Goal: Task Accomplishment & Management: Manage account settings

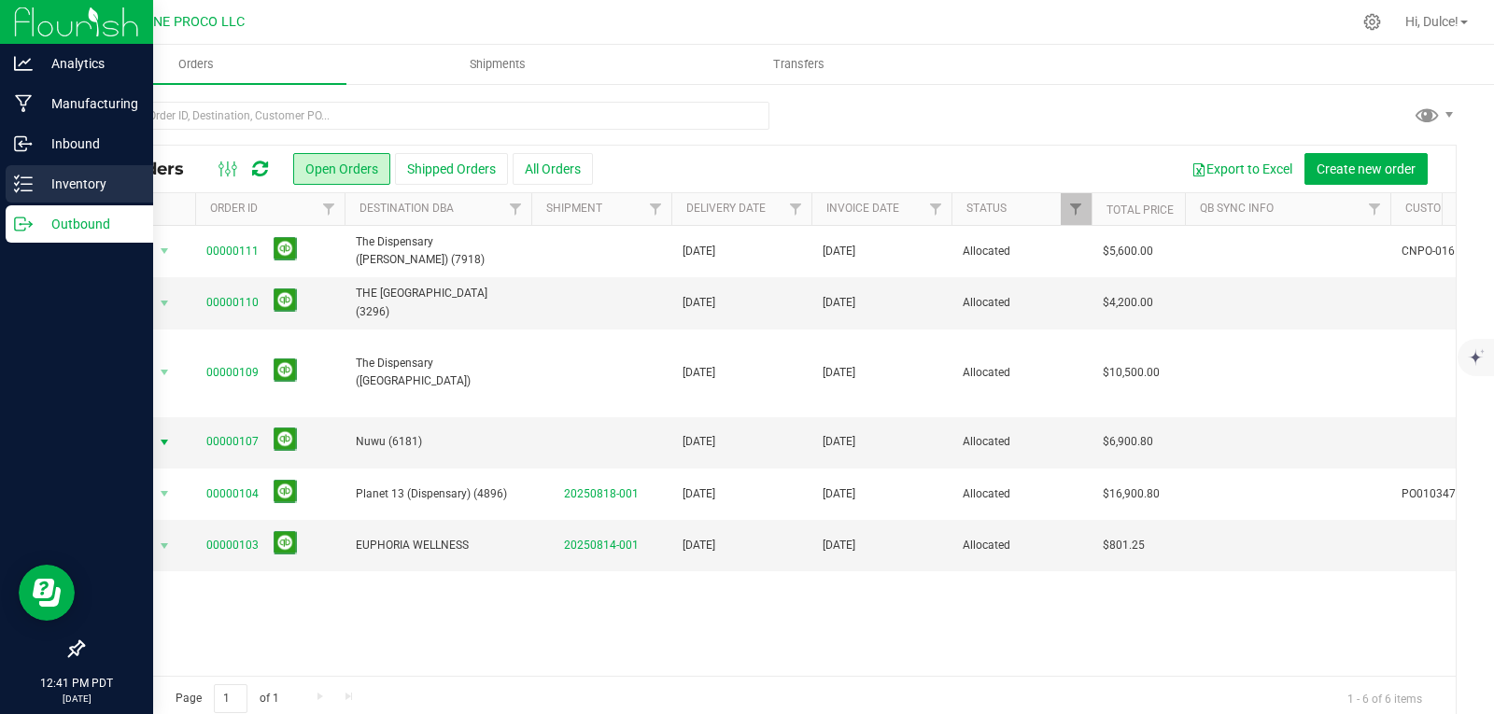
click at [69, 174] on p "Inventory" at bounding box center [89, 184] width 112 height 22
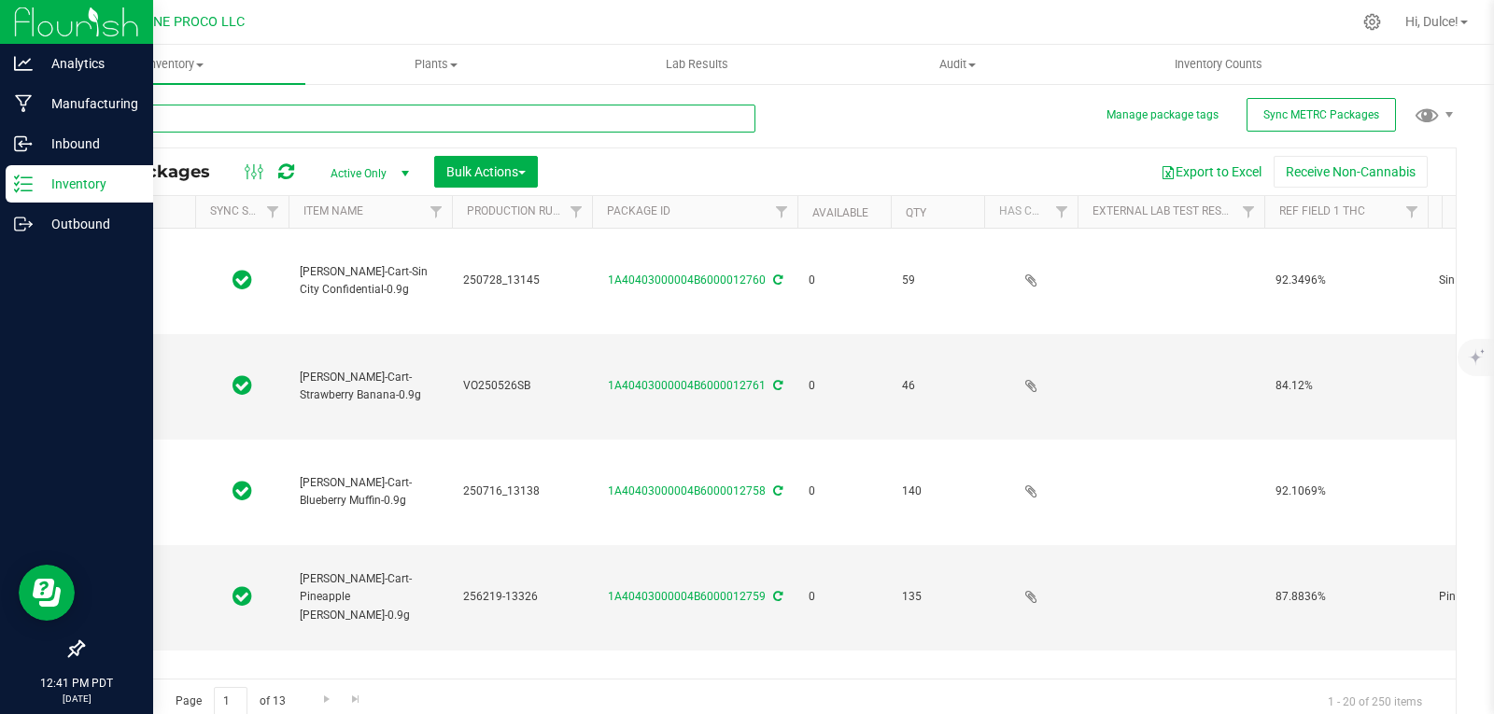
click at [234, 114] on input "text" at bounding box center [418, 119] width 673 height 28
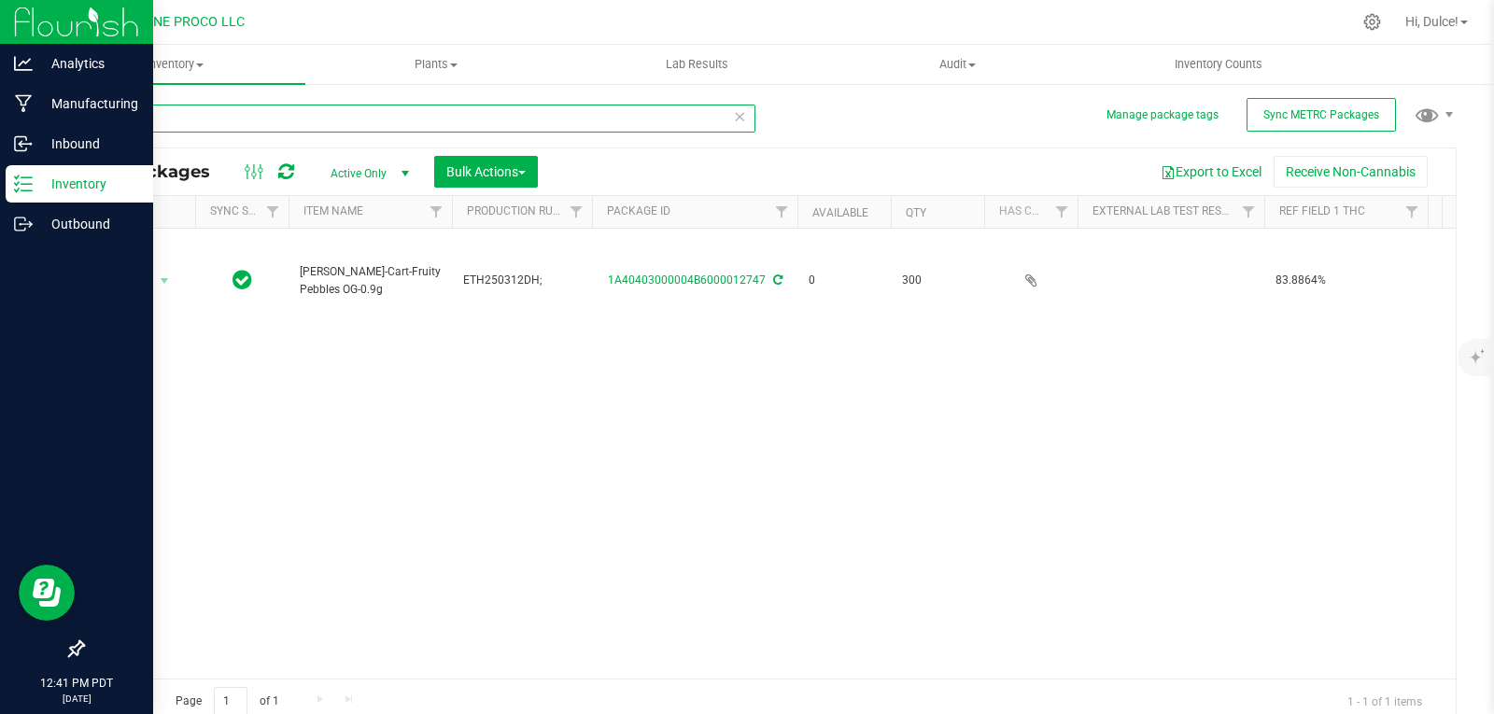
type input "12747"
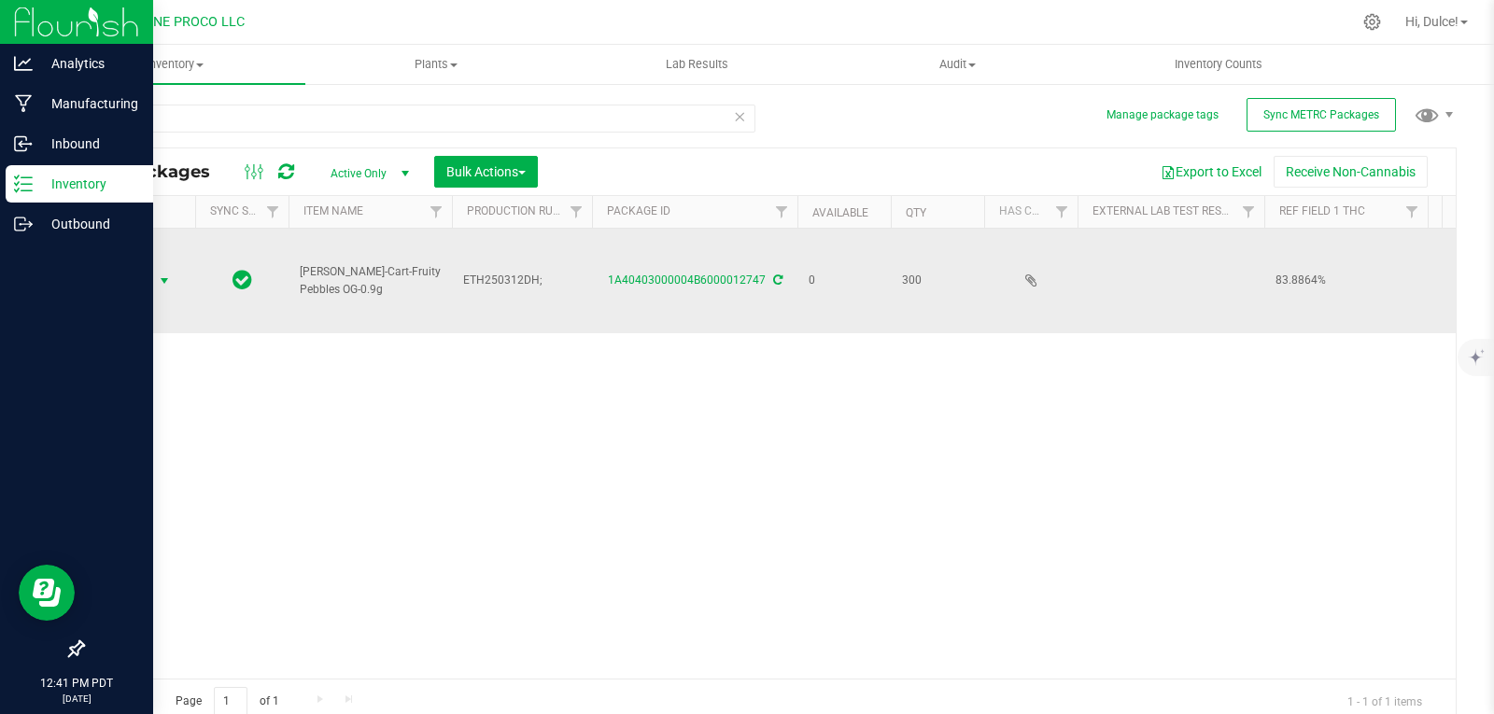
click at [144, 268] on span "Action" at bounding box center [127, 281] width 50 height 26
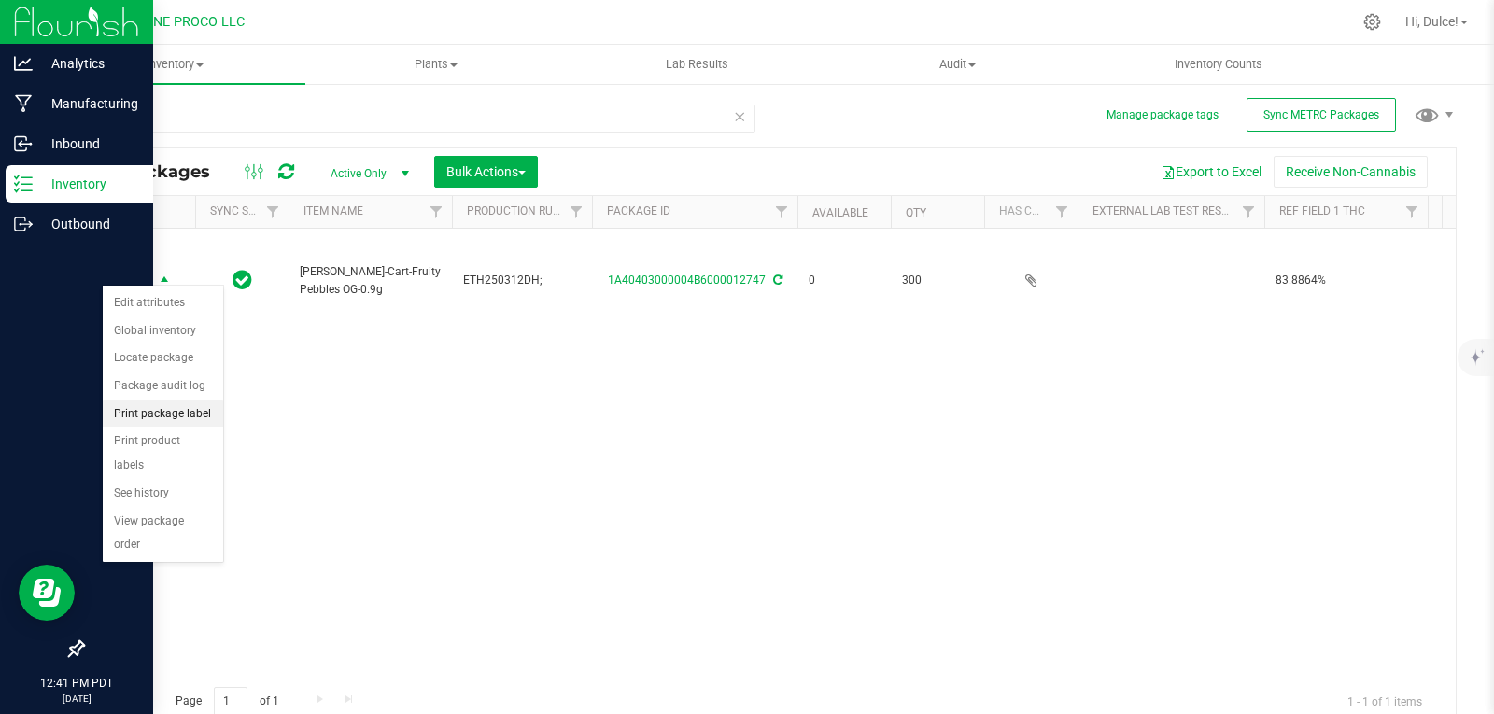
click at [210, 415] on li "Print package label" at bounding box center [163, 414] width 120 height 28
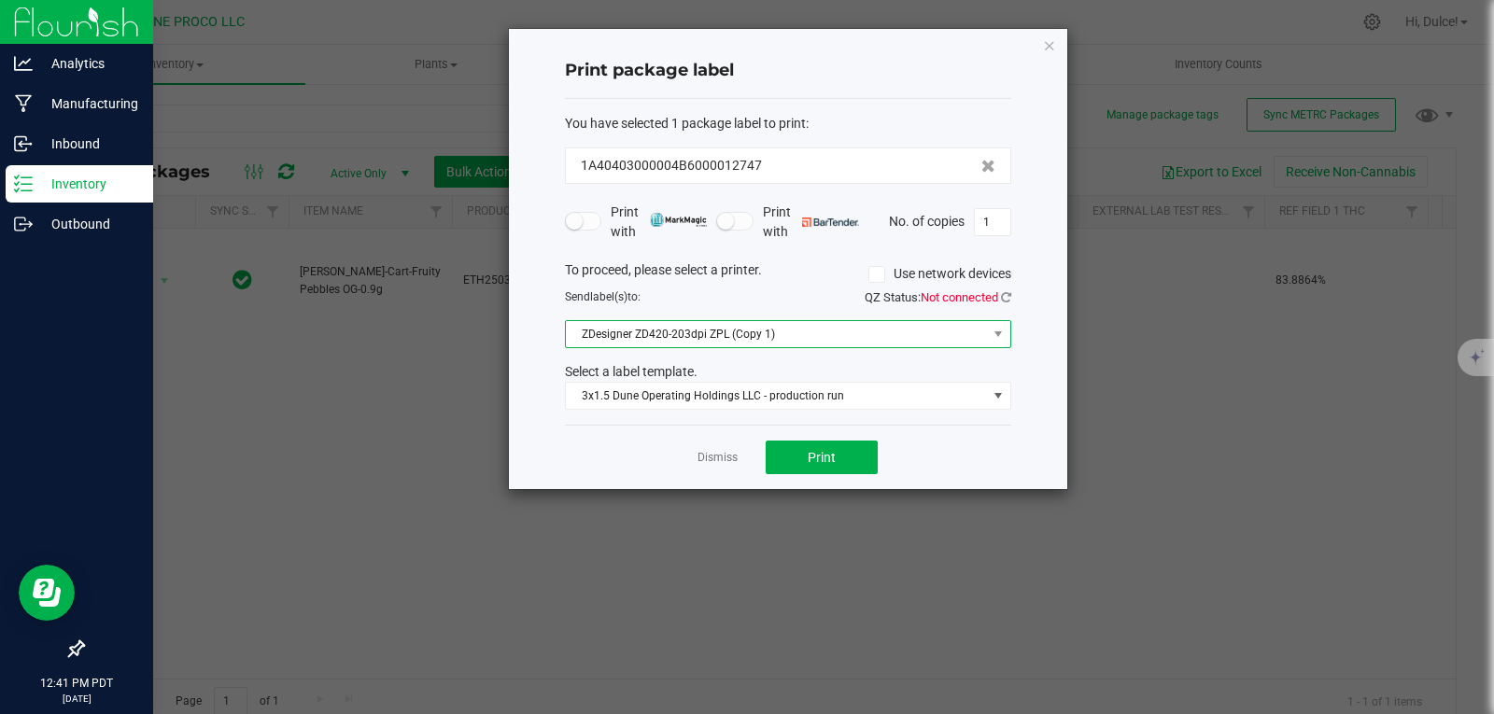
click at [996, 324] on span at bounding box center [997, 334] width 23 height 26
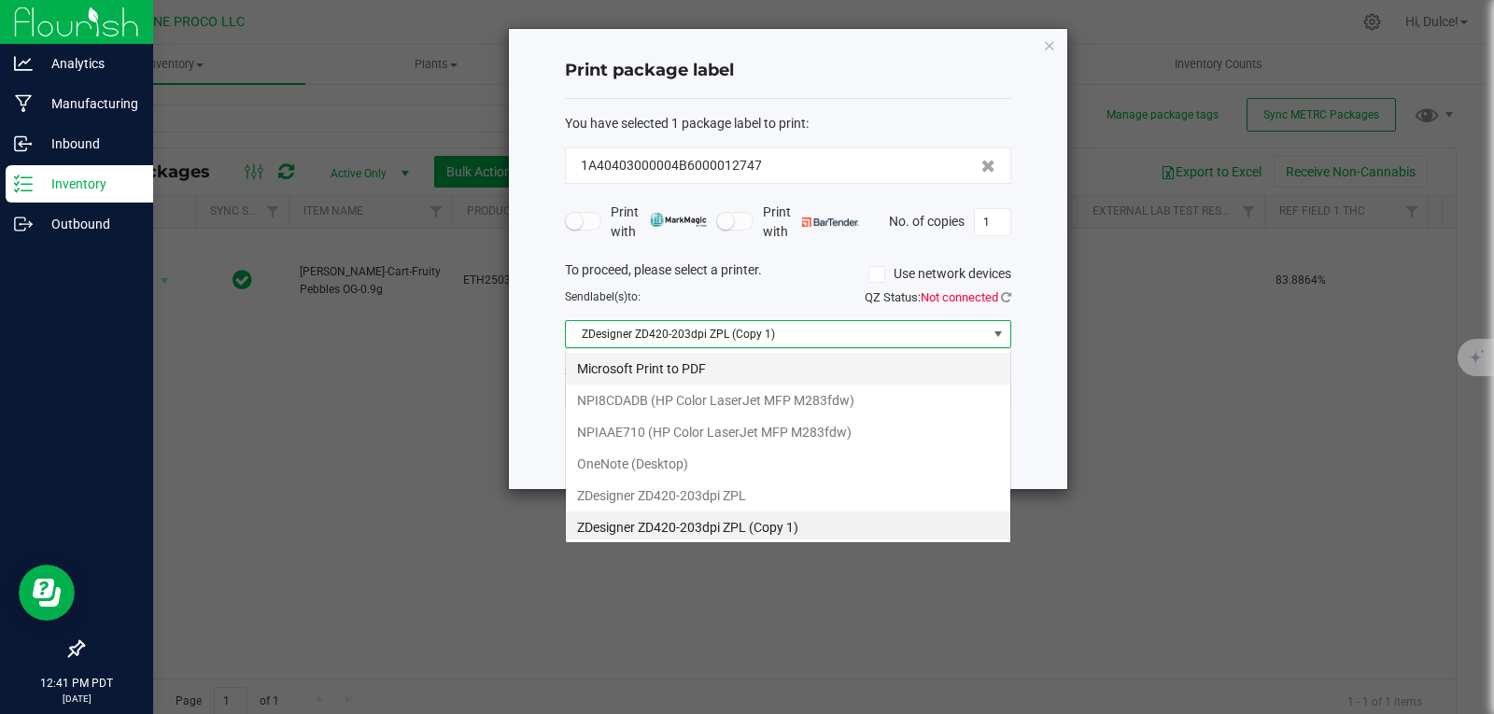
scroll to position [4, 0]
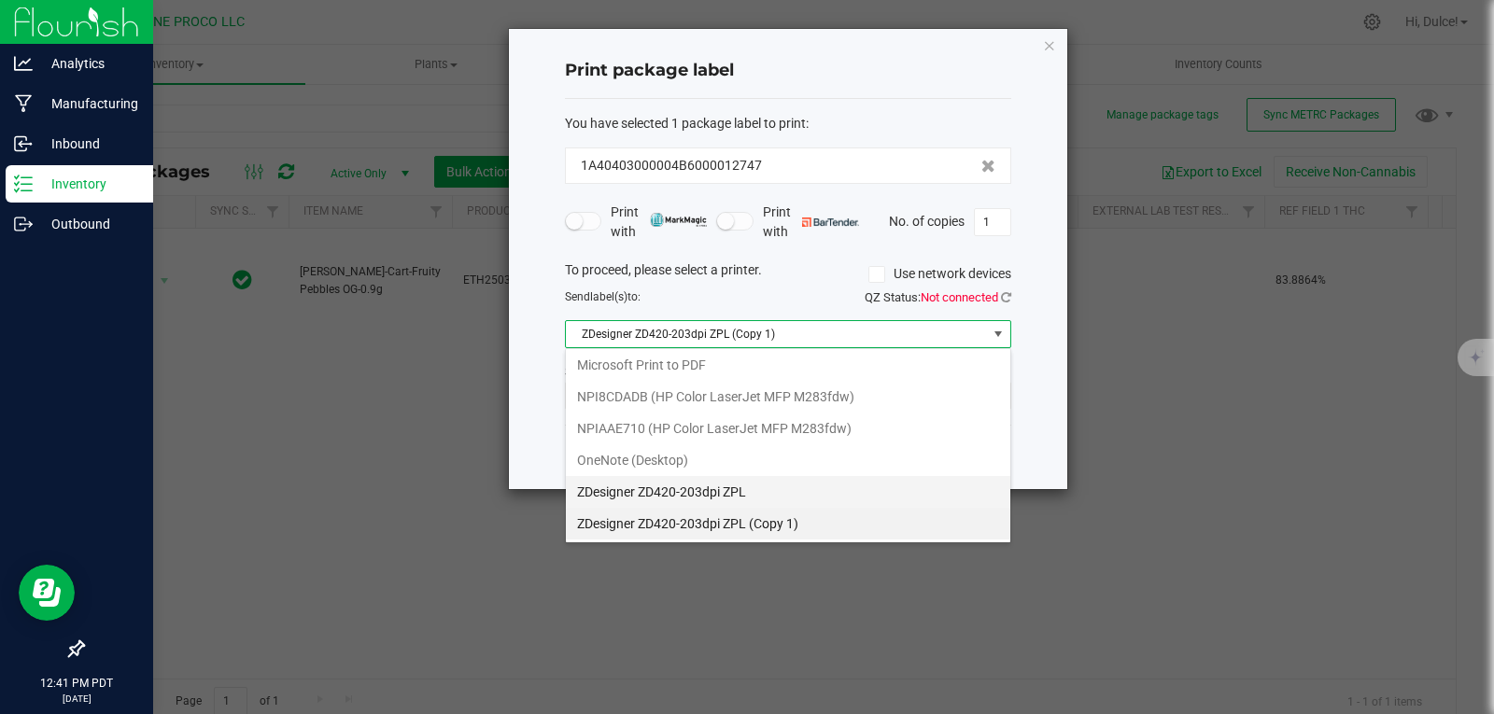
click at [681, 498] on ZPL "ZDesigner ZD420-203dpi ZPL" at bounding box center [788, 492] width 444 height 32
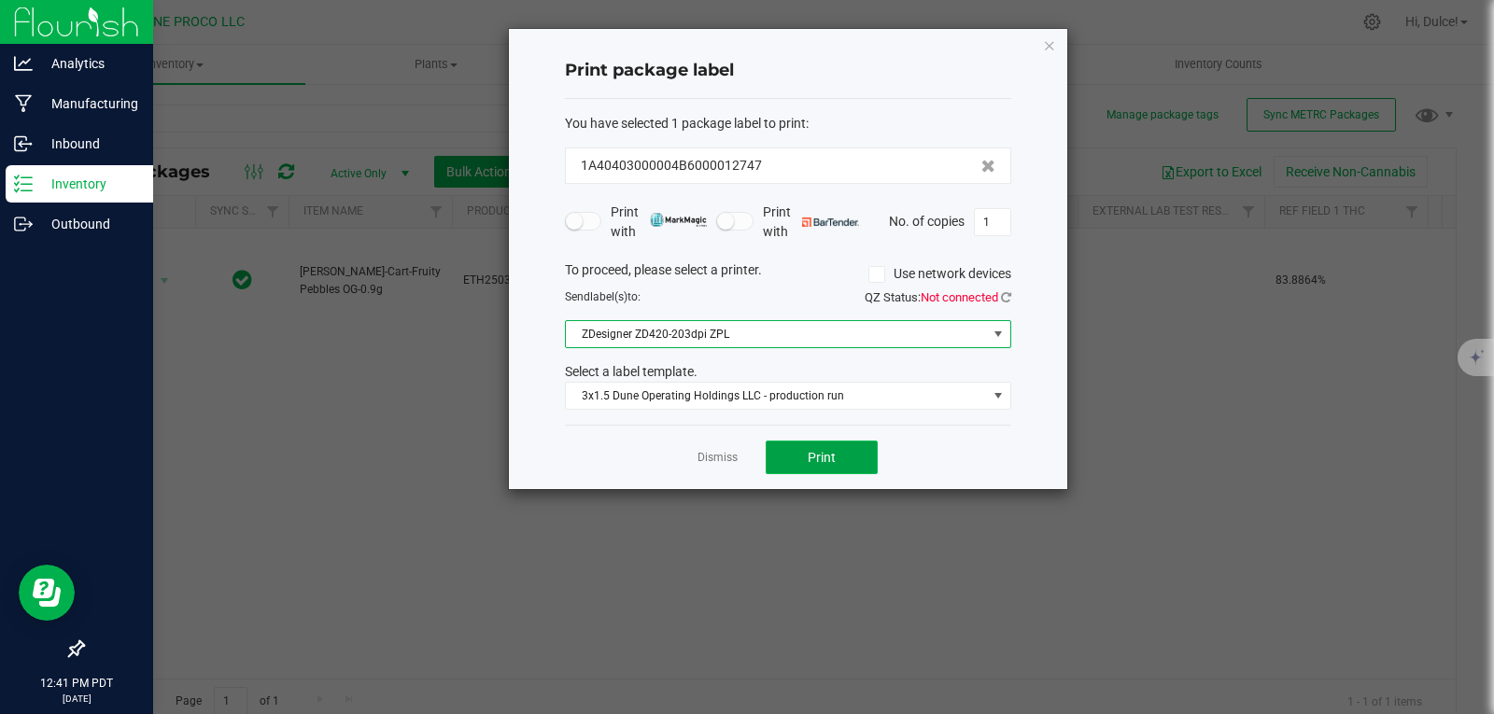
click at [857, 451] on button "Print" at bounding box center [821, 458] width 112 height 34
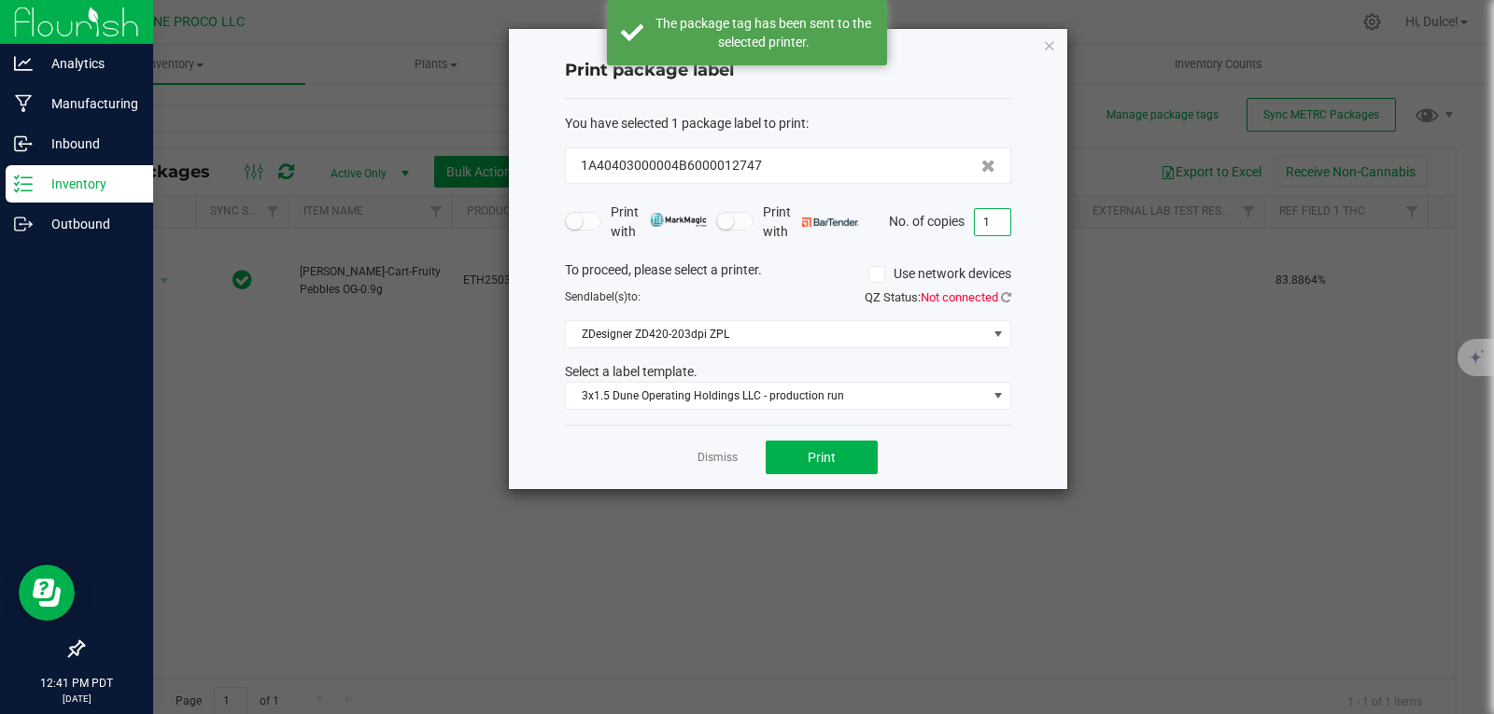
click at [981, 229] on input "1" at bounding box center [992, 222] width 35 height 26
type input "300"
click at [846, 462] on button "Print" at bounding box center [821, 458] width 112 height 34
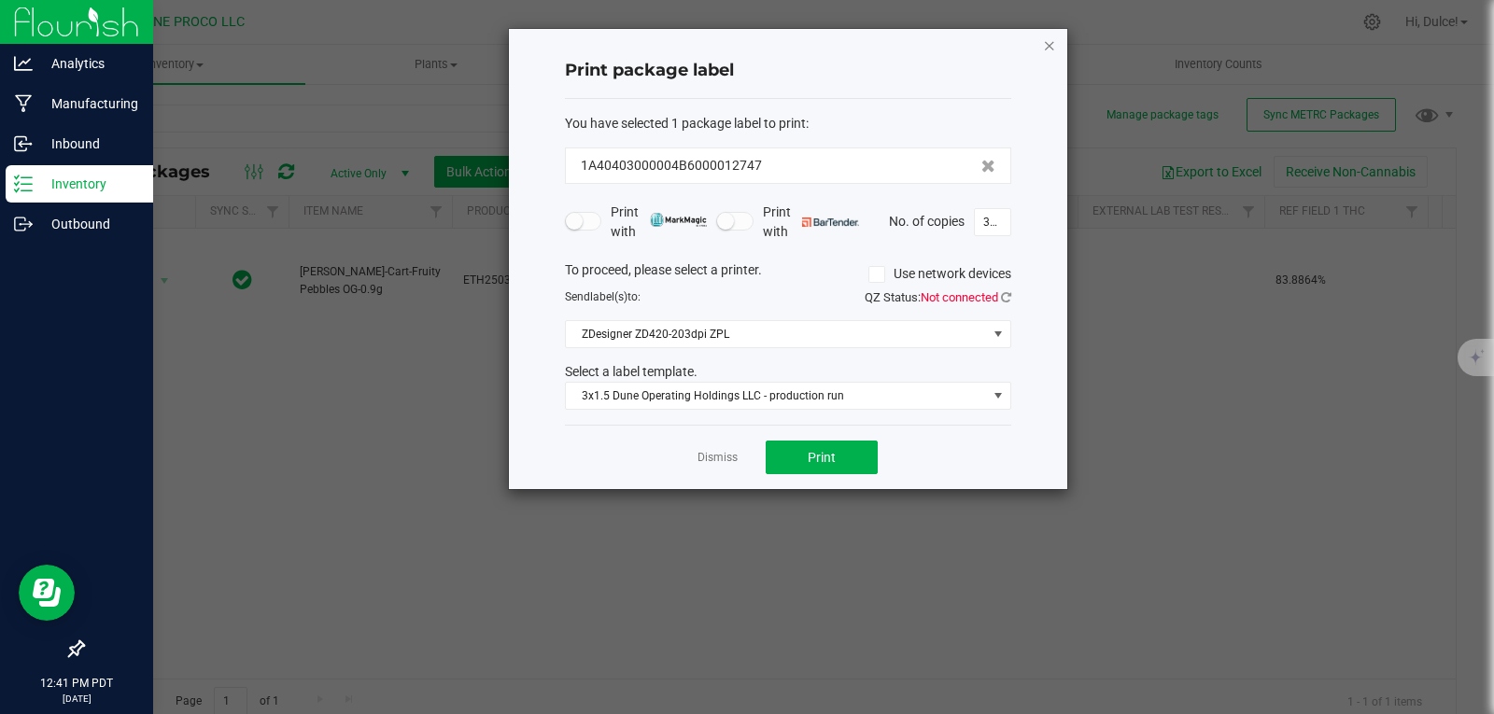
click at [1046, 42] on icon "button" at bounding box center [1049, 45] width 13 height 22
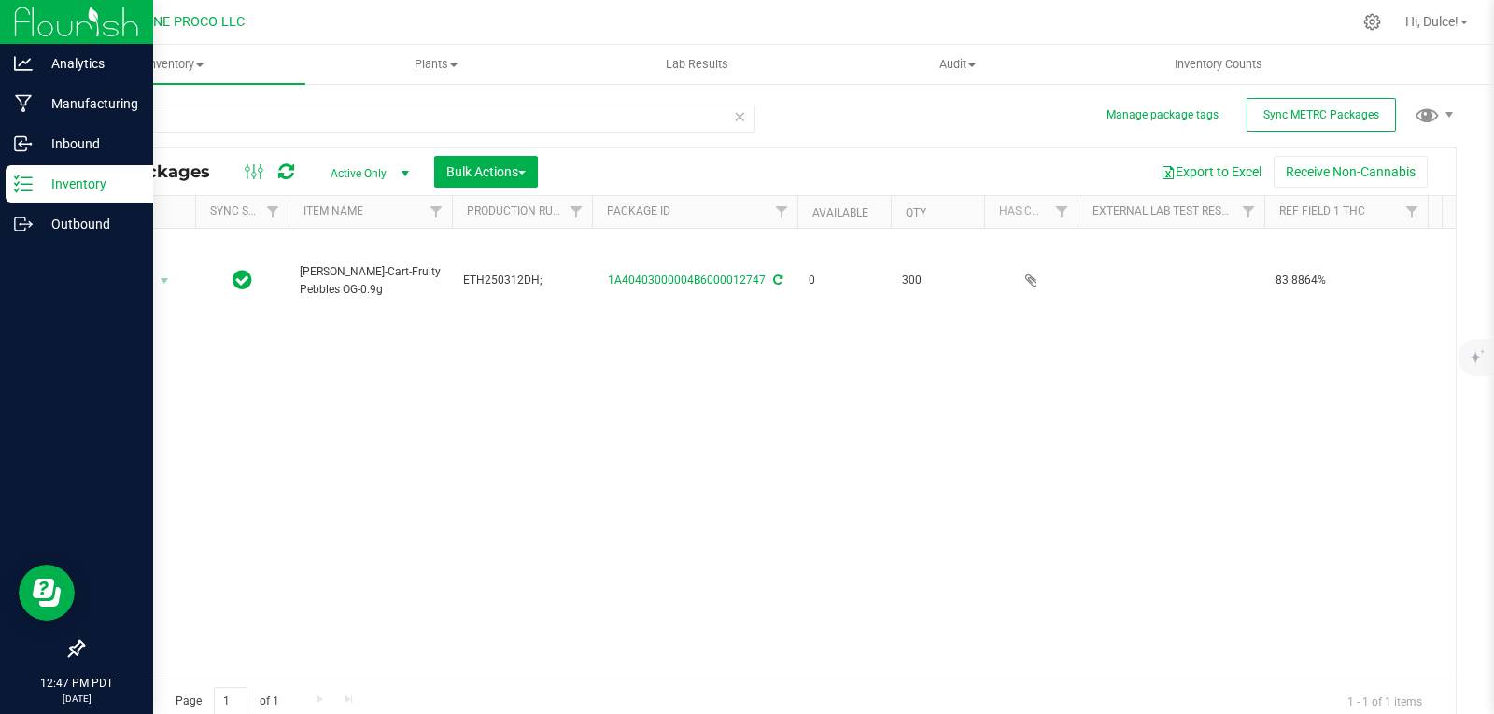
click at [1161, 416] on div "Action Action Edit attributes Global inventory Locate package Package audit log…" at bounding box center [769, 454] width 1372 height 450
click at [715, 116] on input "12747" at bounding box center [418, 119] width 673 height 28
click at [395, 354] on div "Action Action Edit attributes Global inventory Locate package Package audit log…" at bounding box center [769, 454] width 1372 height 450
click at [305, 127] on input "12747" at bounding box center [418, 119] width 673 height 28
type input "1"
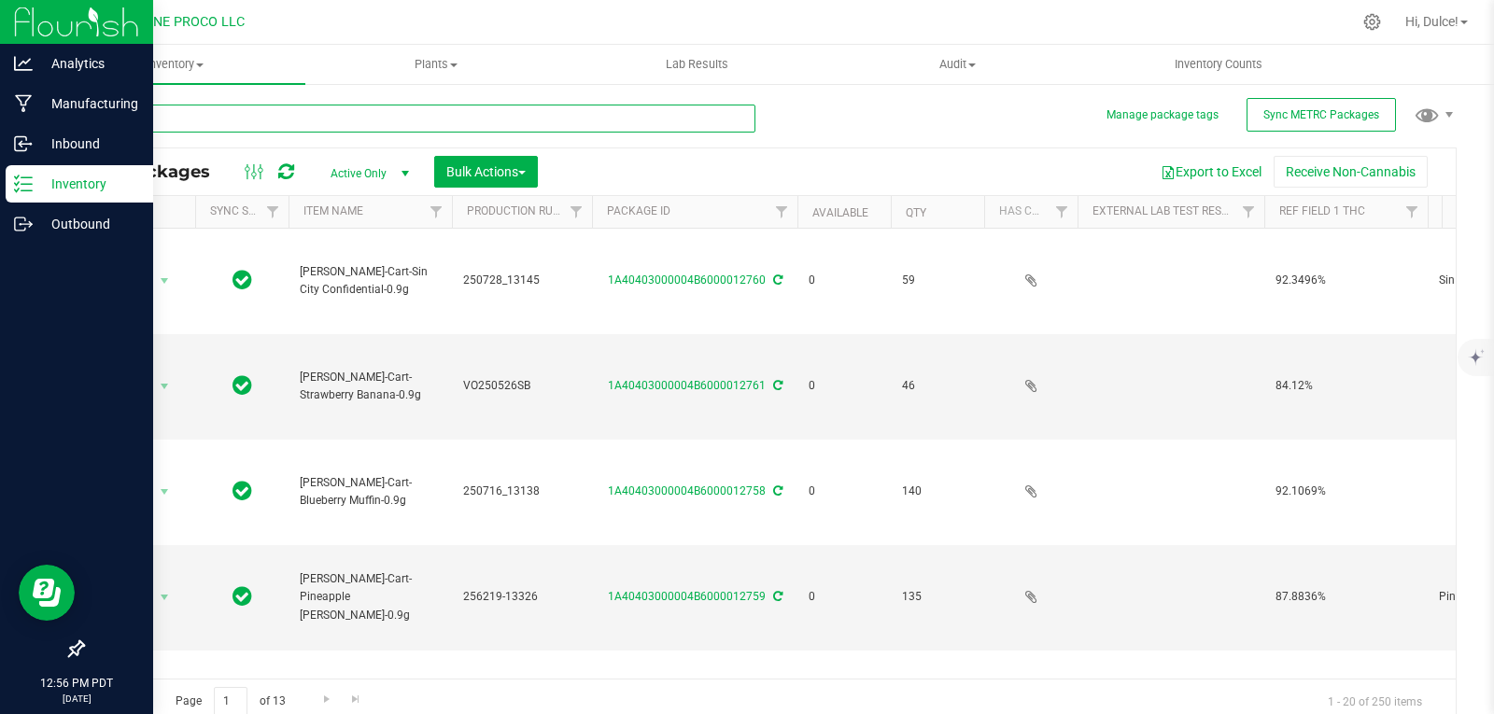
click at [379, 126] on input "text" at bounding box center [418, 119] width 673 height 28
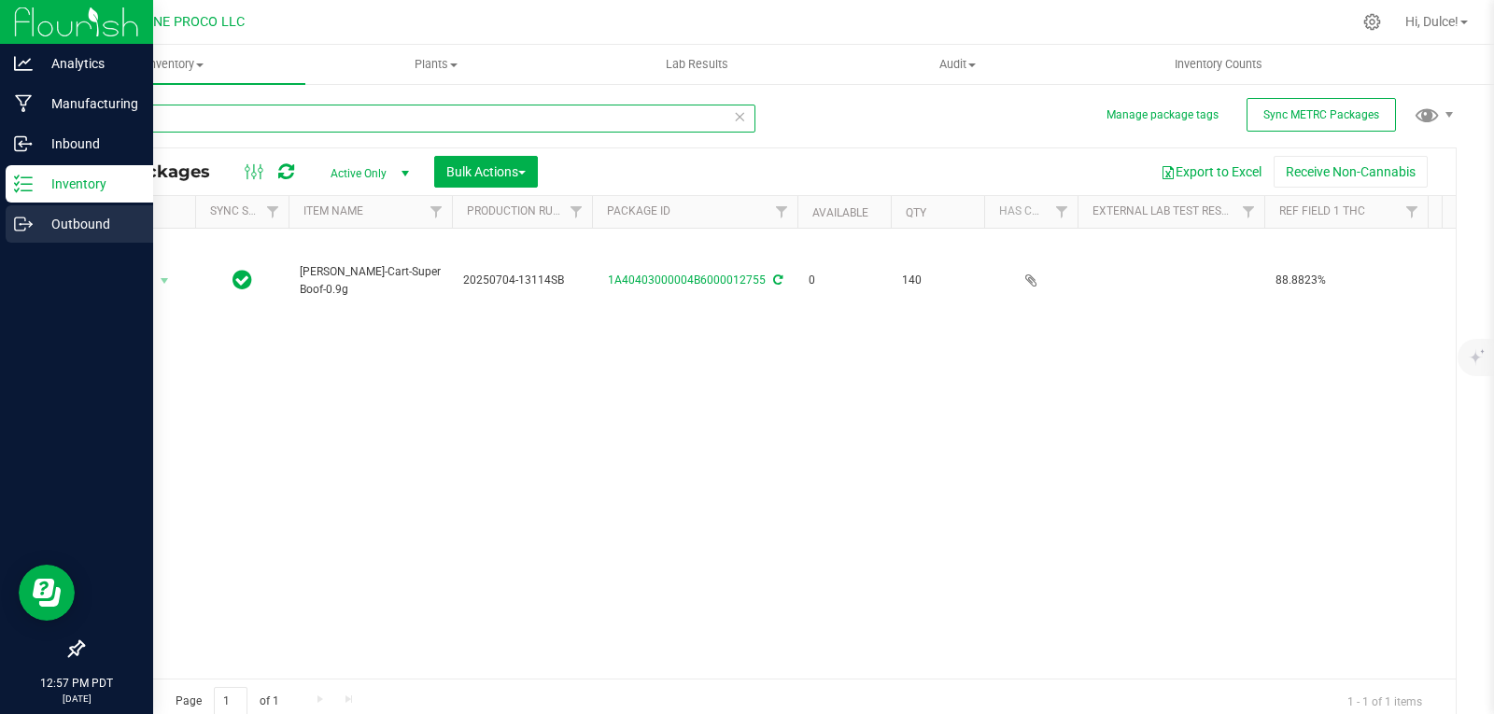
type input "12755"
click at [7, 233] on div "Outbound" at bounding box center [79, 223] width 147 height 37
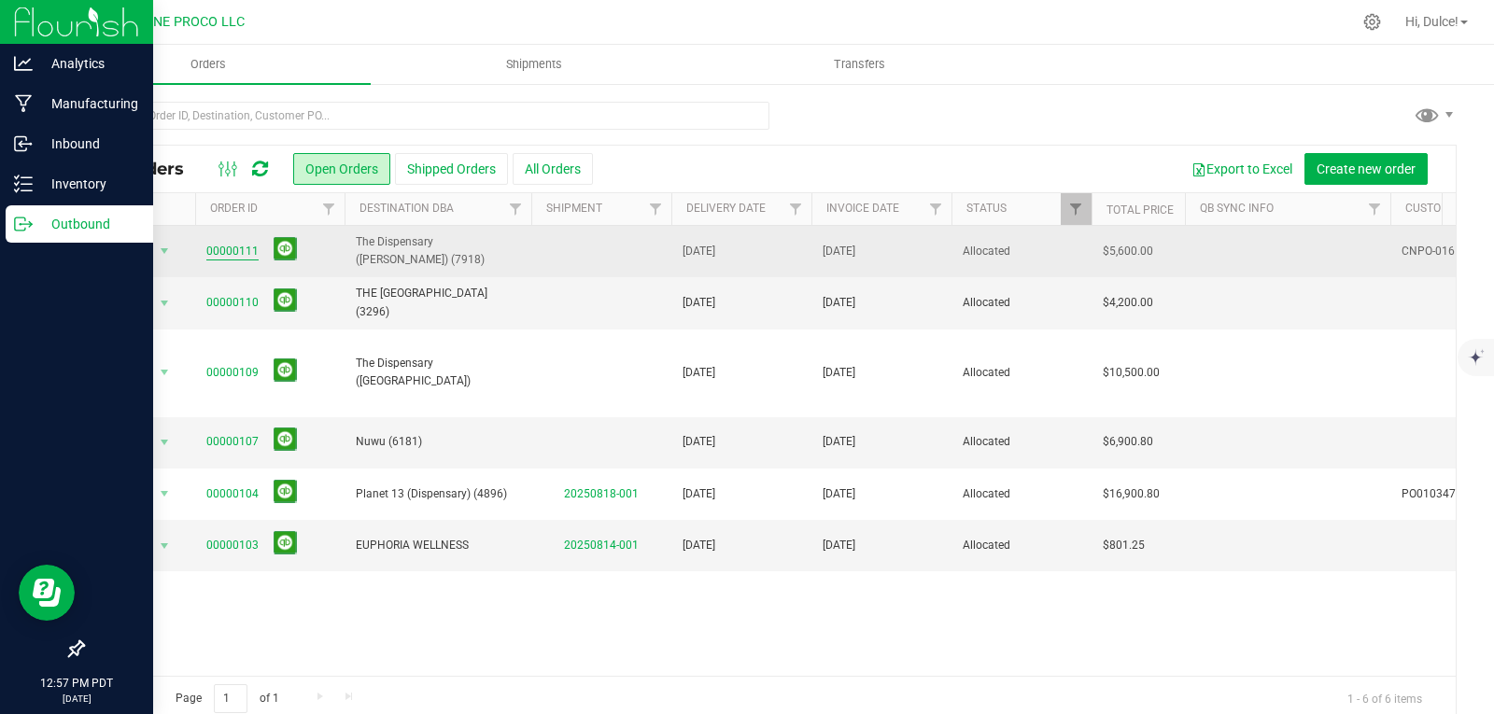
click at [225, 246] on link "00000111" at bounding box center [232, 252] width 52 height 18
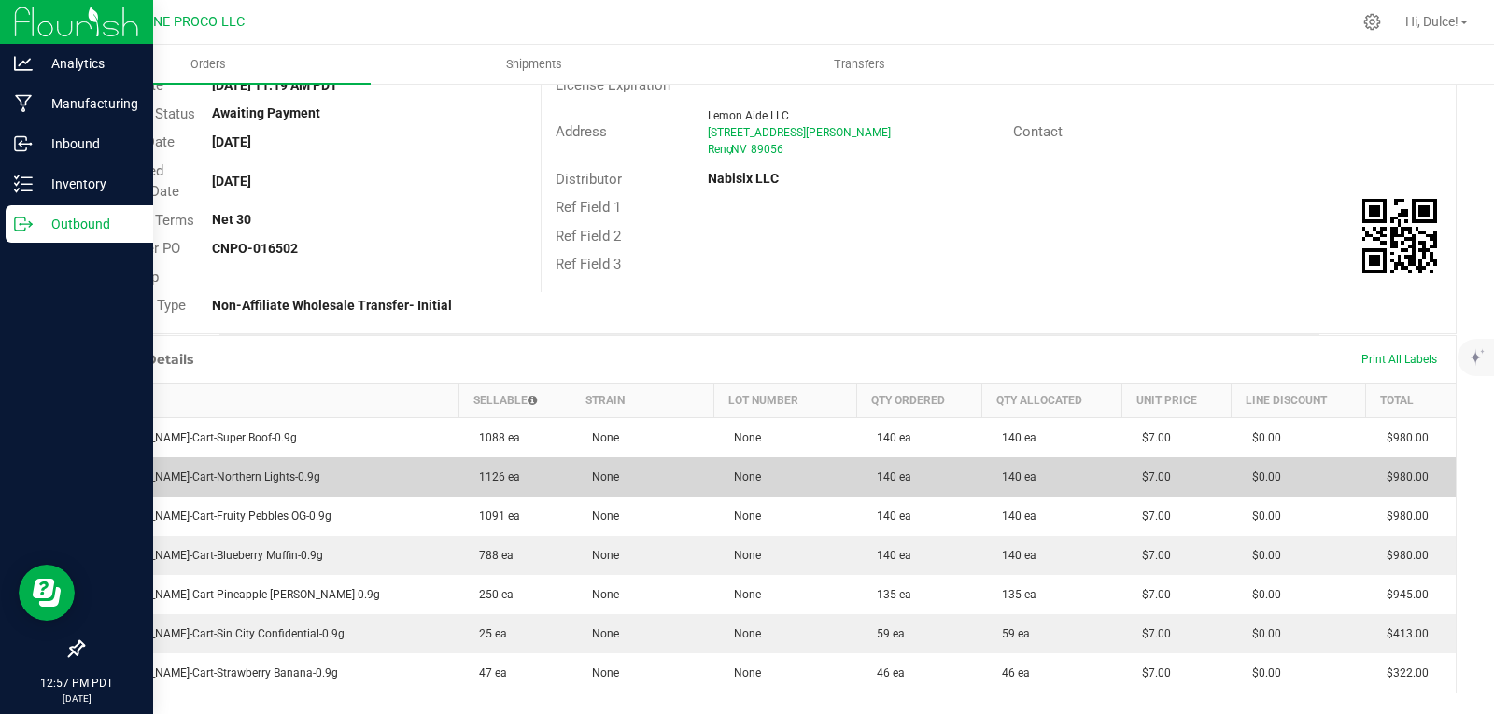
scroll to position [280, 0]
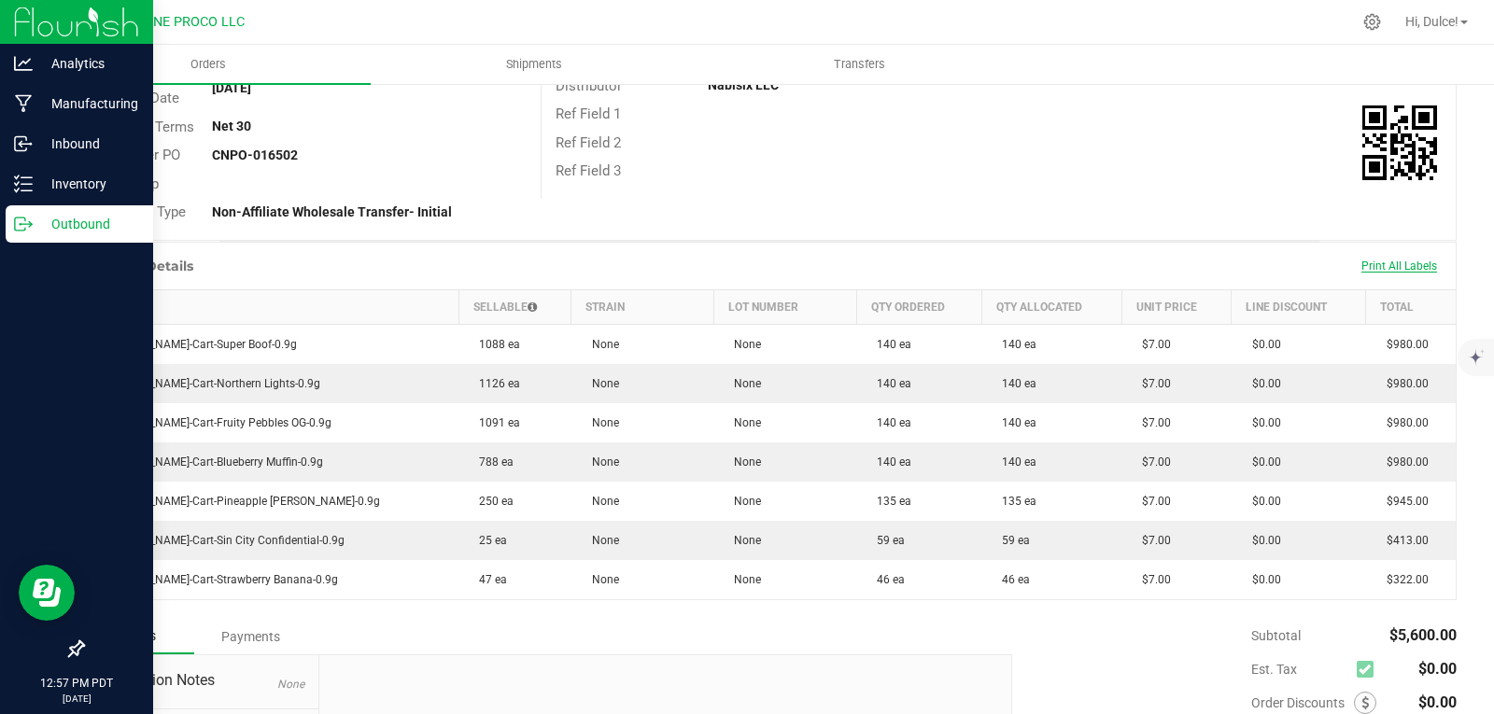
click at [1403, 263] on span "Print All Labels" at bounding box center [1399, 265] width 76 height 13
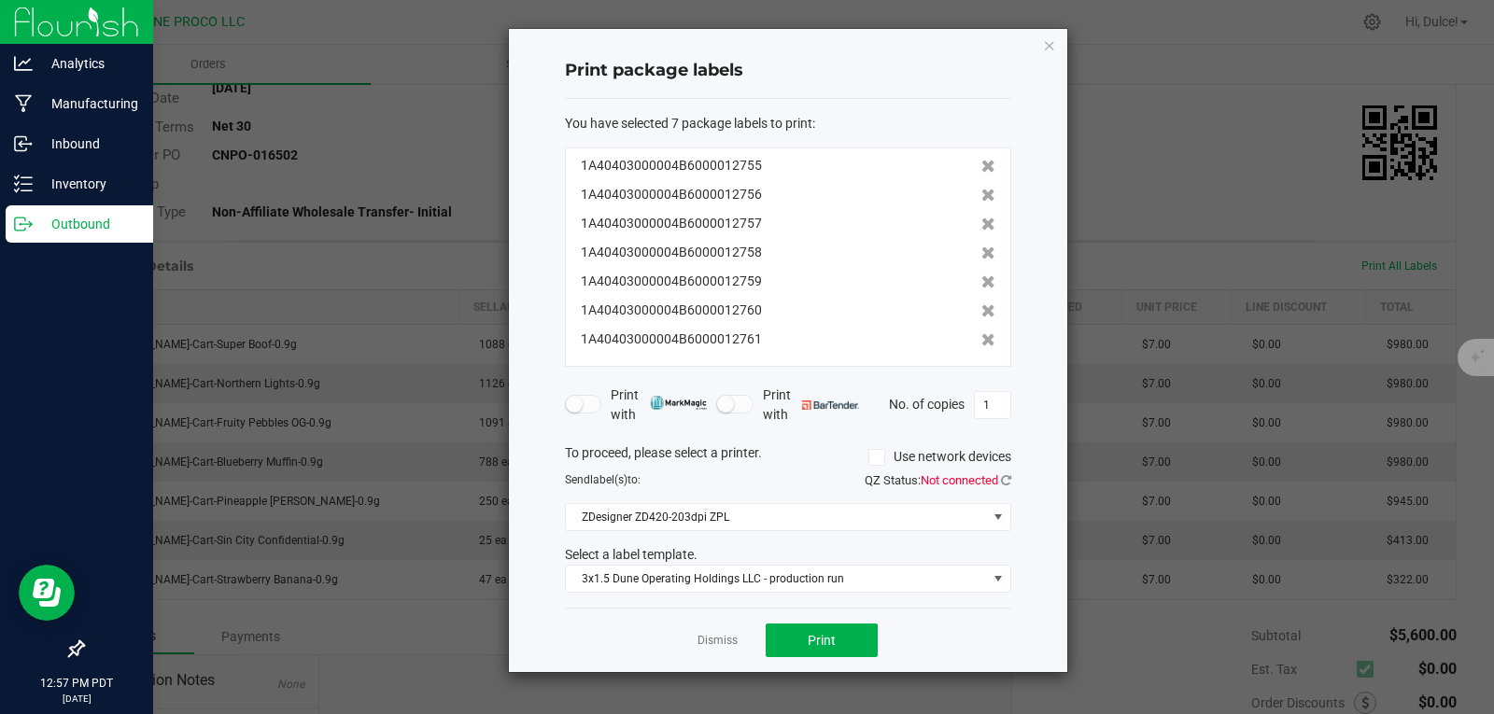
click at [1011, 480] on div "QZ Status: Not connected" at bounding box center [906, 480] width 237 height 19
click at [1002, 484] on icon at bounding box center [1006, 480] width 10 height 12
click at [845, 638] on button "Print" at bounding box center [821, 641] width 112 height 34
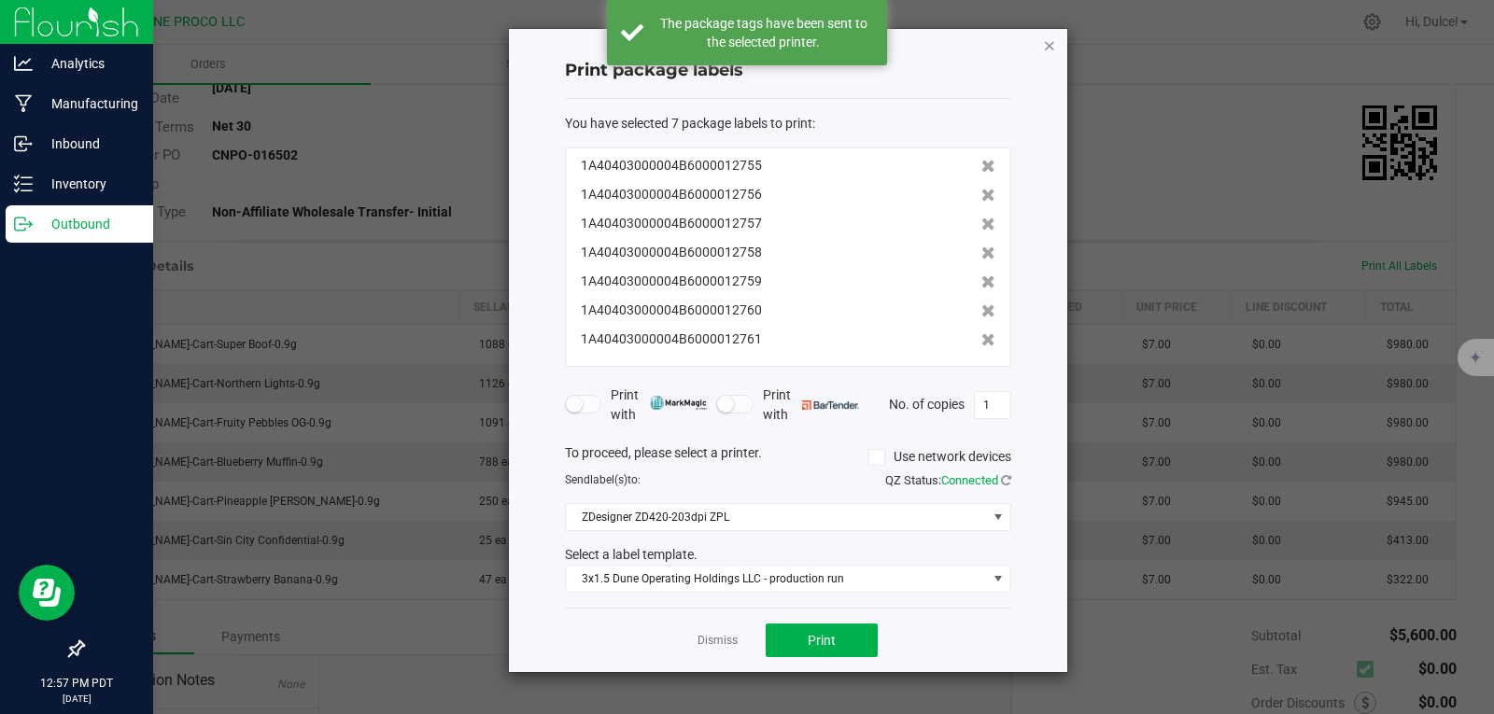
click at [1045, 52] on icon "button" at bounding box center [1049, 45] width 13 height 22
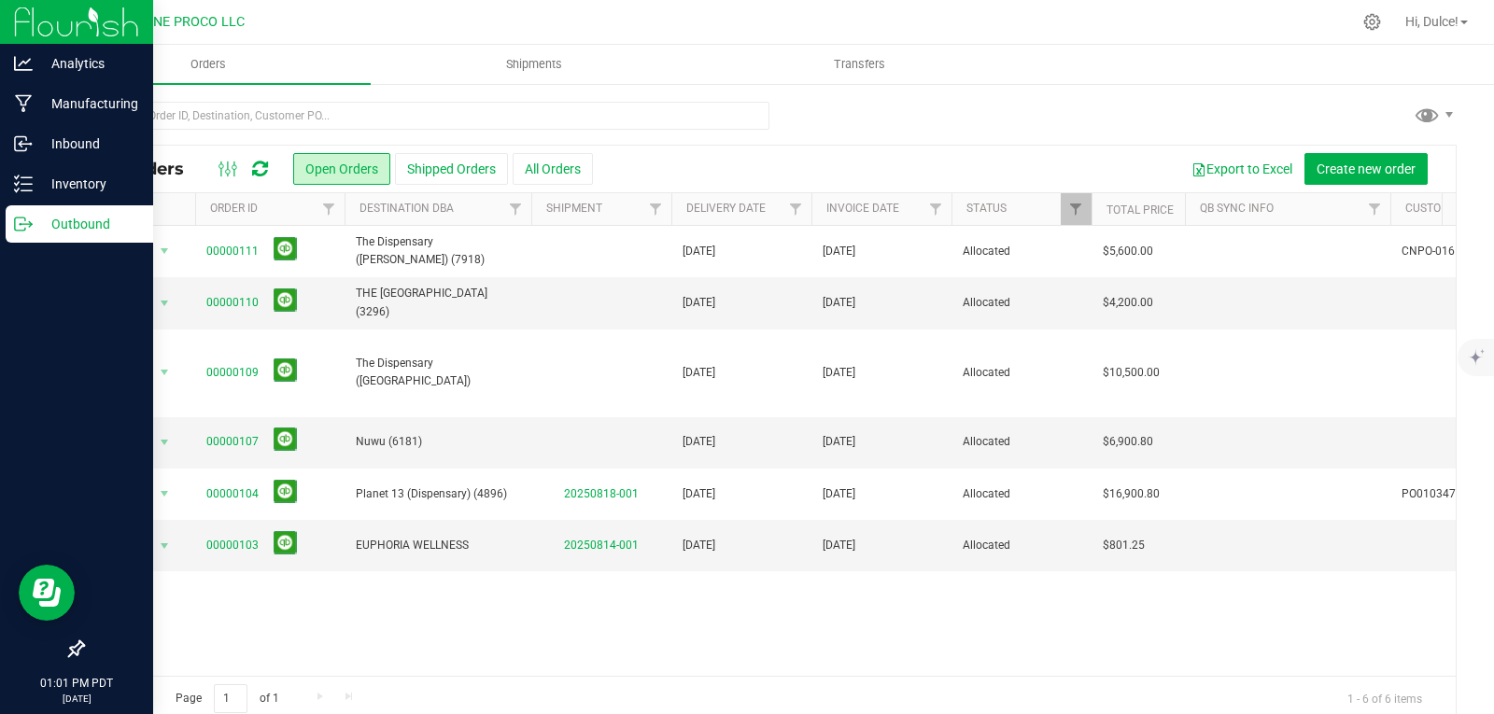
click at [28, 207] on div "Outbound" at bounding box center [79, 223] width 147 height 37
click at [83, 179] on p "Inventory" at bounding box center [89, 184] width 112 height 22
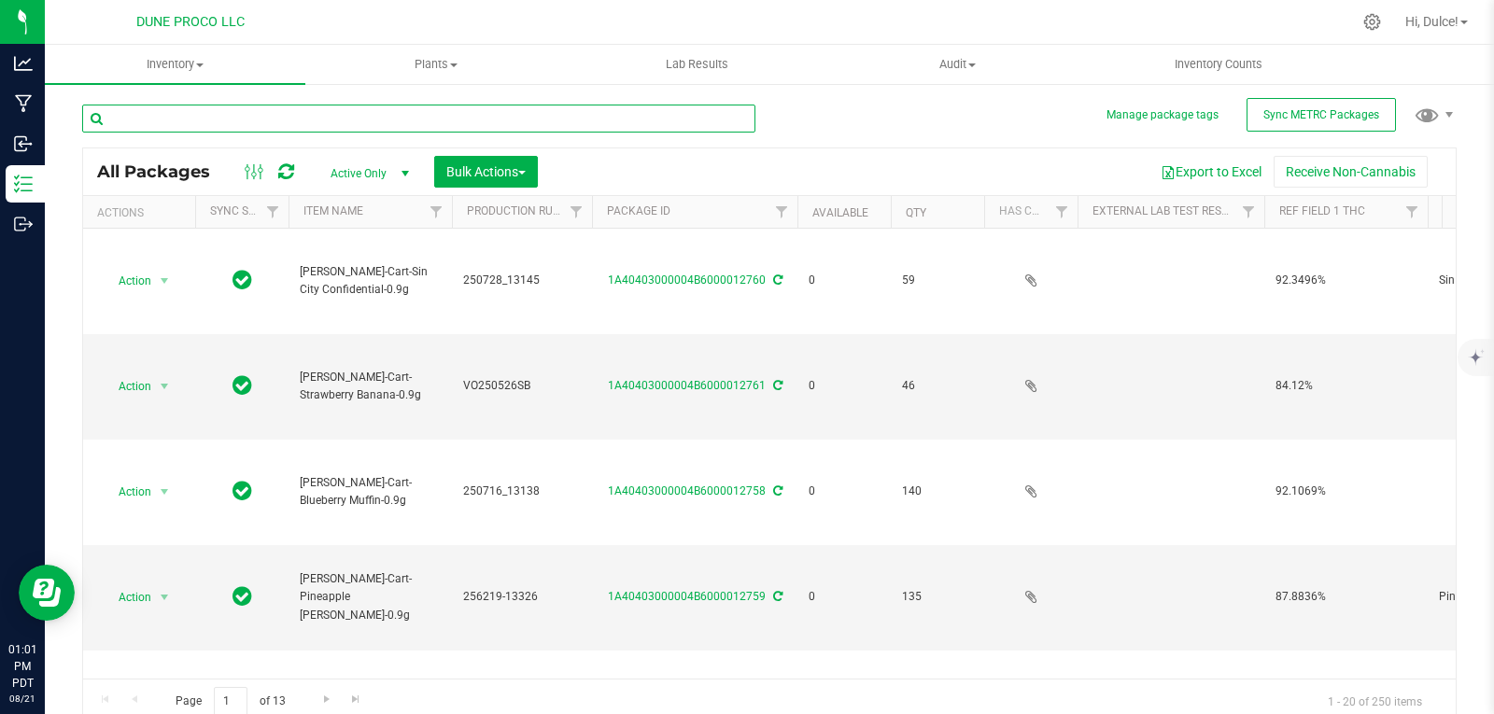
click at [256, 119] on input "text" at bounding box center [418, 119] width 673 height 28
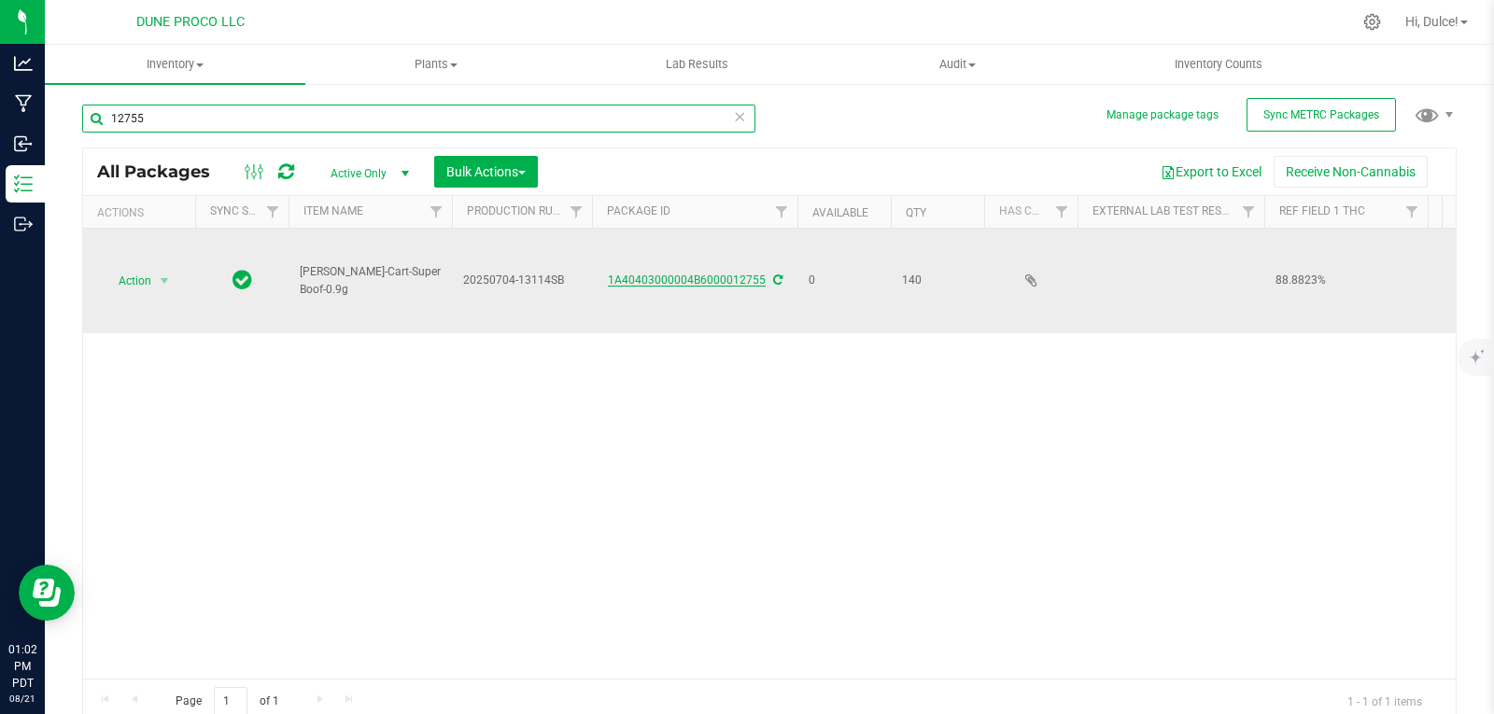
type input "12755"
click at [666, 279] on link "1A40403000004B6000012755" at bounding box center [687, 280] width 158 height 13
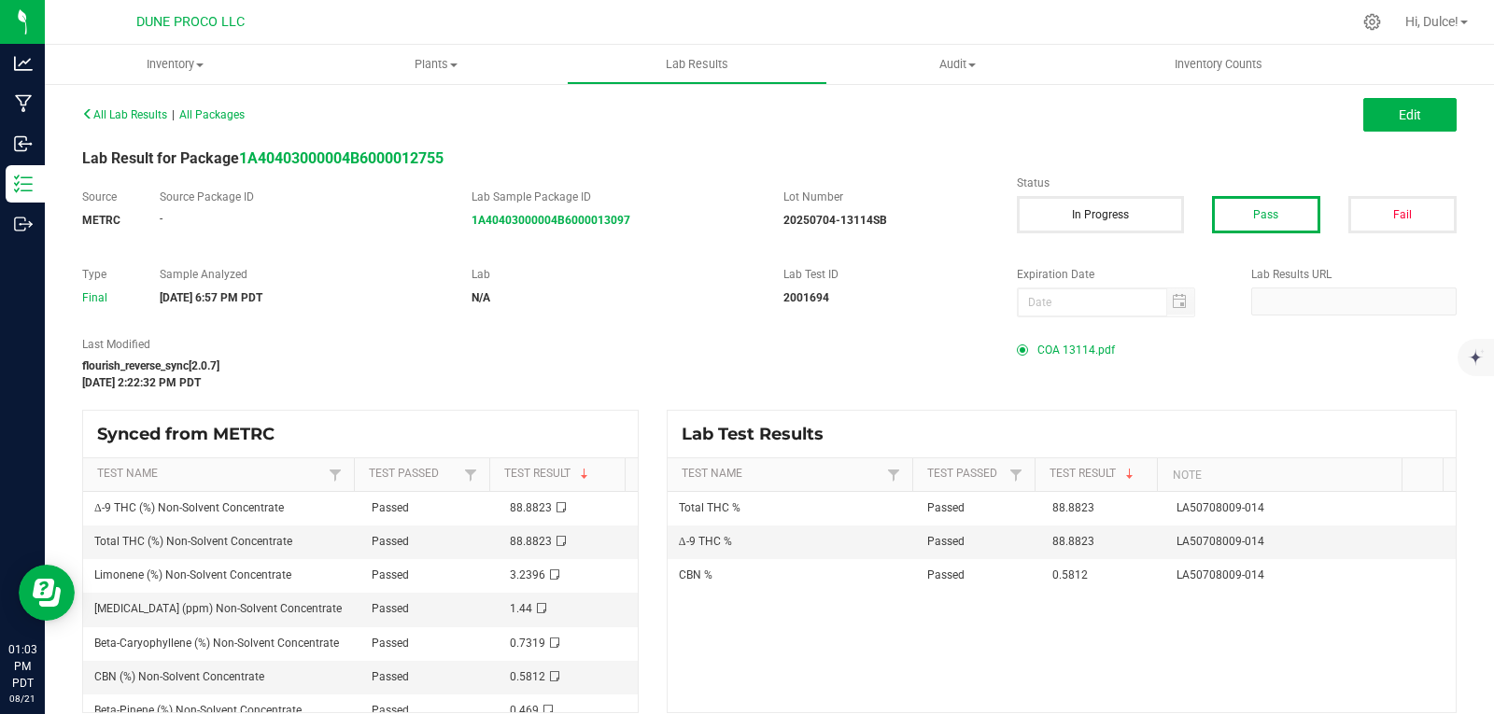
click at [1100, 354] on span "COA 13114.pdf" at bounding box center [1075, 350] width 77 height 28
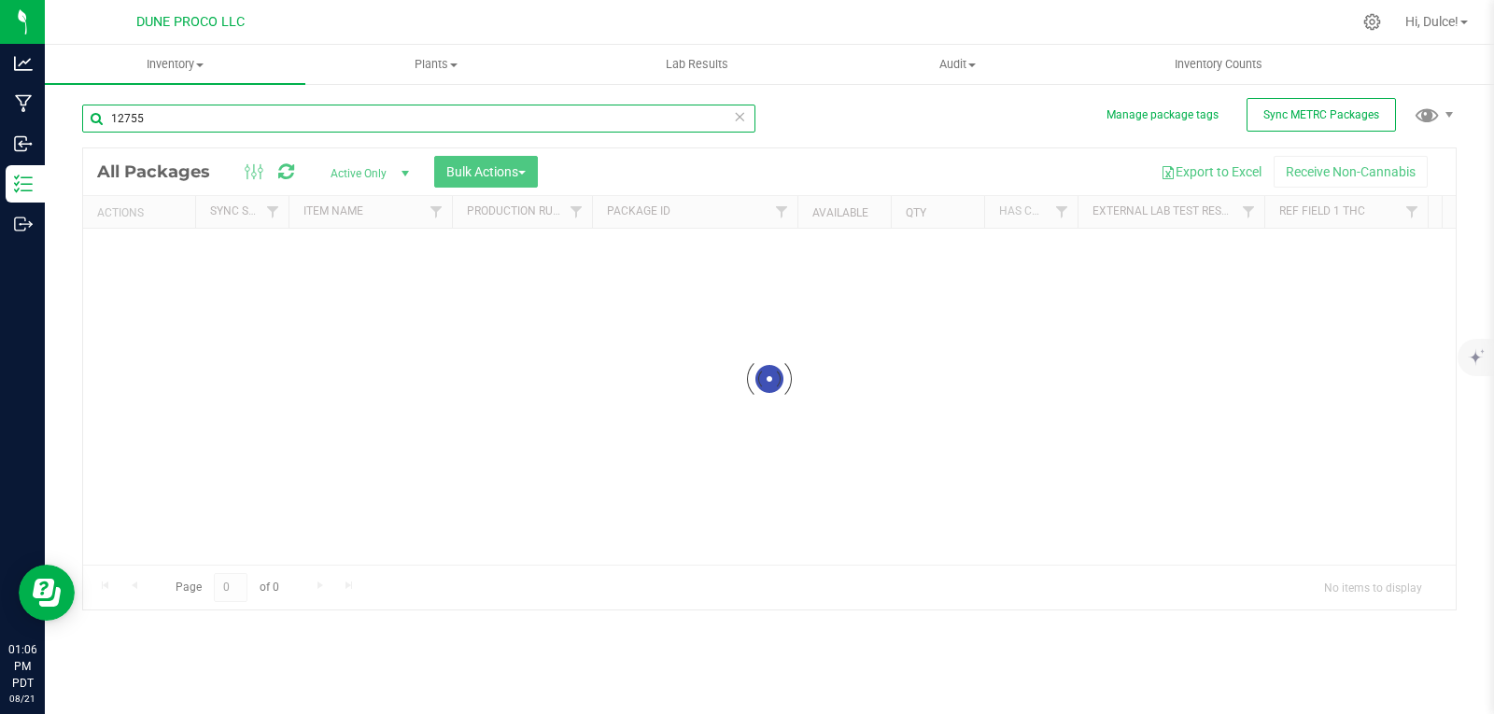
click at [192, 126] on input "12755" at bounding box center [418, 119] width 673 height 28
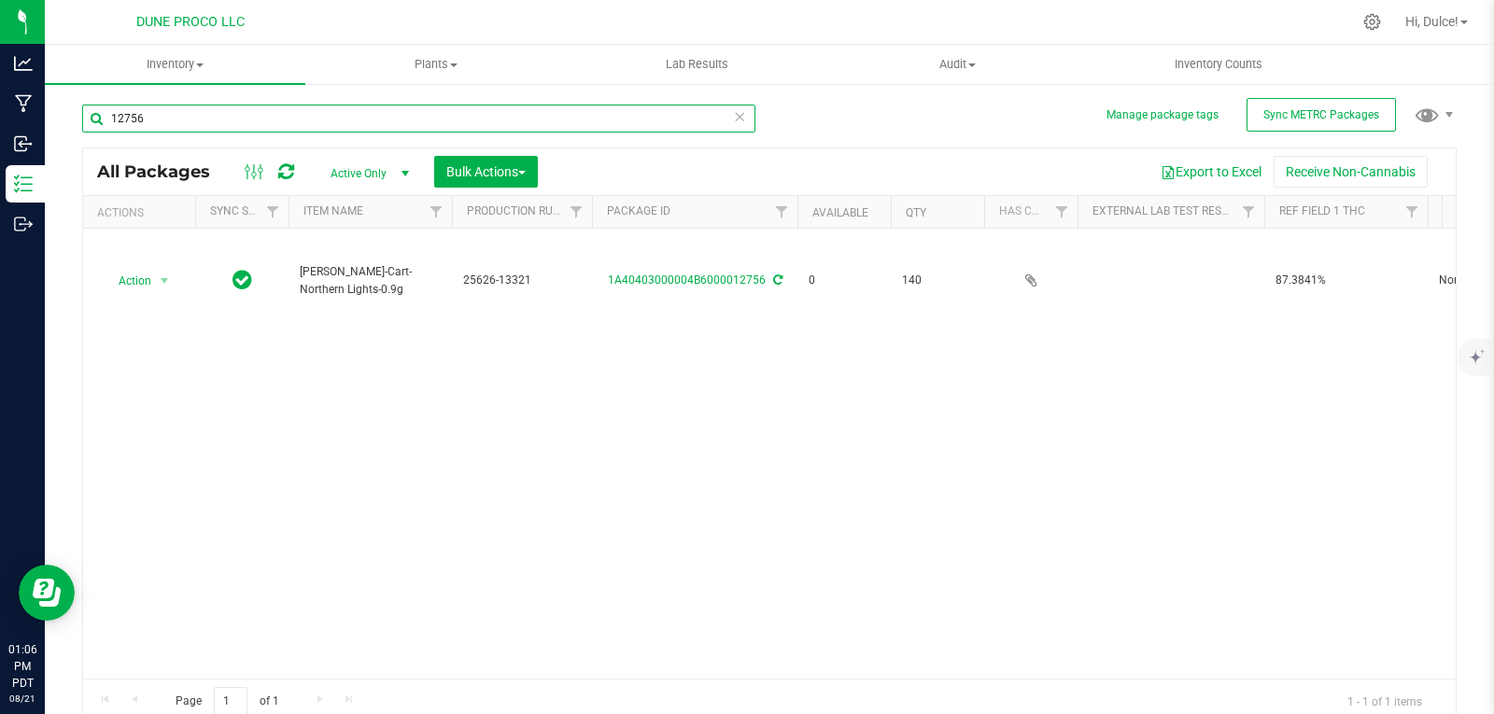
type input "12756"
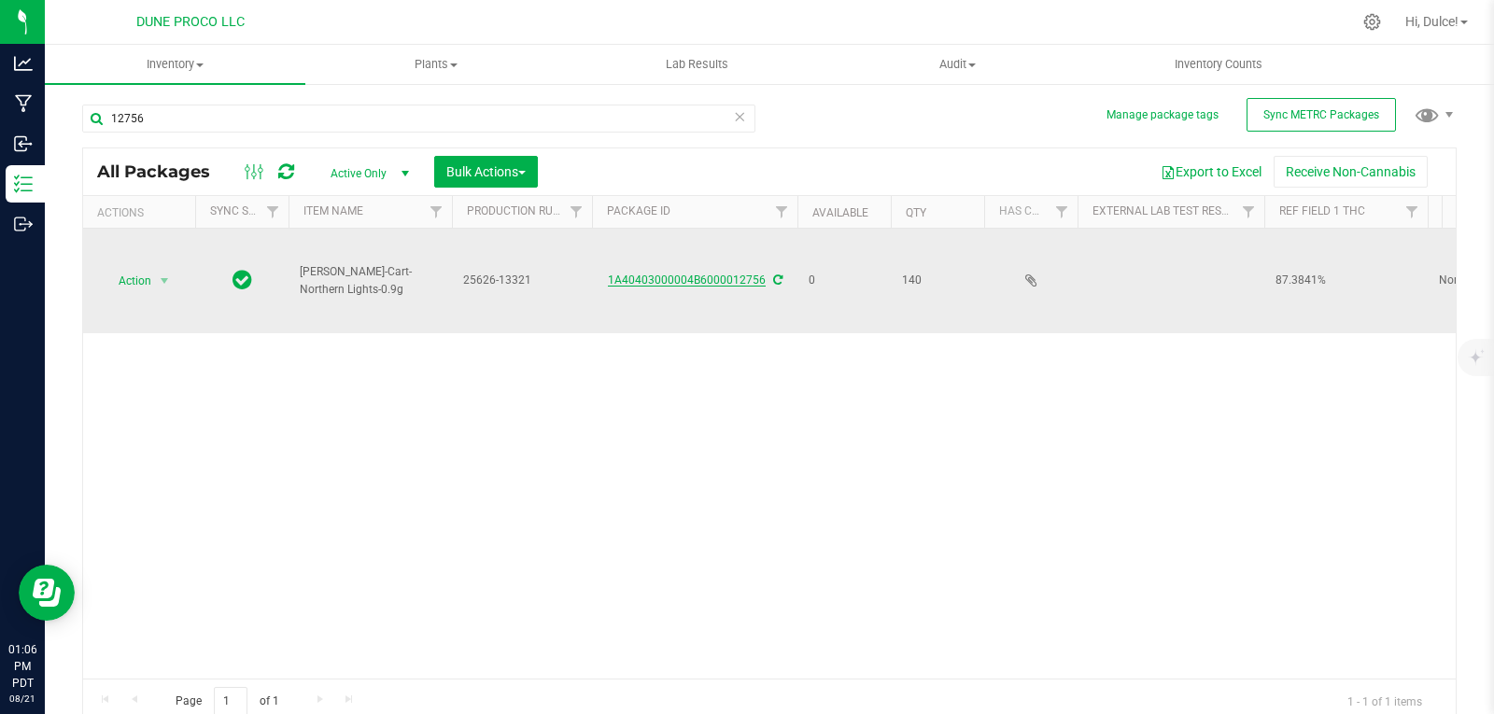
click at [726, 274] on link "1A40403000004B6000012756" at bounding box center [687, 280] width 158 height 13
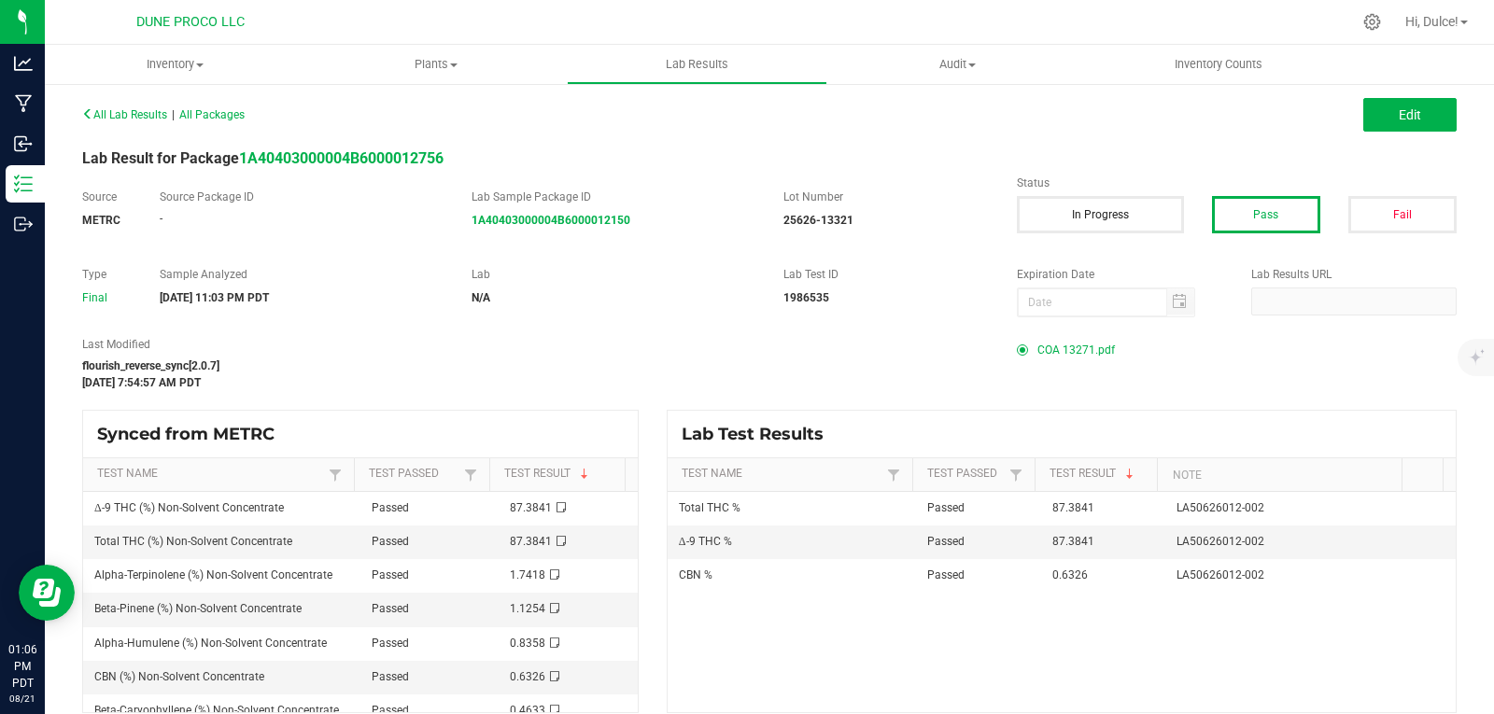
click at [1089, 355] on span "COA 13271.pdf" at bounding box center [1075, 350] width 77 height 28
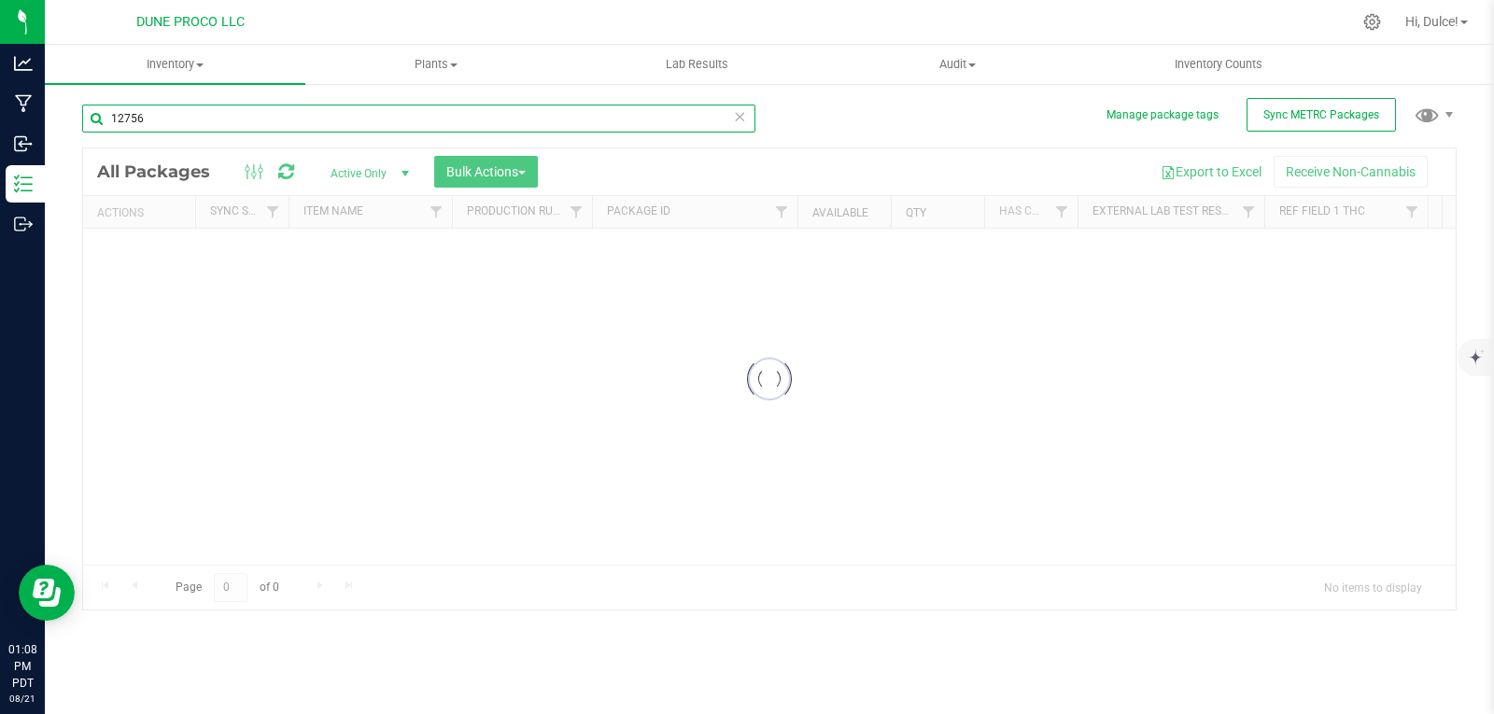
click at [192, 117] on div "Inventory All packages All inventory Waste log Create inventory Plants All plan…" at bounding box center [769, 379] width 1449 height 669
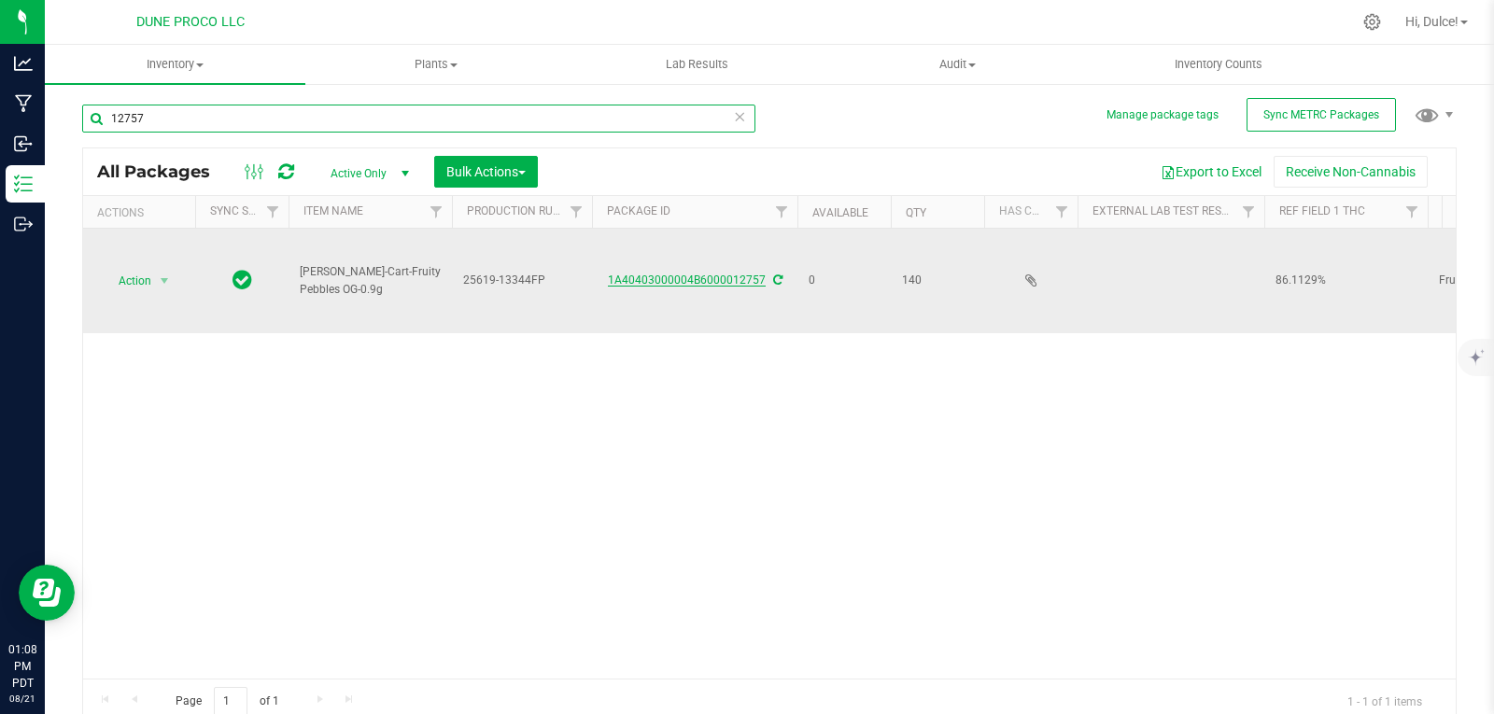
type input "12757"
click at [700, 274] on link "1A40403000004B6000012757" at bounding box center [687, 280] width 158 height 13
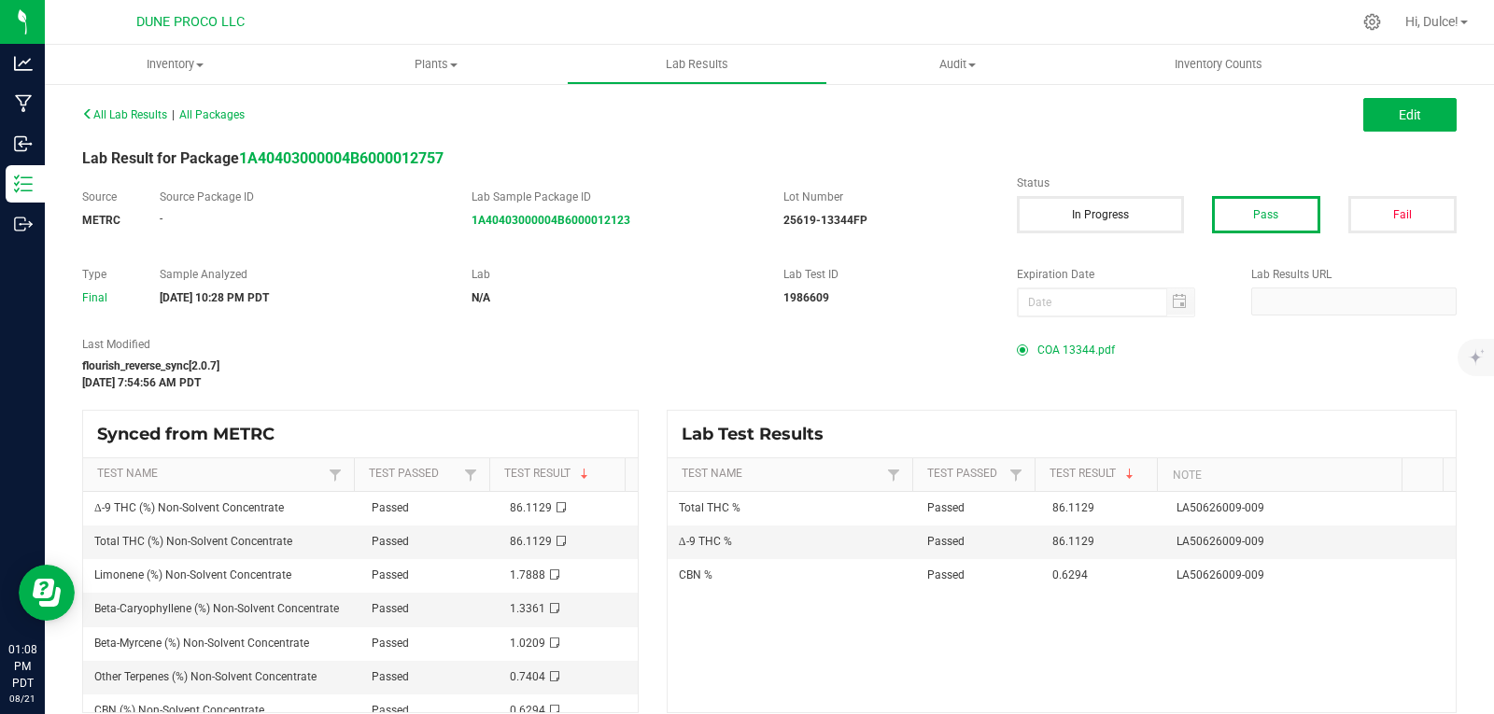
click at [1090, 345] on span "COA 13344.pdf" at bounding box center [1075, 350] width 77 height 28
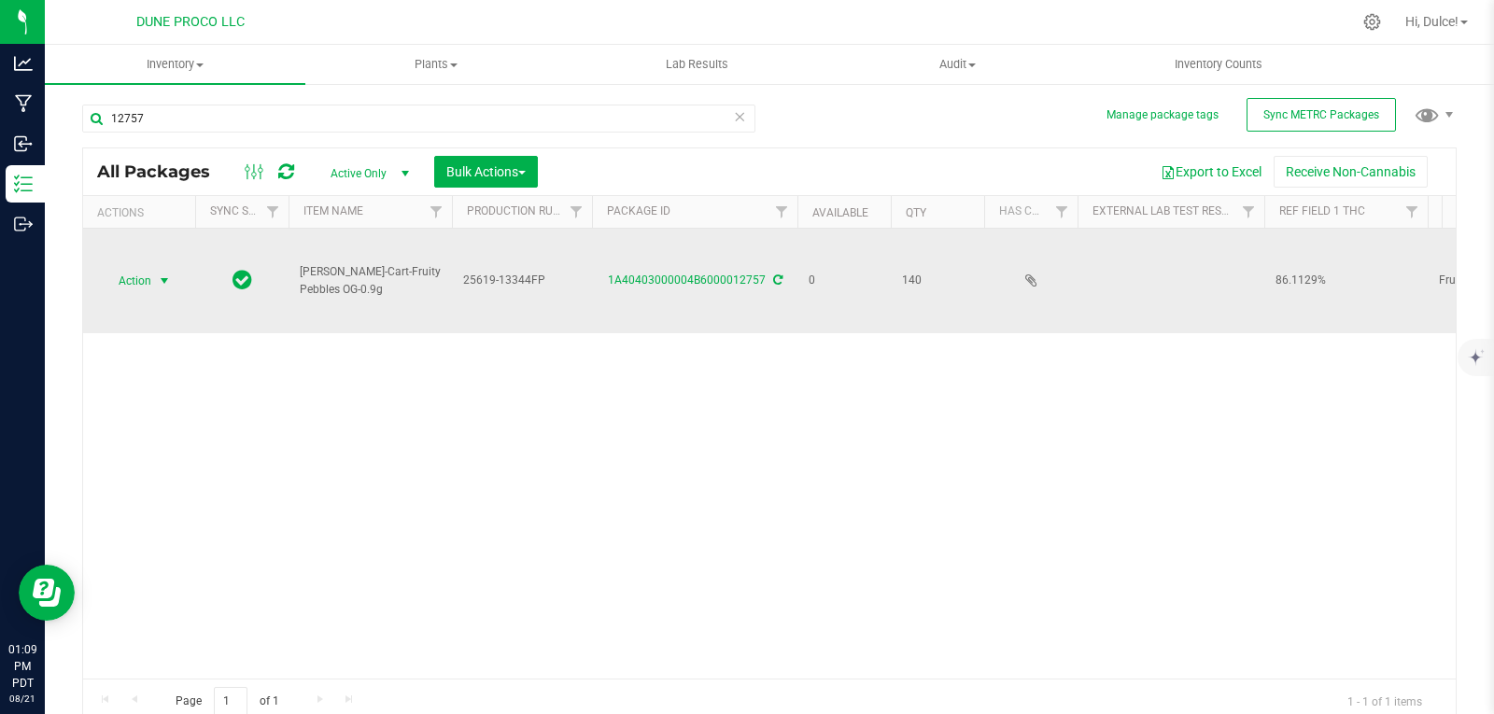
click at [175, 268] on span "select" at bounding box center [164, 281] width 23 height 26
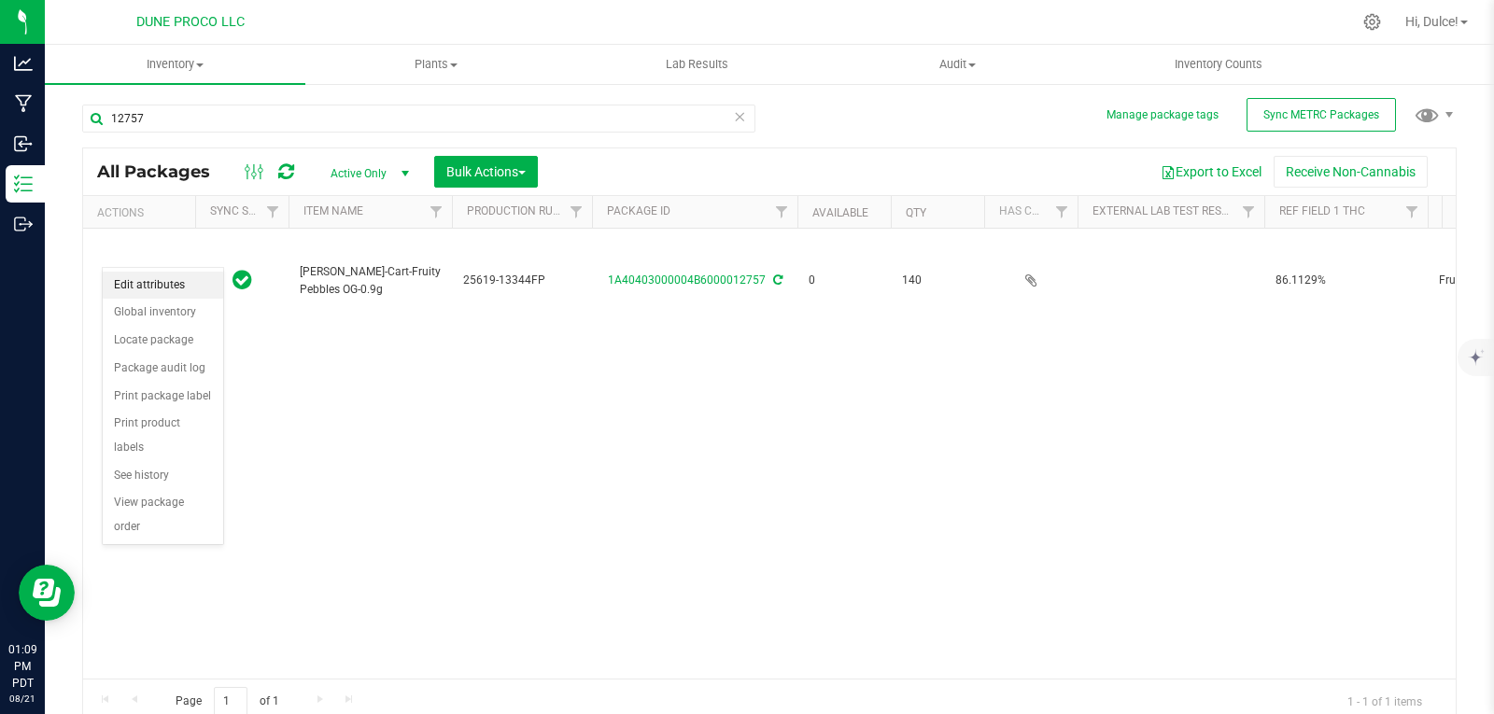
click at [178, 272] on li "Edit attributes" at bounding box center [163, 286] width 120 height 28
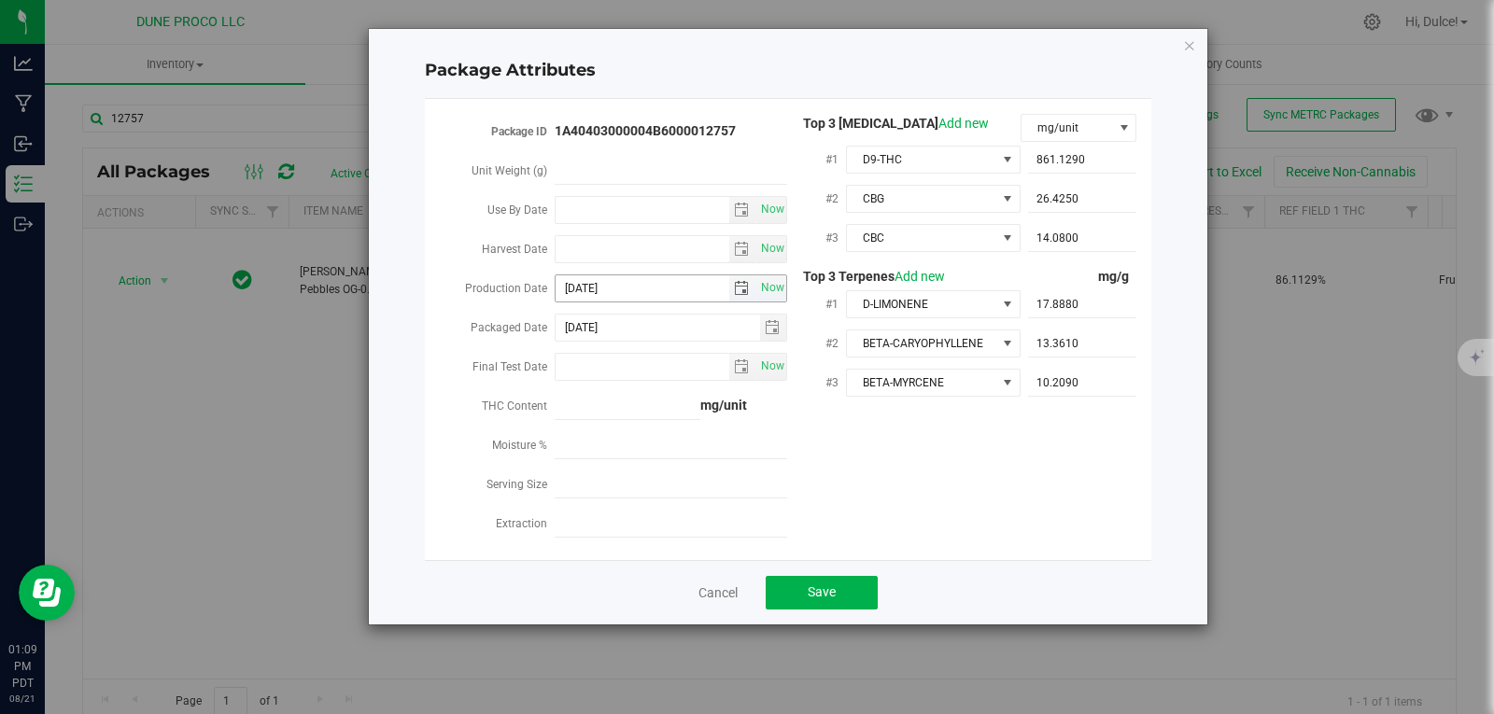
click at [735, 281] on span "select" at bounding box center [741, 288] width 15 height 15
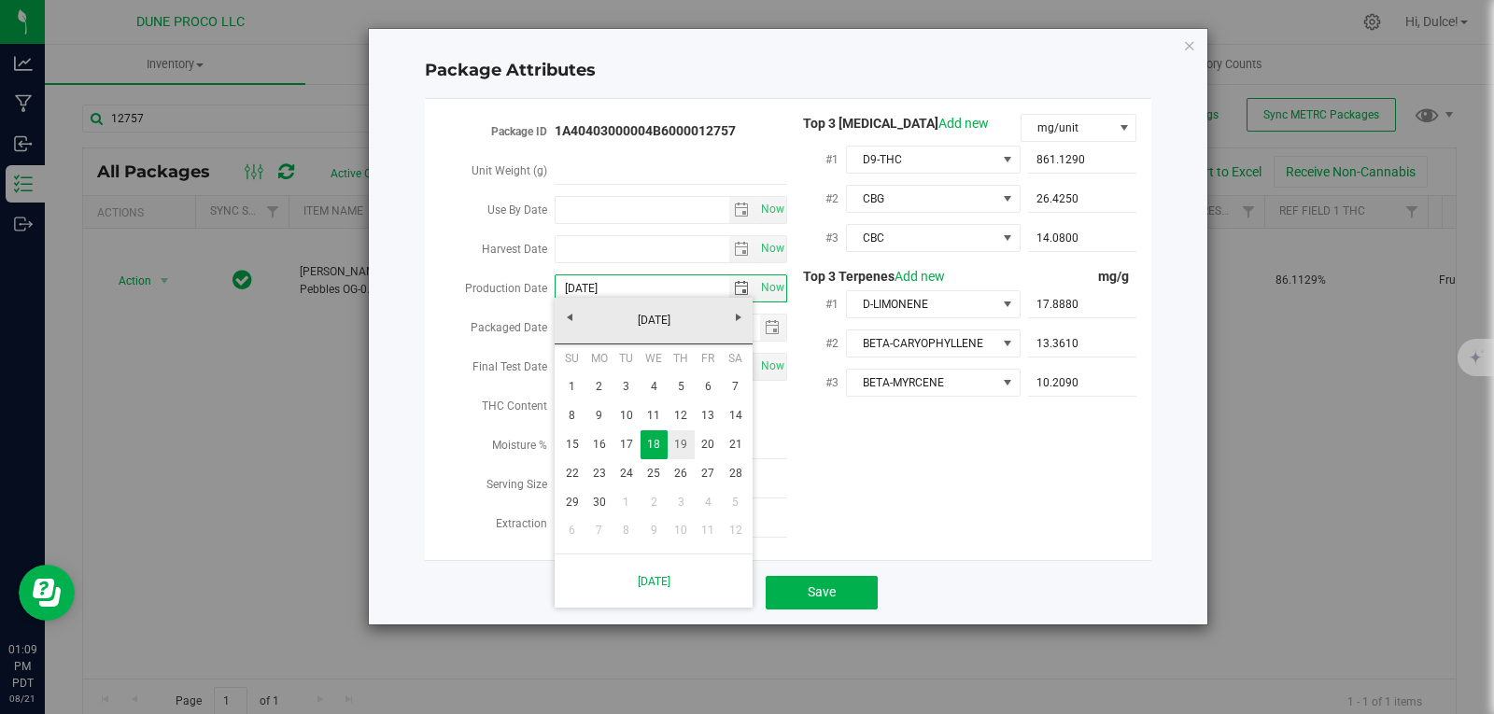
click at [684, 446] on link "19" at bounding box center [680, 444] width 27 height 29
type input "[DATE]"
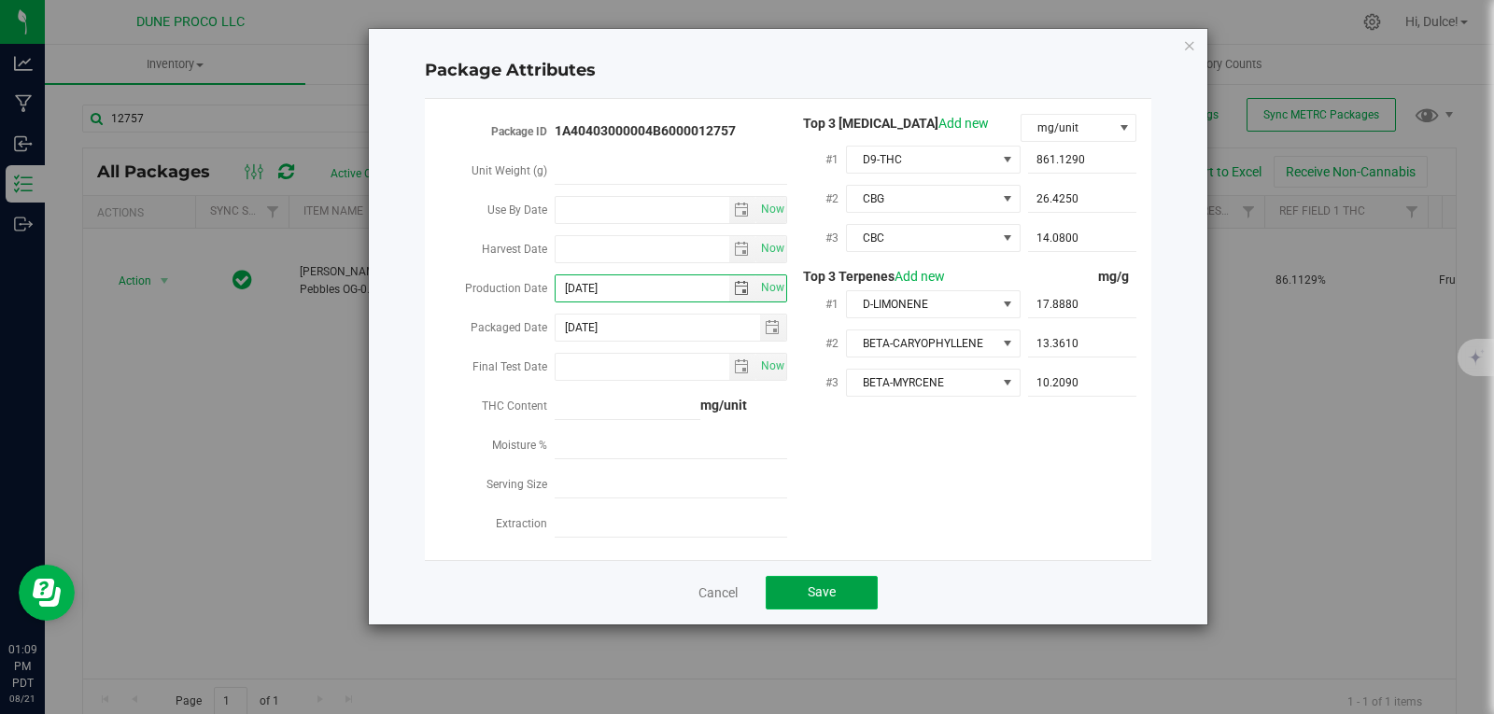
click at [800, 593] on button "Save" at bounding box center [821, 593] width 112 height 34
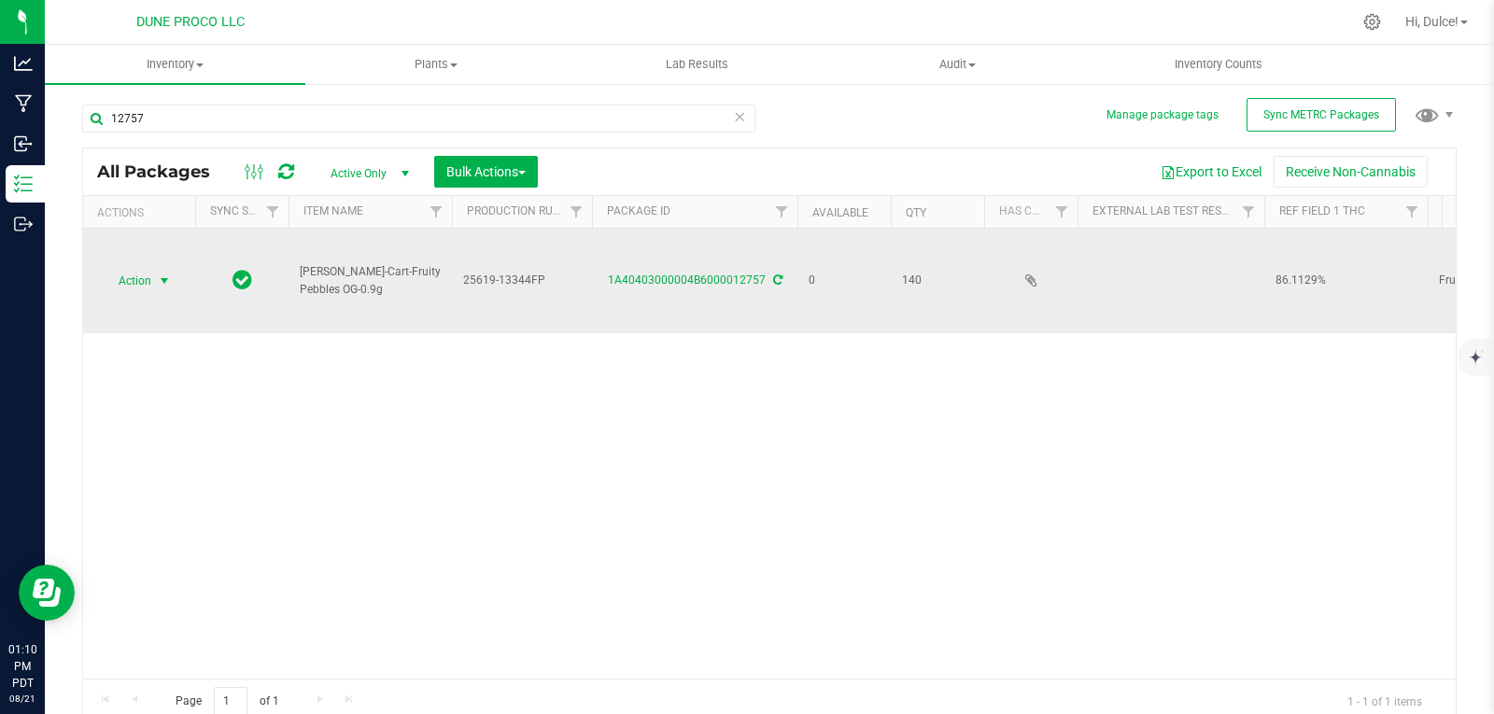
click at [143, 268] on span "Action" at bounding box center [127, 281] width 50 height 26
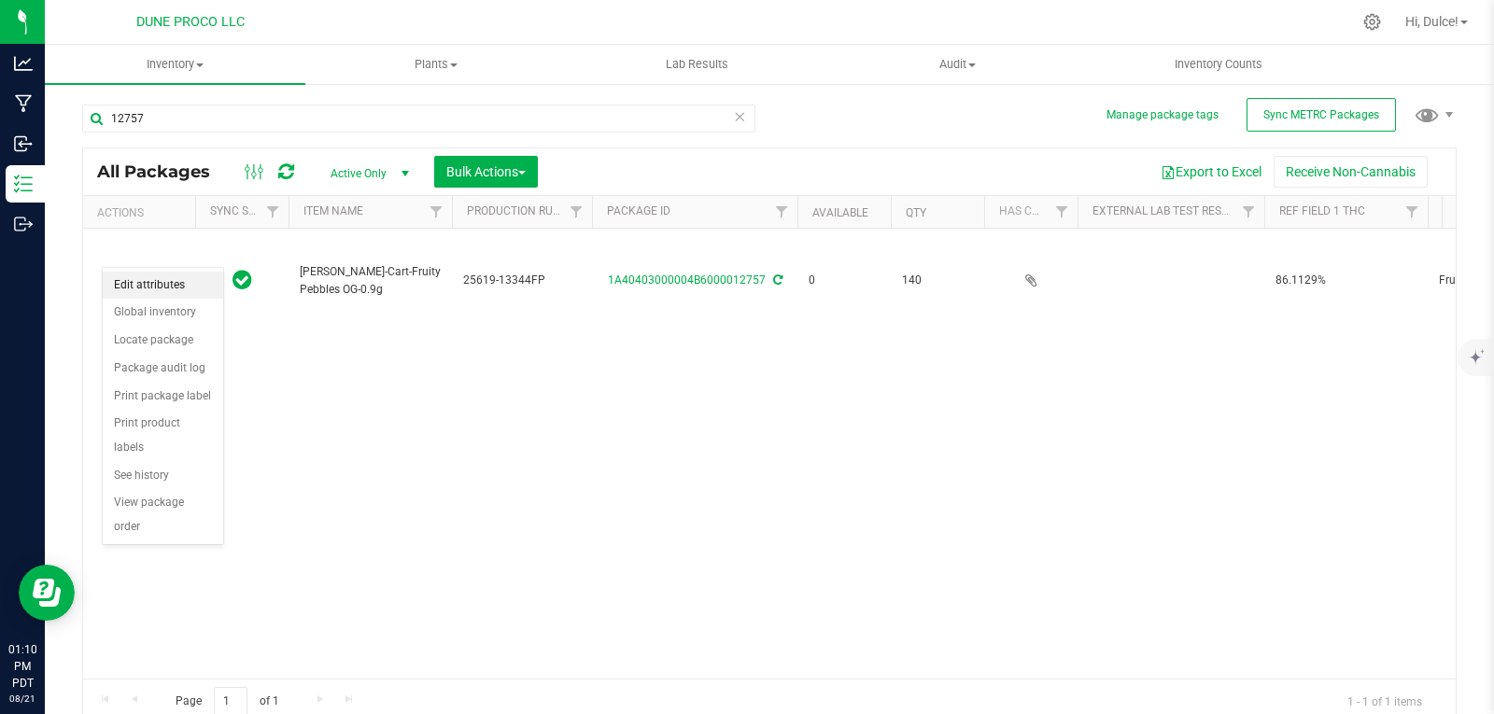
click at [141, 287] on li "Edit attributes" at bounding box center [163, 286] width 120 height 28
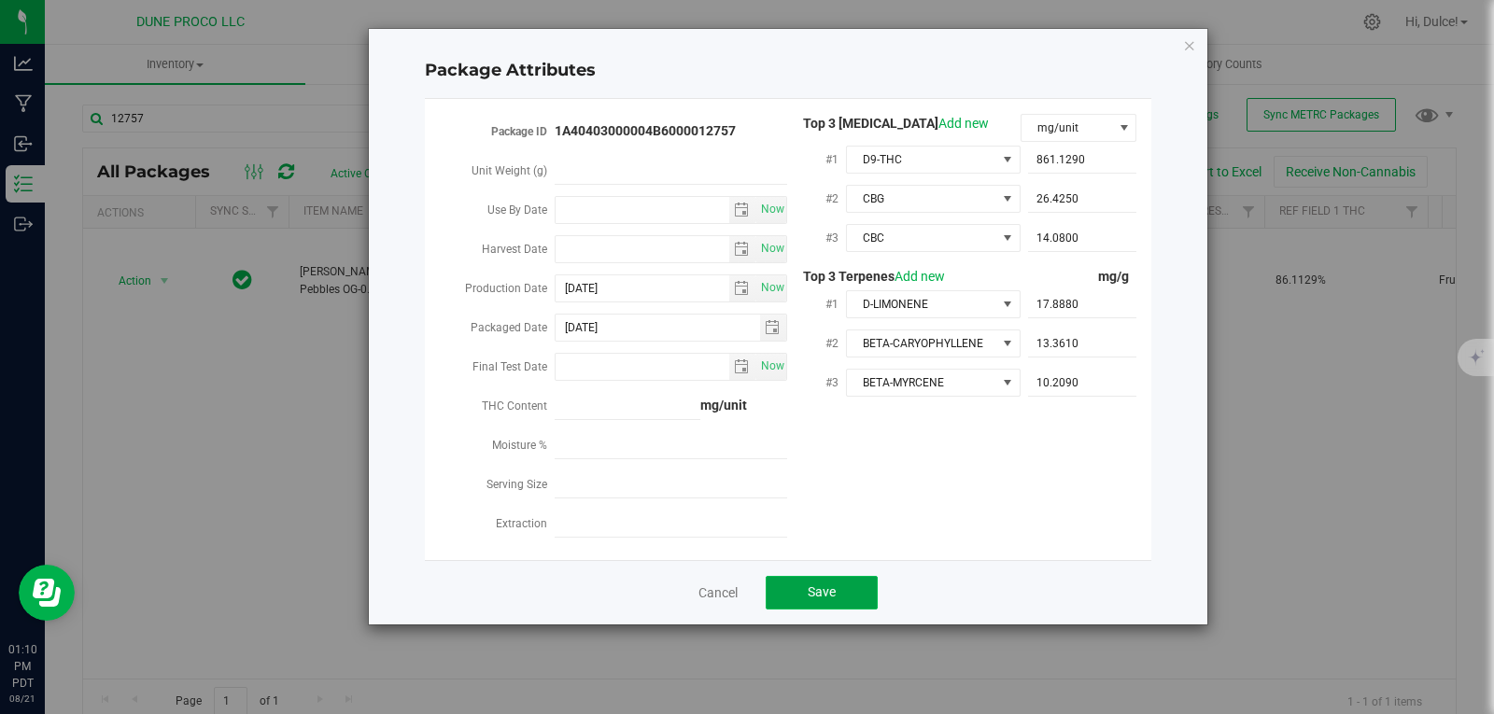
click at [817, 576] on button "Save" at bounding box center [821, 593] width 112 height 34
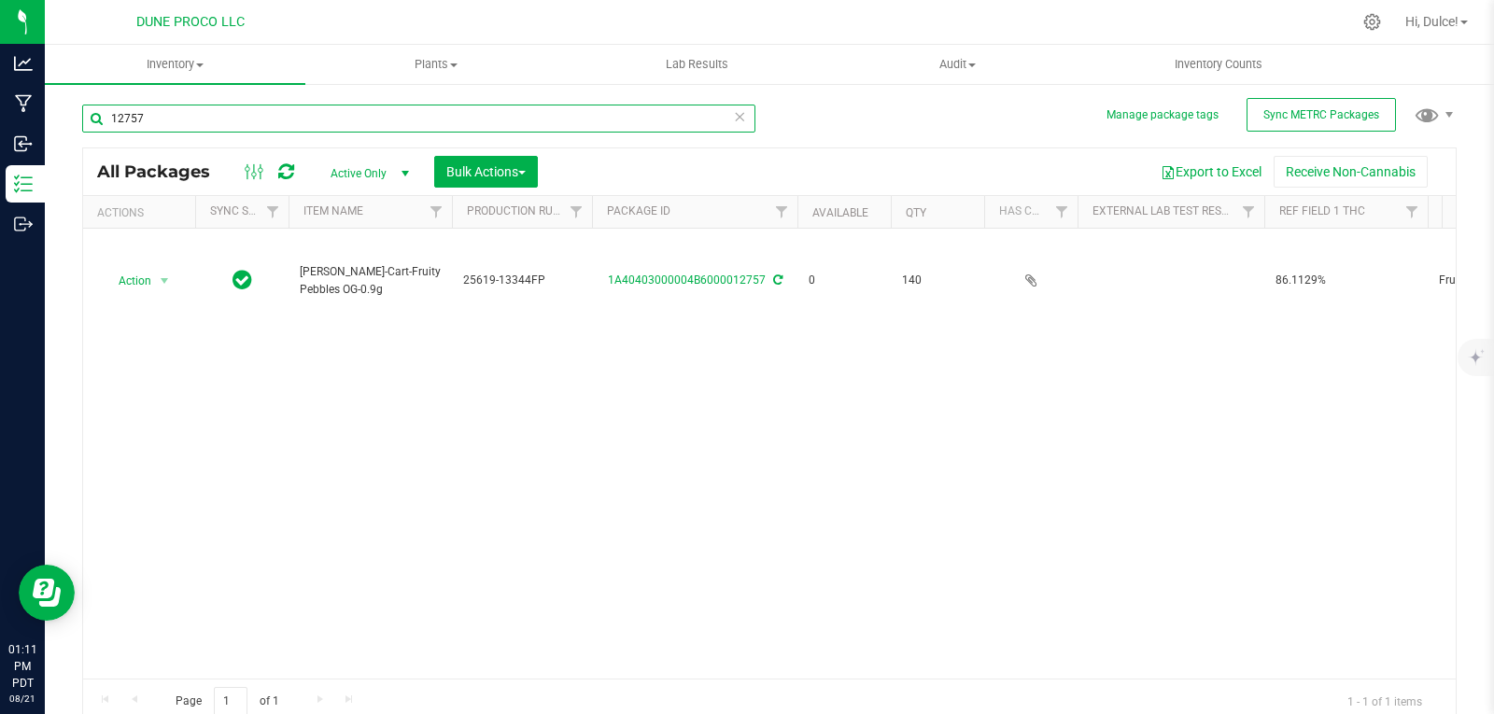
click at [165, 126] on input "12757" at bounding box center [418, 119] width 673 height 28
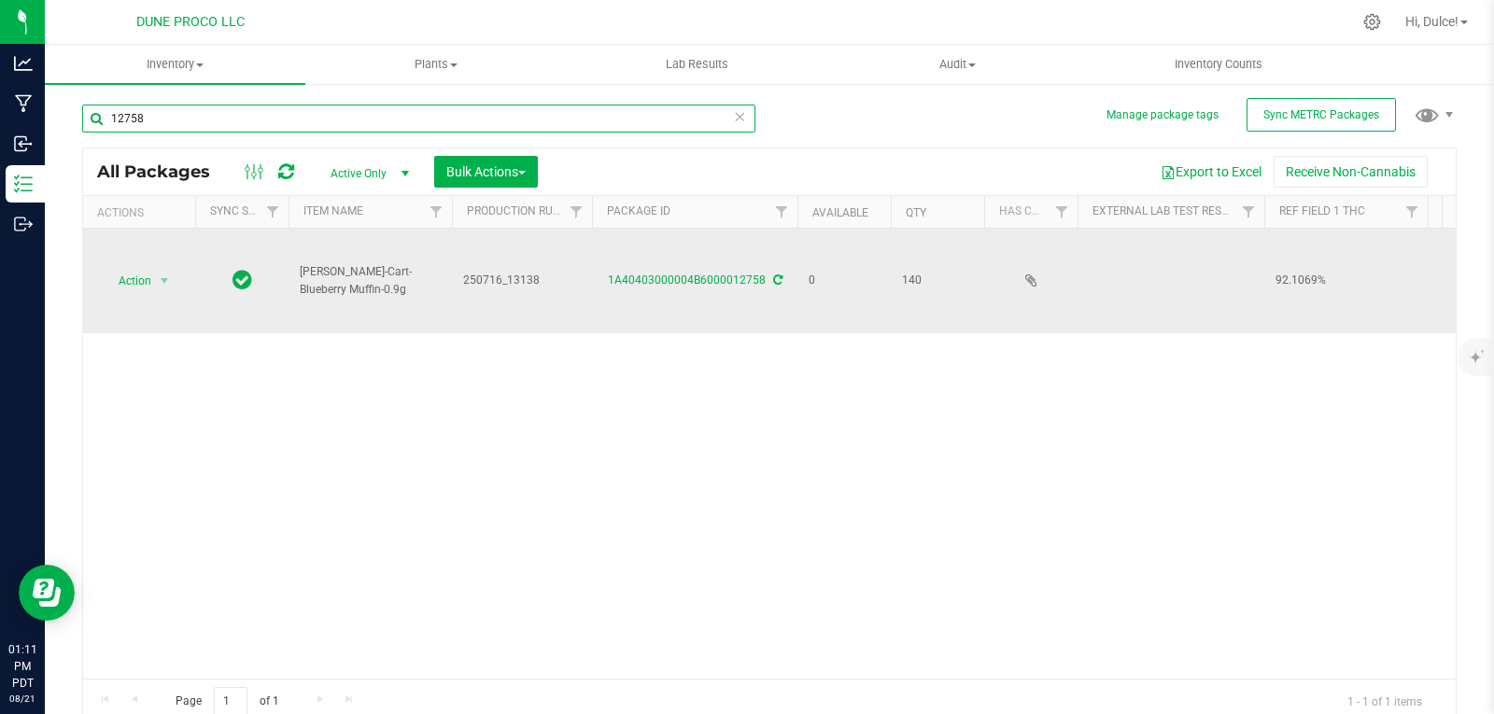
type input "12758"
click at [720, 285] on div "1A40403000004B6000012758" at bounding box center [694, 281] width 211 height 18
click at [736, 274] on link "1A40403000004B6000012758" at bounding box center [687, 280] width 158 height 13
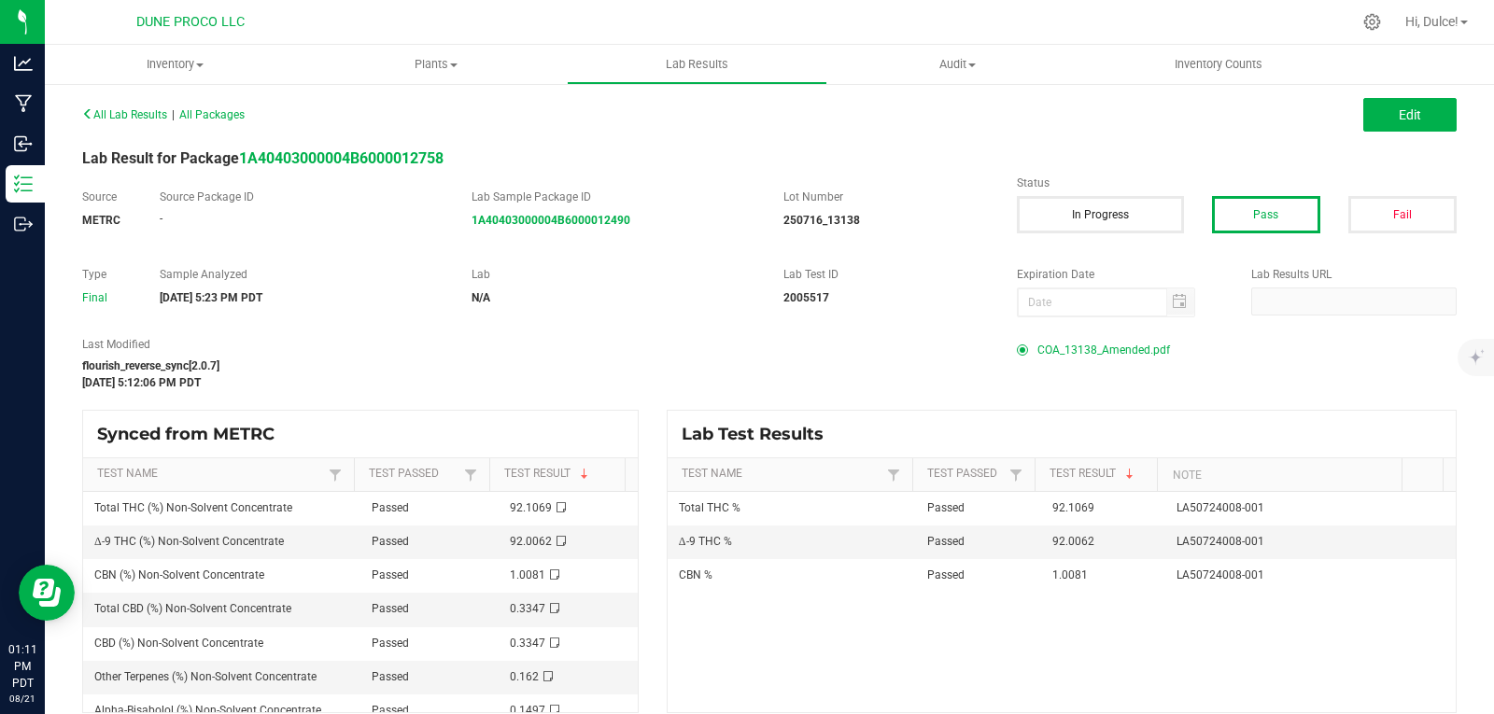
click at [1093, 352] on span "COA_13138_Amended.pdf" at bounding box center [1103, 350] width 133 height 28
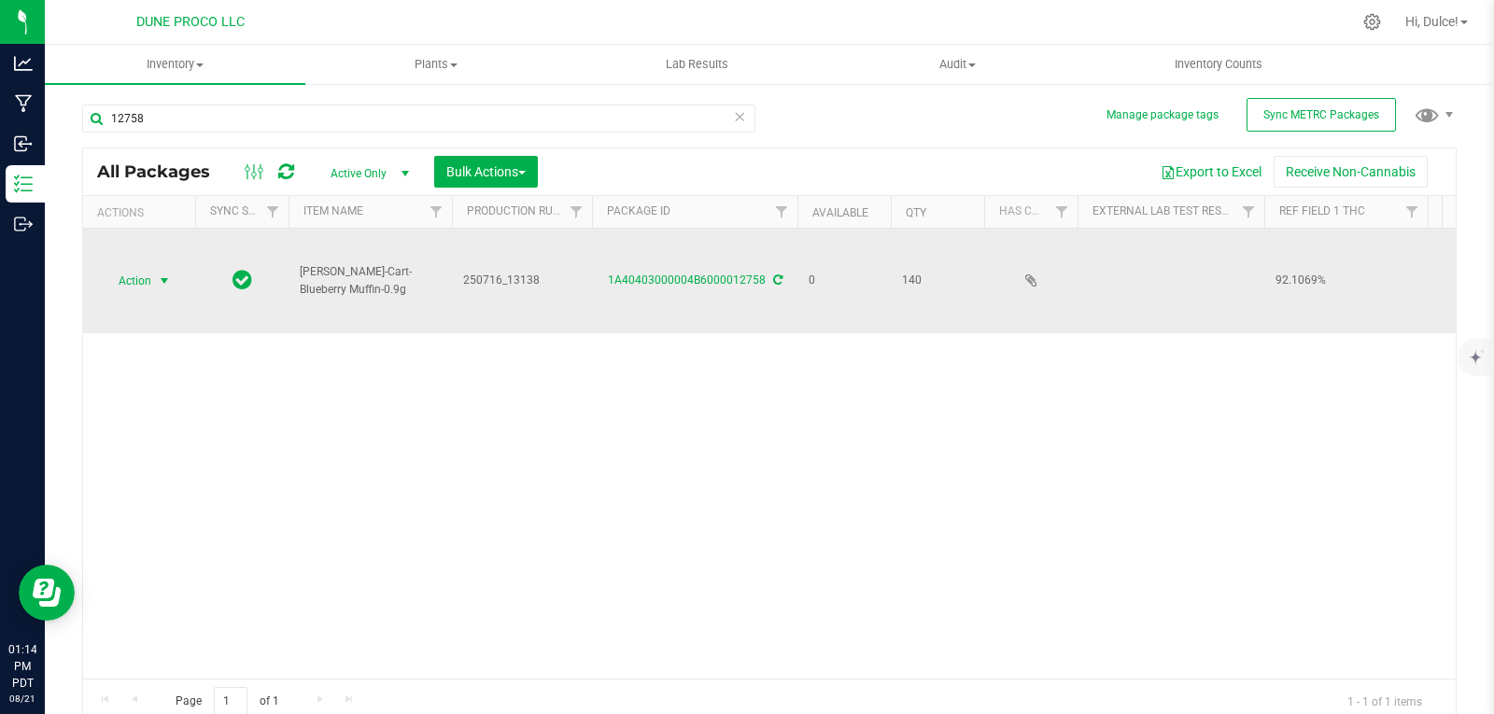
click at [168, 274] on span "select" at bounding box center [164, 281] width 15 height 15
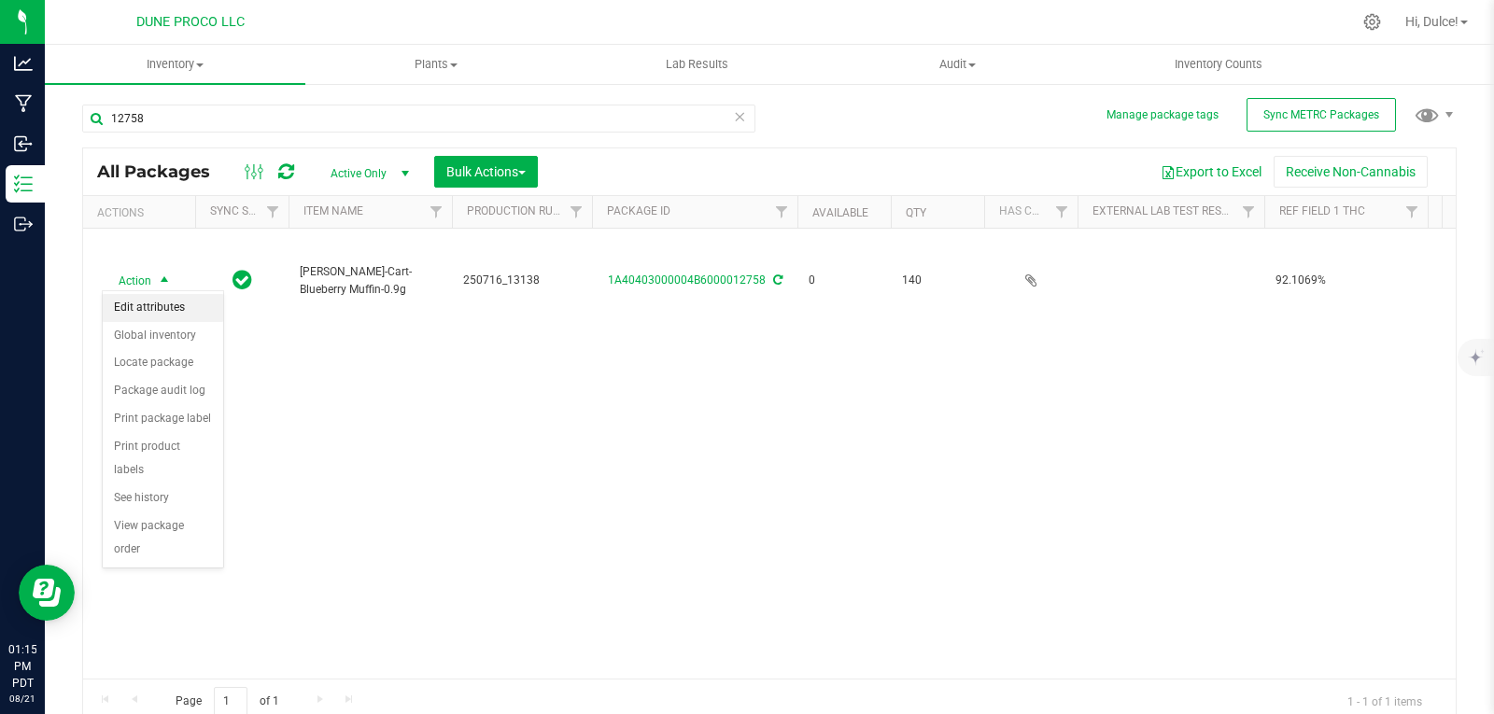
click at [192, 303] on li "Edit attributes" at bounding box center [163, 308] width 120 height 28
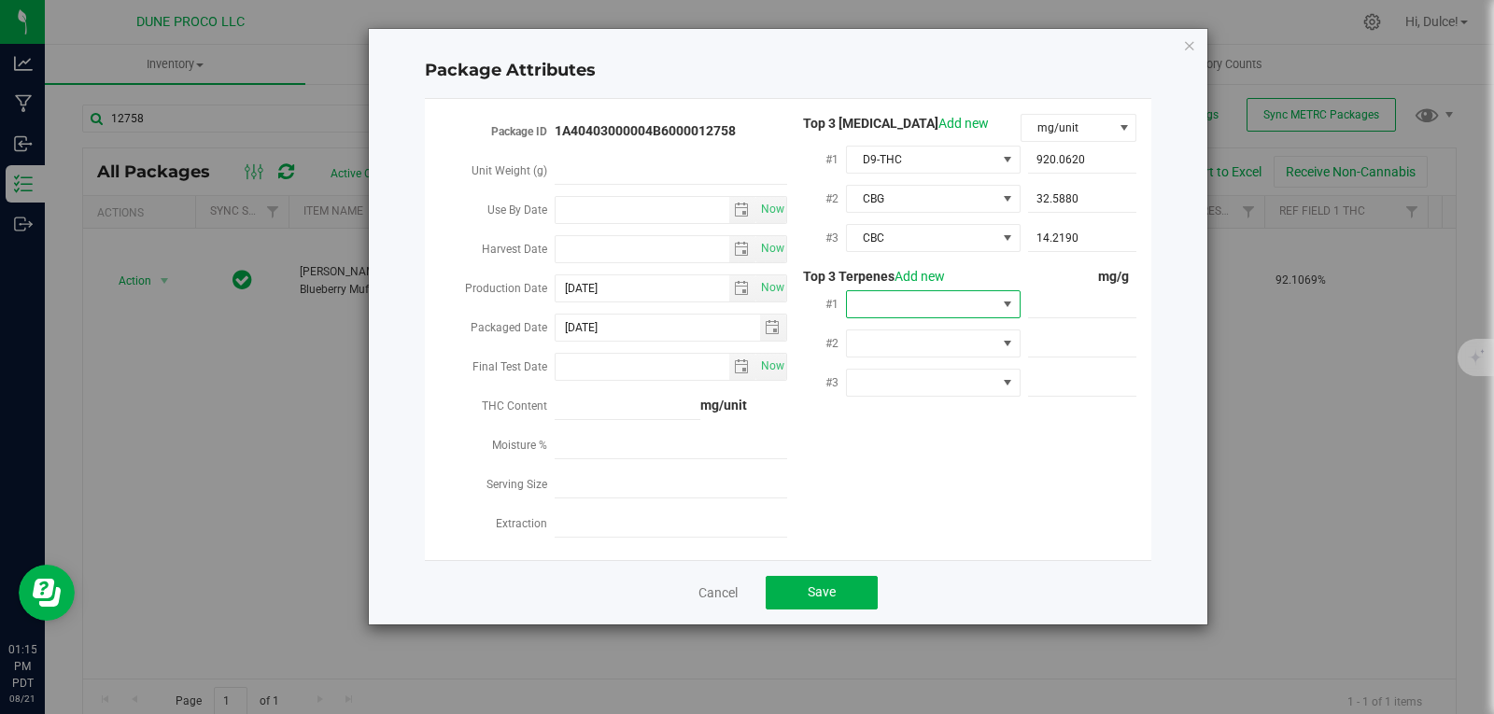
click at [1006, 307] on span at bounding box center [1007, 304] width 15 height 15
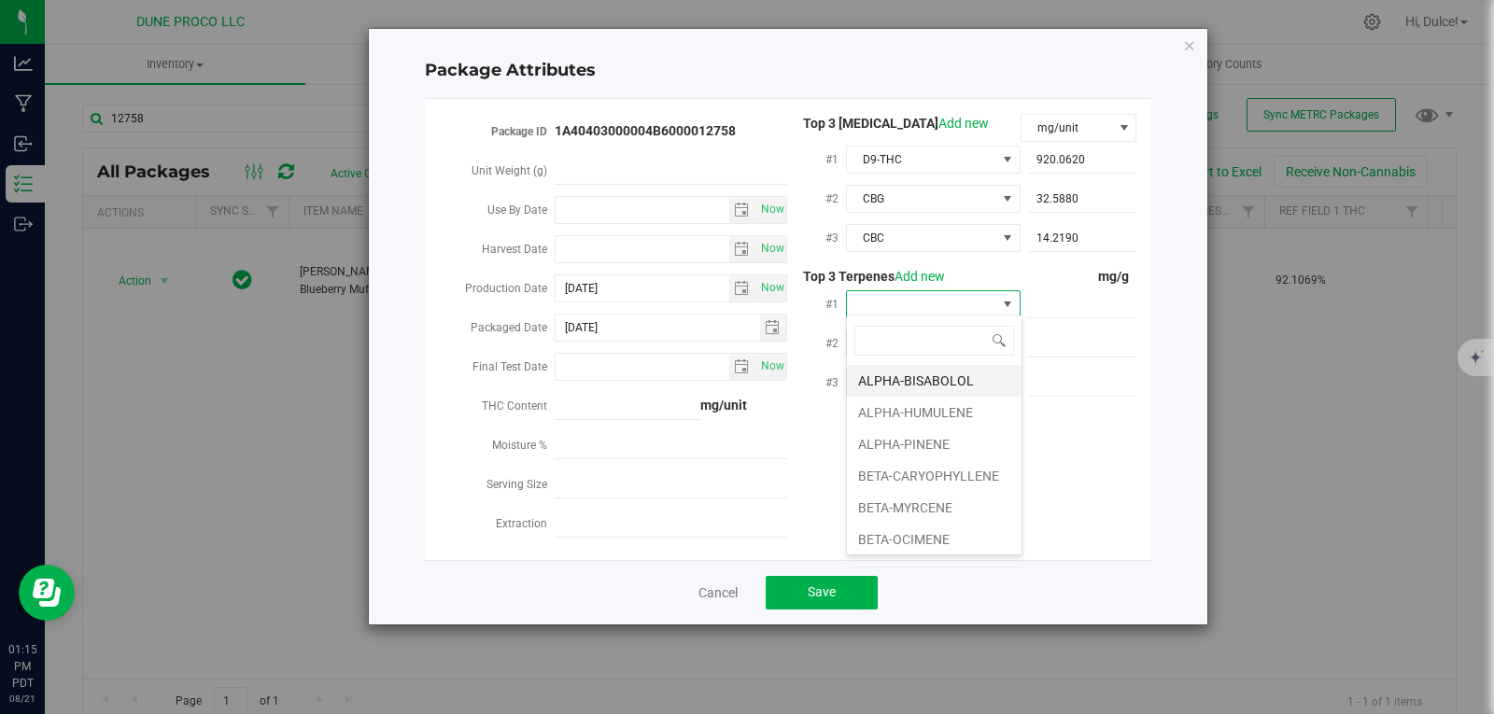
scroll to position [28, 175]
click at [984, 376] on li "ALPHA-BISABOLOL" at bounding box center [934, 381] width 175 height 32
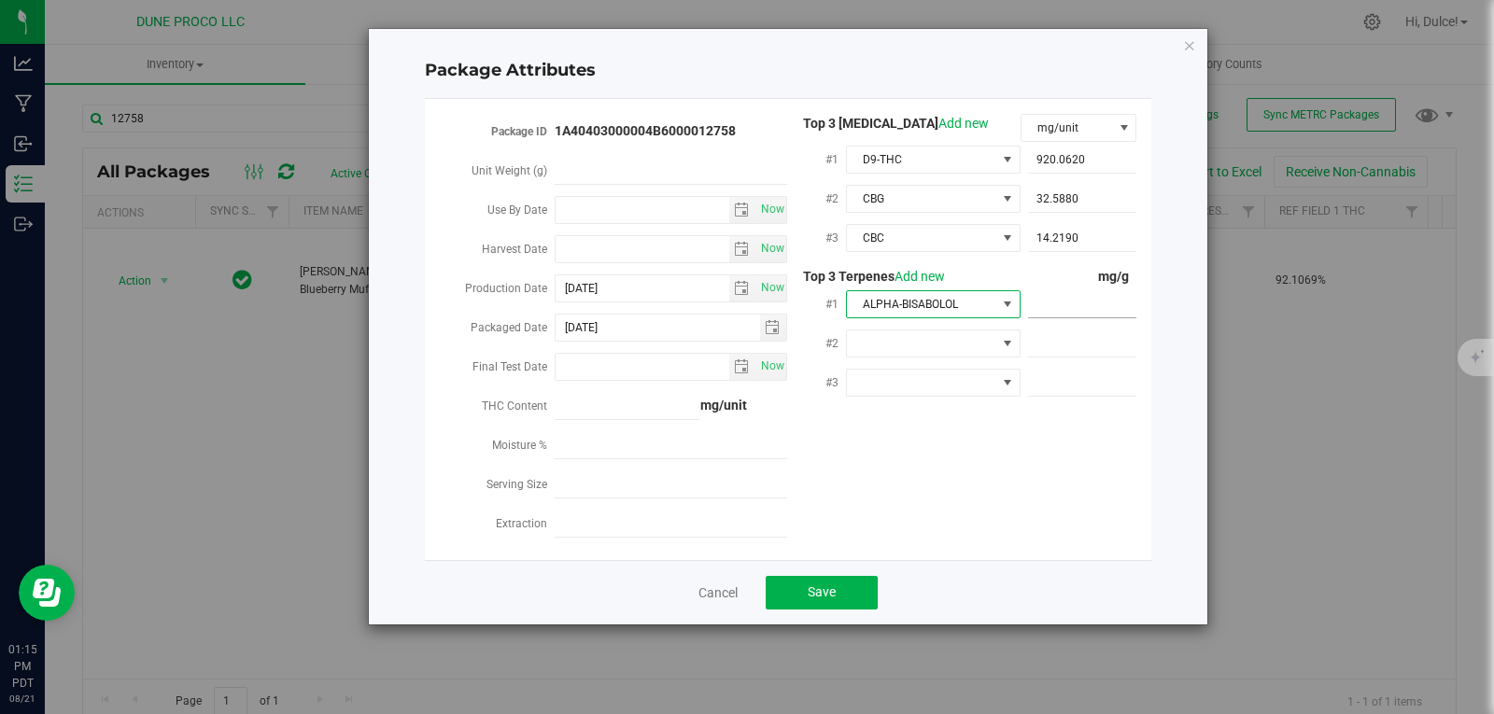
click at [1068, 299] on span at bounding box center [1082, 304] width 109 height 27
paste input "1.497"
type input "1.497"
type input "1.4970"
click at [1051, 344] on span at bounding box center [1082, 343] width 109 height 27
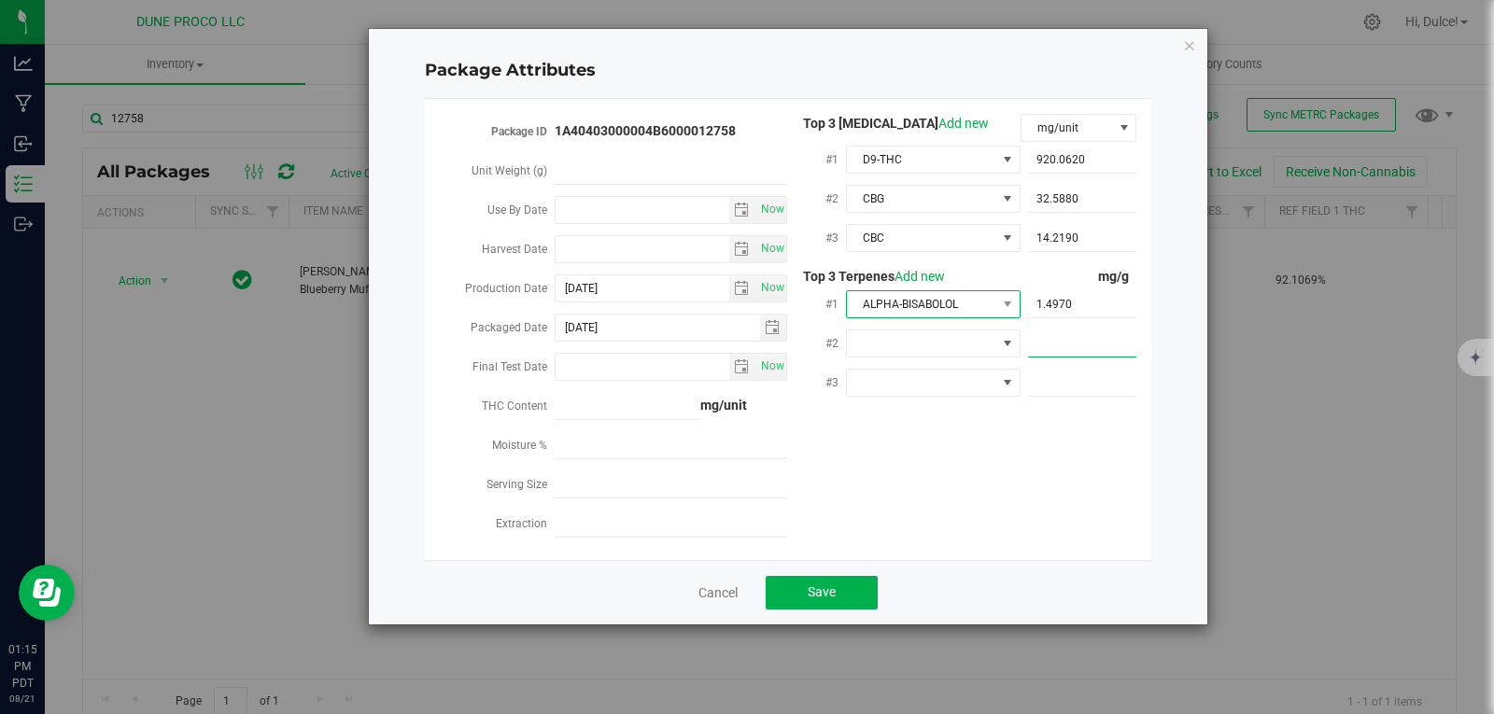
click at [927, 314] on span "ALPHA-BISABOLOL" at bounding box center [933, 304] width 175 height 28
click at [996, 330] on span at bounding box center [1007, 343] width 23 height 26
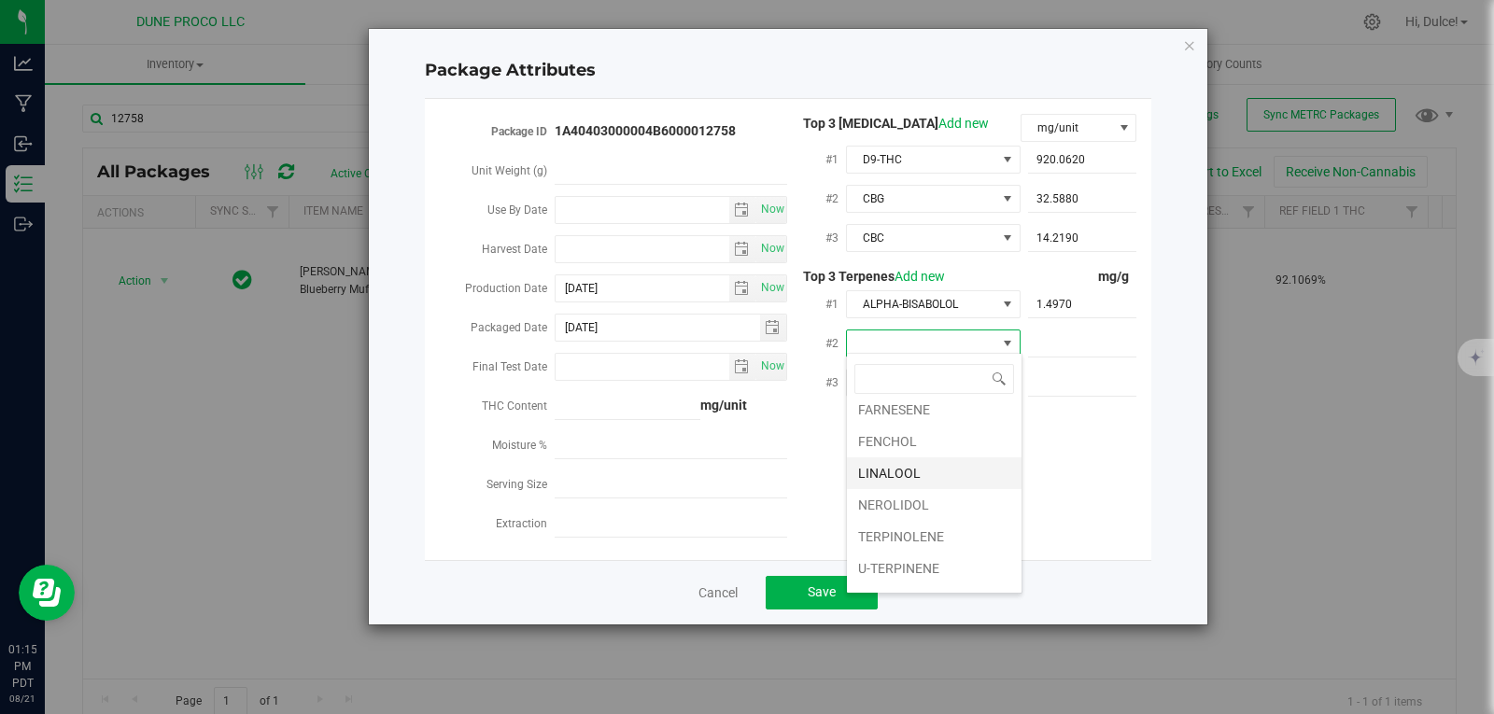
scroll to position [321, 0]
click at [908, 439] on li "LINALOOL" at bounding box center [934, 447] width 175 height 32
click at [1065, 331] on span at bounding box center [1082, 343] width 109 height 27
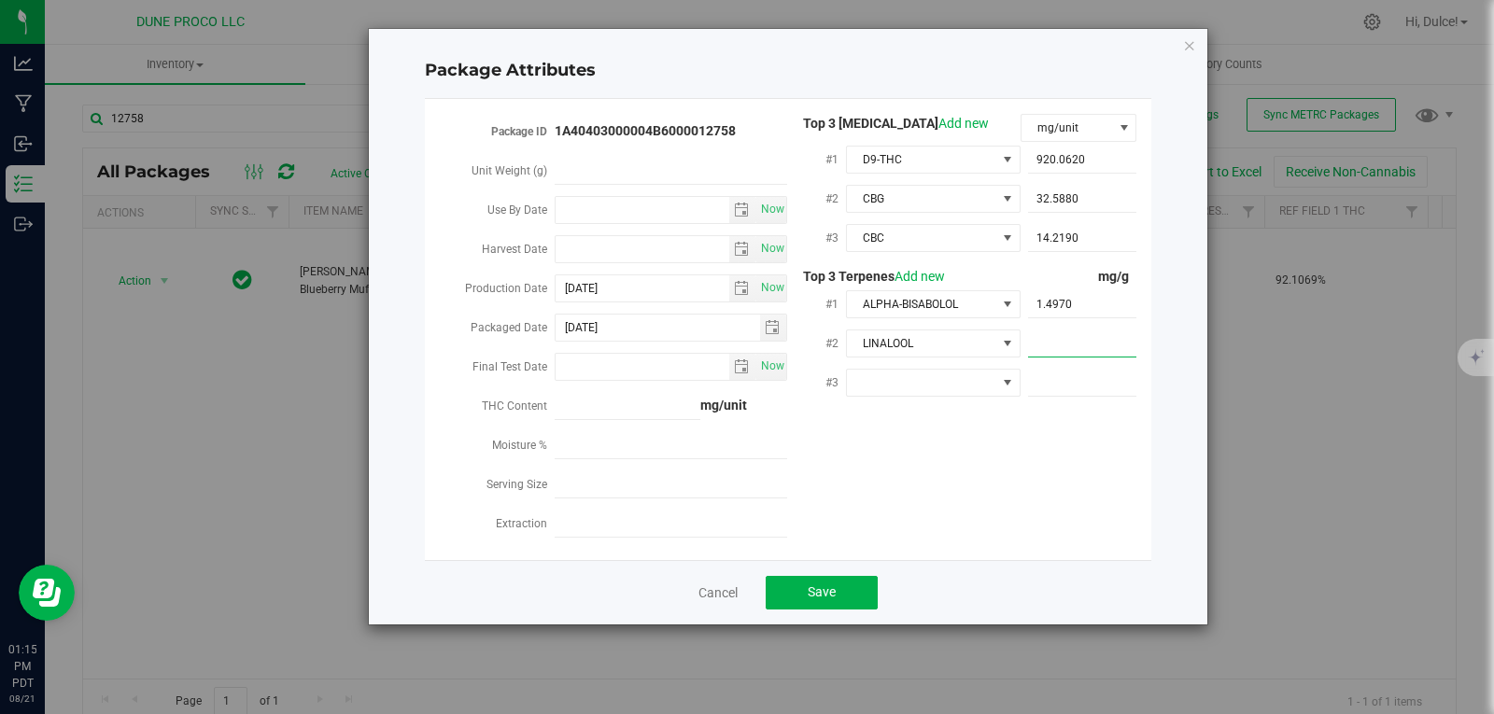
paste input "1.15"
type input "1.15"
type input "1.1500"
click at [924, 371] on span at bounding box center [921, 383] width 149 height 26
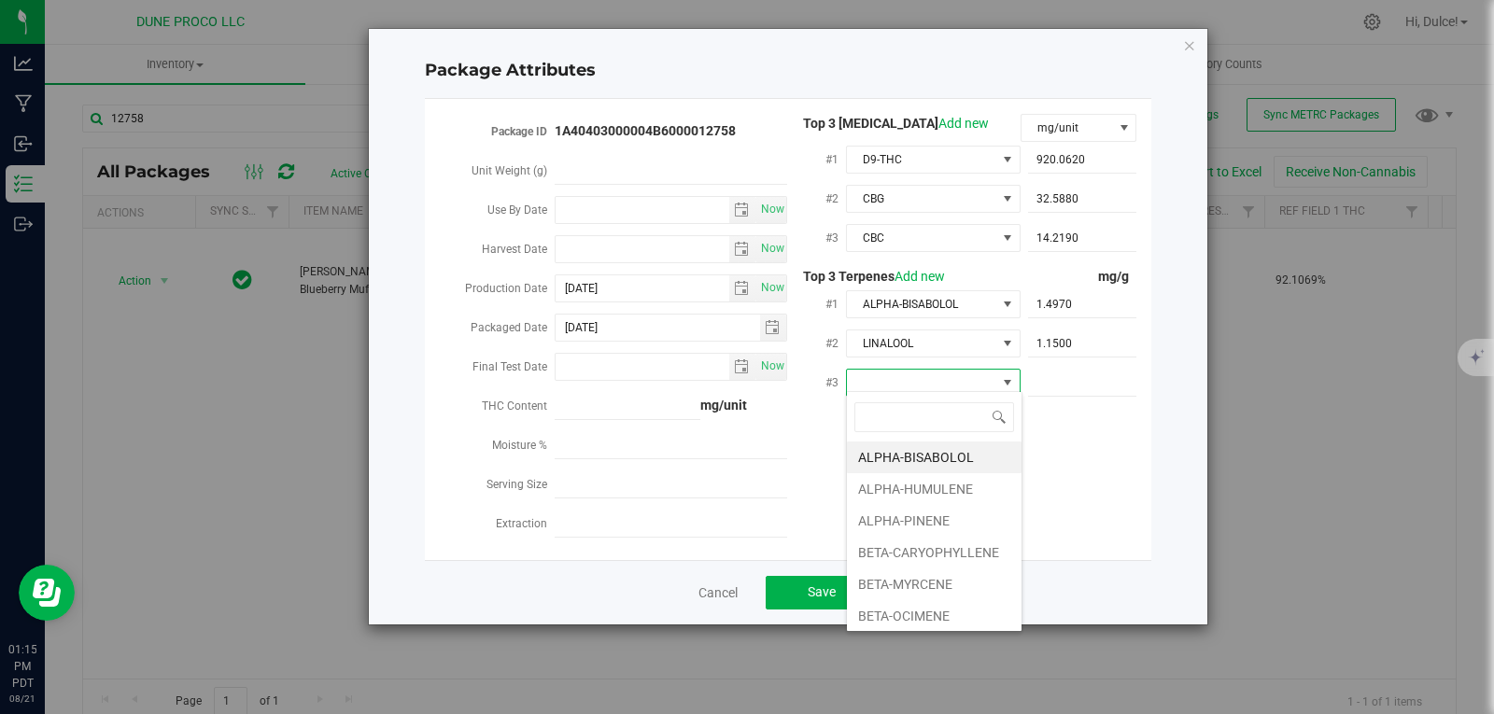
scroll to position [28, 175]
click at [946, 525] on li "ALPHA-PINENE" at bounding box center [934, 521] width 175 height 32
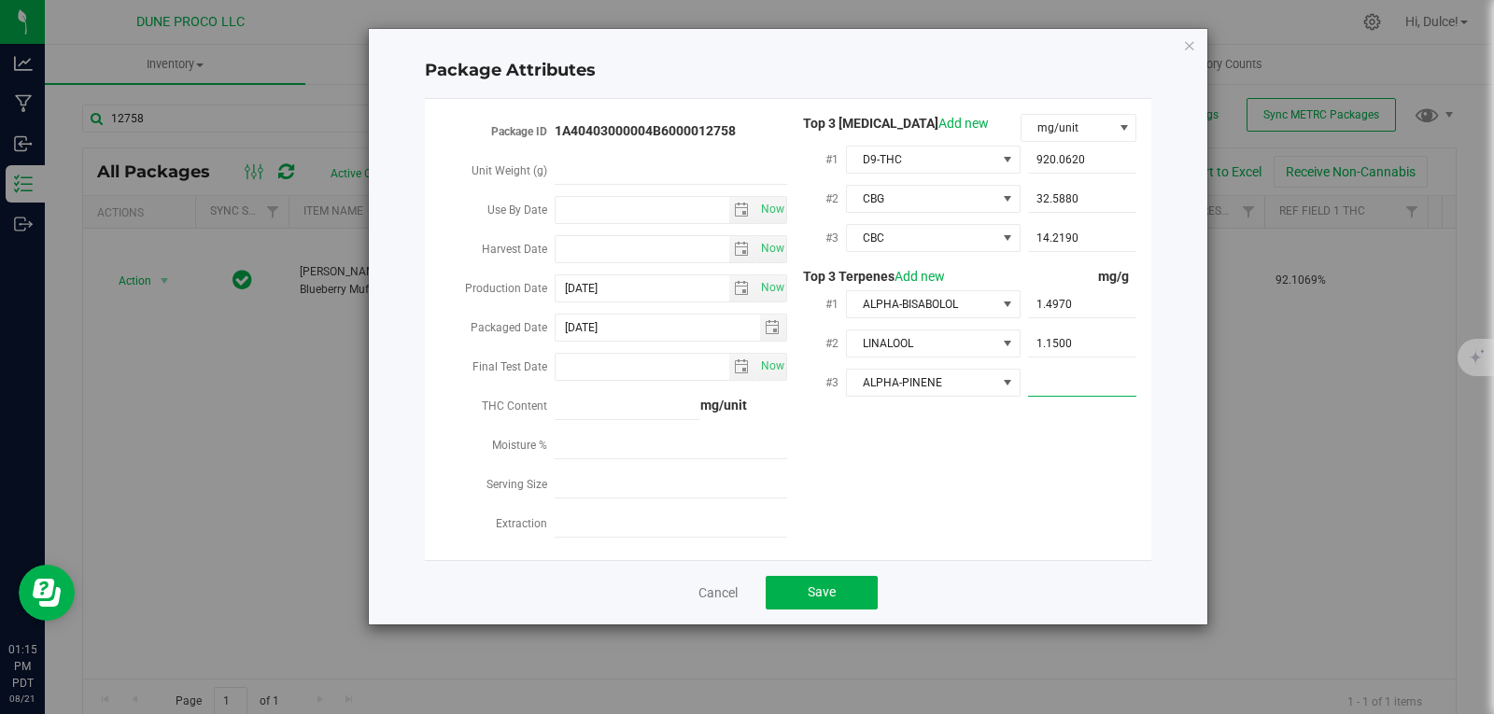
click at [1062, 378] on span at bounding box center [1082, 383] width 109 height 27
paste input "0.999"
type input "0.999"
type input "0.9990"
click at [1081, 513] on div "Package ID 1A40403000004B6000012758 Unit Weight (g) Use By Date Now Harvest Dat…" at bounding box center [788, 329] width 698 height 431
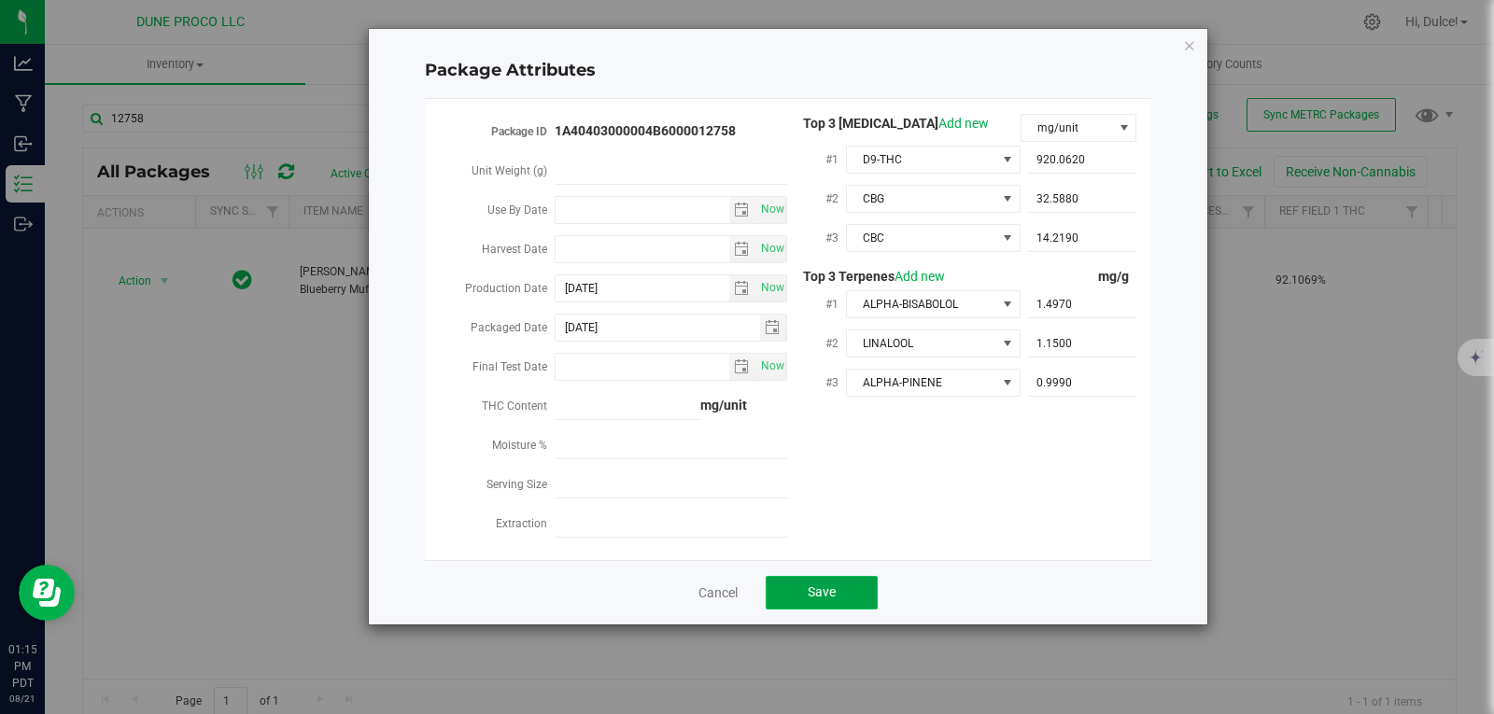
click at [818, 584] on span "Save" at bounding box center [821, 591] width 28 height 15
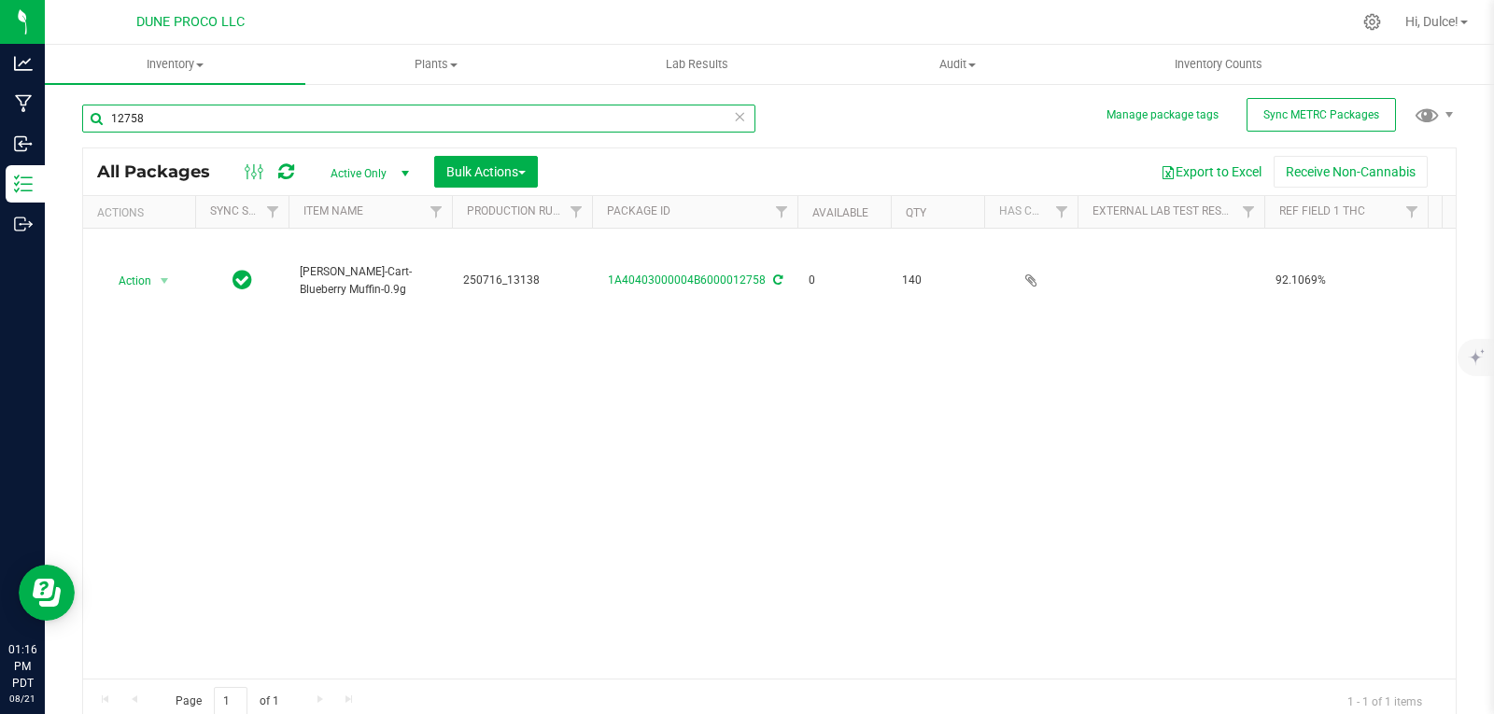
click at [429, 120] on input "12758" at bounding box center [418, 119] width 673 height 28
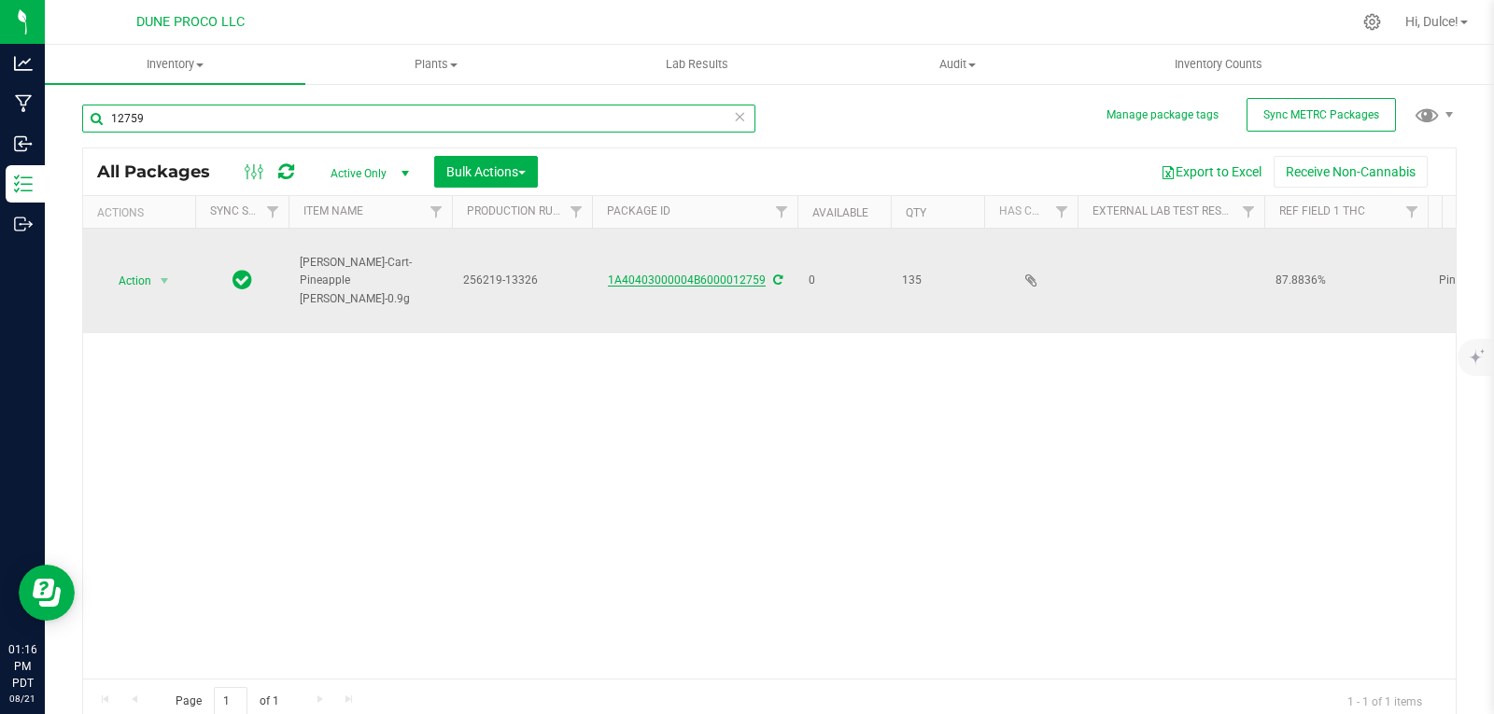
type input "12759"
click at [709, 274] on link "1A40403000004B6000012759" at bounding box center [687, 280] width 158 height 13
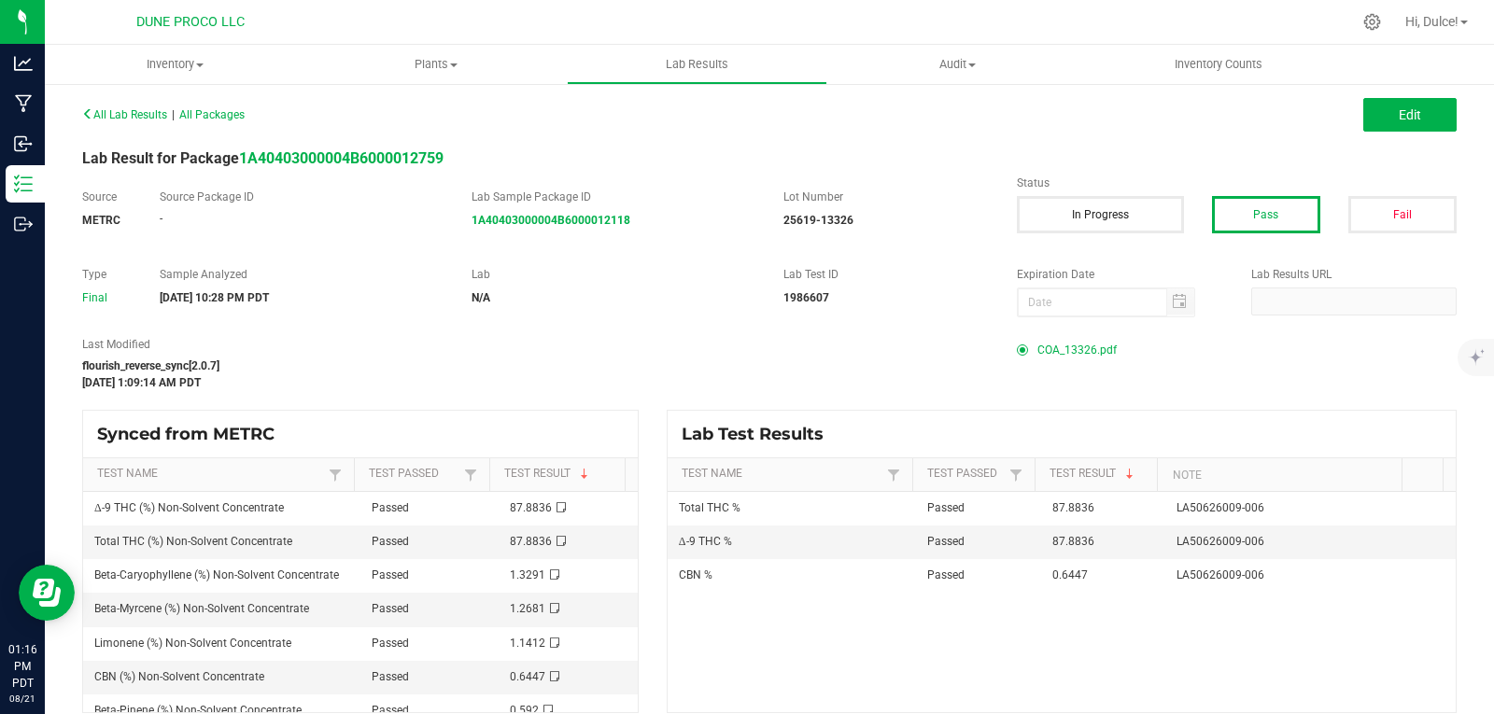
click at [1078, 352] on span "COA_13326.pdf" at bounding box center [1076, 350] width 79 height 28
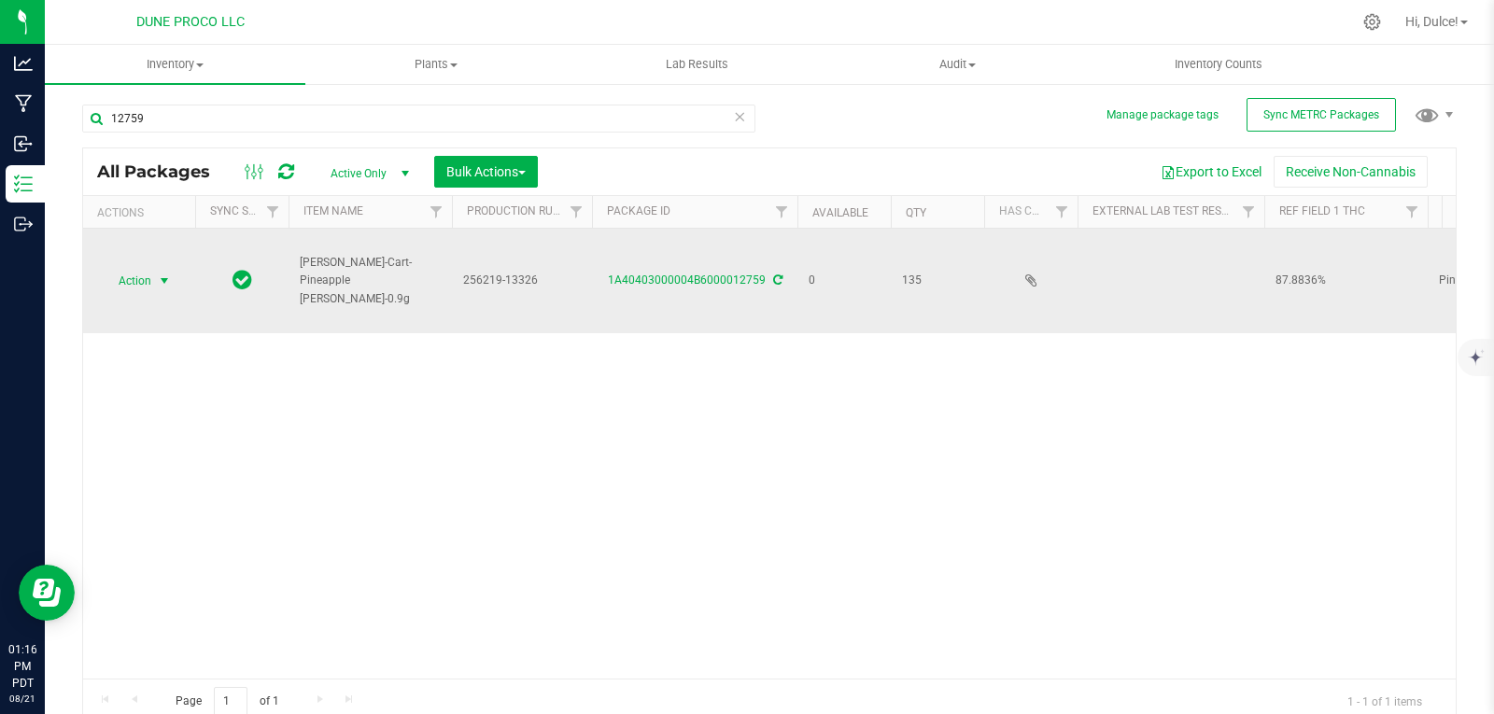
drag, startPoint x: 145, startPoint y: 248, endPoint x: 146, endPoint y: 259, distance: 11.2
click at [145, 268] on span "Action" at bounding box center [127, 281] width 50 height 26
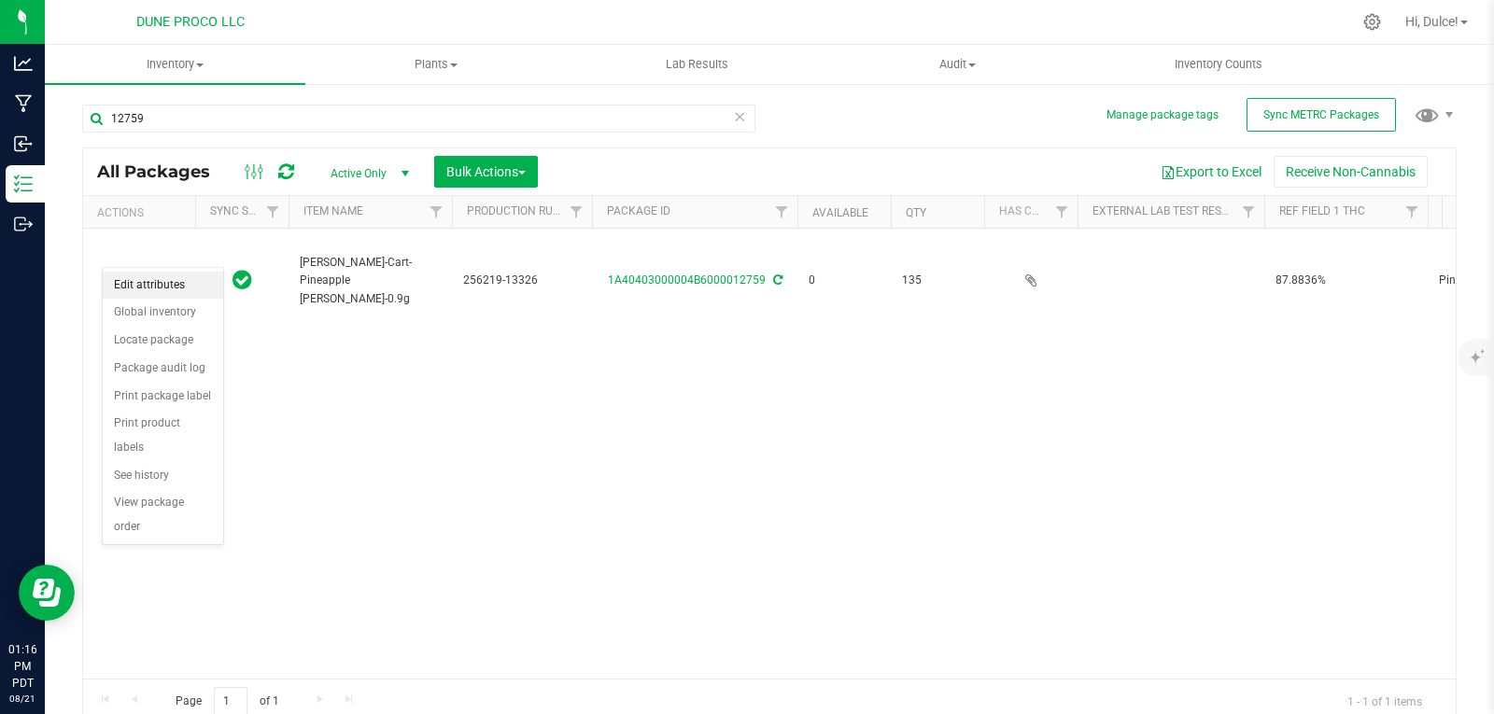
click at [152, 288] on li "Edit attributes" at bounding box center [163, 286] width 120 height 28
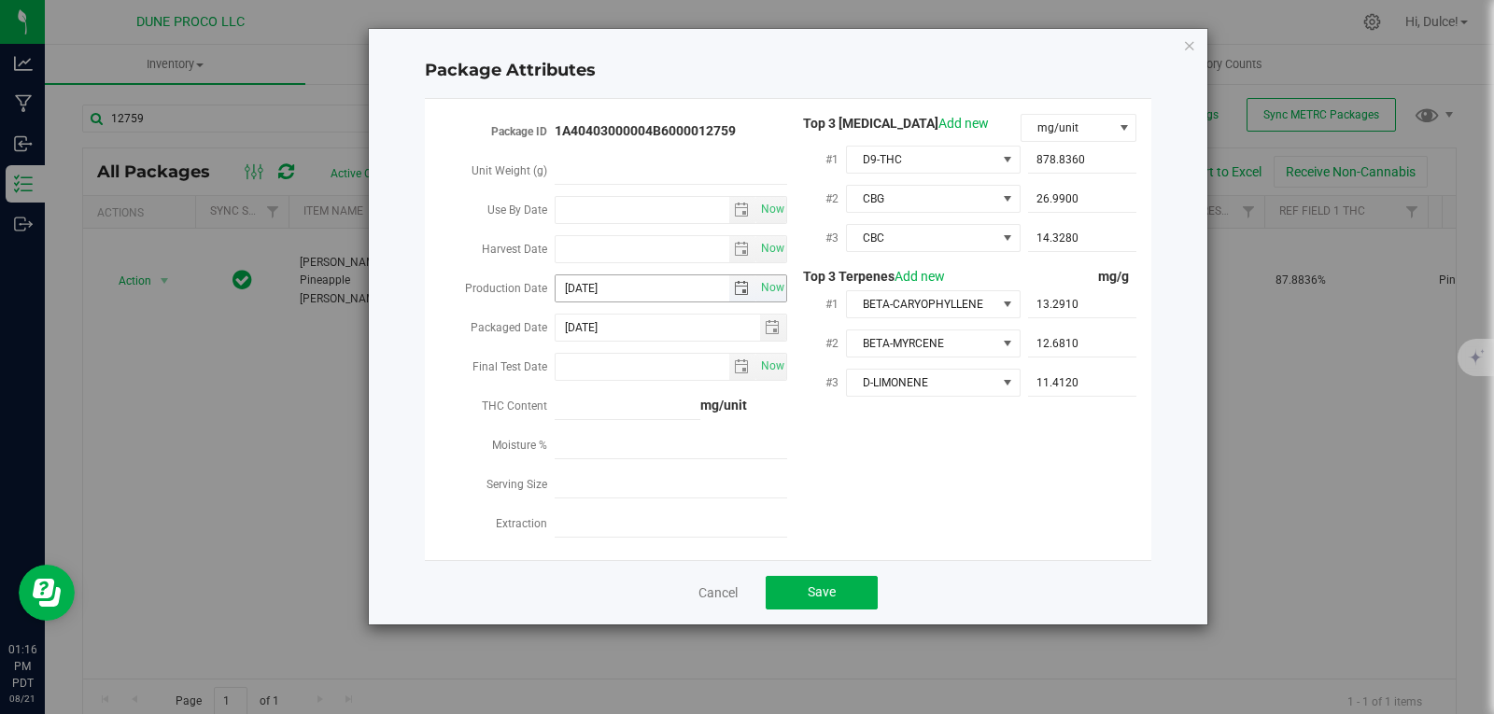
click at [738, 289] on span "select" at bounding box center [741, 288] width 15 height 15
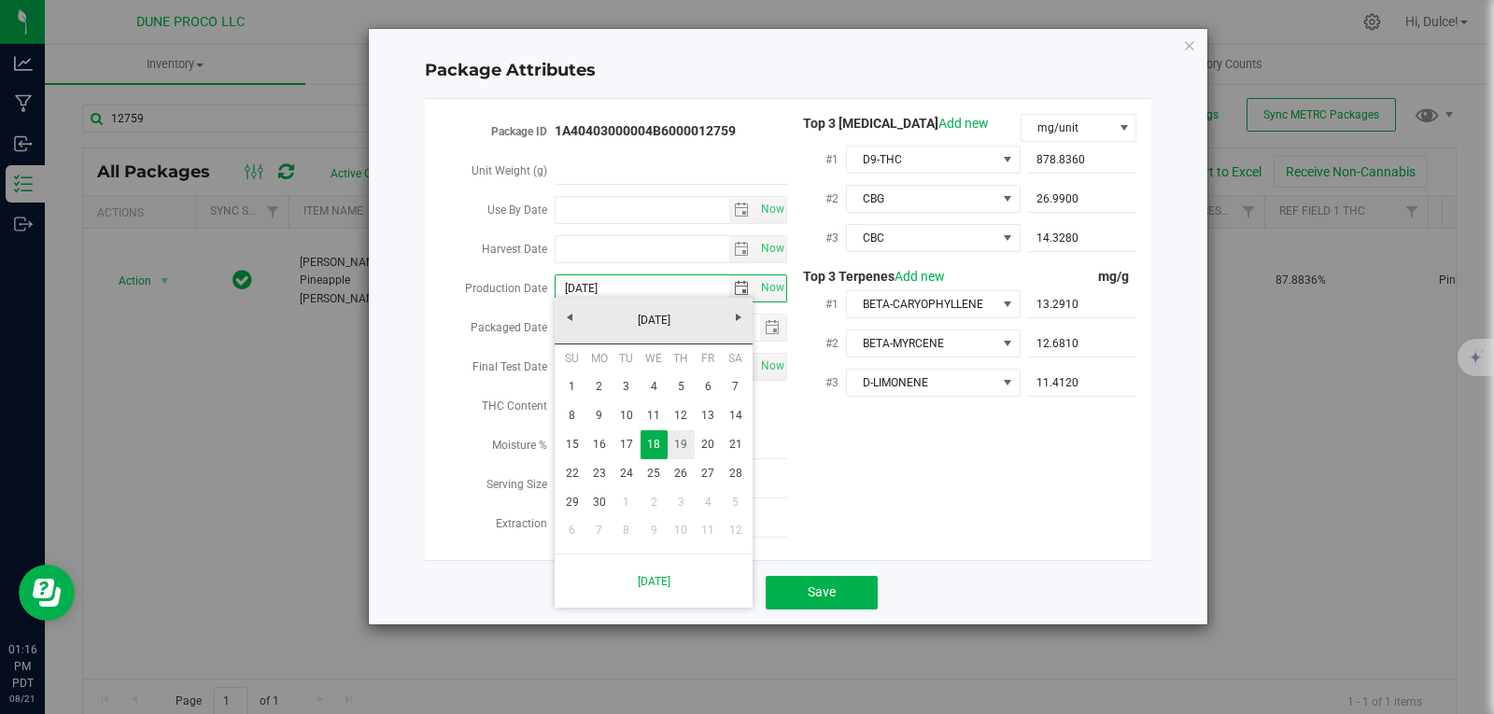
click at [684, 444] on link "19" at bounding box center [680, 444] width 27 height 29
type input "[DATE]"
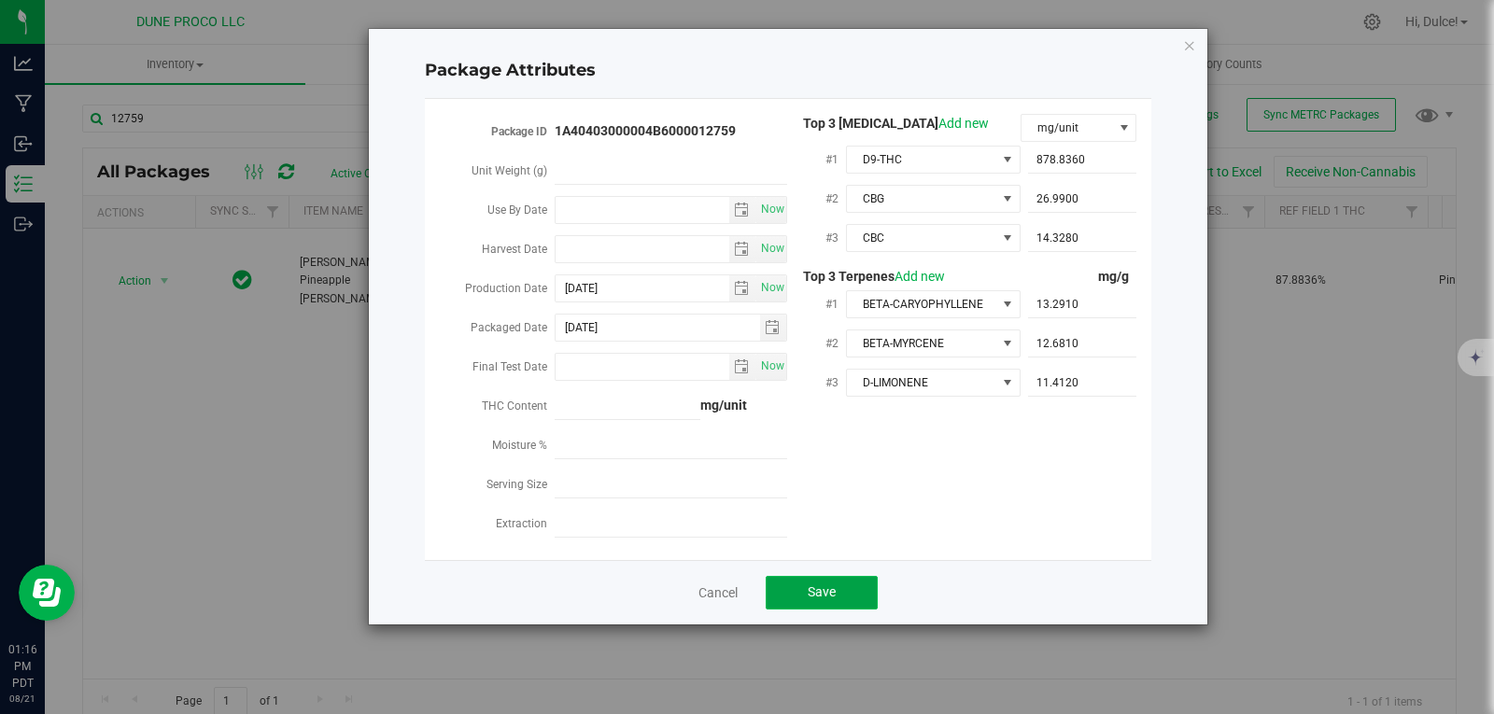
click at [807, 584] on span "Save" at bounding box center [821, 591] width 28 height 15
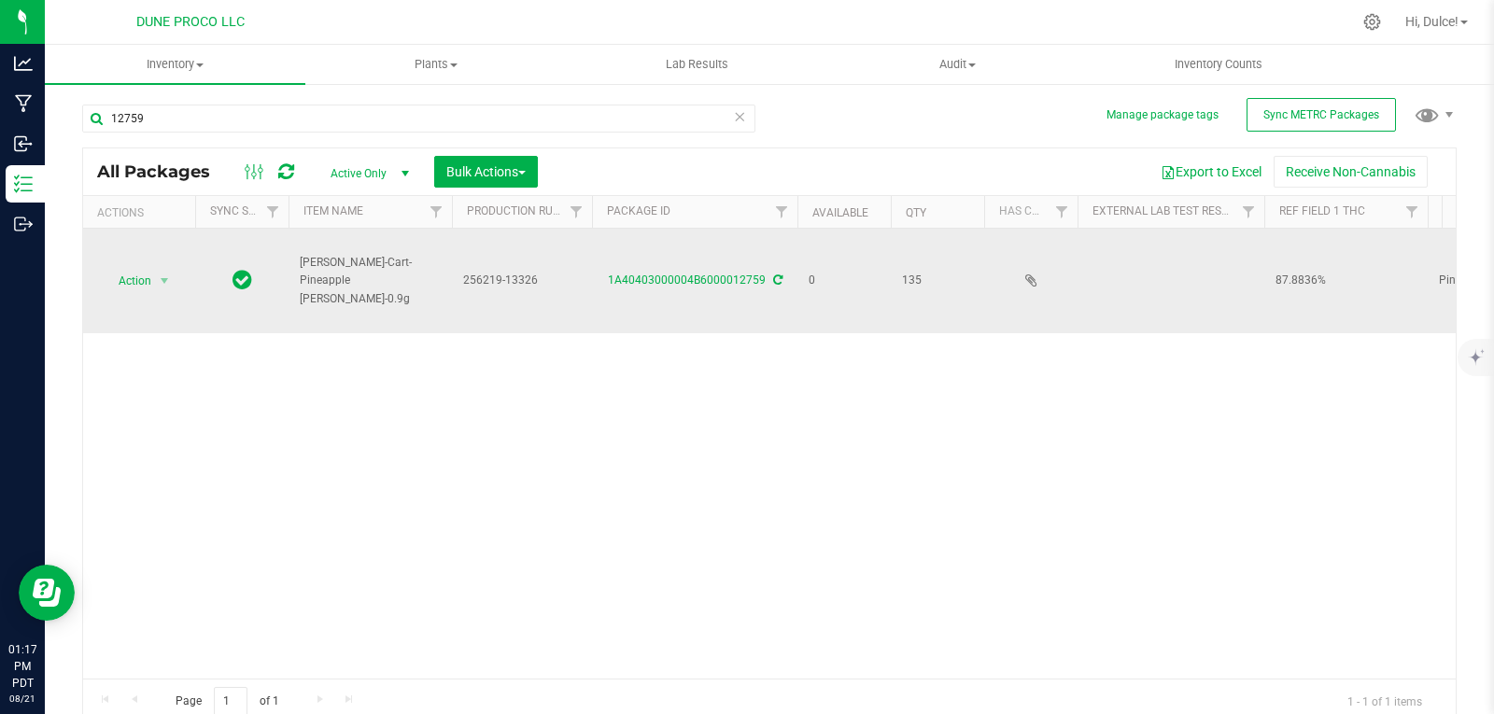
click at [138, 270] on td "Action Action Edit attributes Global inventory Locate package Package audit log…" at bounding box center [139, 281] width 112 height 105
click at [159, 274] on span "select" at bounding box center [164, 281] width 15 height 15
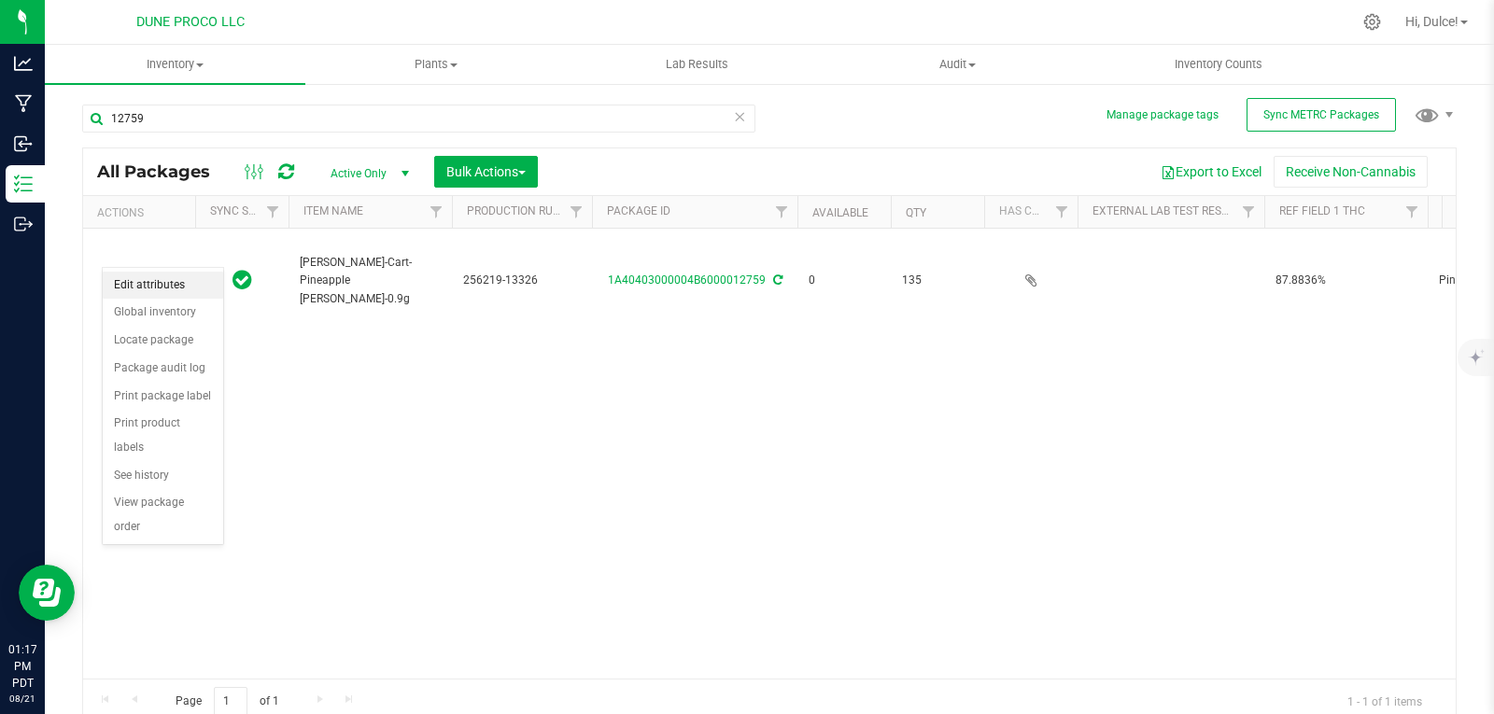
click at [181, 285] on li "Edit attributes" at bounding box center [163, 286] width 120 height 28
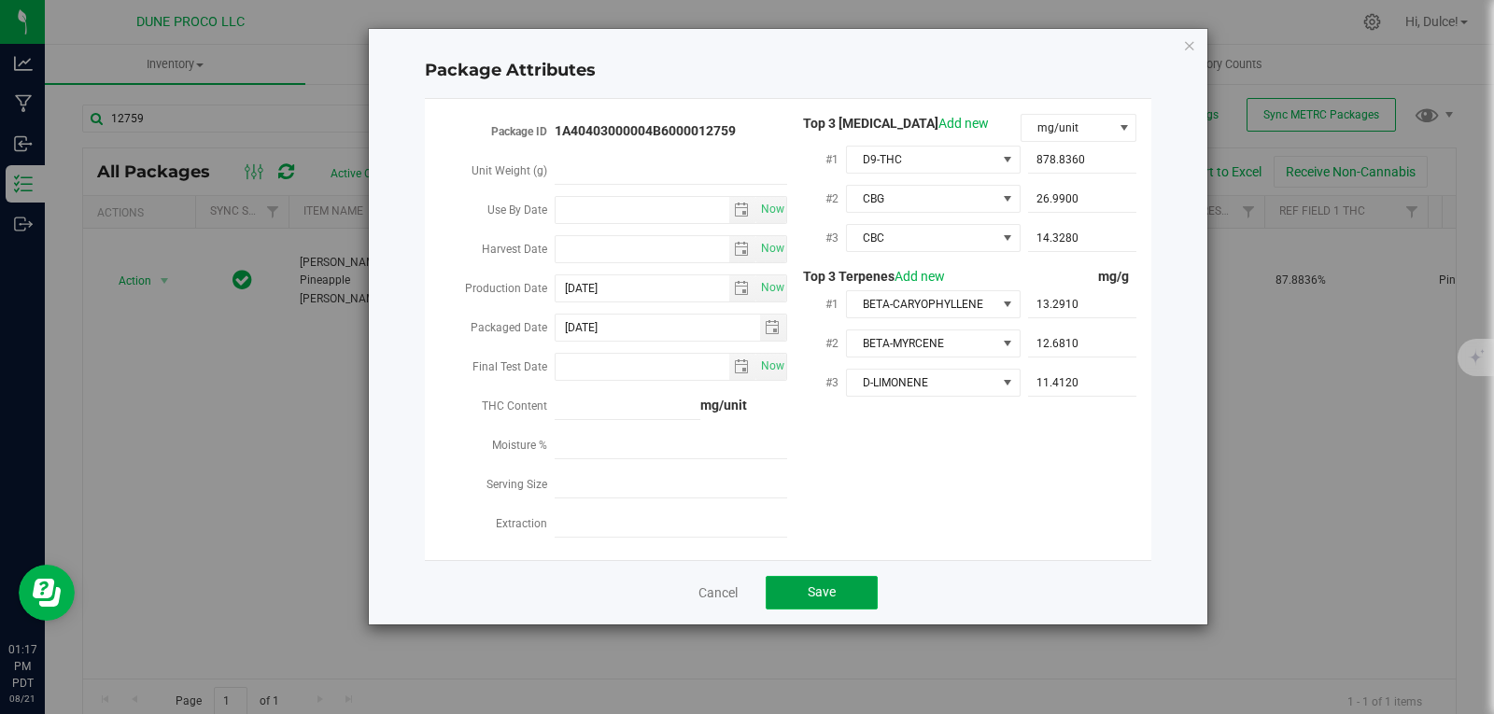
click at [802, 584] on button "Save" at bounding box center [821, 593] width 112 height 34
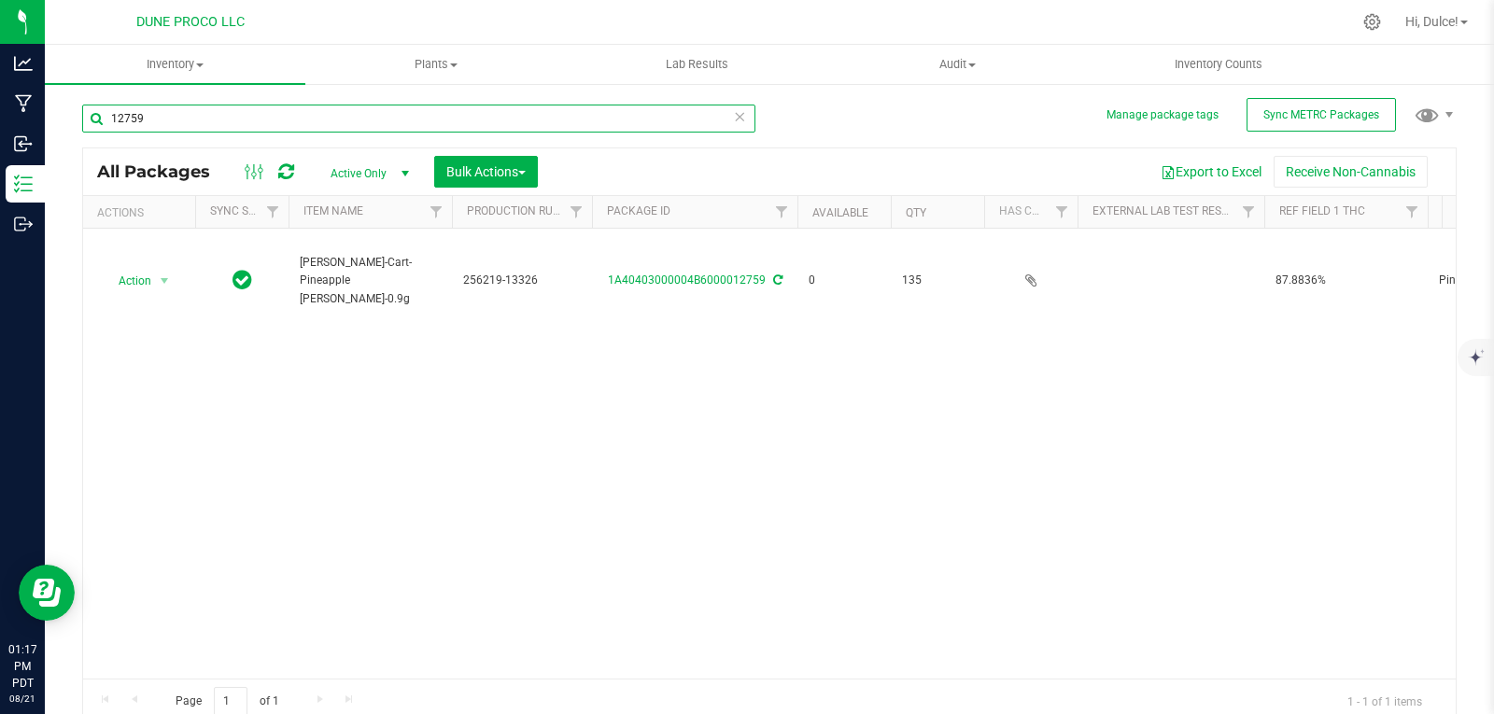
click at [453, 117] on input "12759" at bounding box center [418, 119] width 673 height 28
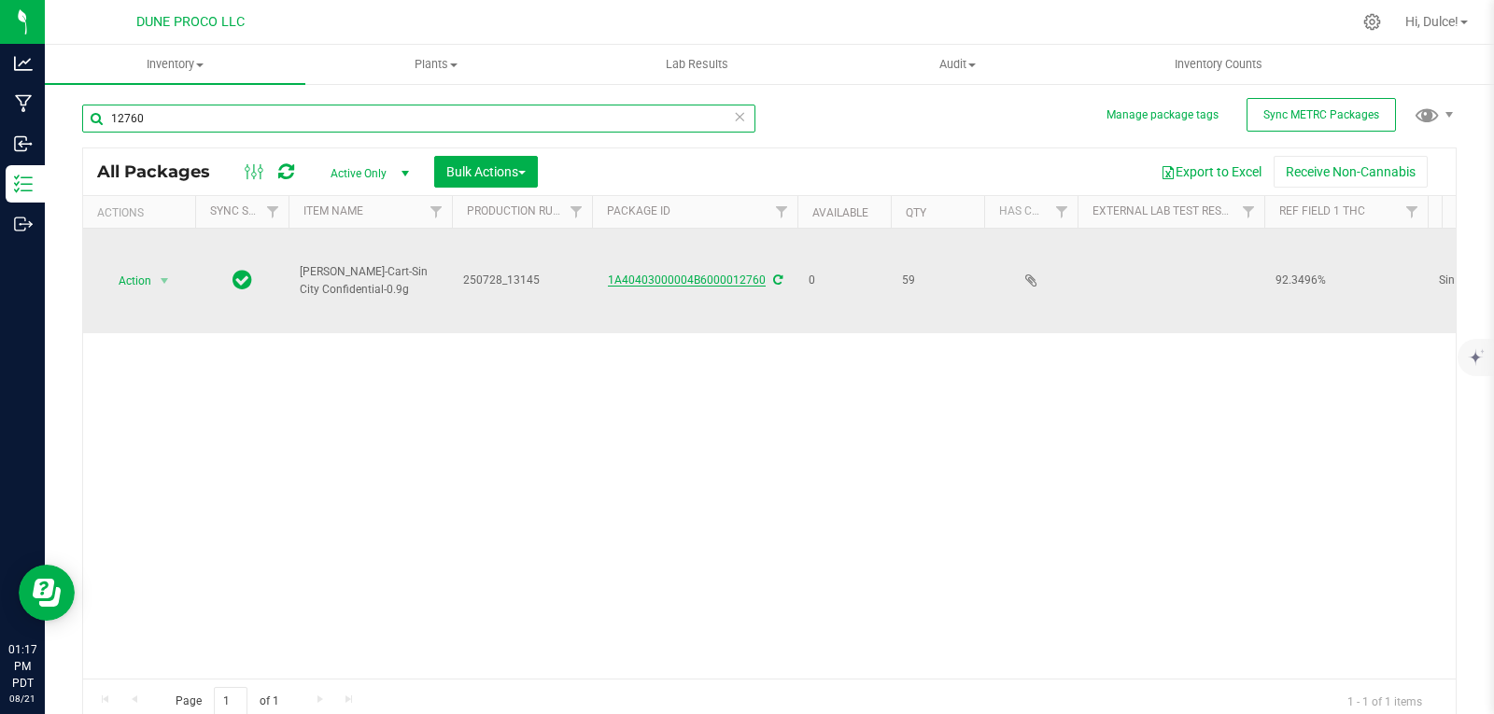
type input "12760"
click at [707, 274] on link "1A40403000004B6000012760" at bounding box center [687, 280] width 158 height 13
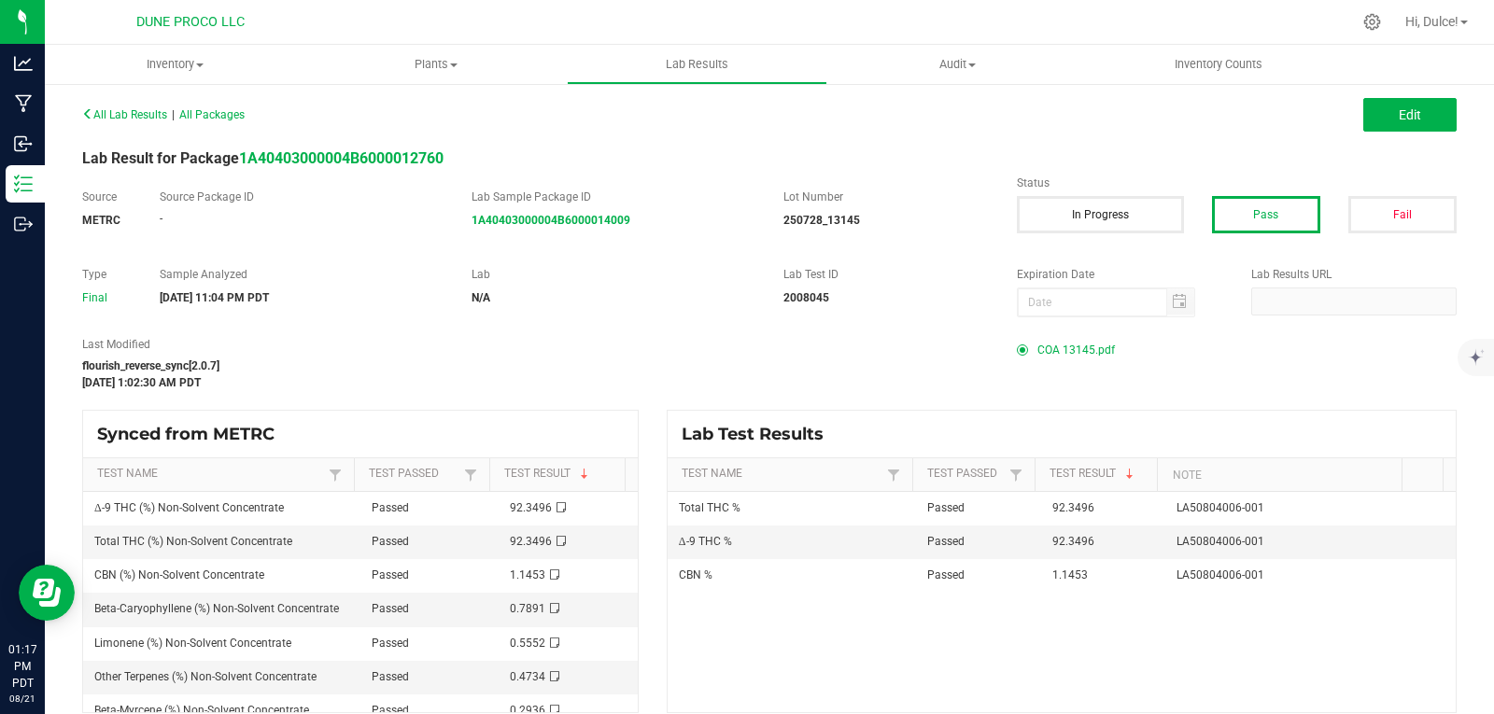
click at [1081, 345] on span "COA 13145.pdf" at bounding box center [1075, 350] width 77 height 28
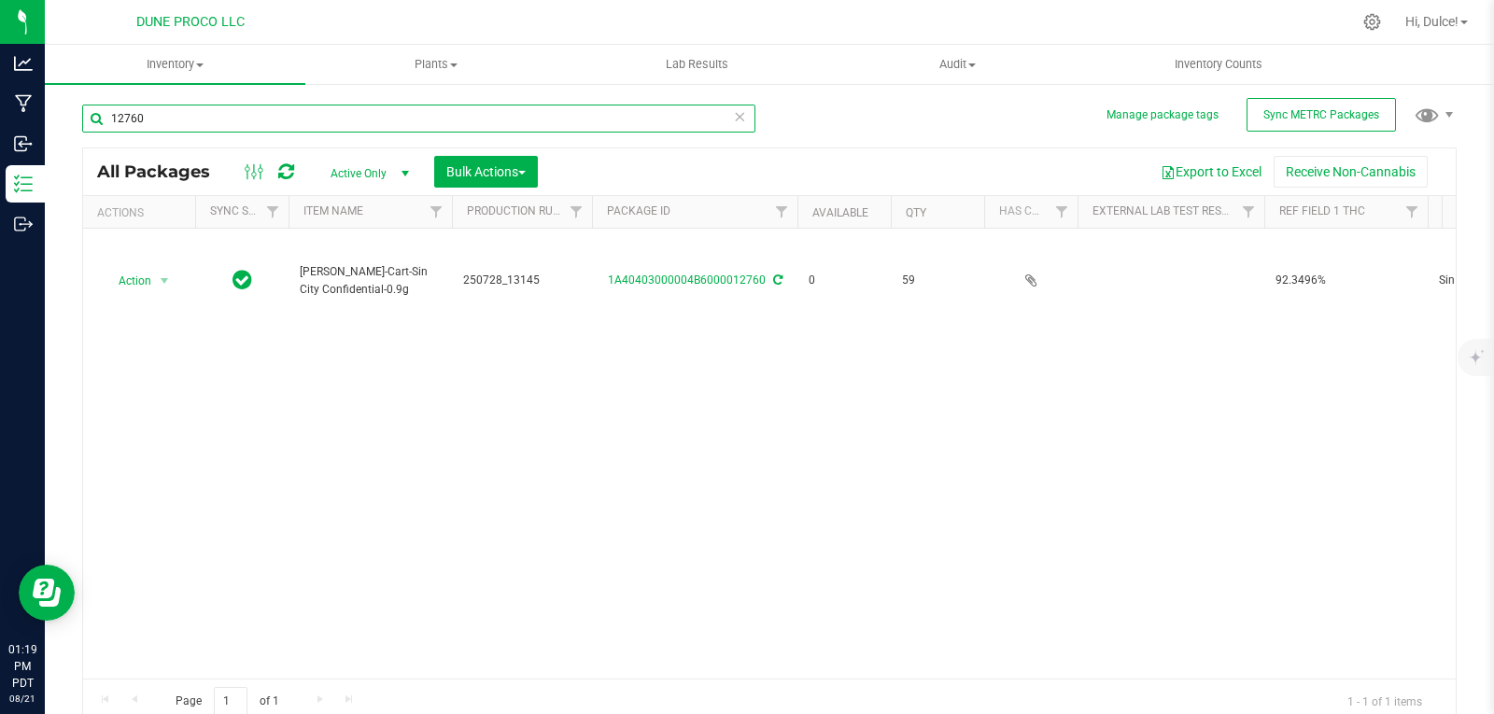
click at [692, 105] on input "12760" at bounding box center [418, 119] width 673 height 28
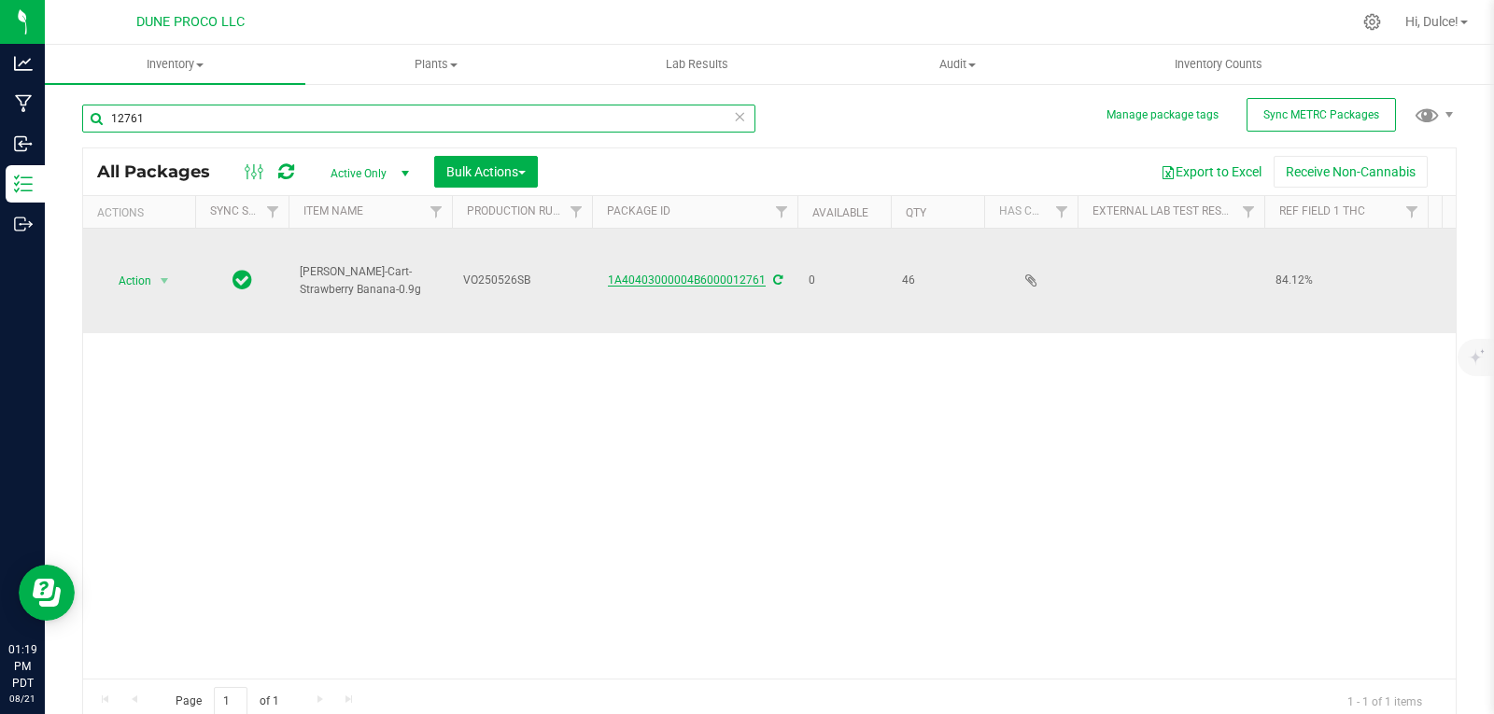
type input "12761"
click at [696, 278] on link "1A40403000004B6000012761" at bounding box center [687, 280] width 158 height 13
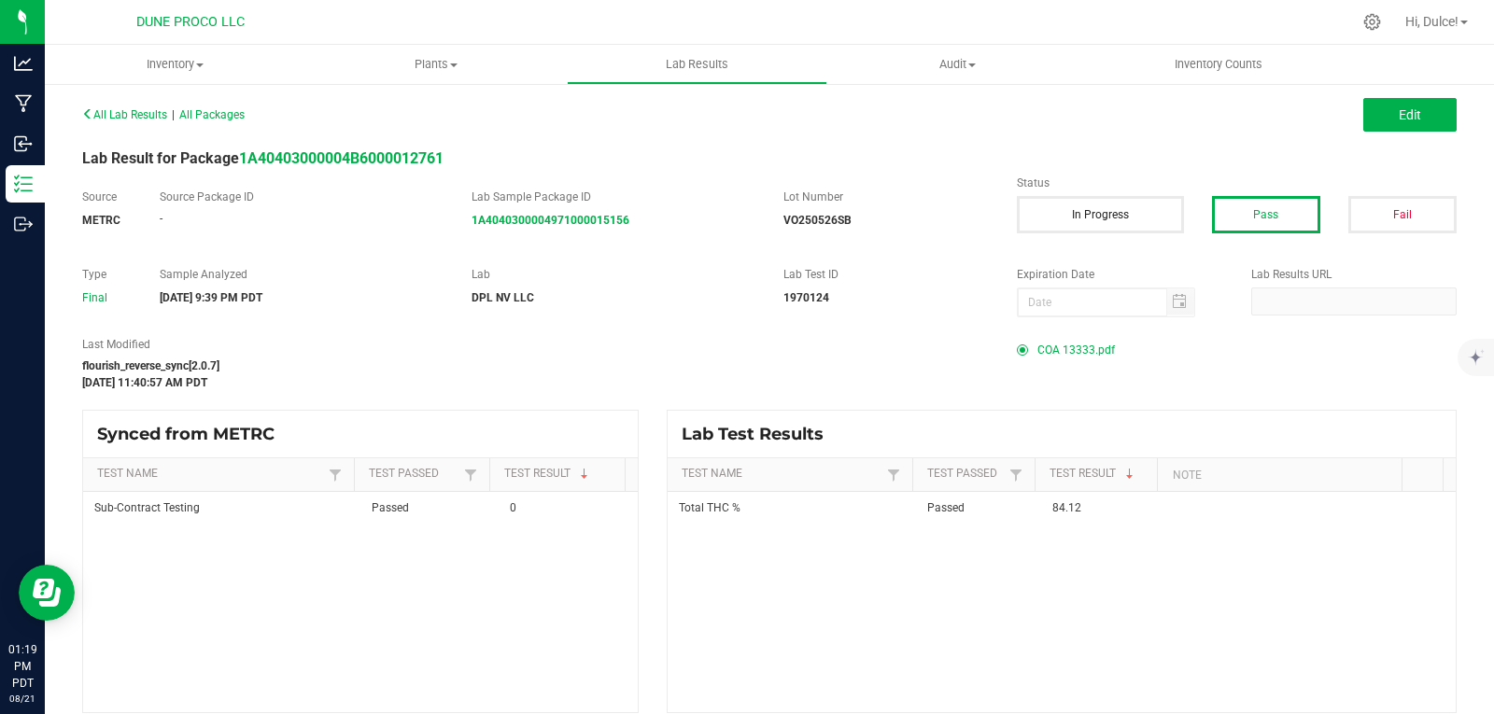
click at [1078, 350] on span "COA 13333.pdf" at bounding box center [1075, 350] width 77 height 28
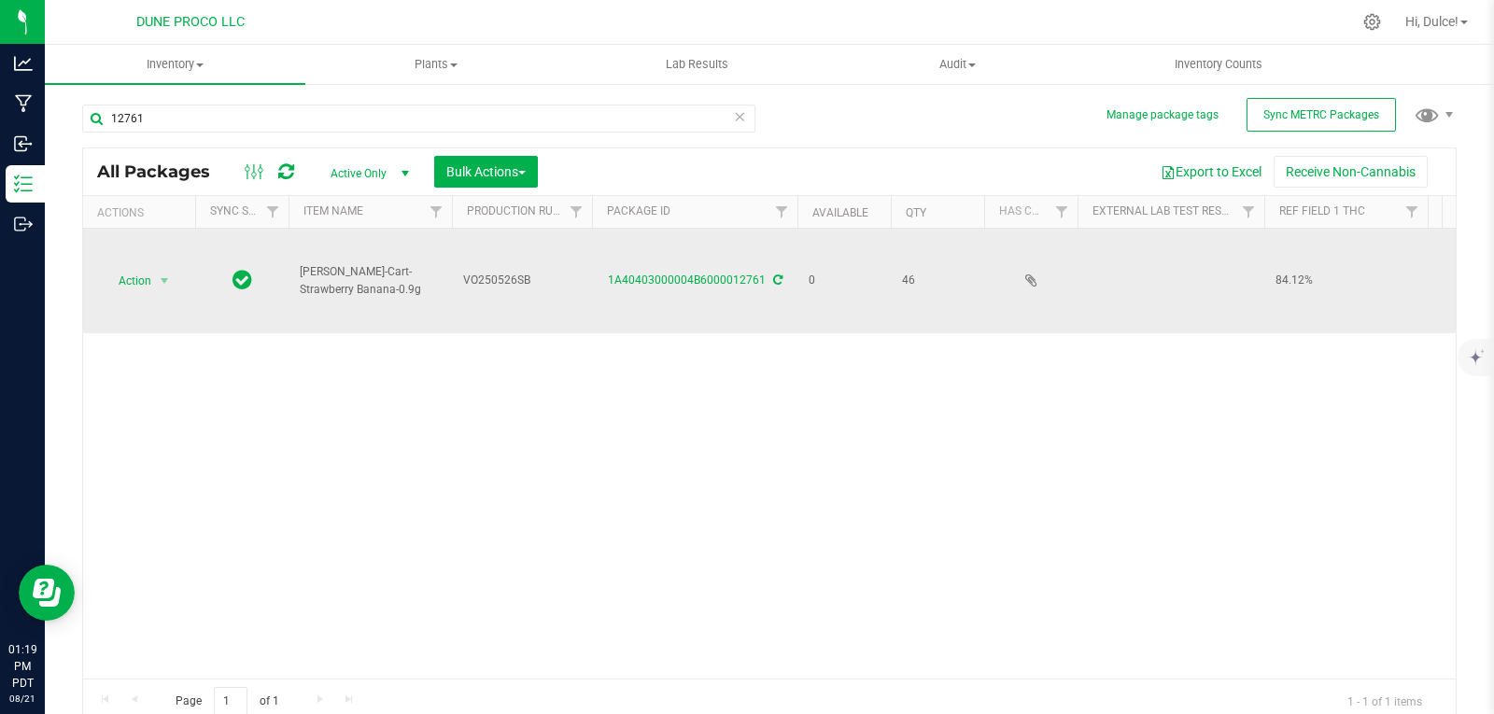
click at [540, 284] on span "VO250526SB" at bounding box center [522, 281] width 118 height 18
drag, startPoint x: 540, startPoint y: 283, endPoint x: 378, endPoint y: 278, distance: 161.6
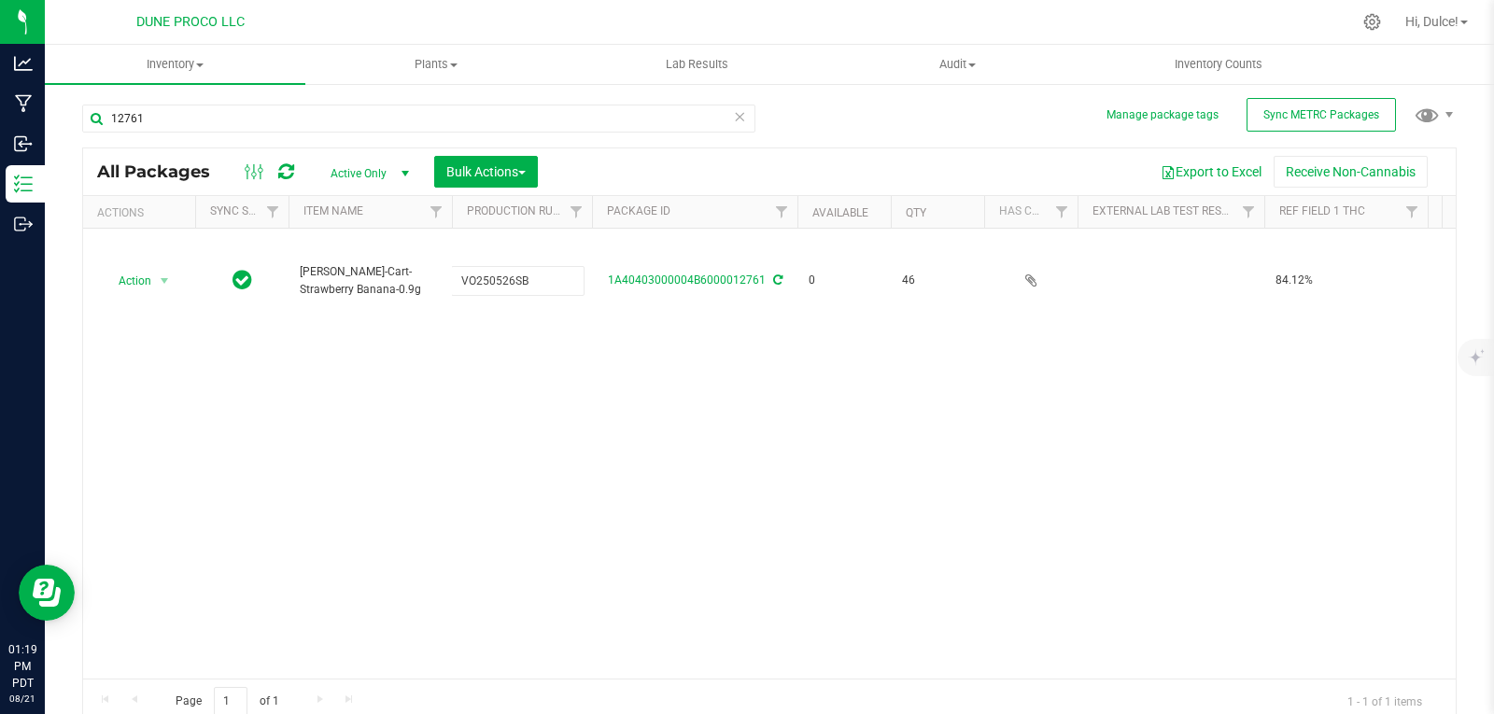
type input "VO250526SB;"
click at [466, 376] on div "Loading... Action Action Edit attributes Global inventory Locate package Packag…" at bounding box center [769, 454] width 1372 height 450
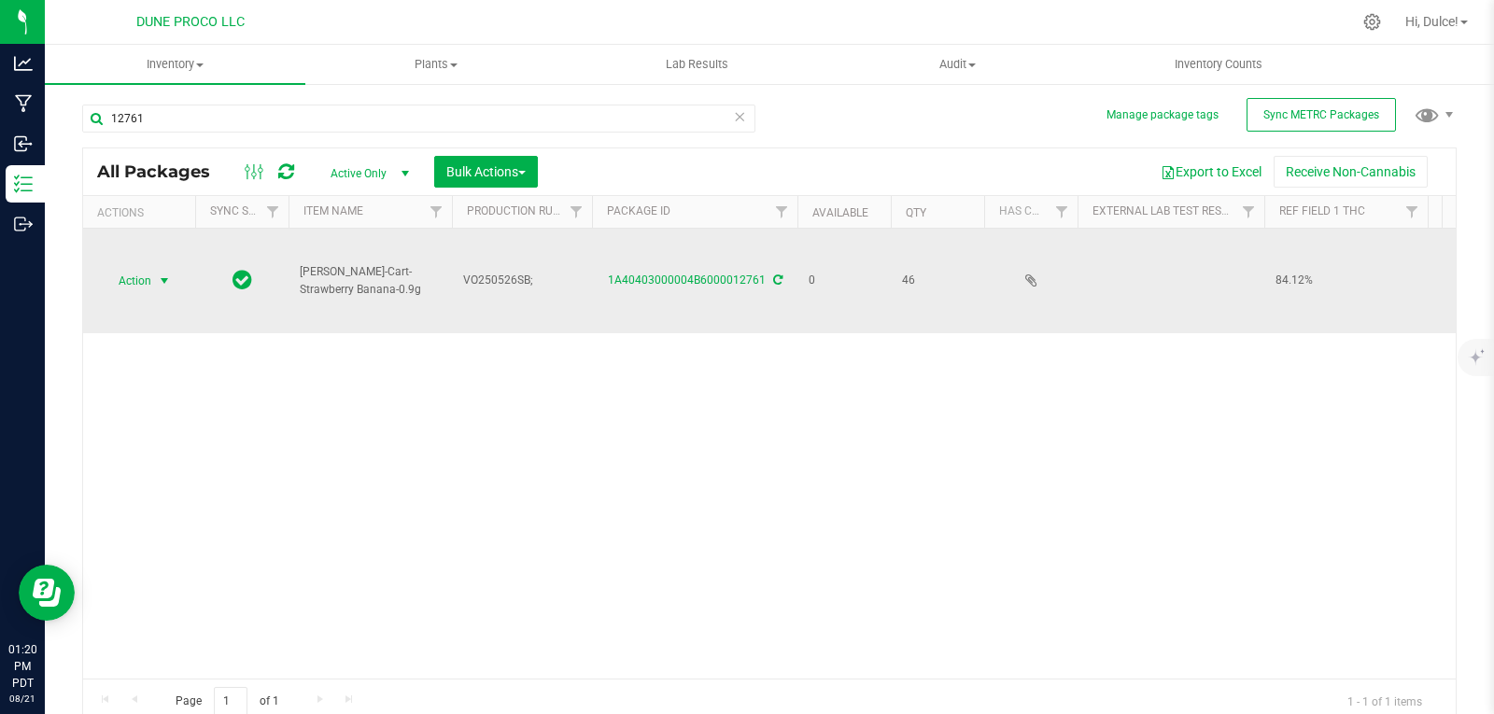
click at [133, 279] on span "Action" at bounding box center [127, 281] width 50 height 26
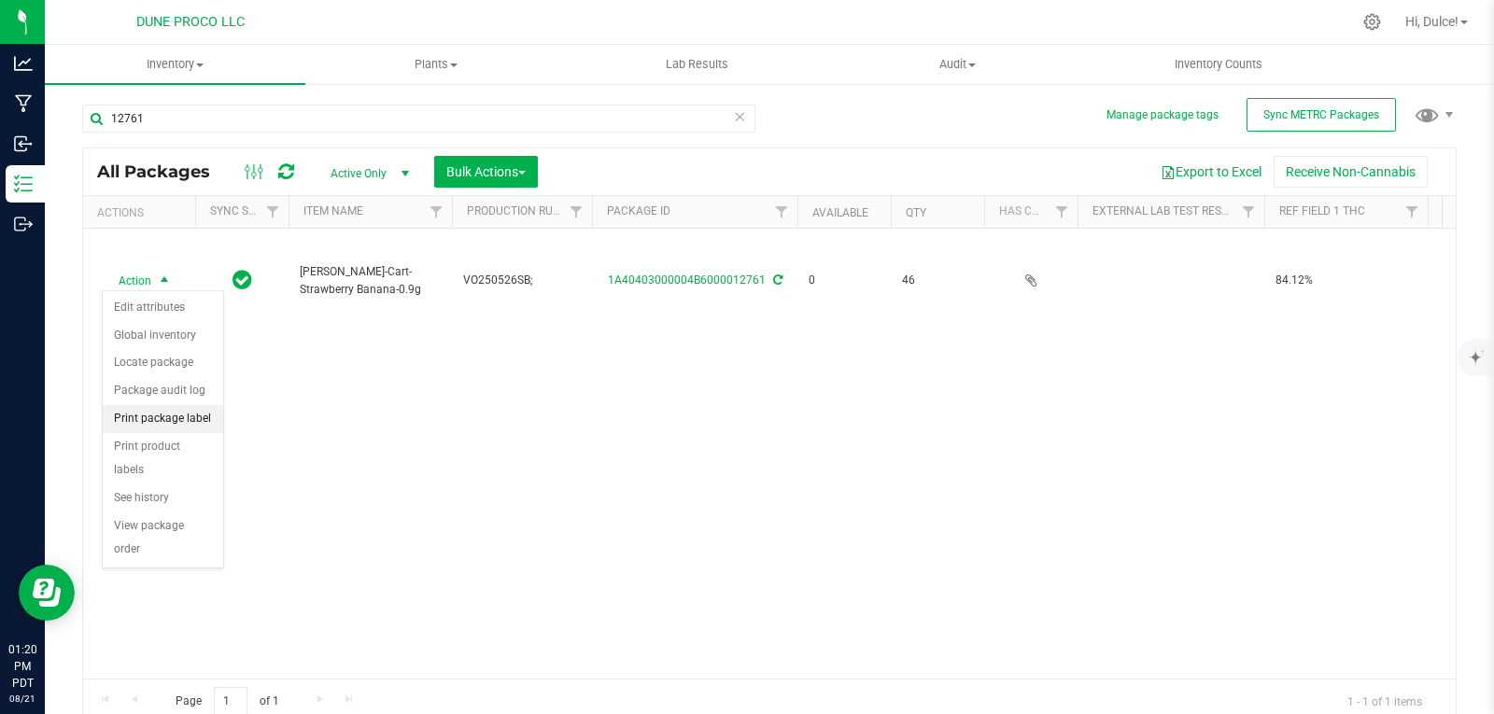
click at [179, 414] on li "Print package label" at bounding box center [163, 419] width 120 height 28
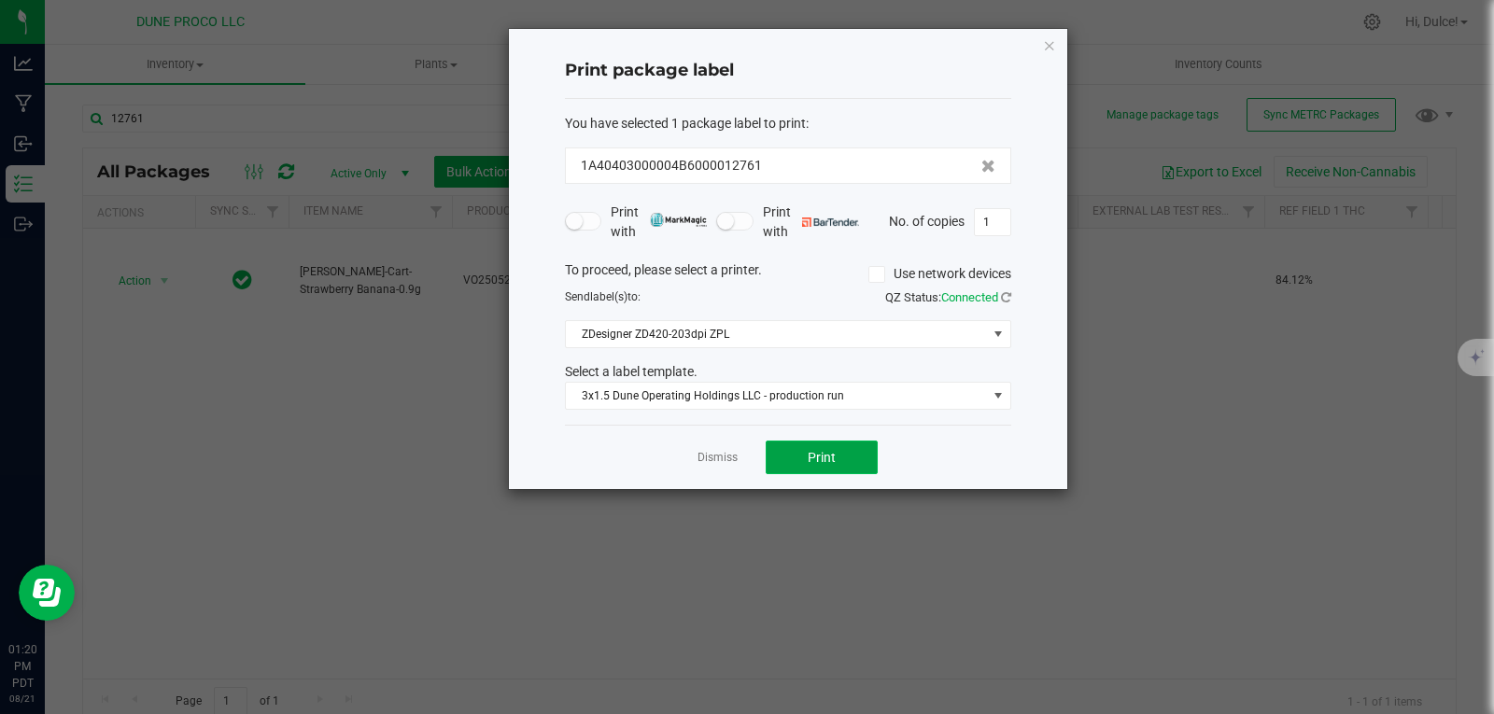
click at [805, 464] on button "Print" at bounding box center [821, 458] width 112 height 34
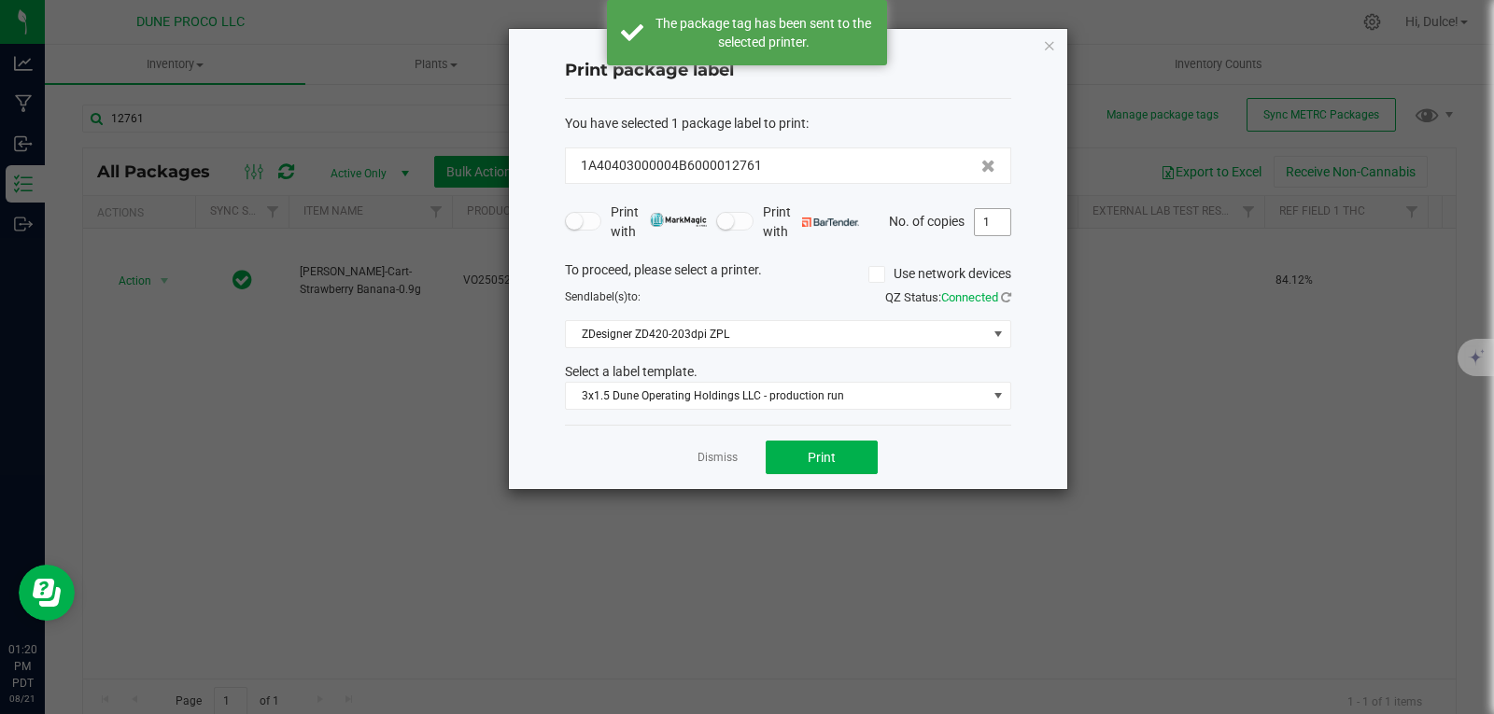
click at [997, 220] on input "1" at bounding box center [992, 222] width 35 height 26
type input "41"
click at [1052, 42] on icon "button" at bounding box center [1049, 45] width 13 height 22
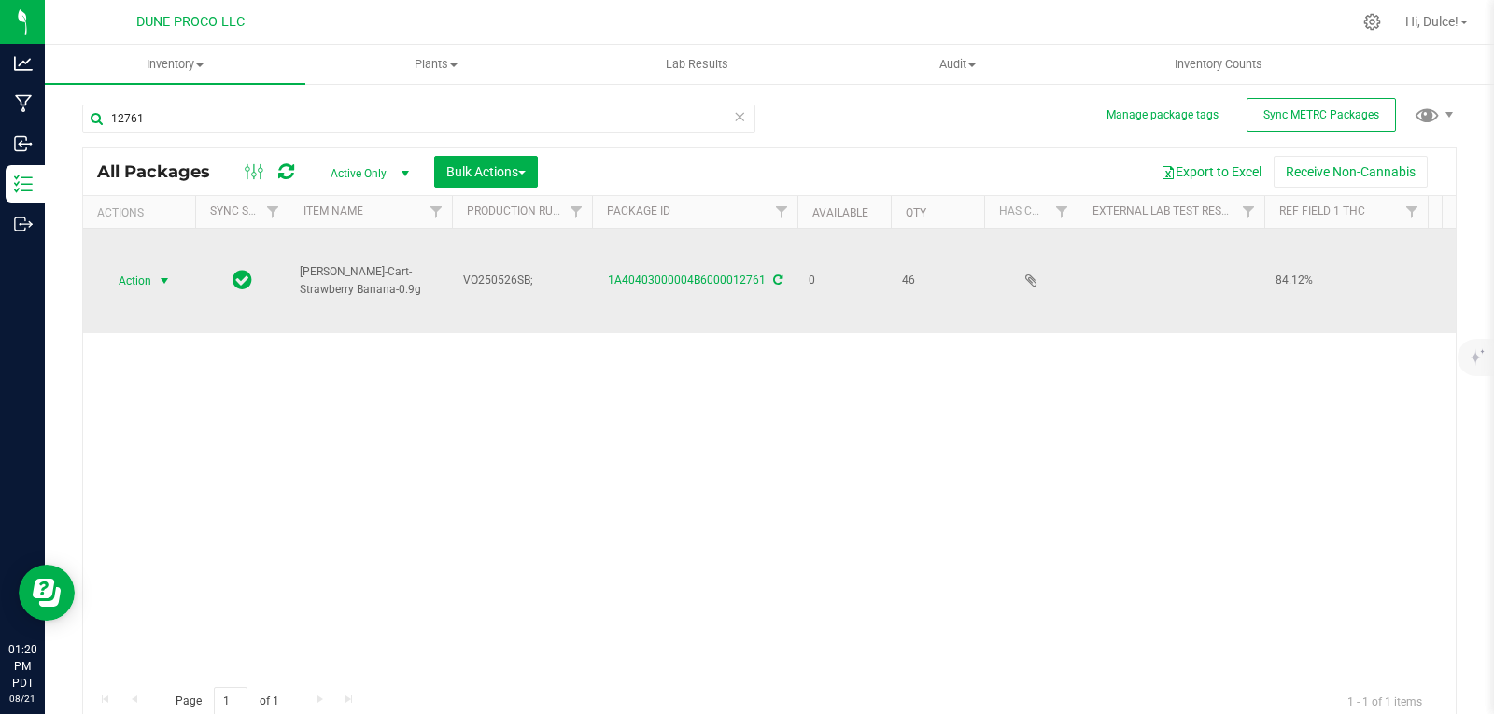
click at [155, 283] on span "select" at bounding box center [164, 281] width 23 height 26
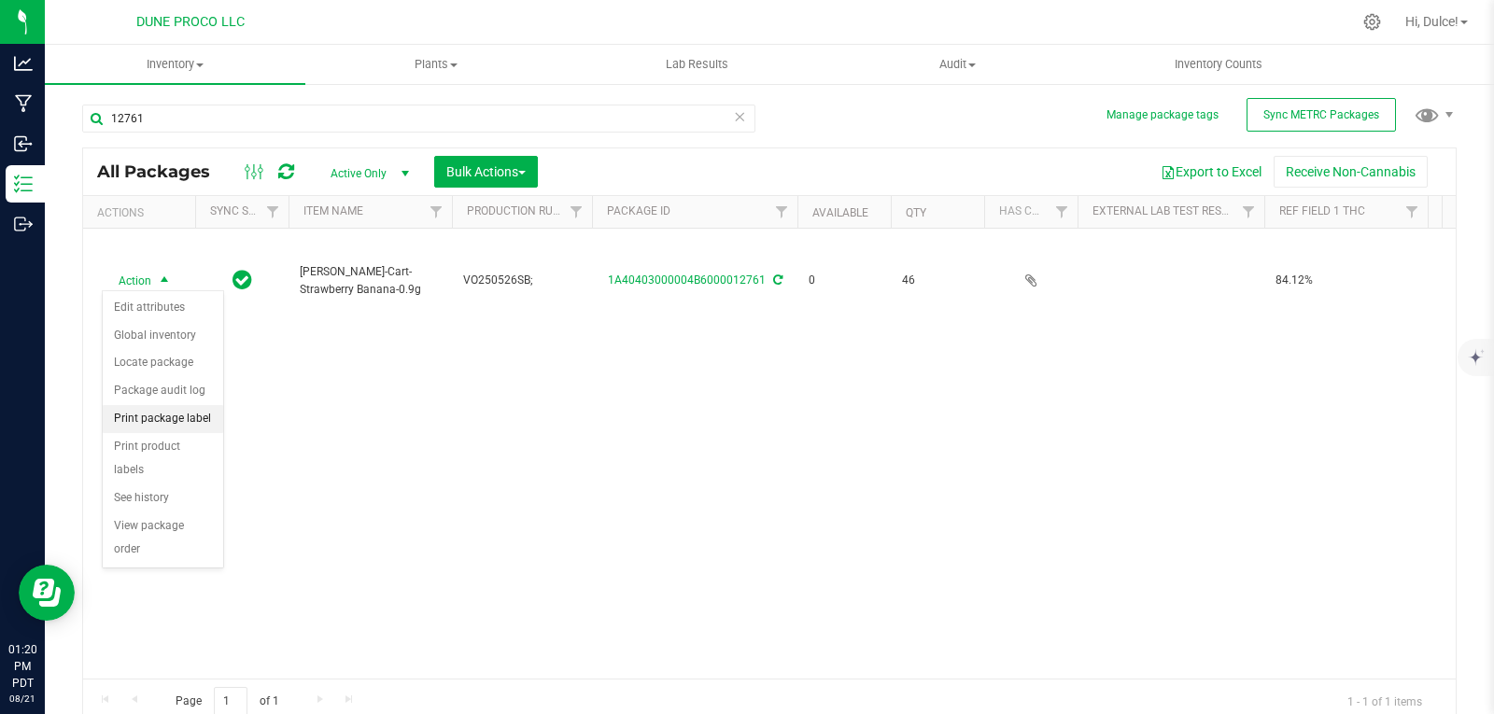
click at [171, 424] on li "Print package label" at bounding box center [163, 419] width 120 height 28
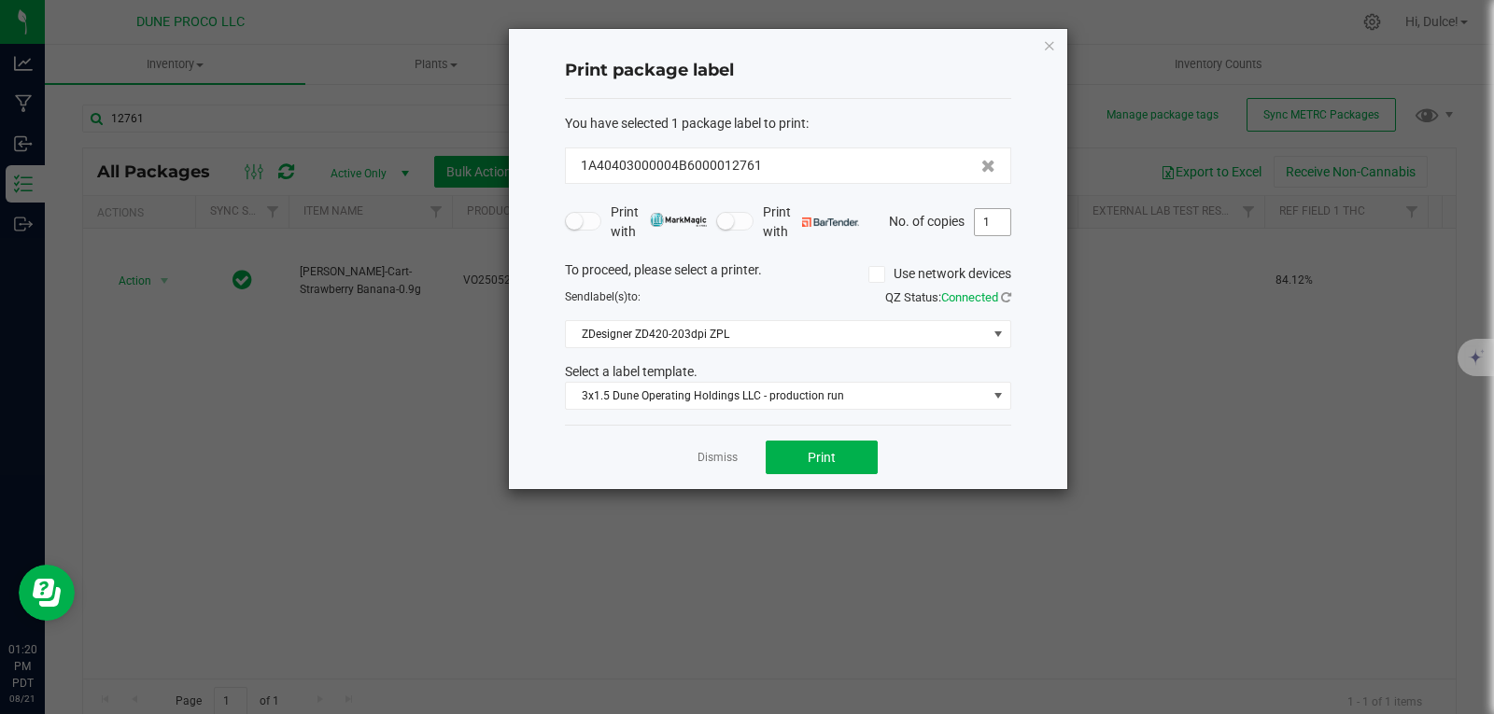
click at [1002, 217] on input "1" at bounding box center [992, 222] width 35 height 26
type input "46"
click at [790, 442] on button "Print" at bounding box center [821, 458] width 112 height 34
click at [1048, 53] on icon "button" at bounding box center [1049, 45] width 13 height 22
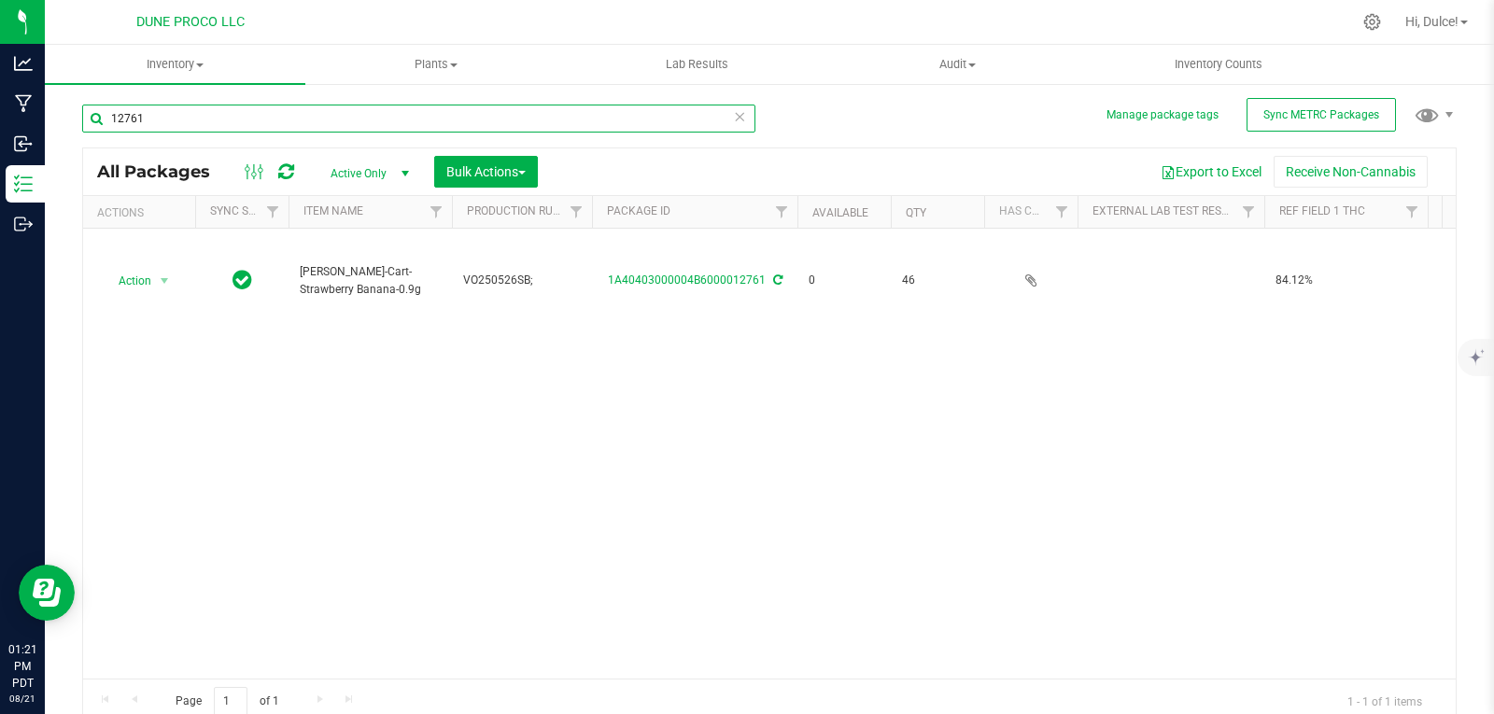
click at [359, 113] on input "12761" at bounding box center [418, 119] width 673 height 28
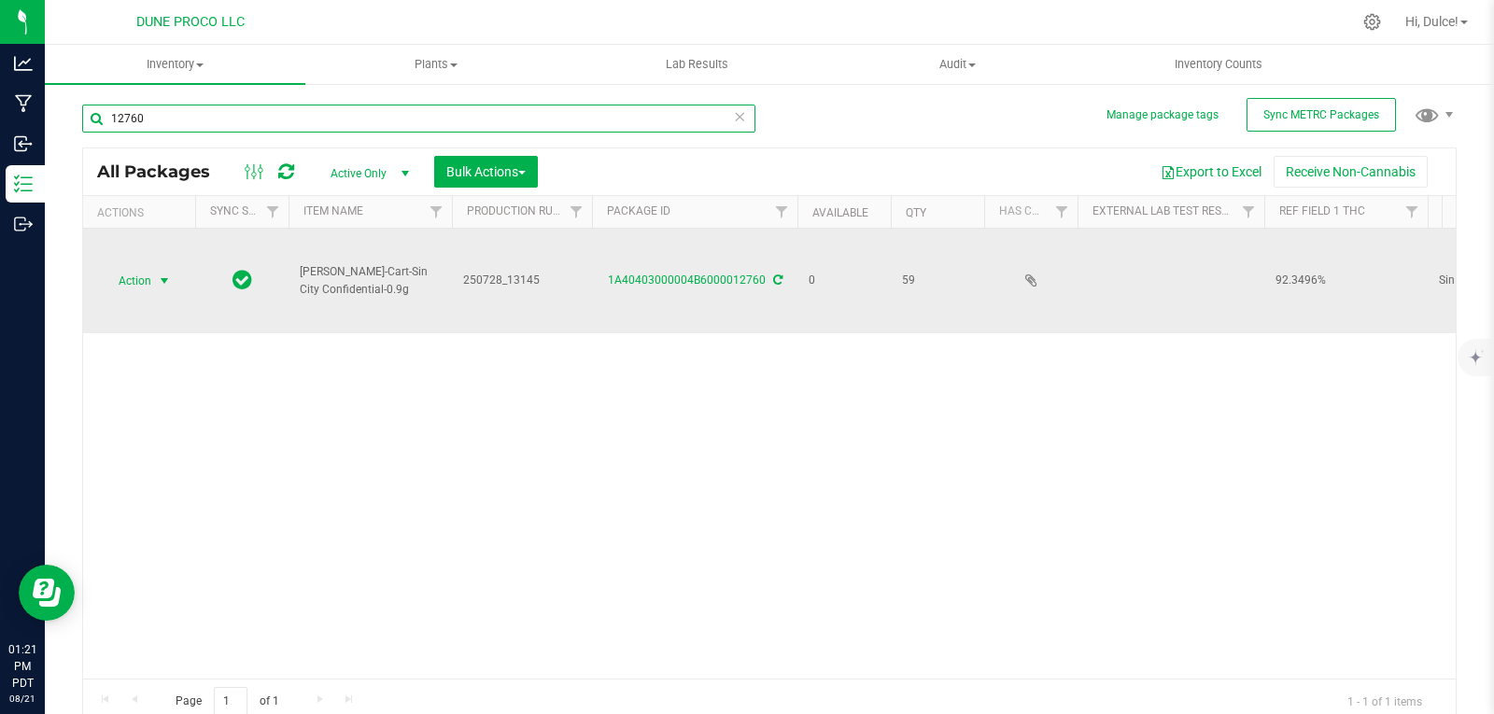
type input "12760"
click at [133, 276] on span "Action" at bounding box center [127, 281] width 50 height 26
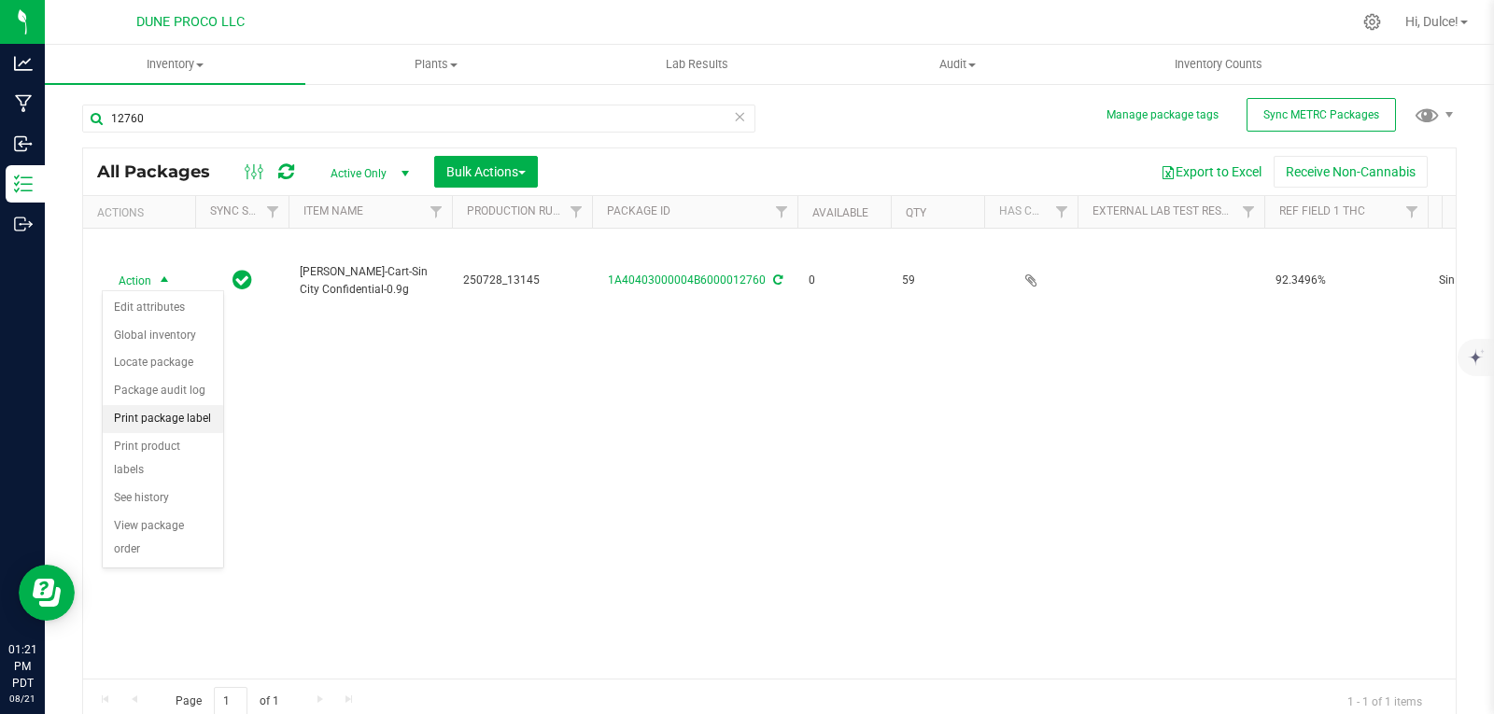
click at [154, 421] on li "Print package label" at bounding box center [163, 419] width 120 height 28
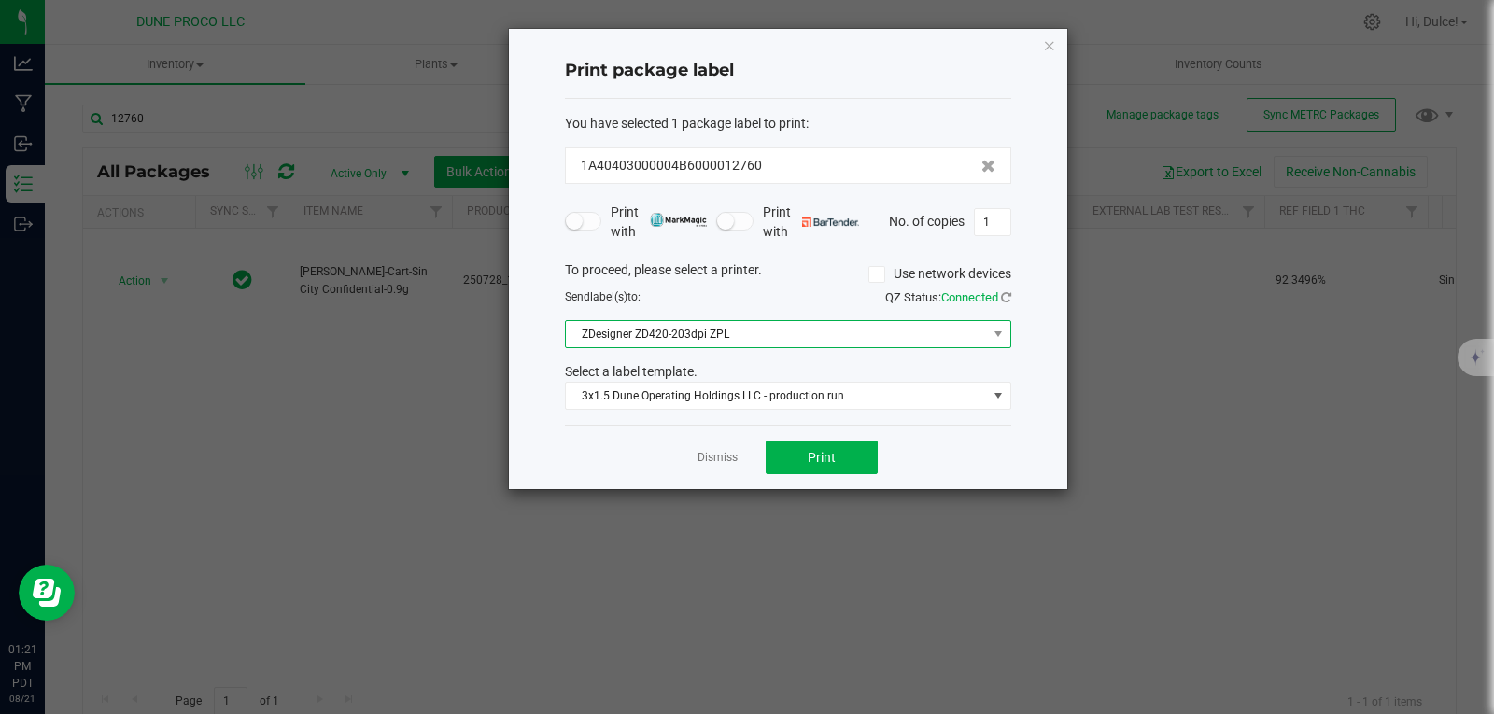
click at [947, 326] on span "ZDesigner ZD420-203dpi ZPL" at bounding box center [776, 334] width 421 height 26
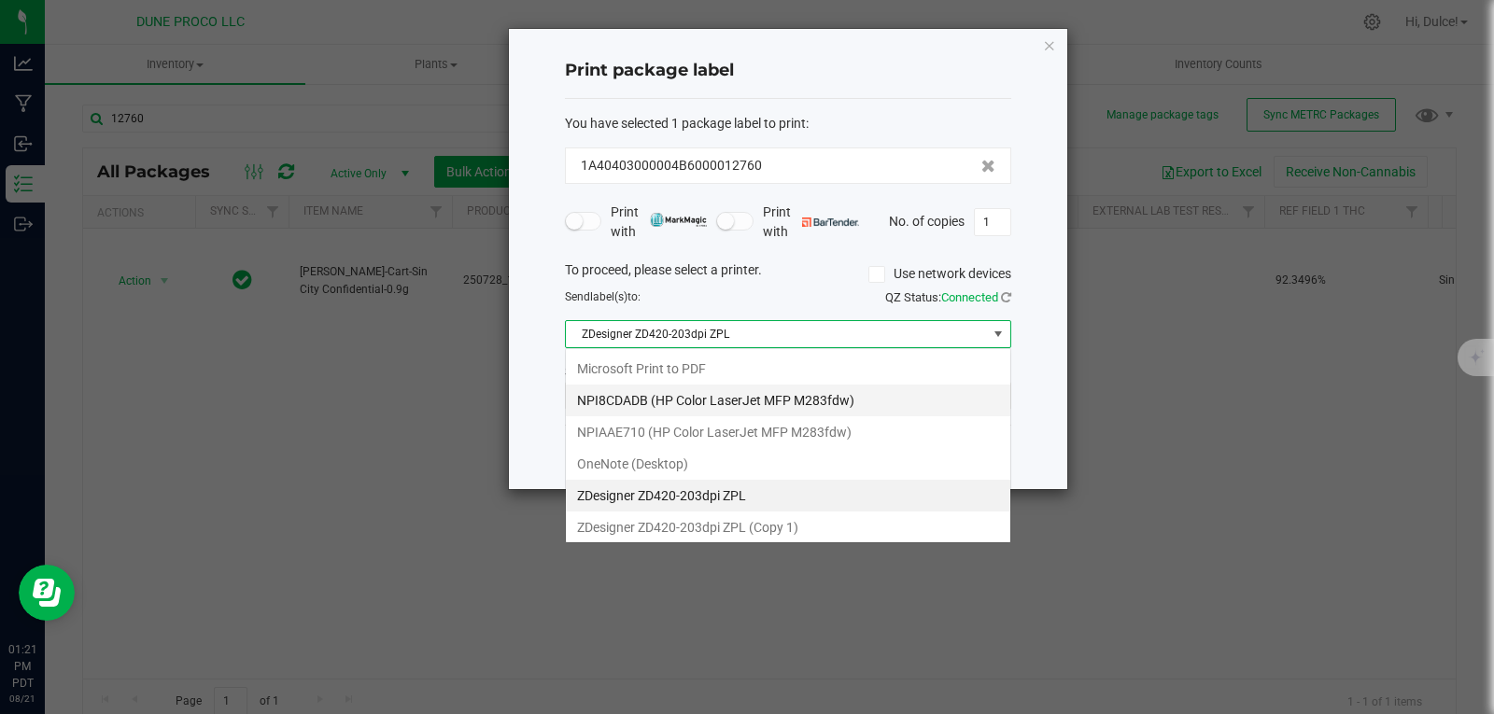
scroll to position [28, 446]
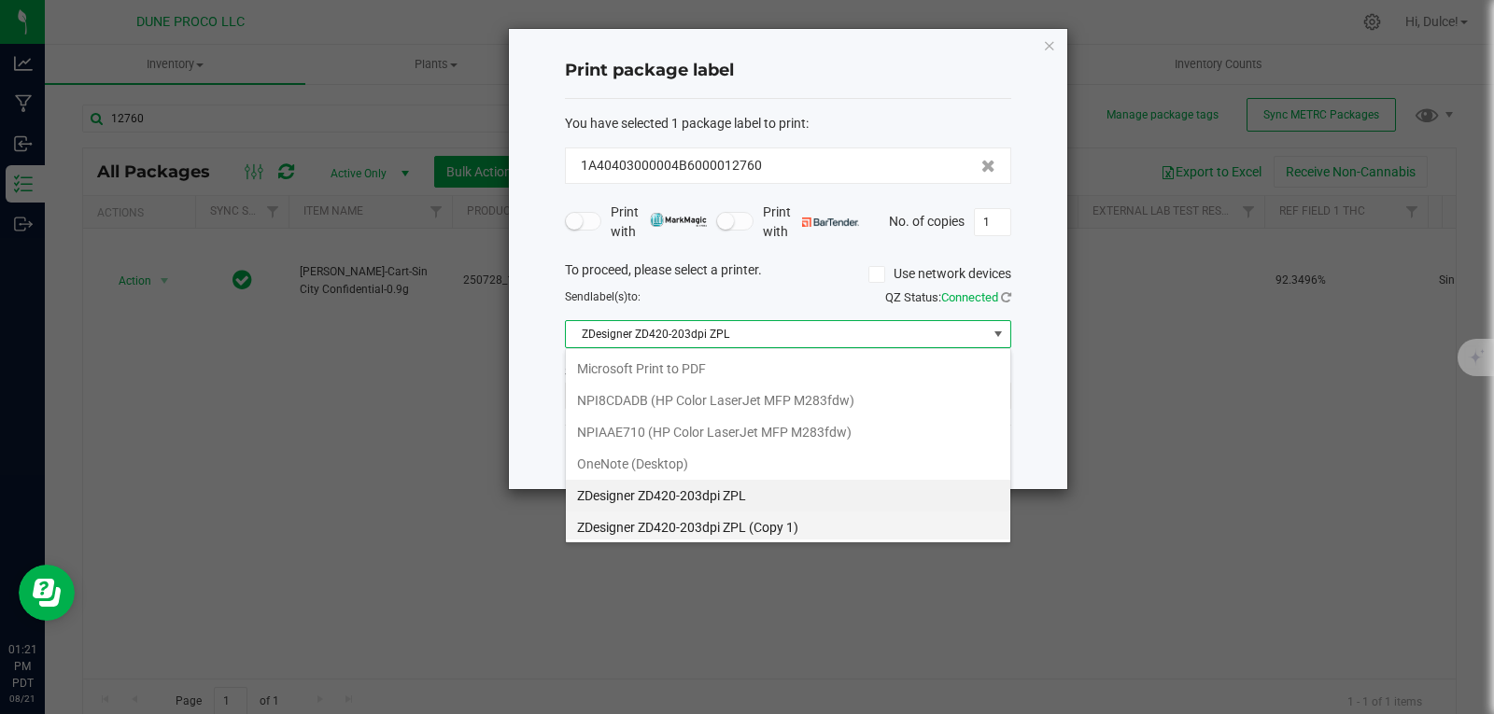
click at [773, 529] on 1\) "ZDesigner ZD420-203dpi ZPL (Copy 1)" at bounding box center [788, 528] width 444 height 32
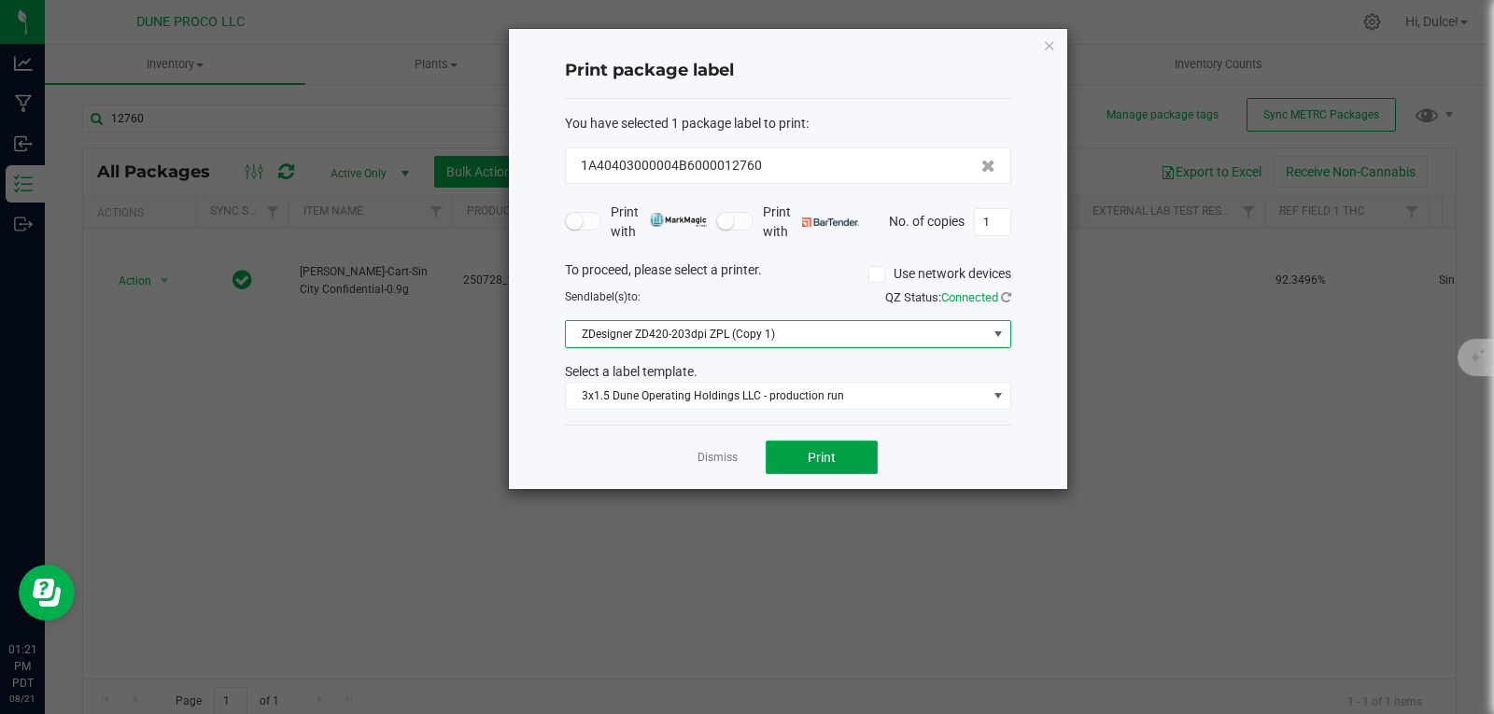
click at [859, 468] on button "Print" at bounding box center [821, 458] width 112 height 34
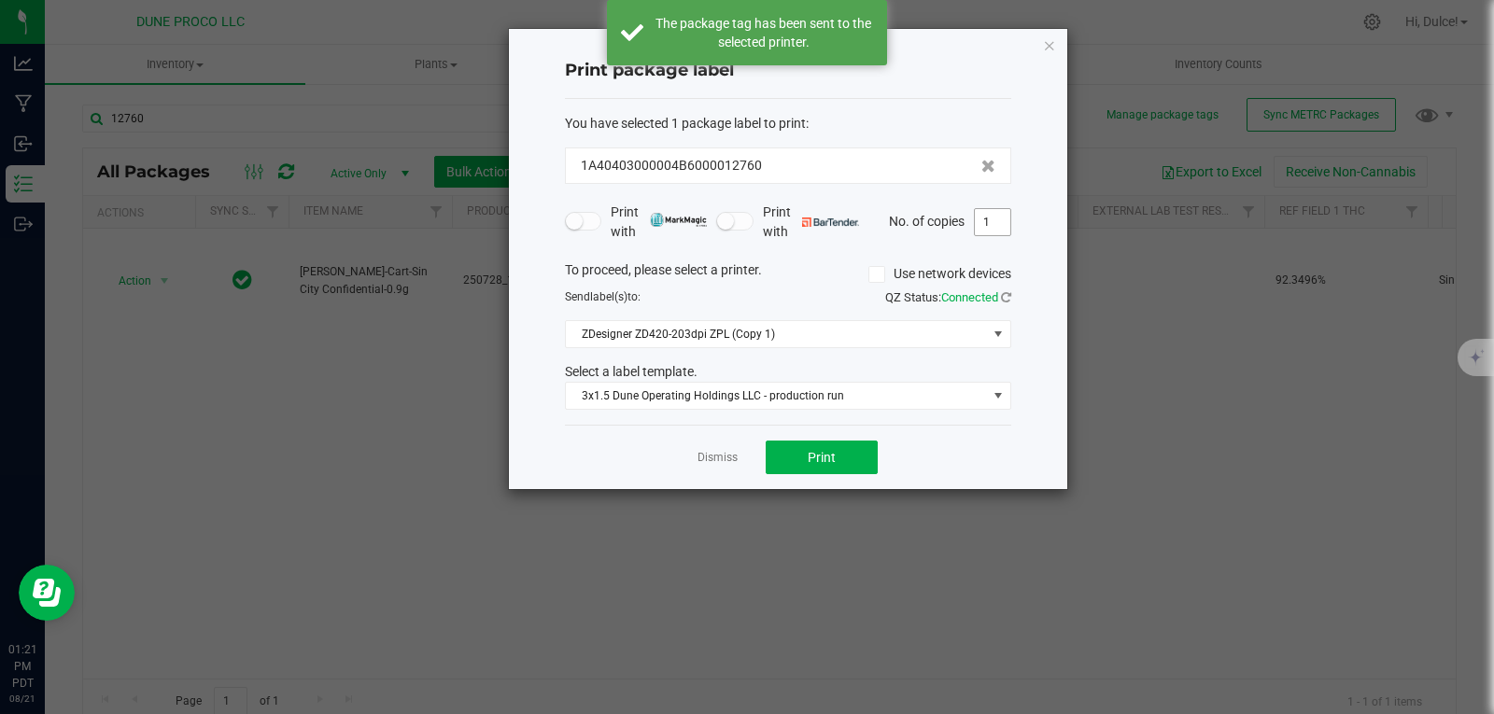
click at [993, 227] on input "1" at bounding box center [992, 222] width 35 height 26
type input "59"
click at [849, 447] on button "Print" at bounding box center [821, 458] width 112 height 34
click at [1049, 47] on icon "button" at bounding box center [1049, 45] width 13 height 22
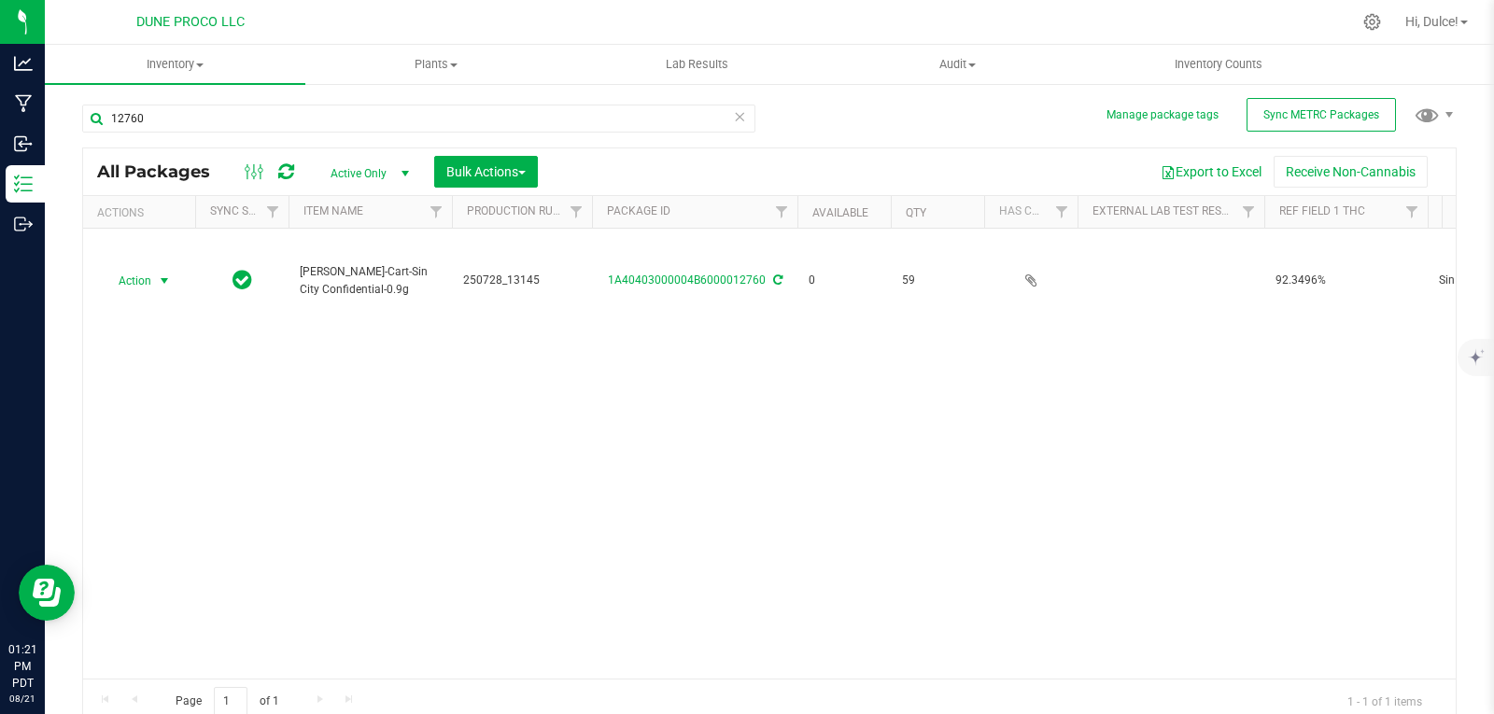
click at [941, 423] on div "Action Action Edit attributes Global inventory Locate package Package audit log…" at bounding box center [769, 454] width 1372 height 450
click at [595, 123] on input "12760" at bounding box center [418, 119] width 673 height 28
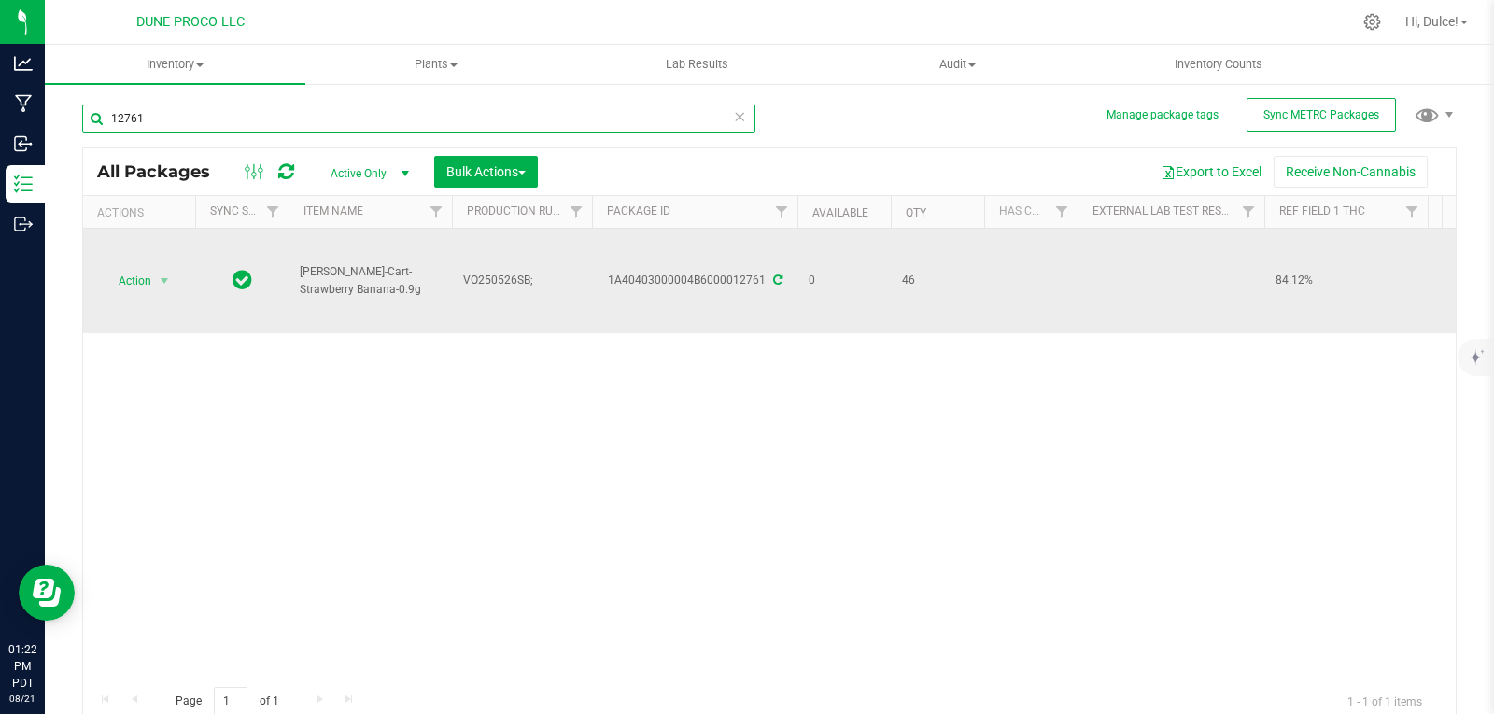
type input "12761"
click at [776, 277] on icon at bounding box center [777, 279] width 9 height 11
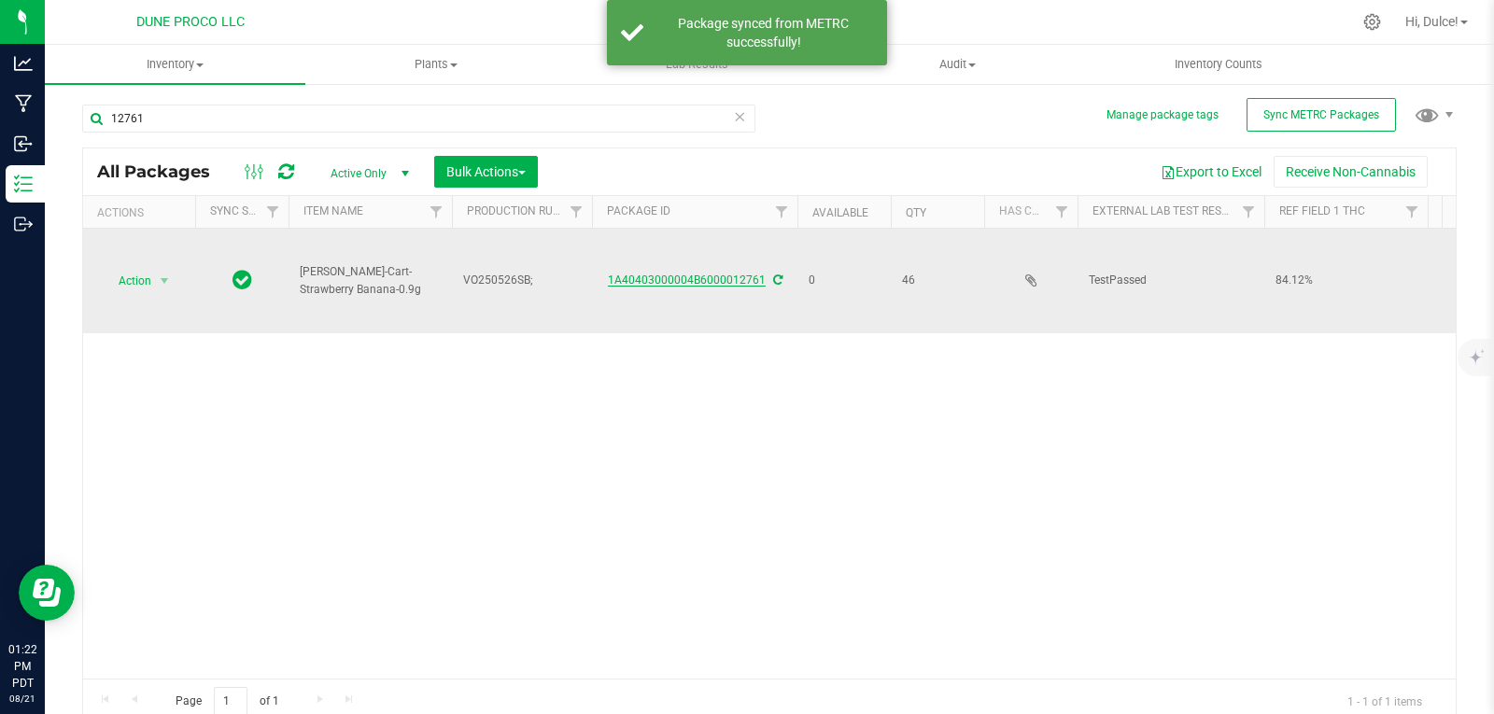
click at [706, 274] on link "1A40403000004B6000012761" at bounding box center [687, 280] width 158 height 13
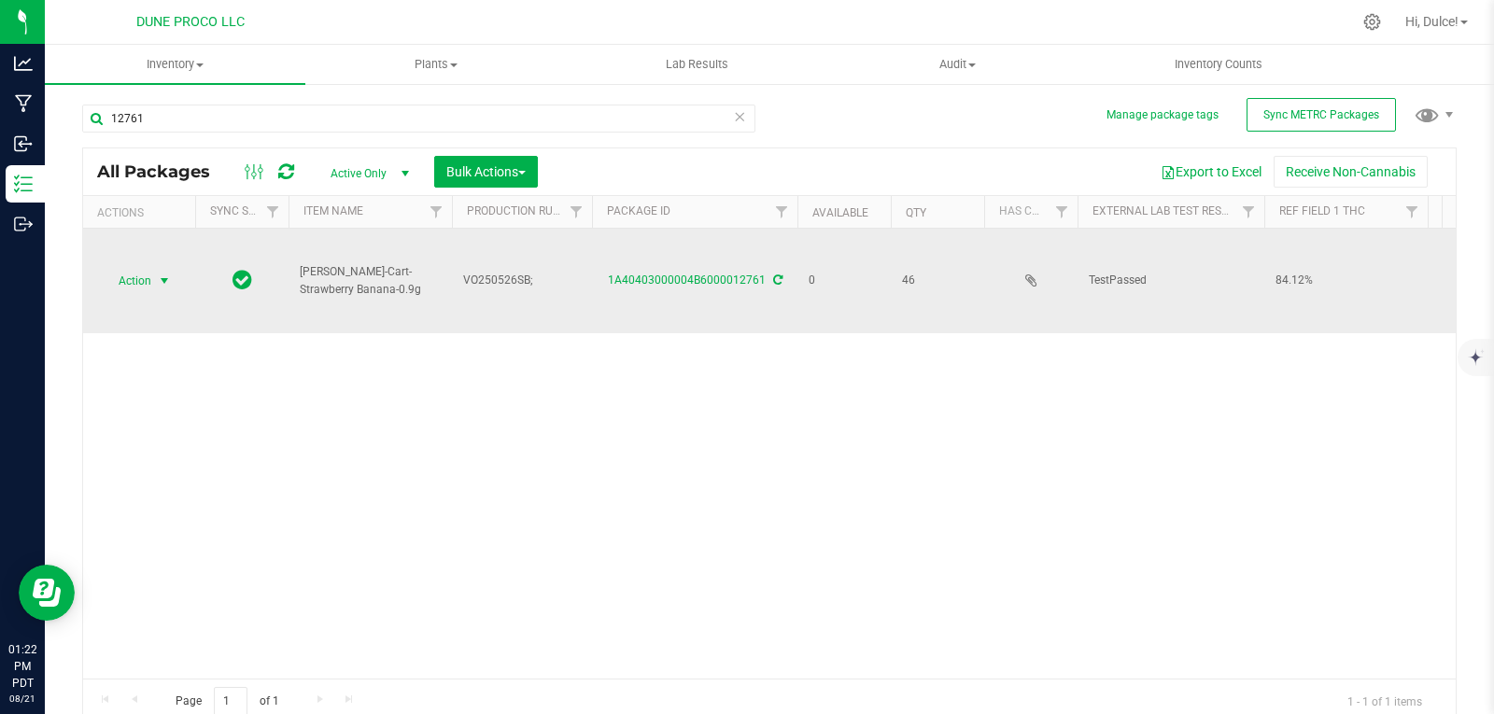
click at [167, 284] on span "select" at bounding box center [164, 281] width 15 height 15
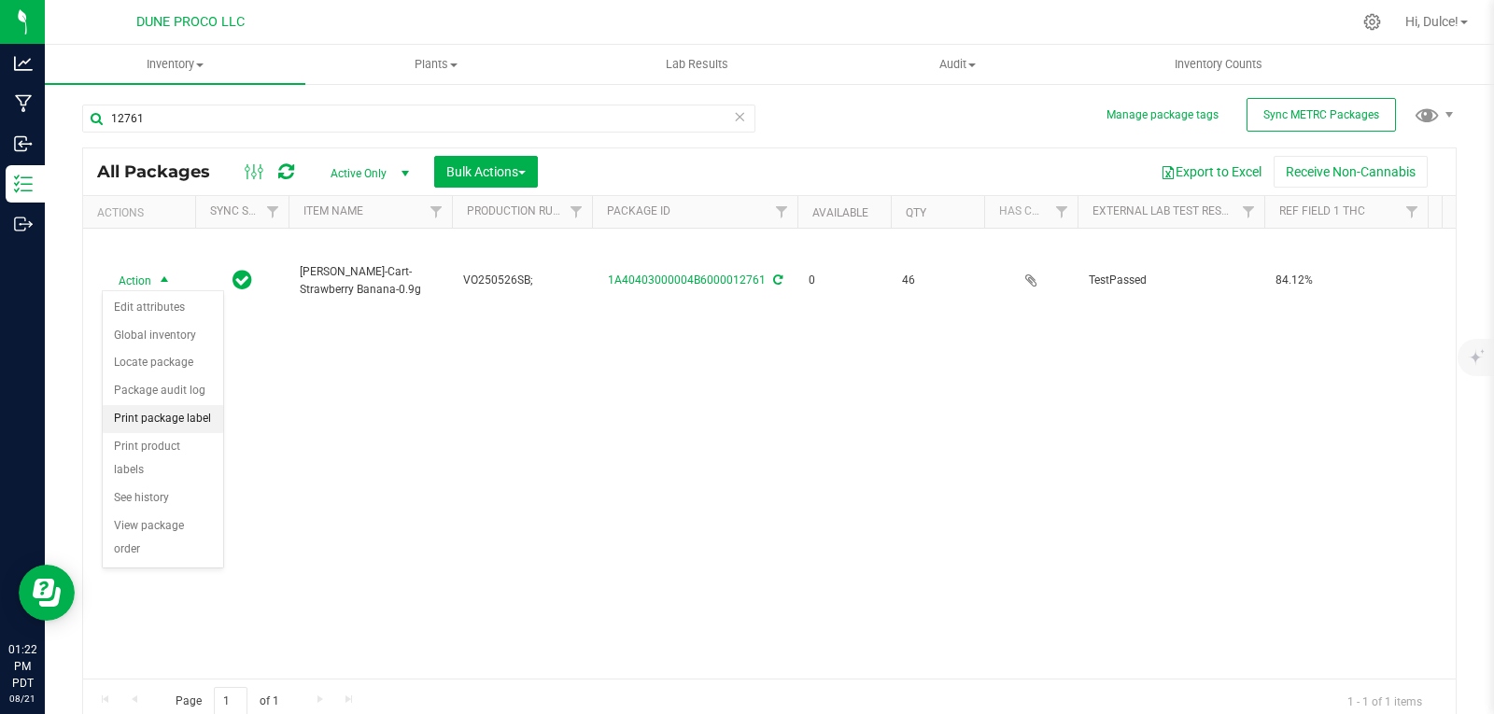
click at [198, 422] on li "Print package label" at bounding box center [163, 419] width 120 height 28
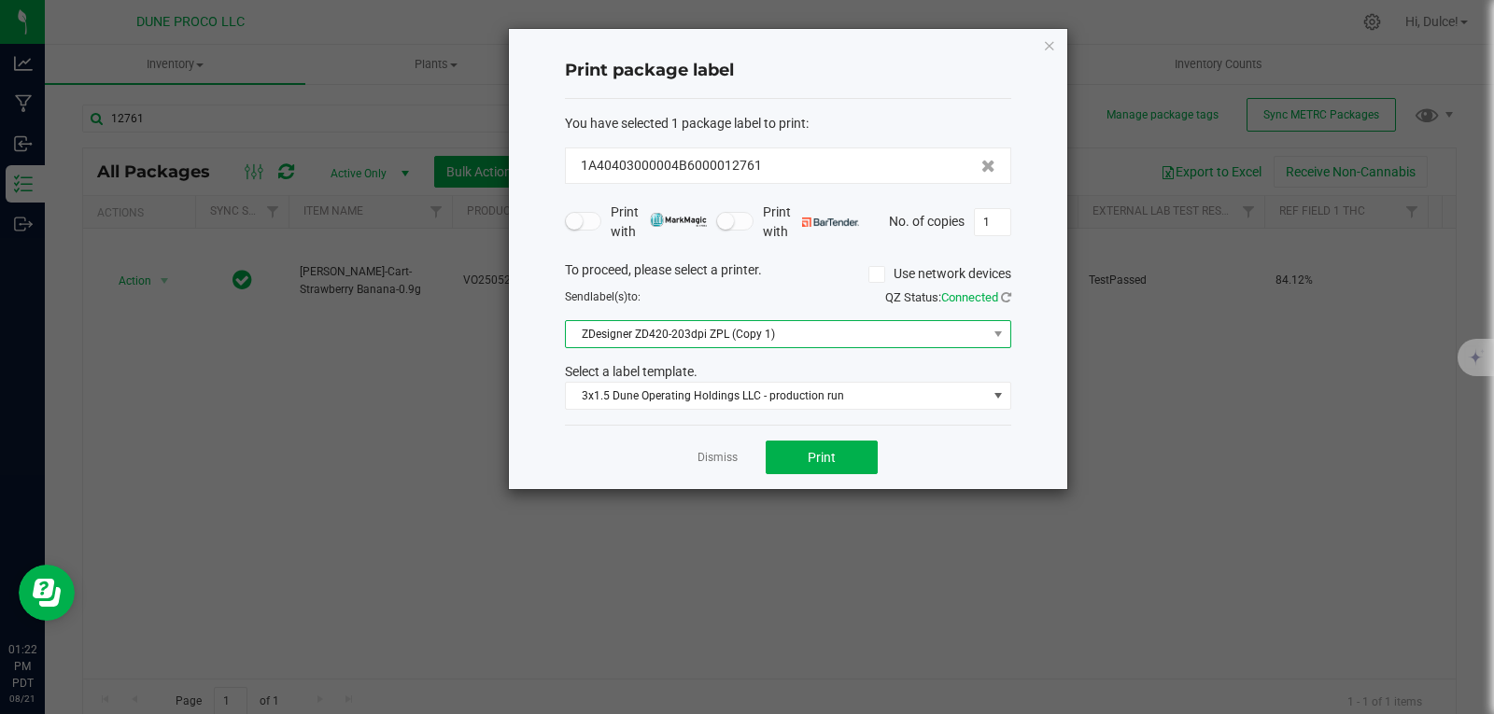
click at [929, 325] on span "ZDesigner ZD420-203dpi ZPL (Copy 1)" at bounding box center [776, 334] width 421 height 26
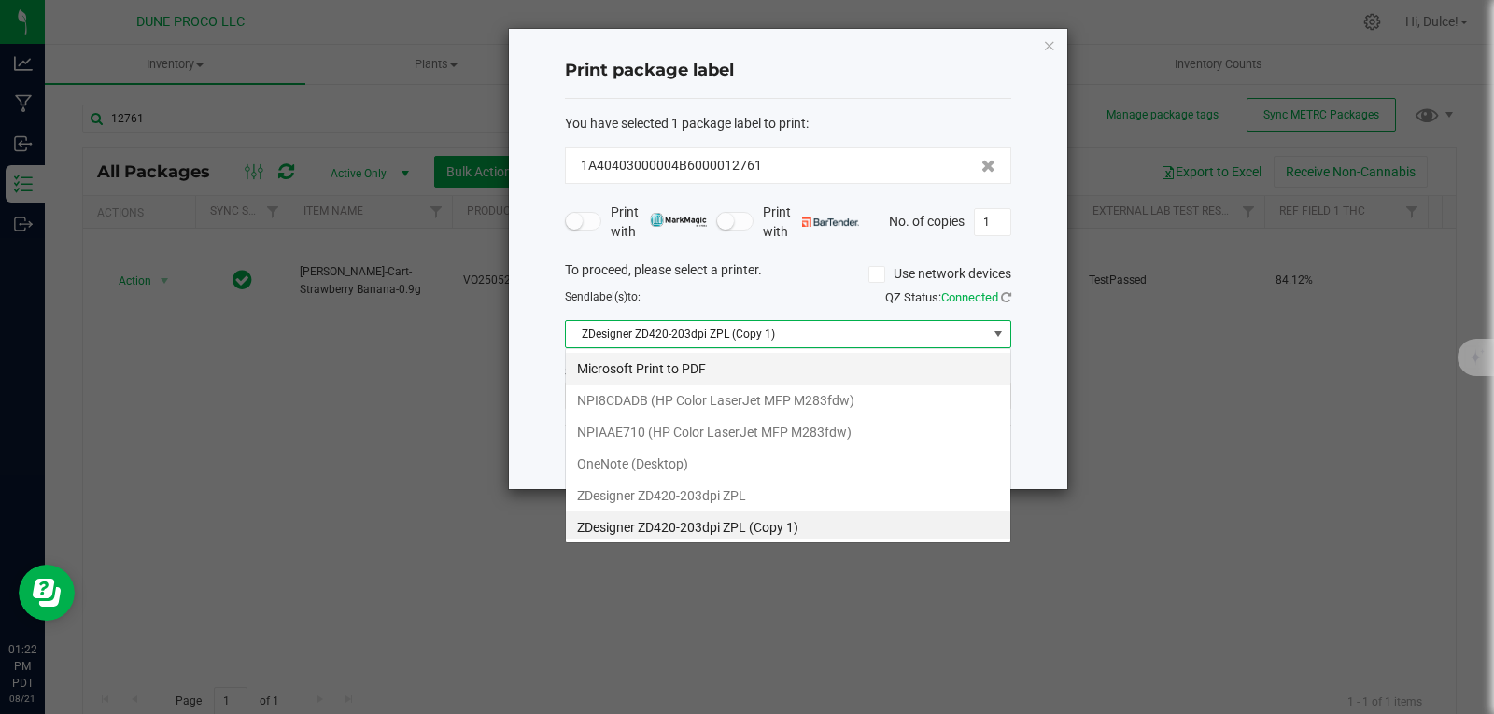
scroll to position [28, 446]
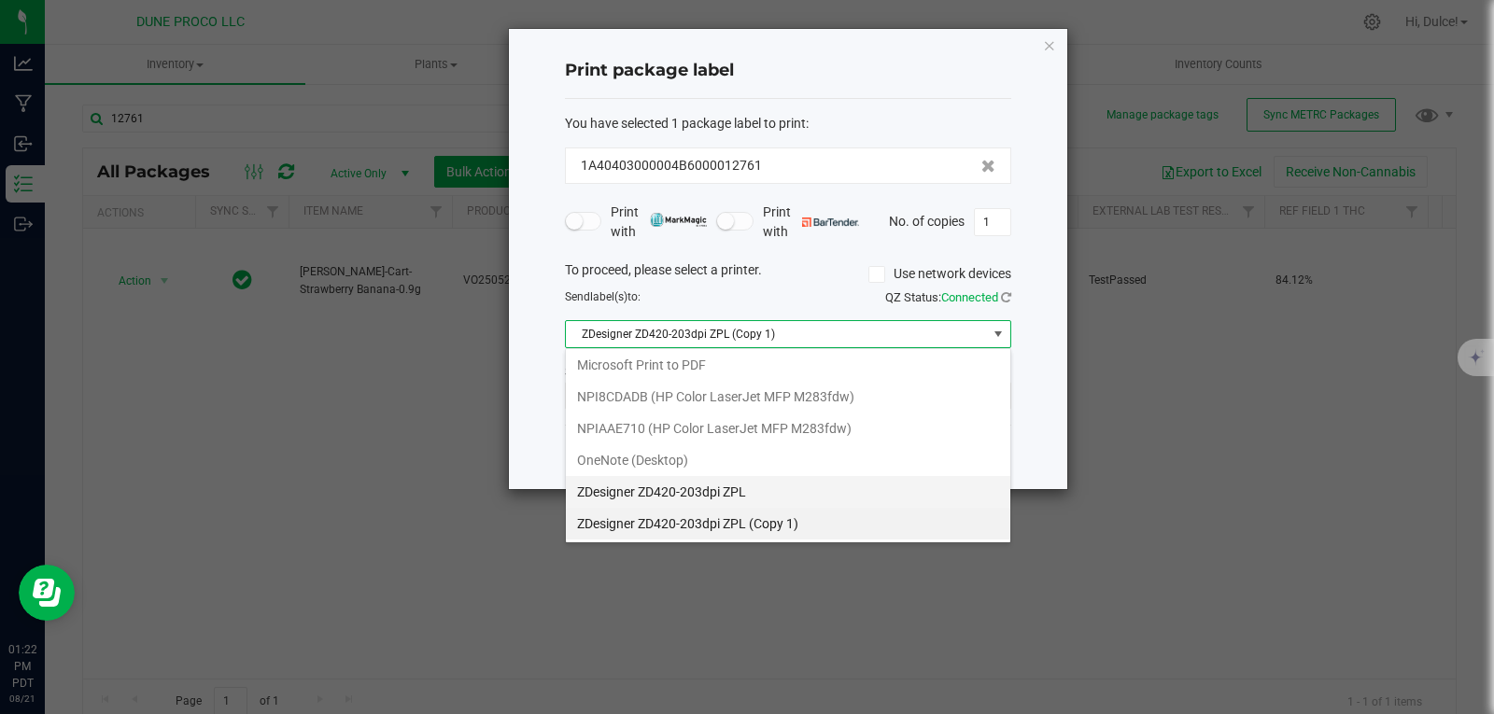
click at [779, 496] on ZPL "ZDesigner ZD420-203dpi ZPL" at bounding box center [788, 492] width 444 height 32
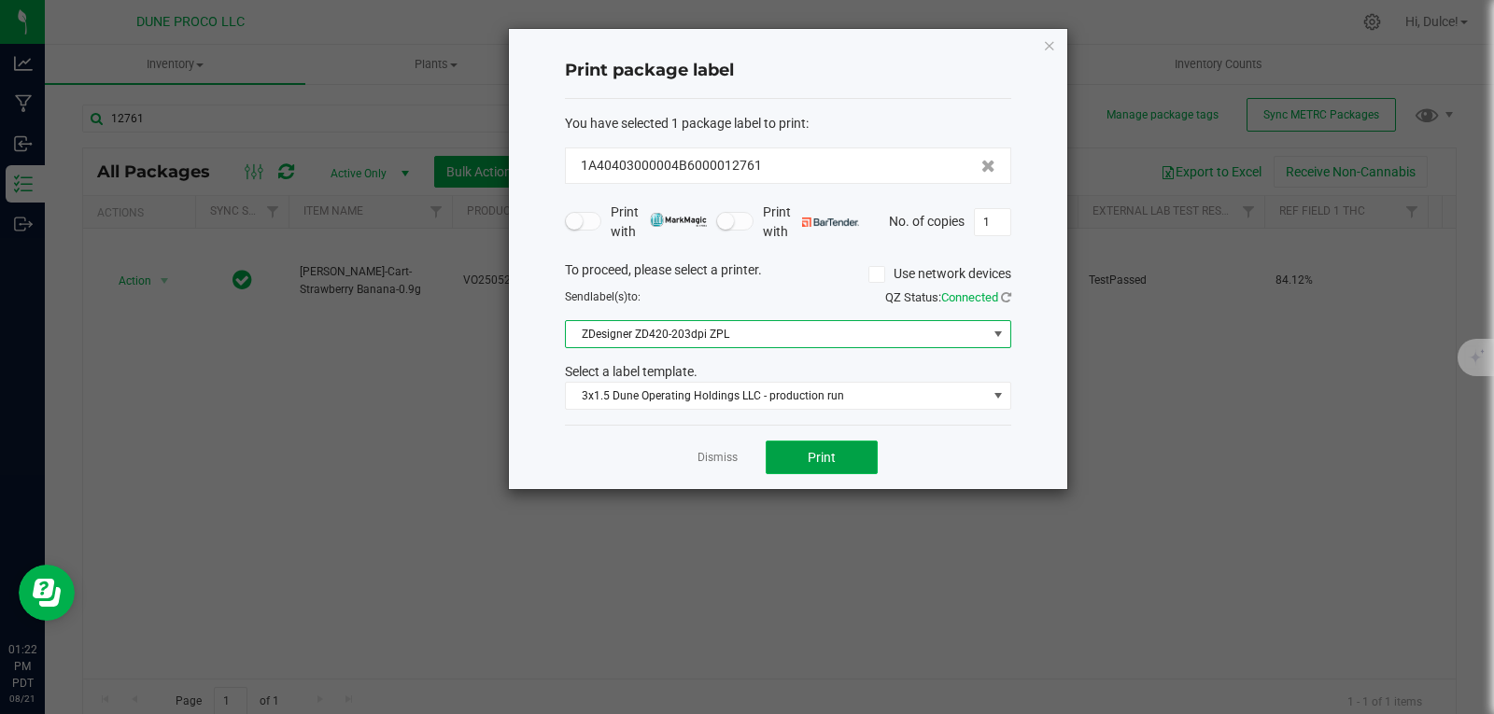
click at [849, 443] on button "Print" at bounding box center [821, 458] width 112 height 34
click at [1045, 36] on icon "button" at bounding box center [1049, 45] width 13 height 22
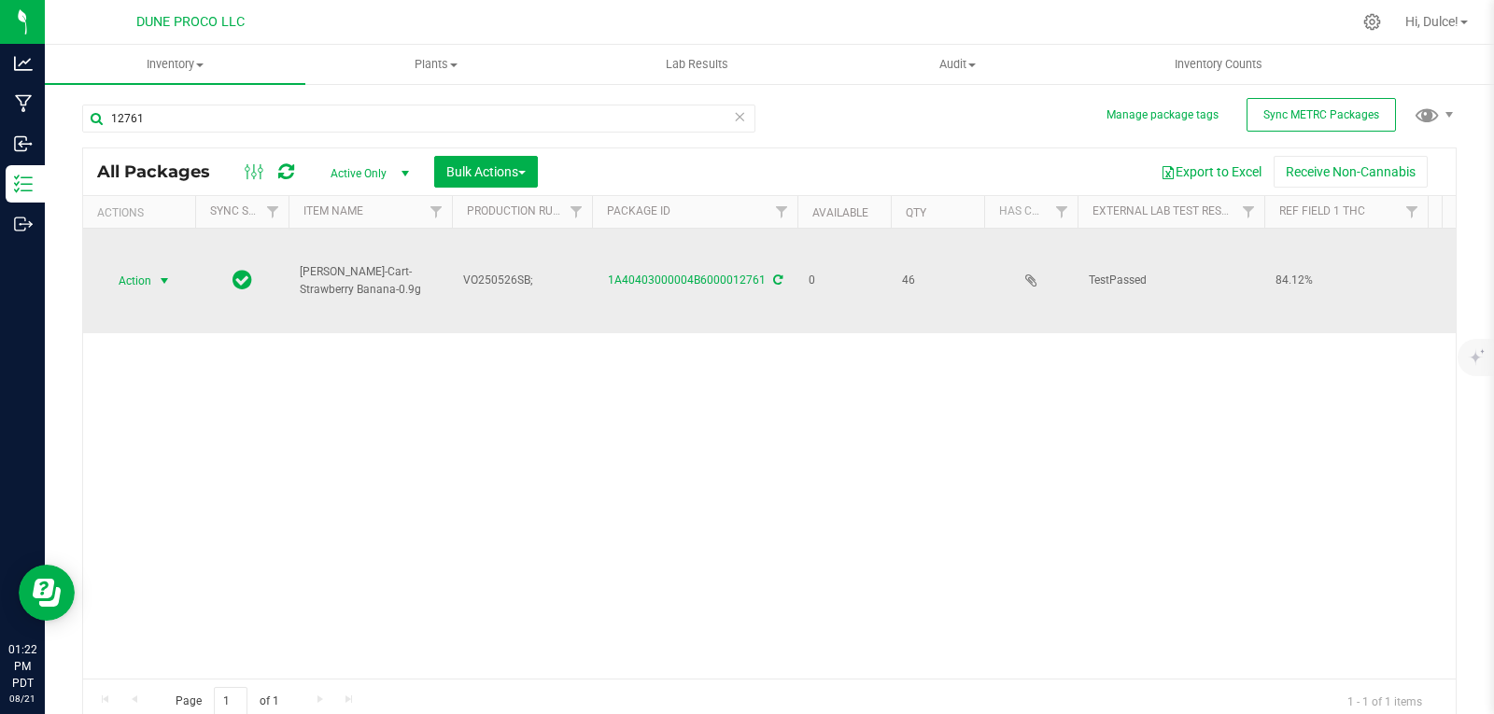
click at [133, 282] on span "Action" at bounding box center [127, 281] width 50 height 26
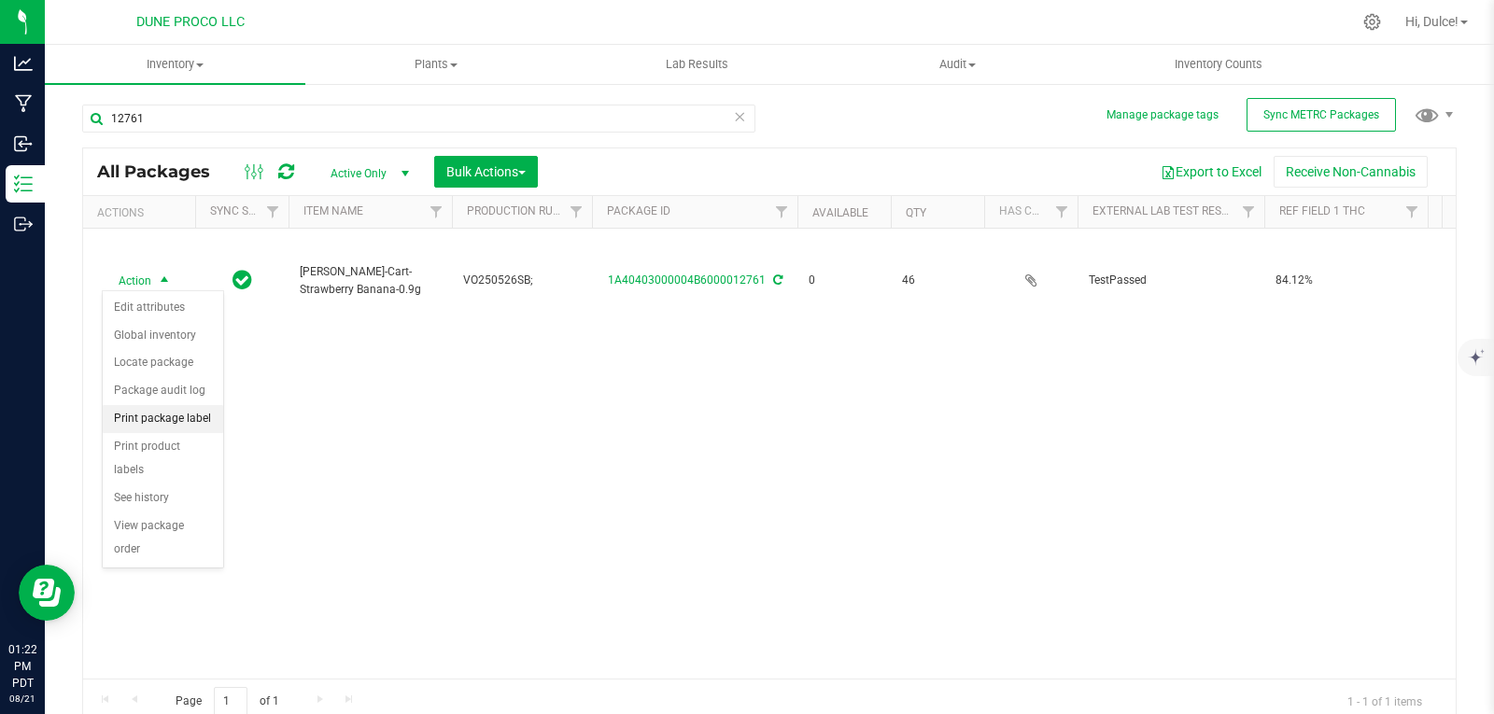
click at [206, 419] on li "Print package label" at bounding box center [163, 419] width 120 height 28
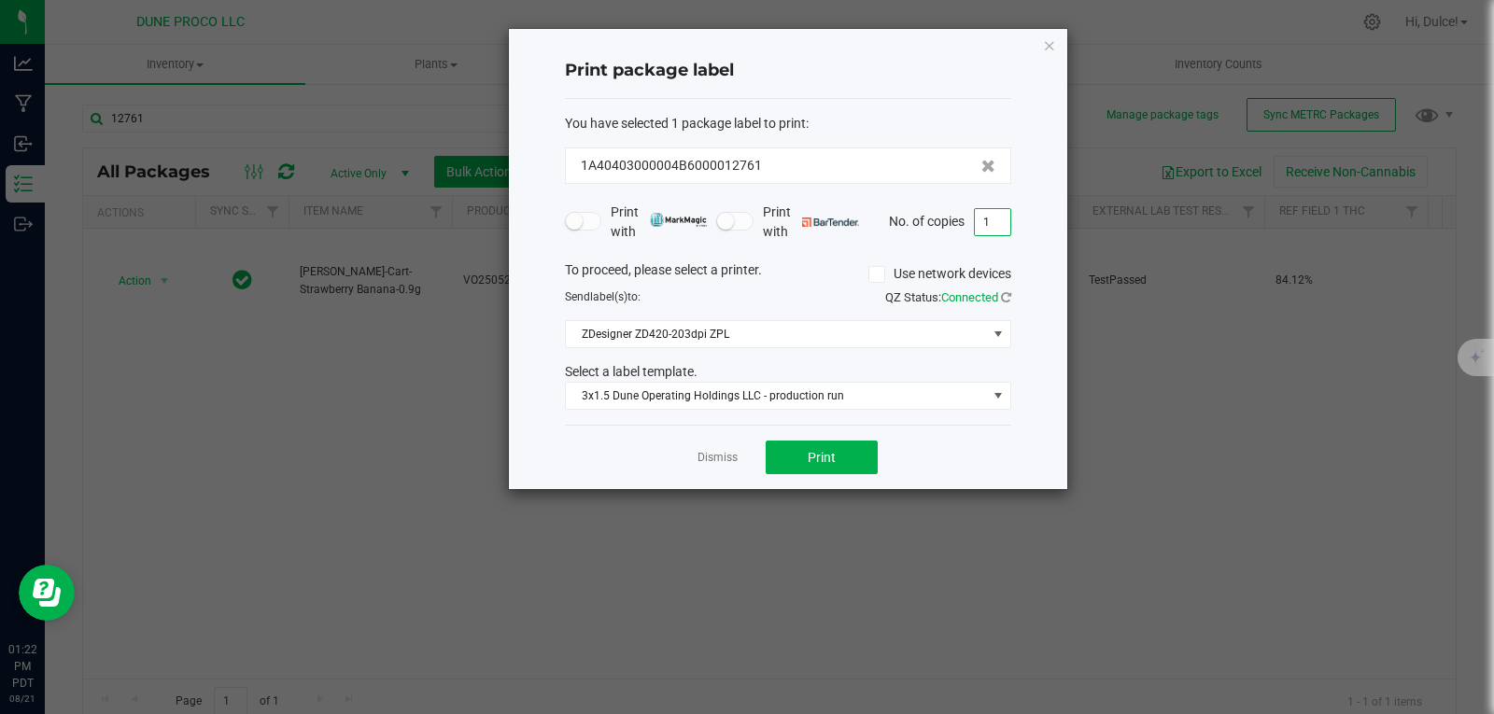
click at [996, 225] on input "1" at bounding box center [992, 222] width 35 height 26
type input "46"
click at [824, 459] on span "Print" at bounding box center [821, 457] width 28 height 15
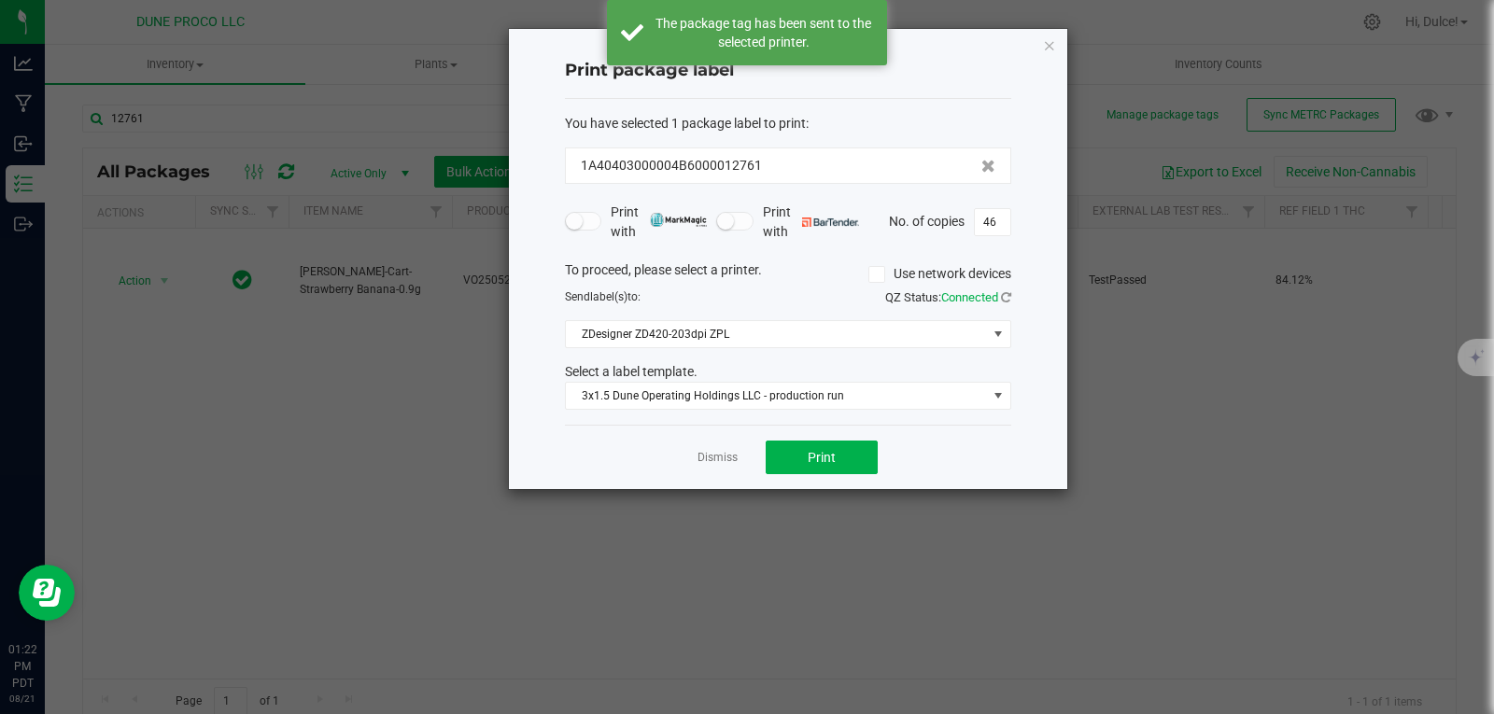
click at [1045, 53] on icon "button" at bounding box center [1049, 45] width 13 height 22
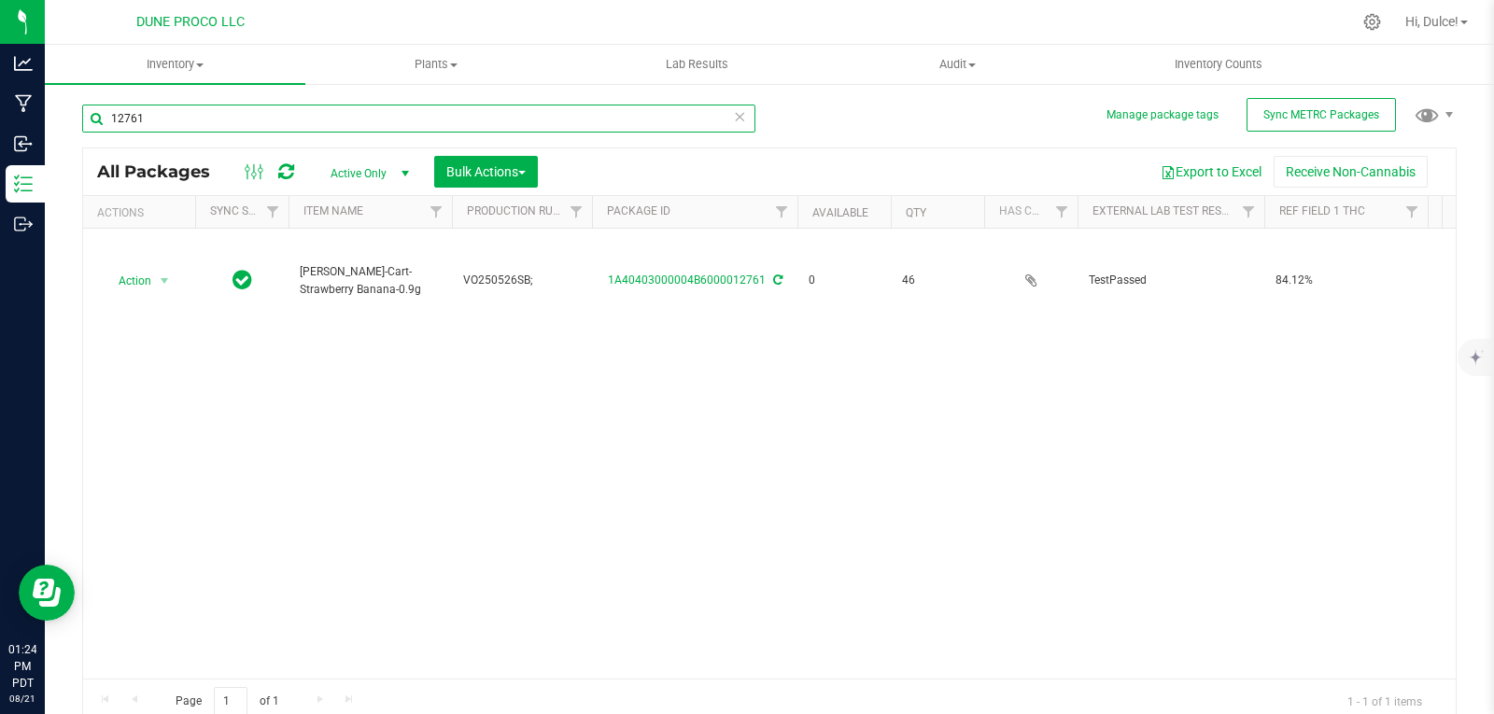
click at [628, 120] on input "12761" at bounding box center [418, 119] width 673 height 28
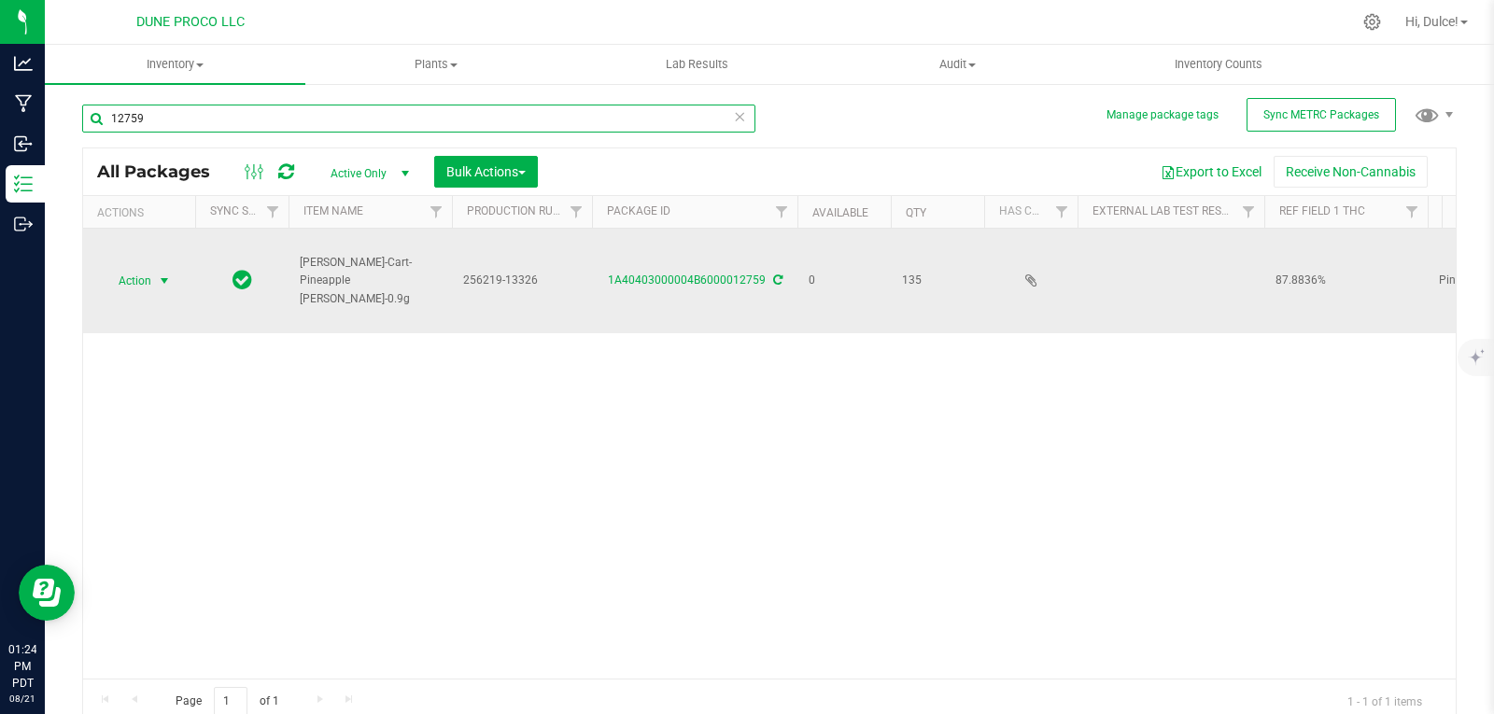
type input "12759"
click at [154, 268] on span "select" at bounding box center [164, 281] width 23 height 26
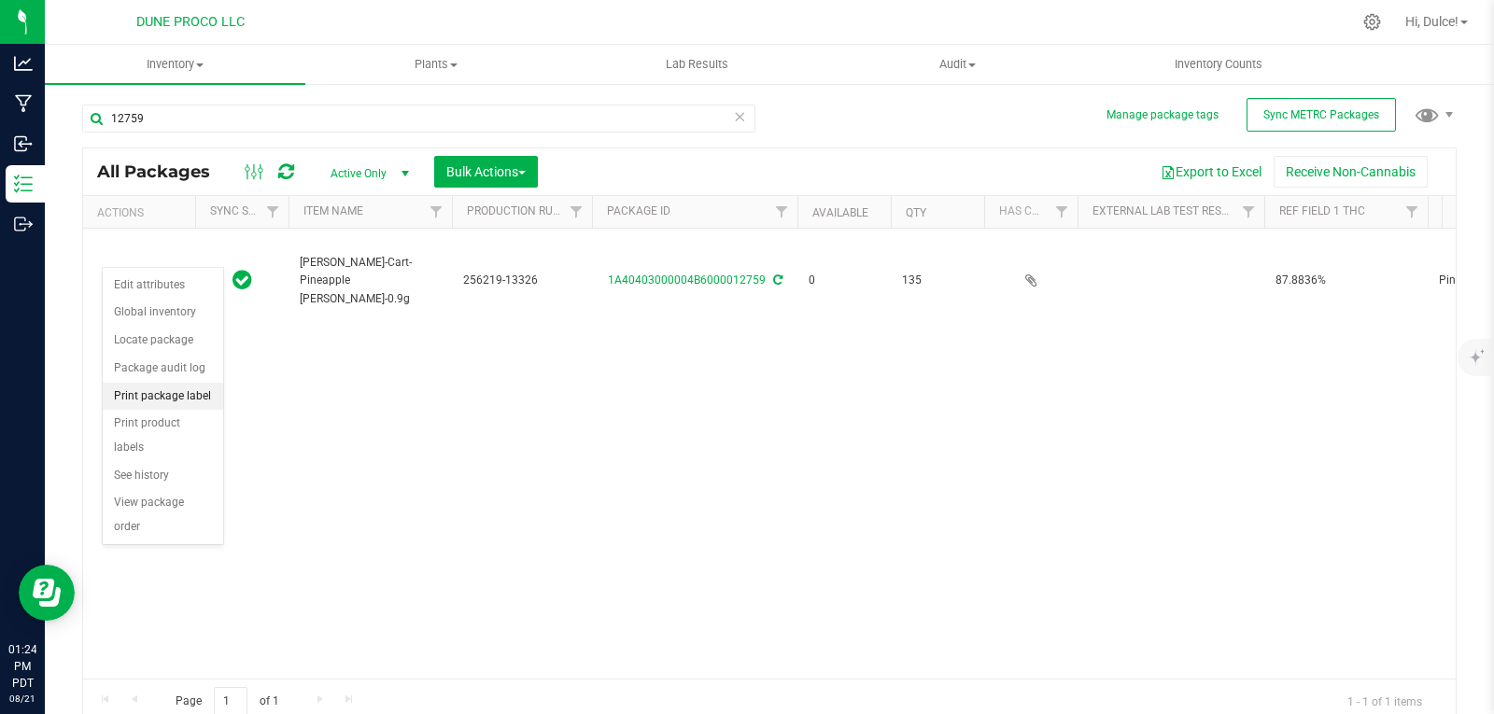
click at [183, 396] on li "Print package label" at bounding box center [163, 397] width 120 height 28
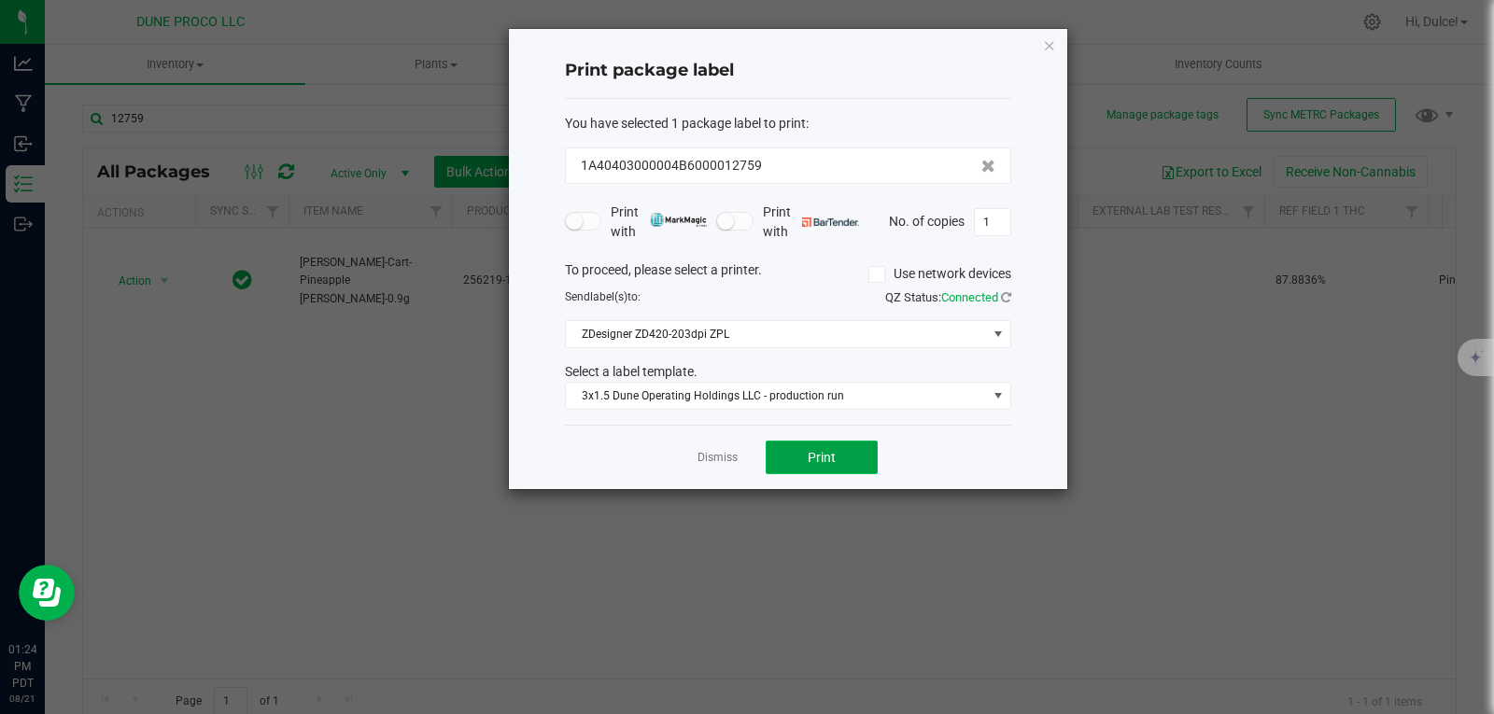
click at [856, 451] on button "Print" at bounding box center [821, 458] width 112 height 34
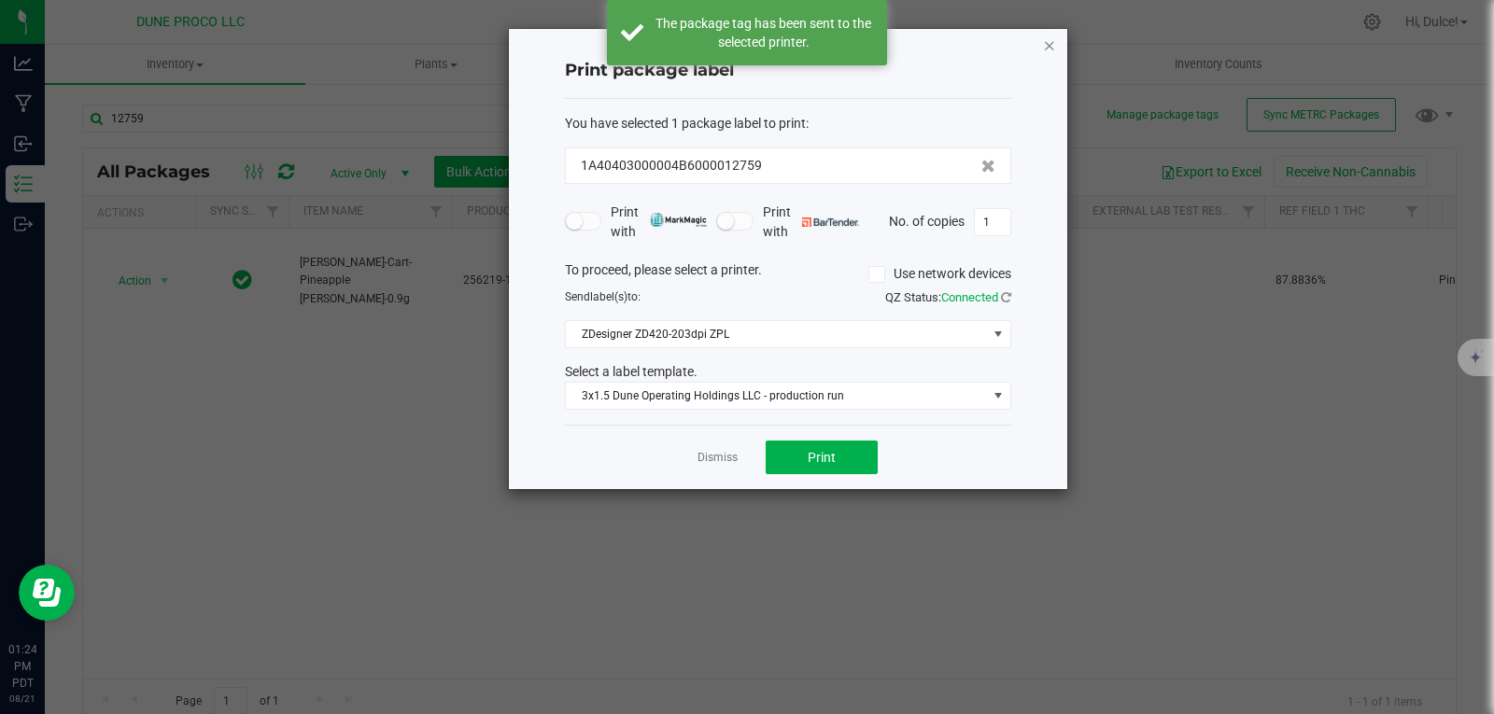
click at [1046, 49] on icon "button" at bounding box center [1049, 45] width 13 height 22
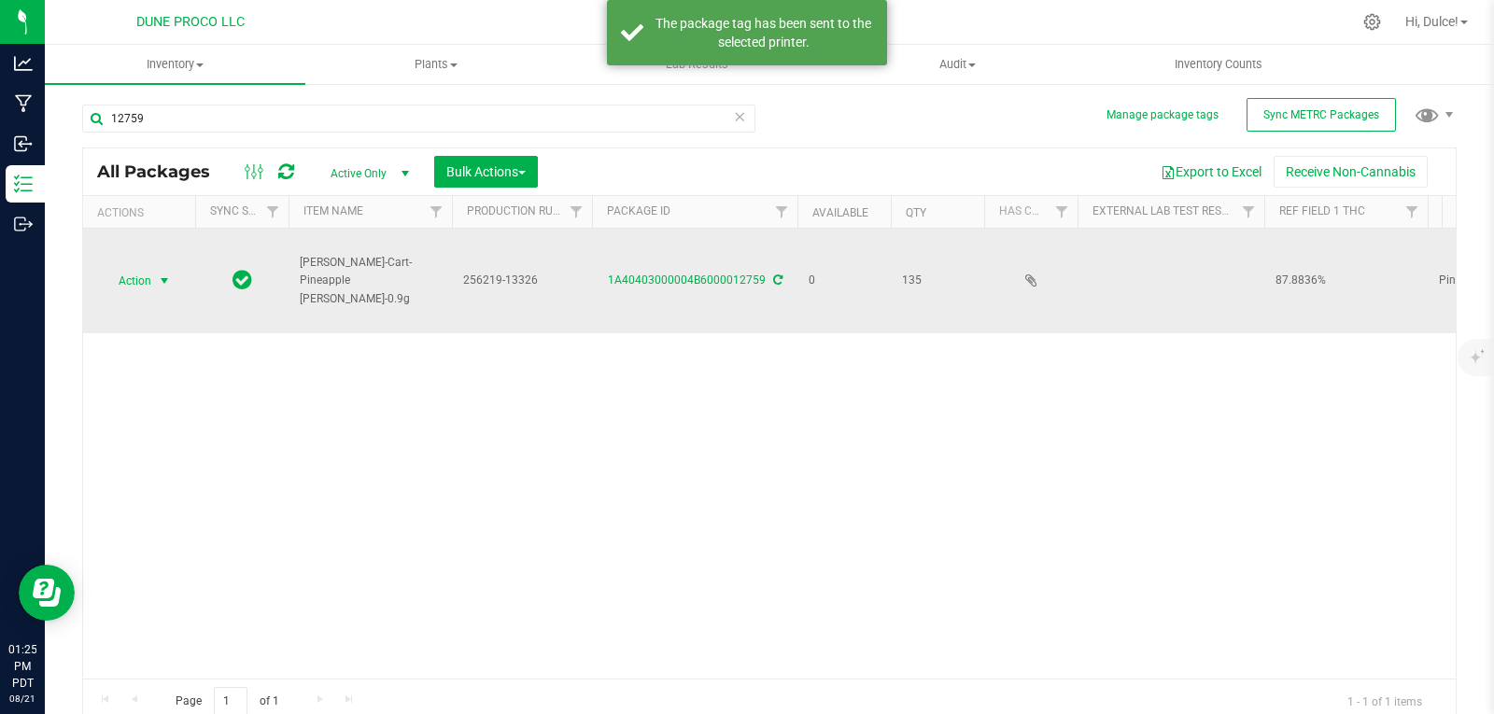
click at [158, 274] on span "select" at bounding box center [164, 281] width 15 height 15
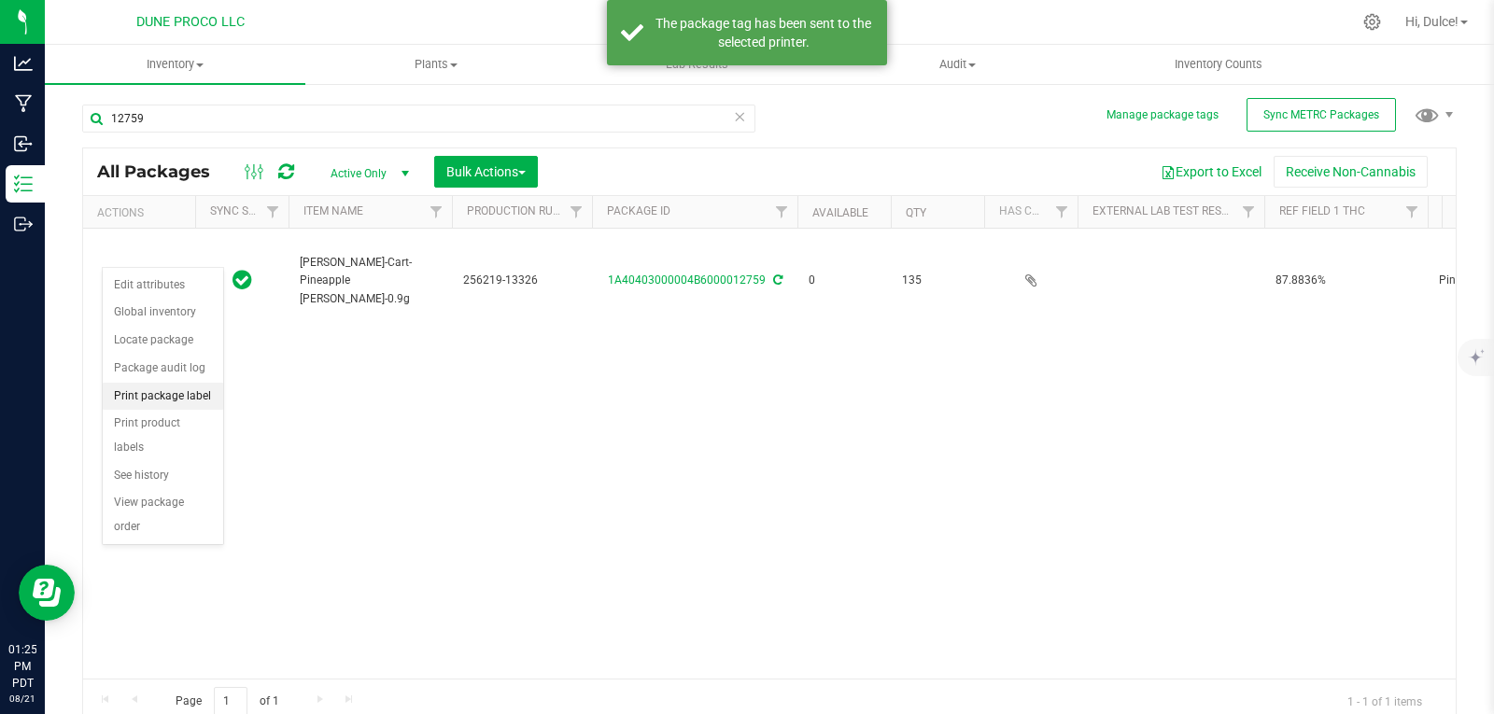
click at [201, 391] on li "Print package label" at bounding box center [163, 397] width 120 height 28
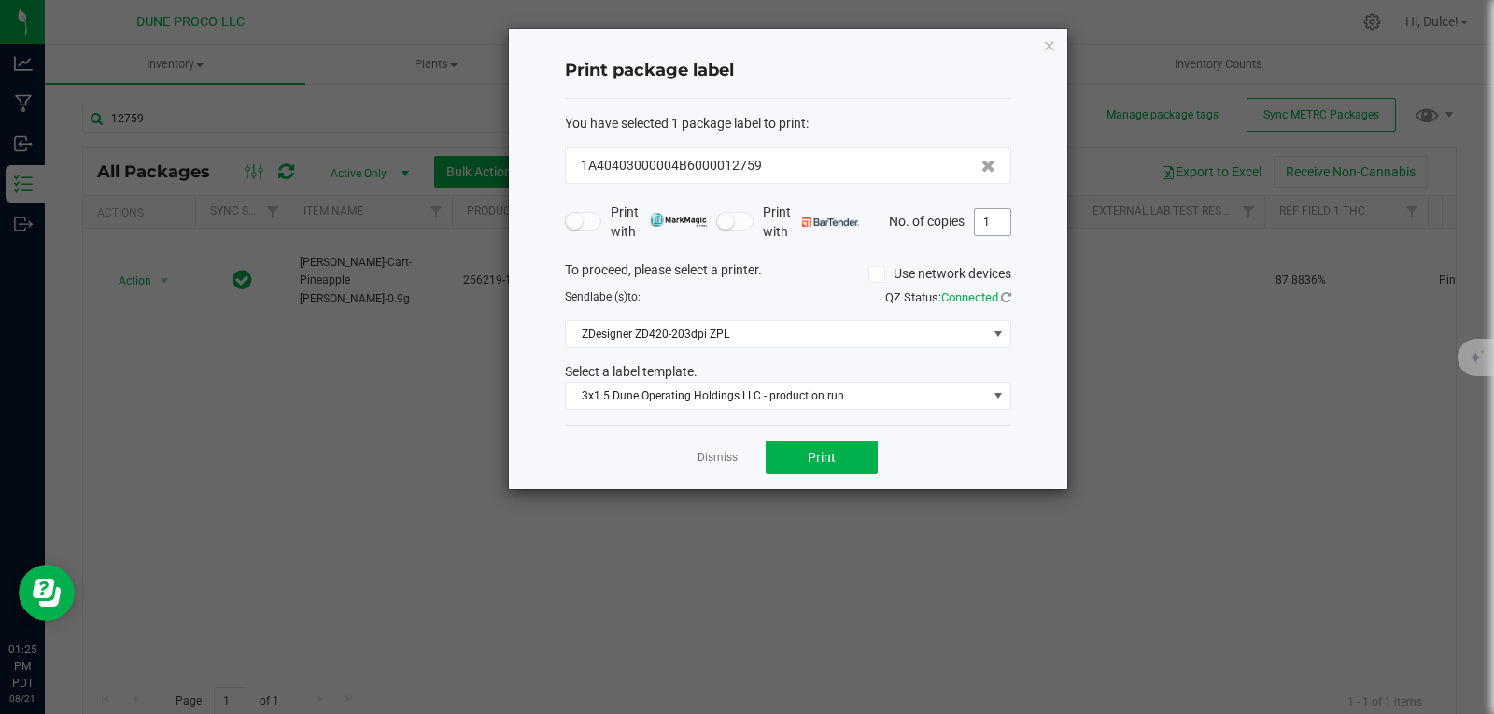
click at [999, 219] on input "1" at bounding box center [992, 222] width 35 height 26
type input "135"
click at [854, 455] on button "Print" at bounding box center [821, 458] width 112 height 34
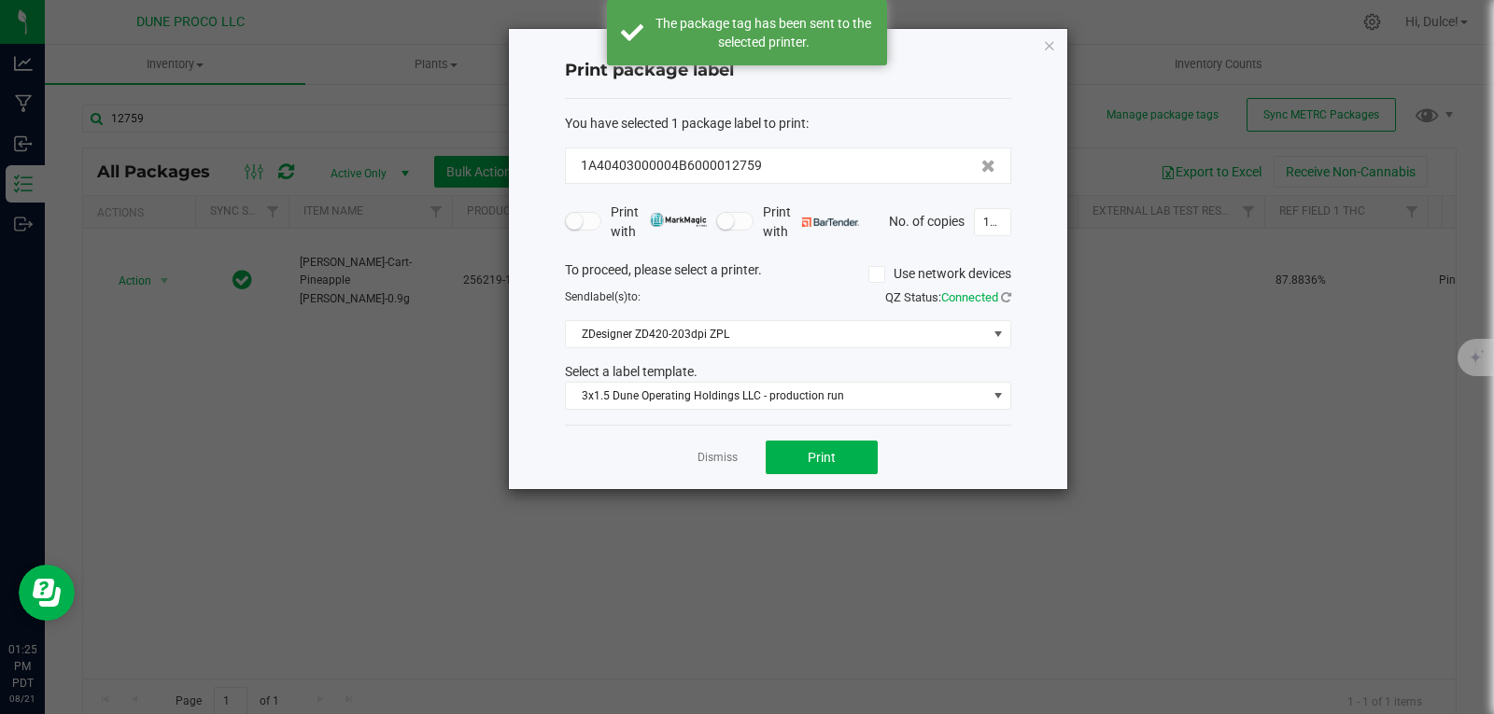
click at [1048, 59] on div "Print package label You have selected 1 package label to print : 1A40403000004B…" at bounding box center [788, 259] width 558 height 460
click at [1048, 49] on icon "button" at bounding box center [1049, 45] width 13 height 22
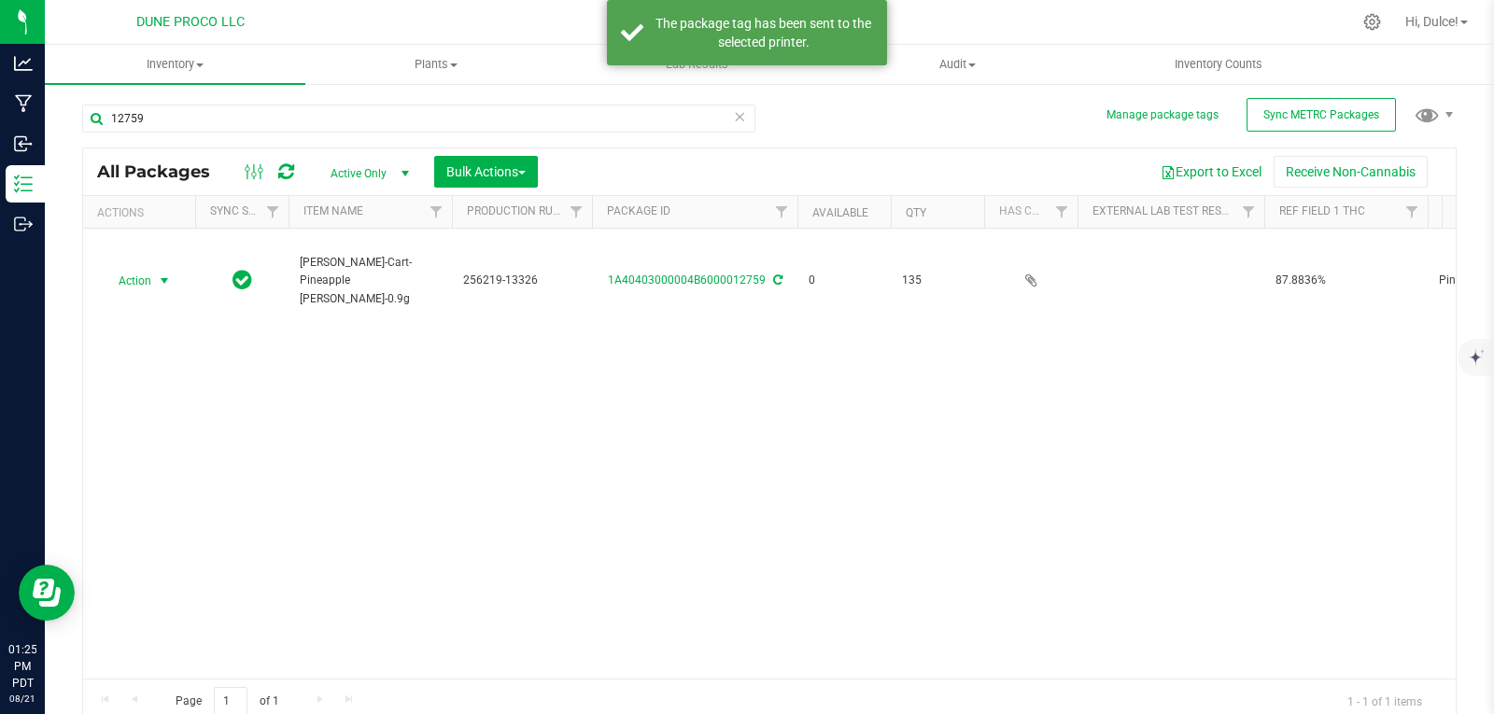
click at [1045, 358] on div "Action Action Edit attributes Global inventory Locate package Package audit log…" at bounding box center [769, 454] width 1372 height 450
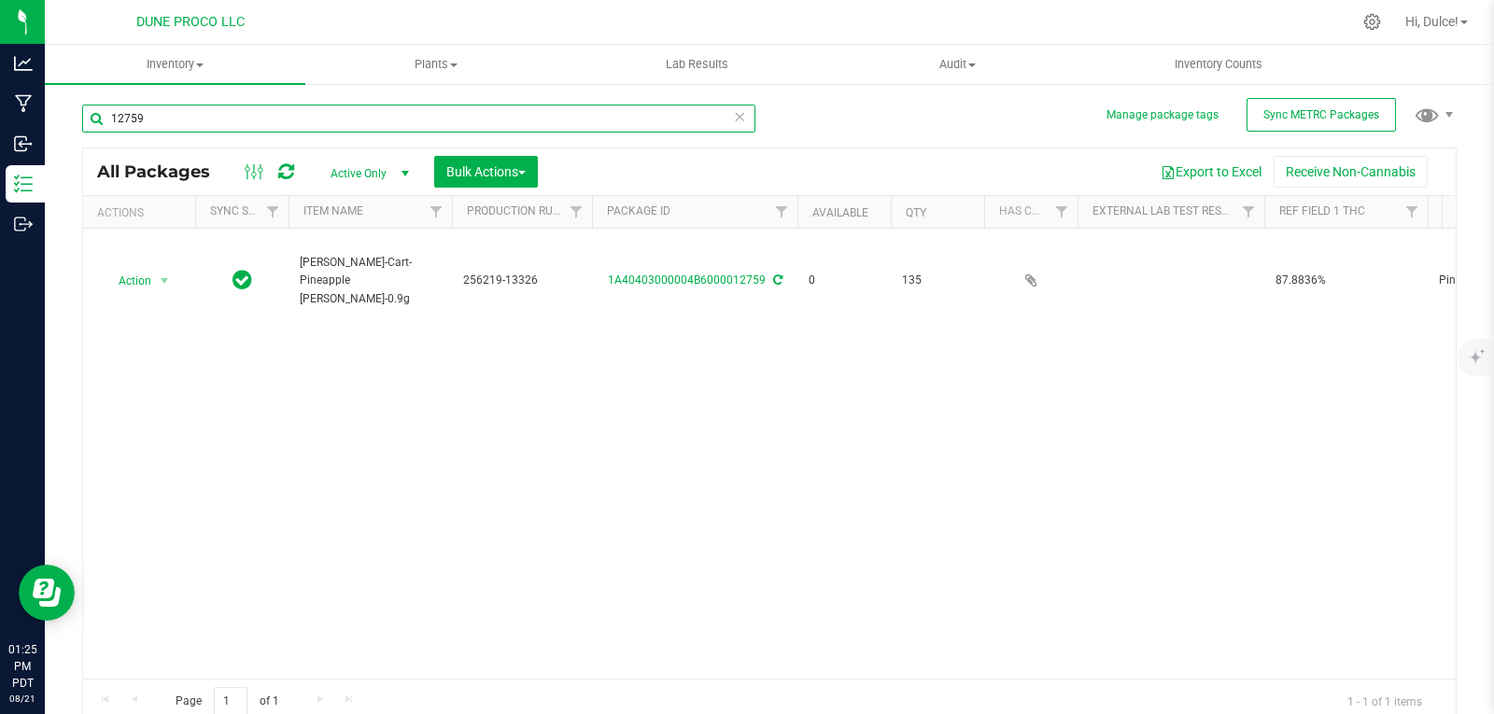
click at [255, 127] on input "12759" at bounding box center [418, 119] width 673 height 28
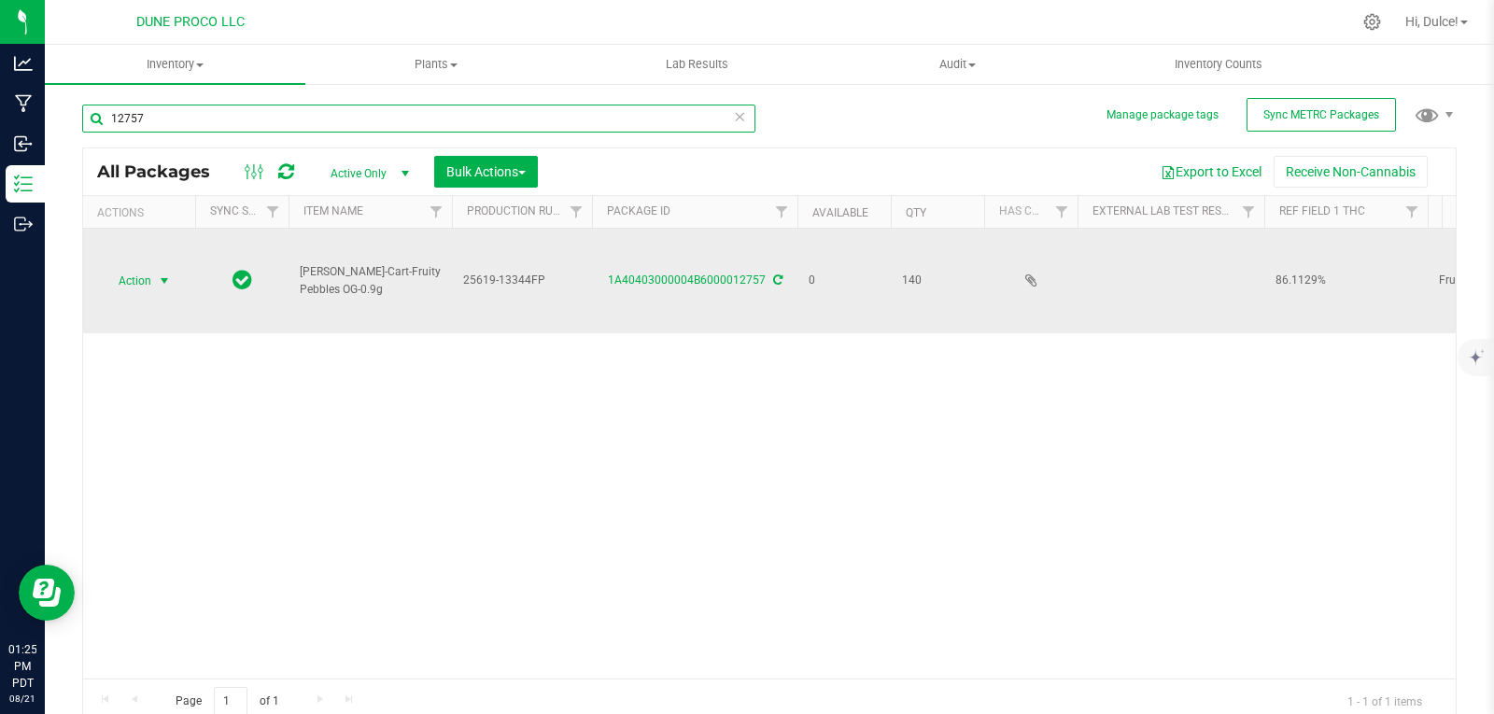
type input "12757"
click at [142, 268] on span "Action" at bounding box center [127, 281] width 50 height 26
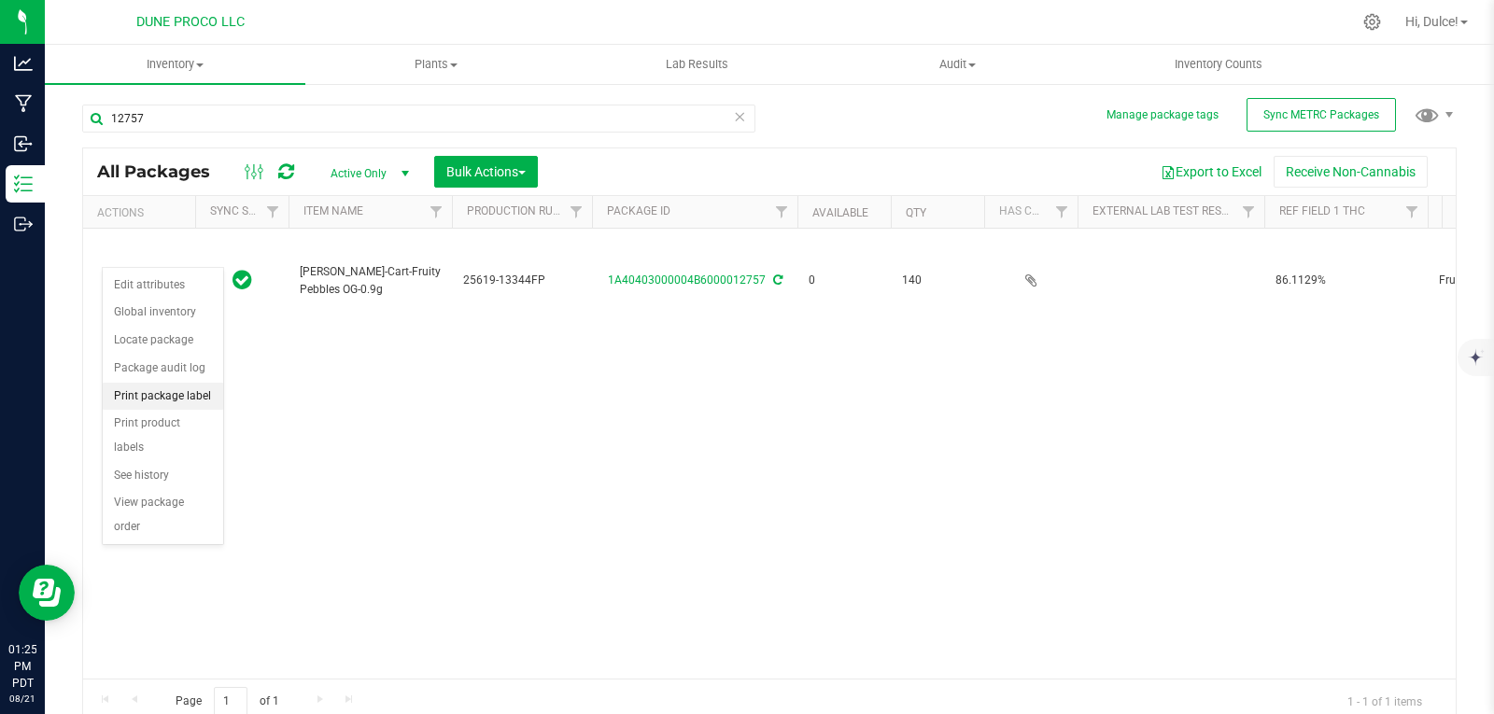
drag, startPoint x: 175, startPoint y: 392, endPoint x: 203, endPoint y: 390, distance: 28.1
click at [175, 392] on li "Print package label" at bounding box center [163, 397] width 120 height 28
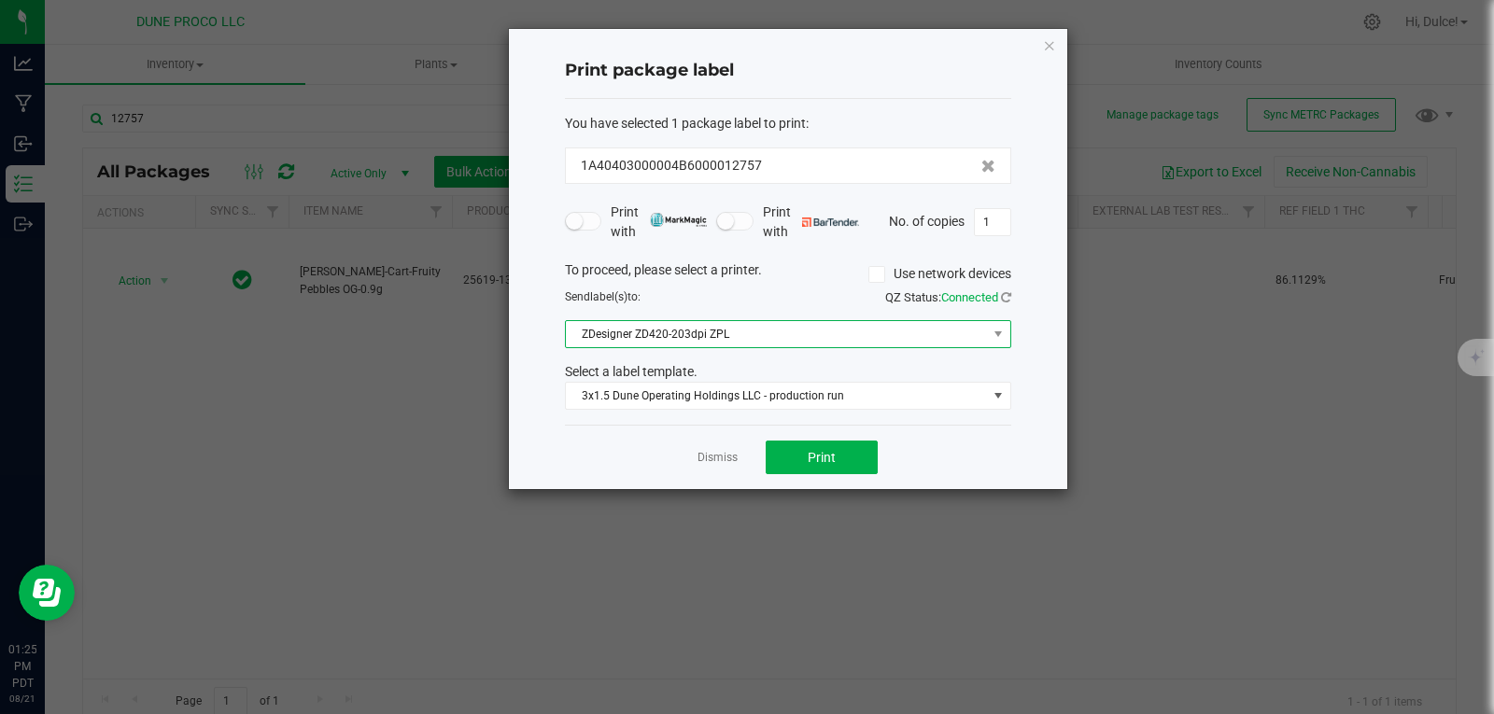
click at [986, 336] on span at bounding box center [997, 334] width 23 height 26
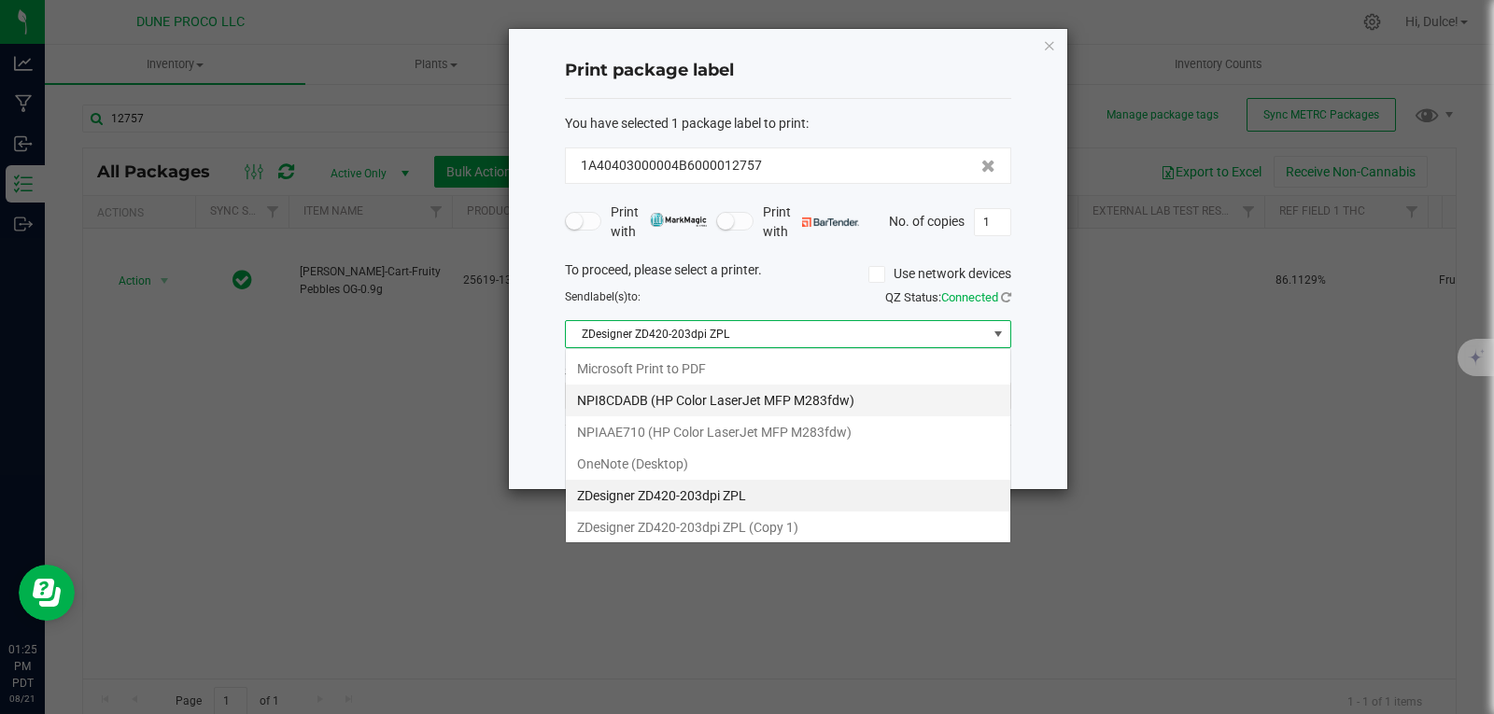
scroll to position [28, 446]
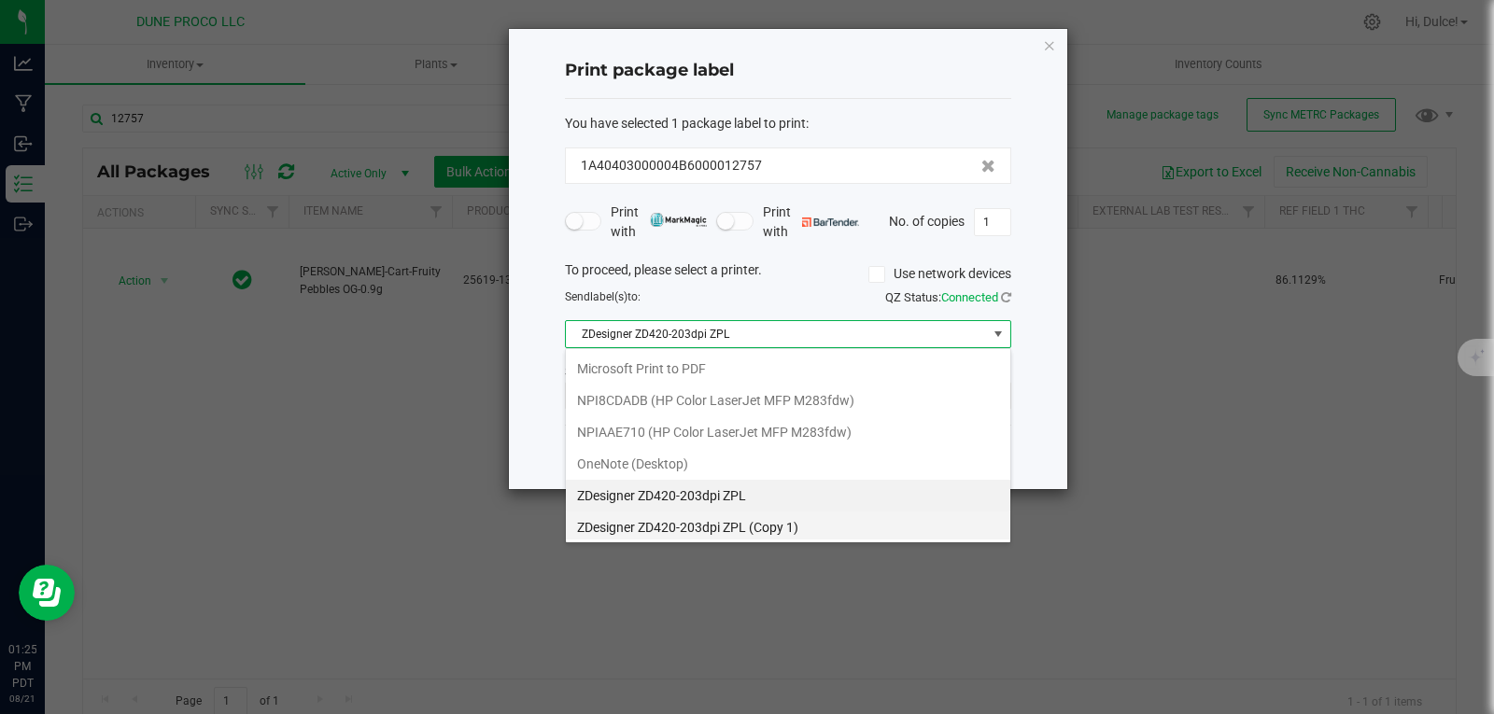
click at [756, 524] on 1\) "ZDesigner ZD420-203dpi ZPL (Copy 1)" at bounding box center [788, 528] width 444 height 32
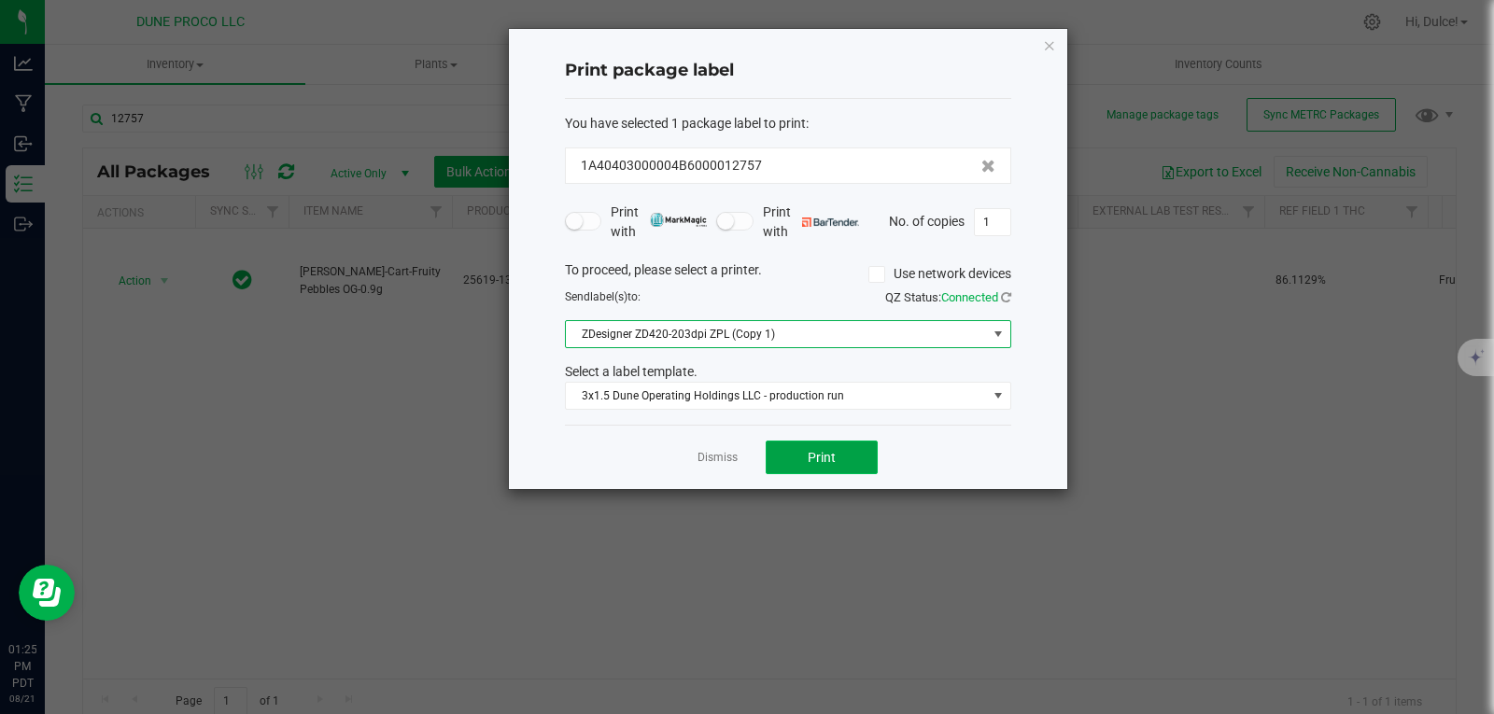
click at [857, 471] on button "Print" at bounding box center [821, 458] width 112 height 34
click at [1047, 49] on icon "button" at bounding box center [1049, 45] width 13 height 22
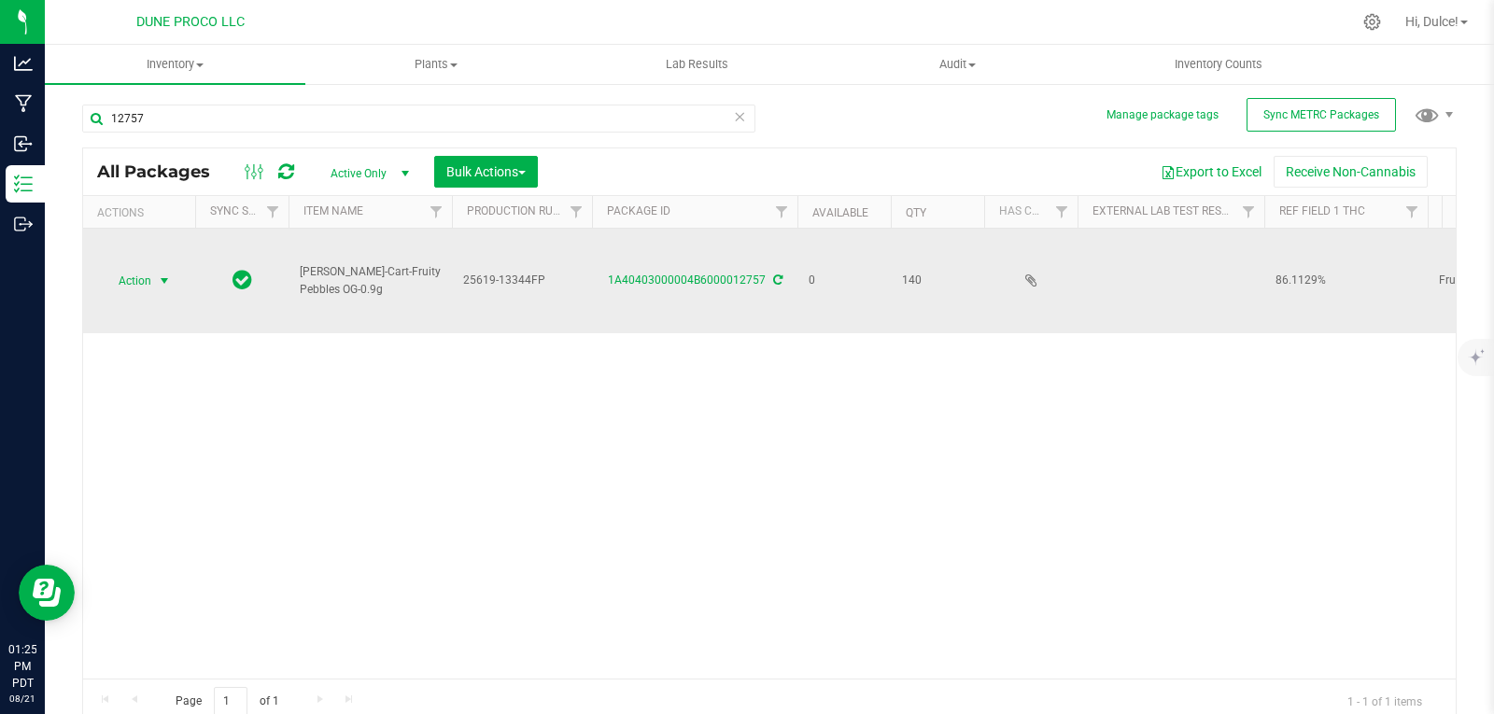
click at [157, 274] on span "select" at bounding box center [164, 281] width 15 height 15
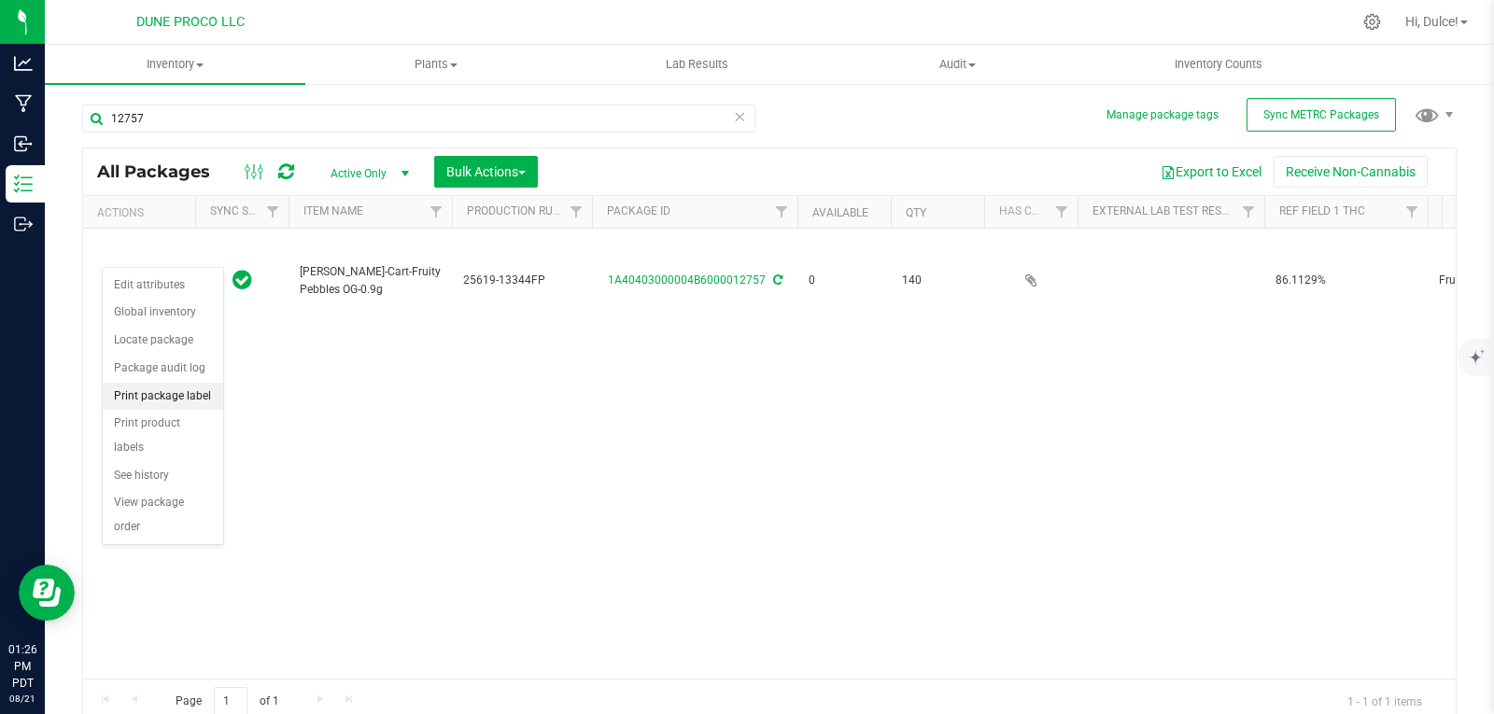
click at [165, 391] on li "Print package label" at bounding box center [163, 397] width 120 height 28
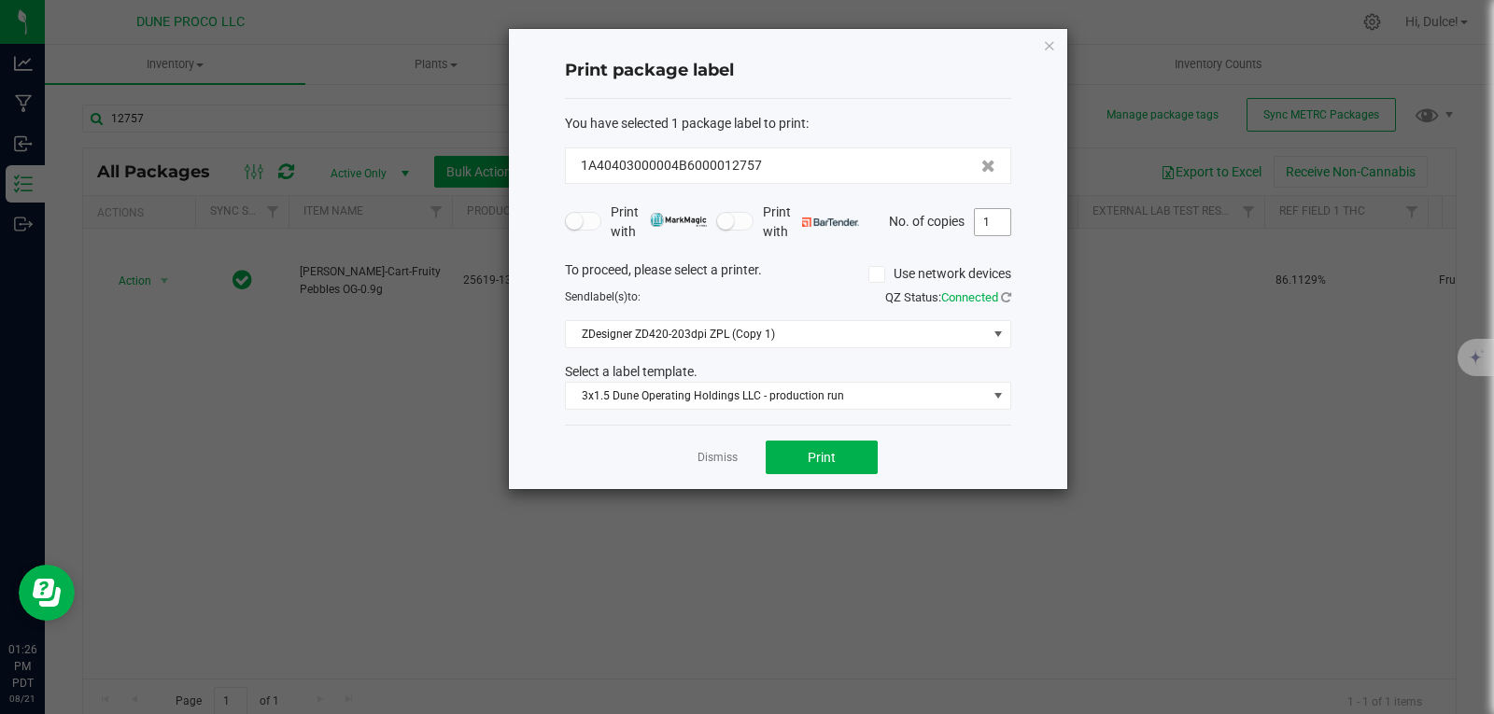
click at [998, 229] on input "1" at bounding box center [992, 222] width 35 height 26
type input "140"
click at [848, 462] on button "Print" at bounding box center [821, 458] width 112 height 34
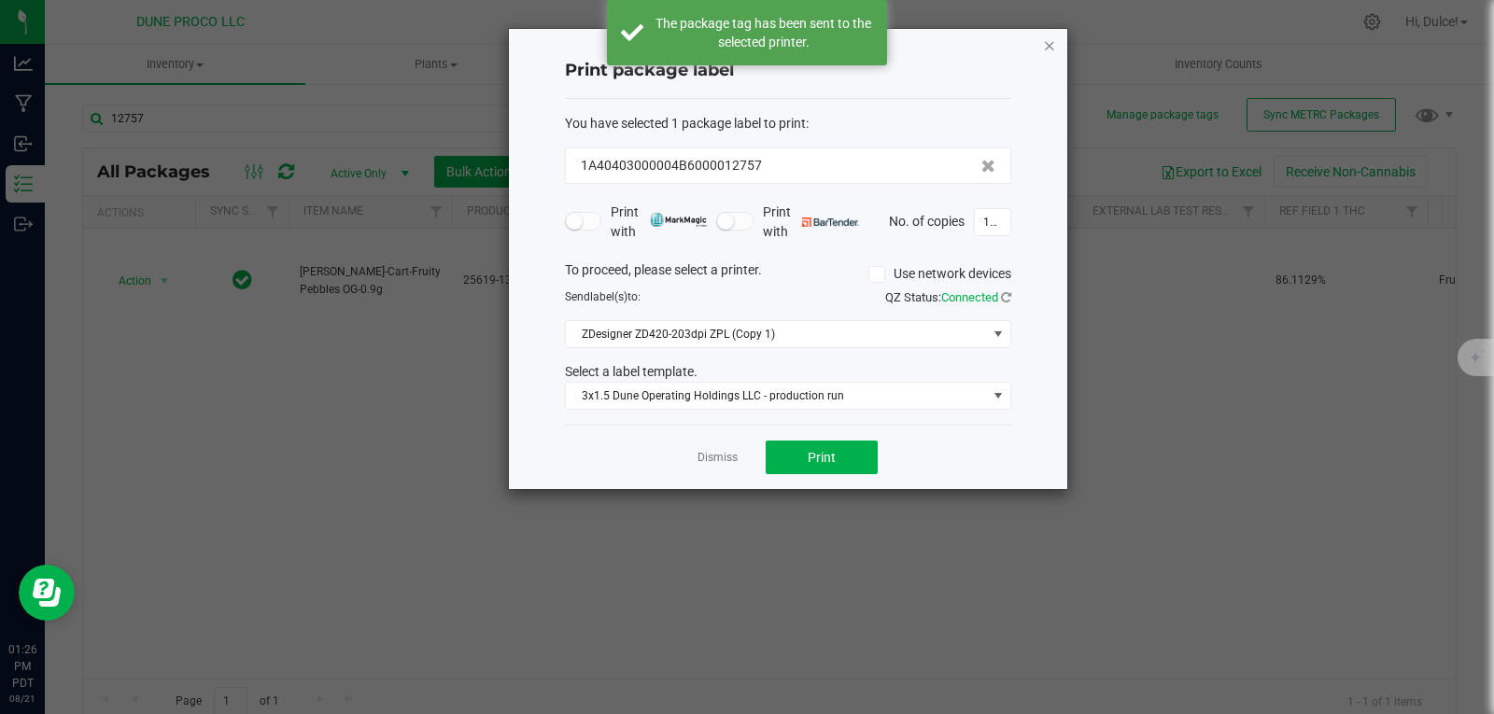
click at [1045, 49] on icon "button" at bounding box center [1049, 45] width 13 height 22
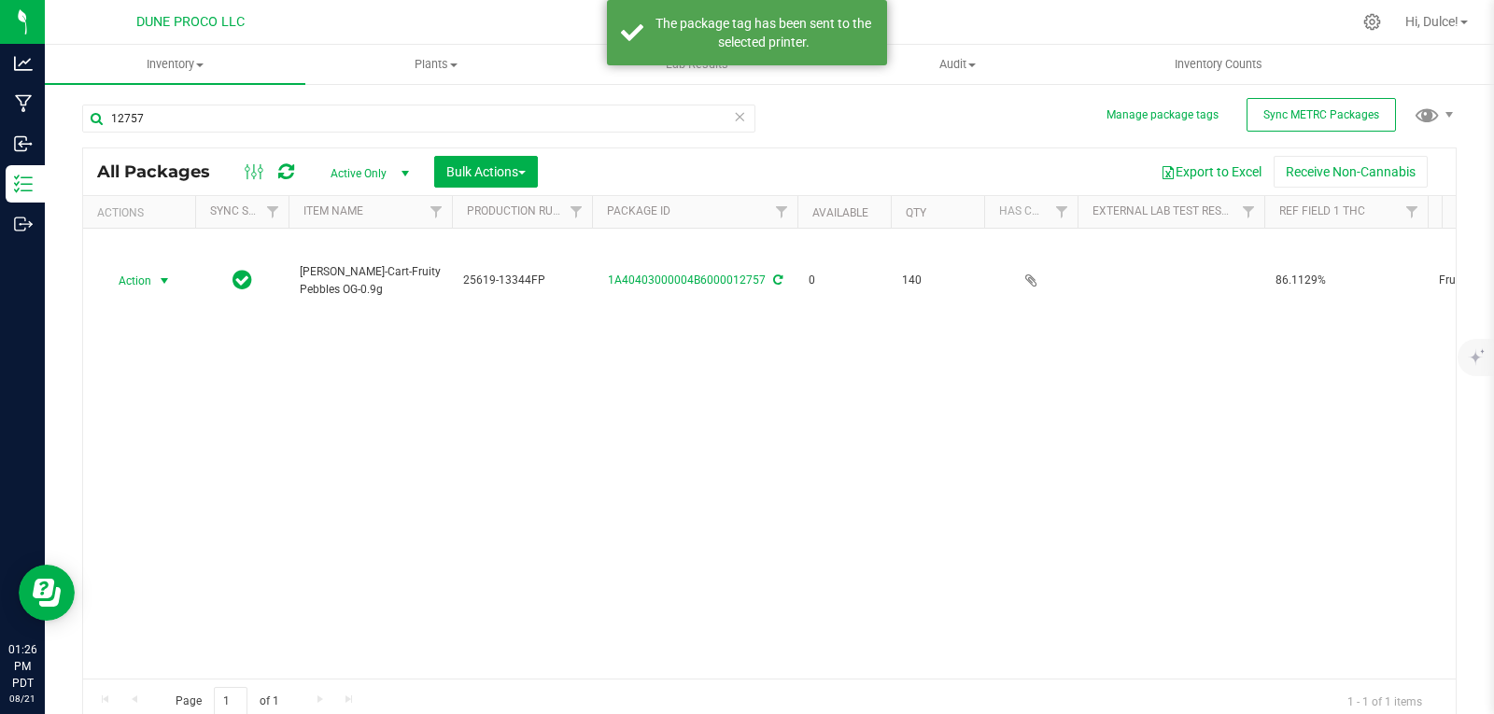
click at [1102, 490] on div "Action Action Edit attributes Global inventory Locate package Package audit log…" at bounding box center [769, 454] width 1372 height 450
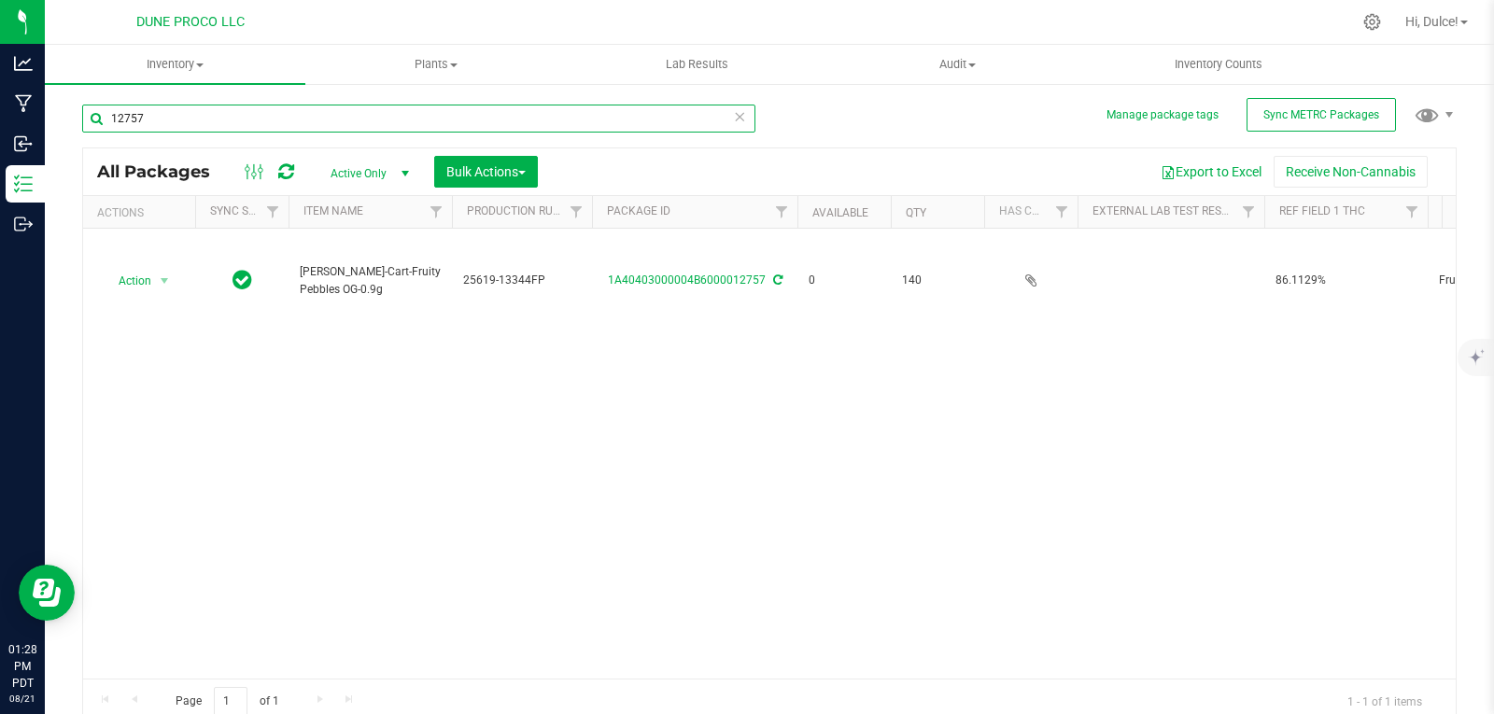
click at [302, 123] on input "12757" at bounding box center [418, 119] width 673 height 28
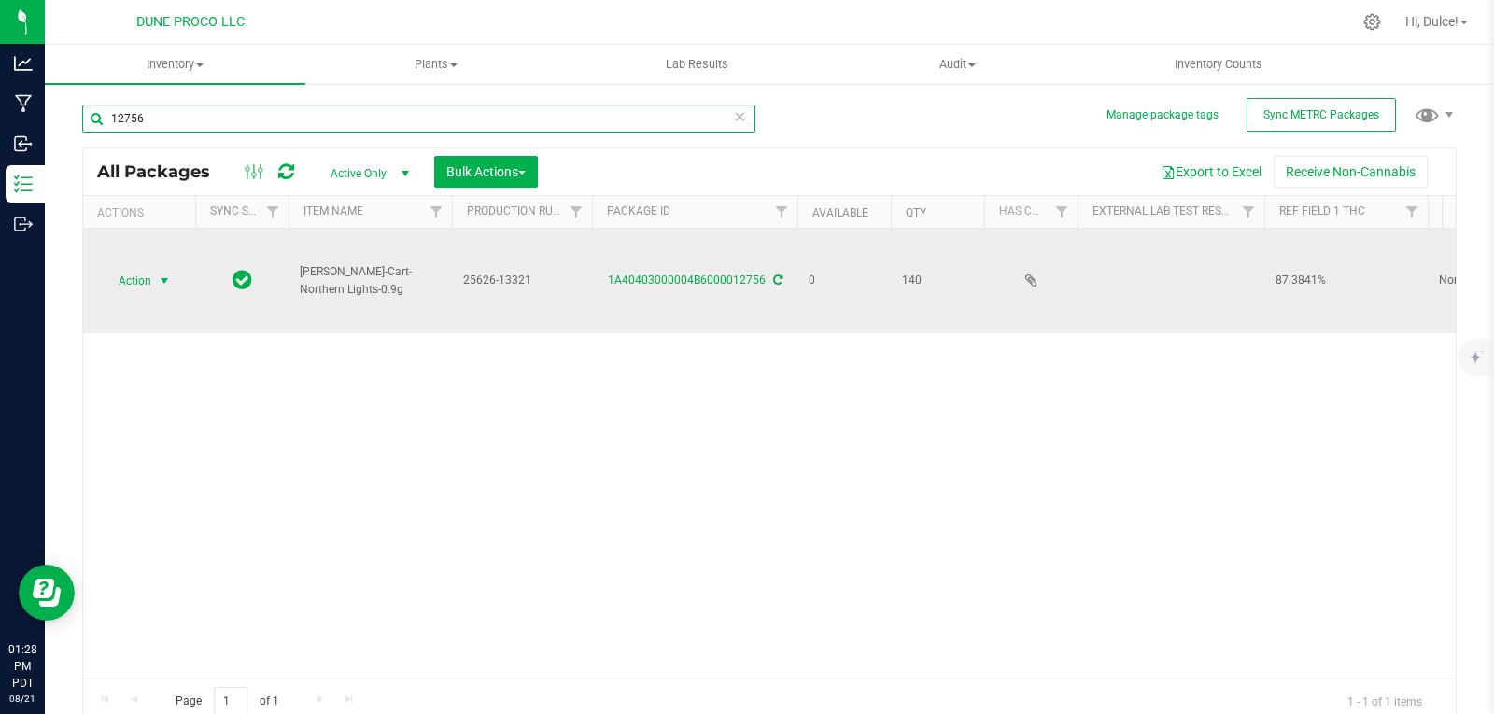
type input "12756"
click at [147, 268] on span "Action" at bounding box center [127, 281] width 50 height 26
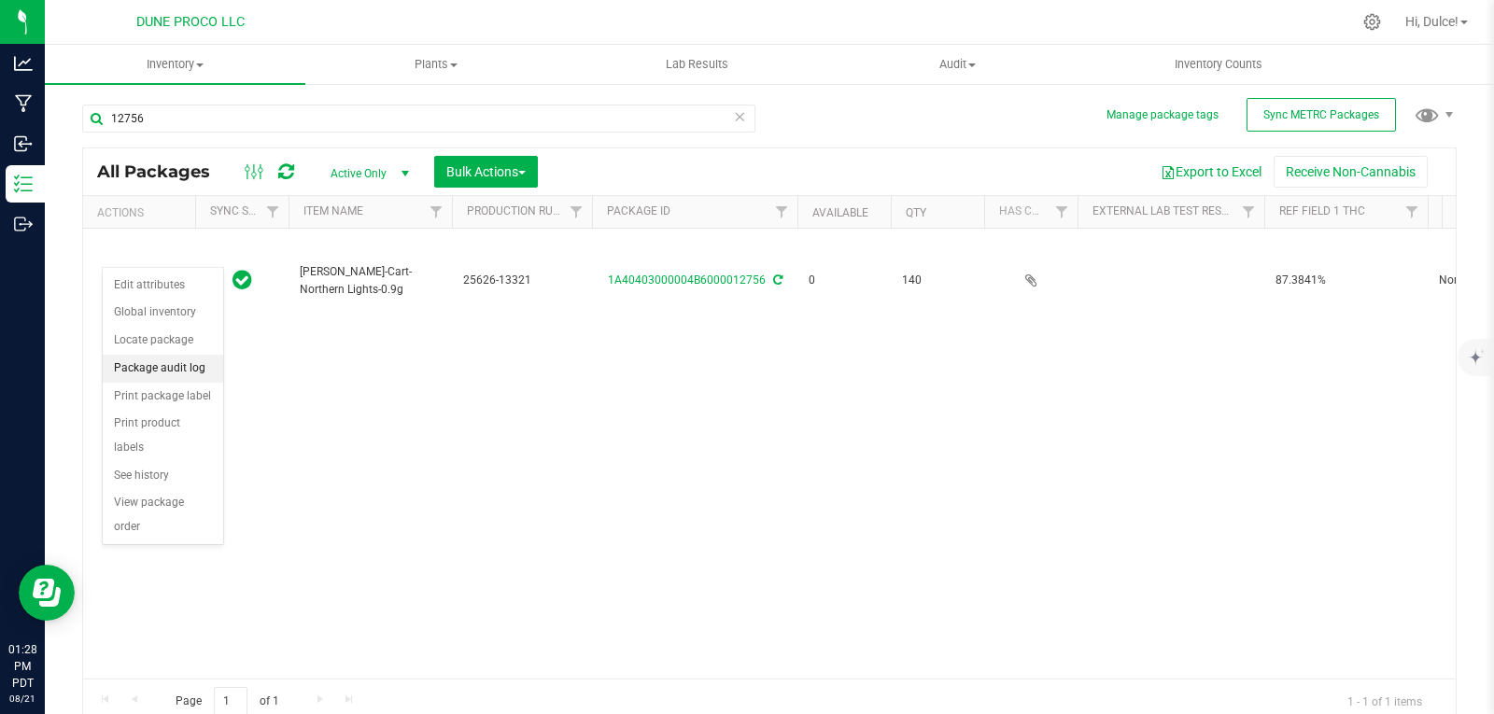
click at [202, 371] on li "Package audit log" at bounding box center [163, 369] width 120 height 28
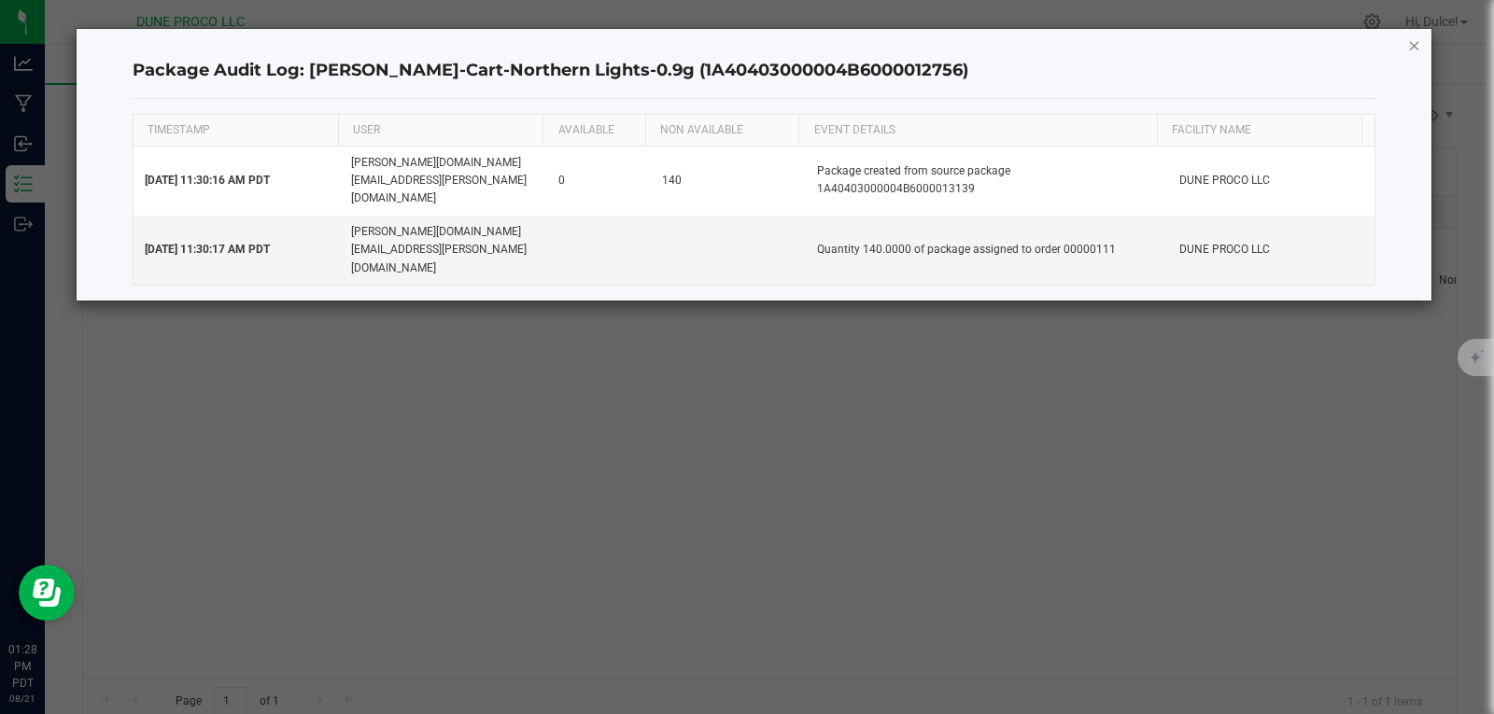
click at [1411, 46] on icon "button" at bounding box center [1414, 45] width 13 height 22
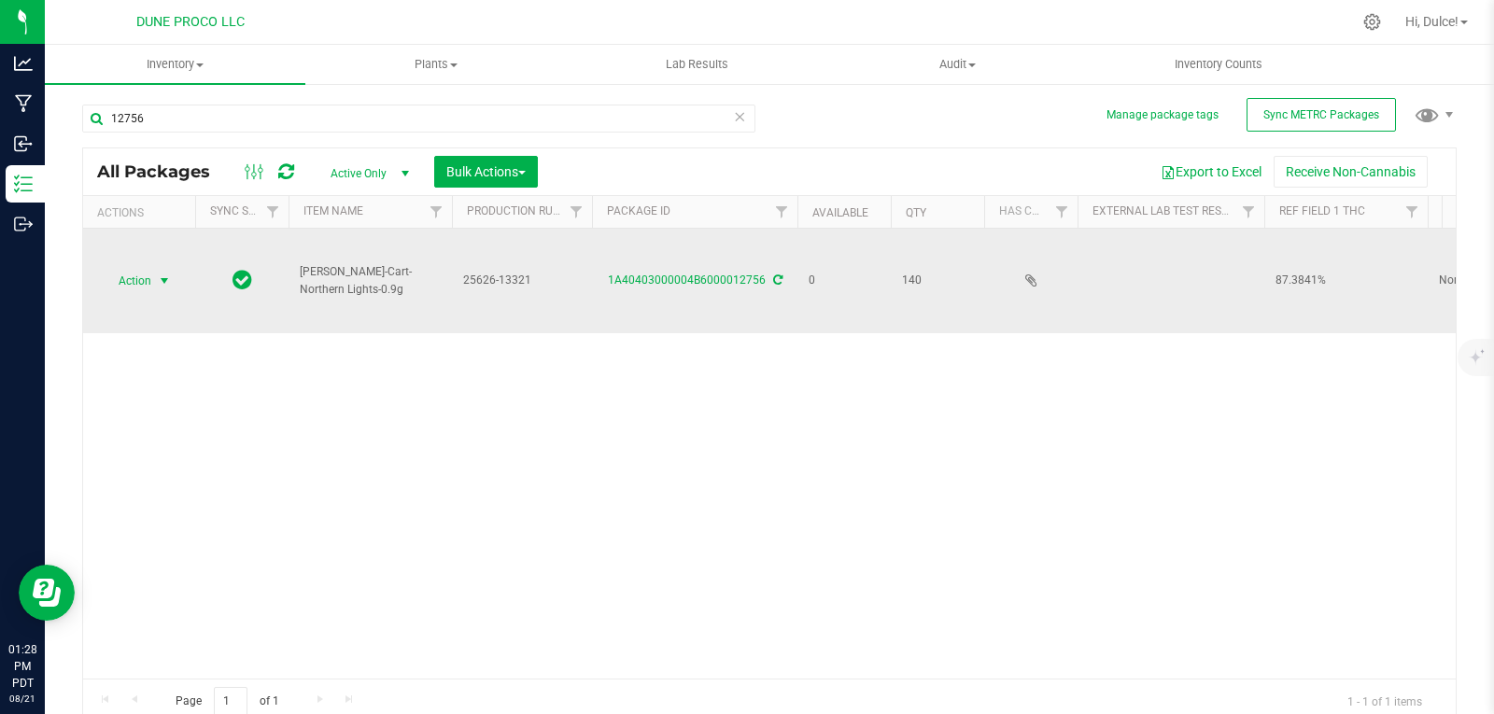
click at [148, 268] on span "Action" at bounding box center [127, 281] width 50 height 26
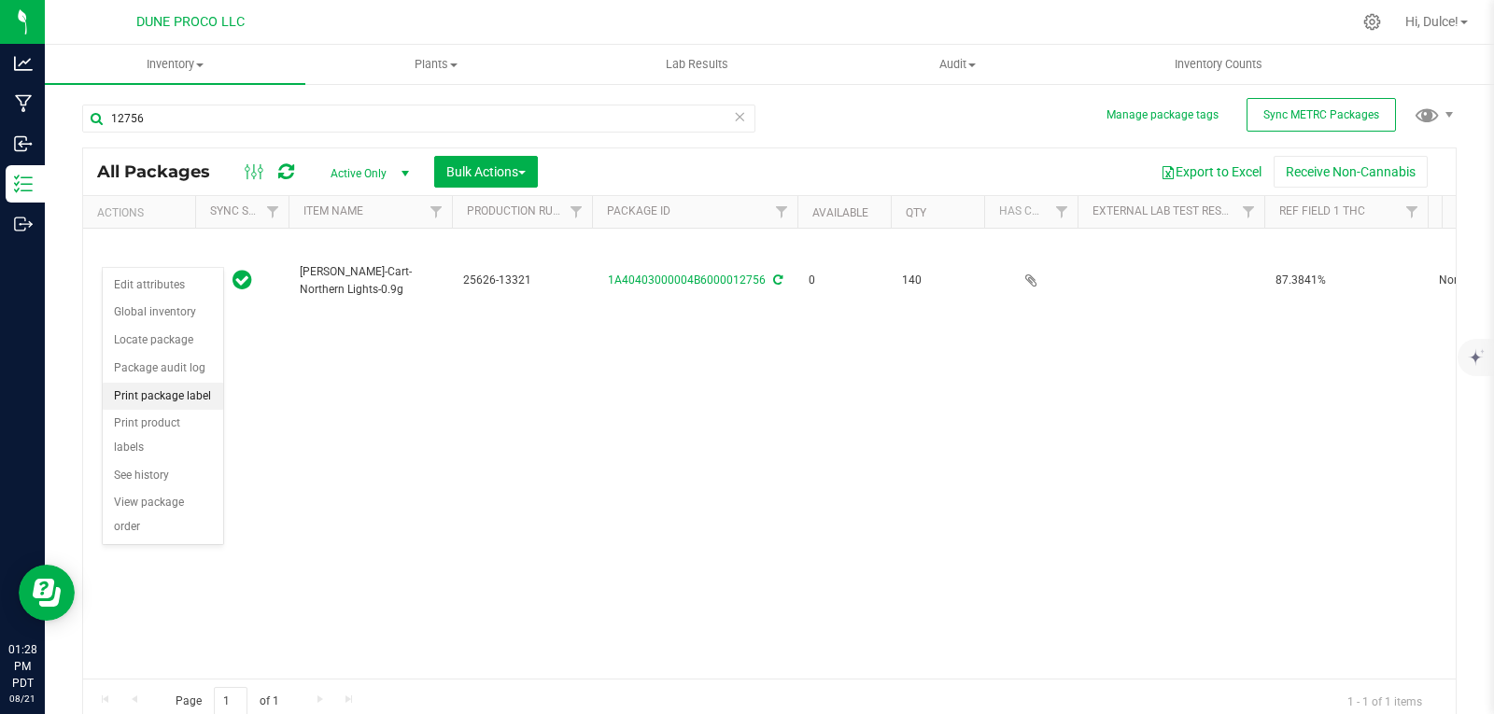
click at [150, 401] on li "Print package label" at bounding box center [163, 397] width 120 height 28
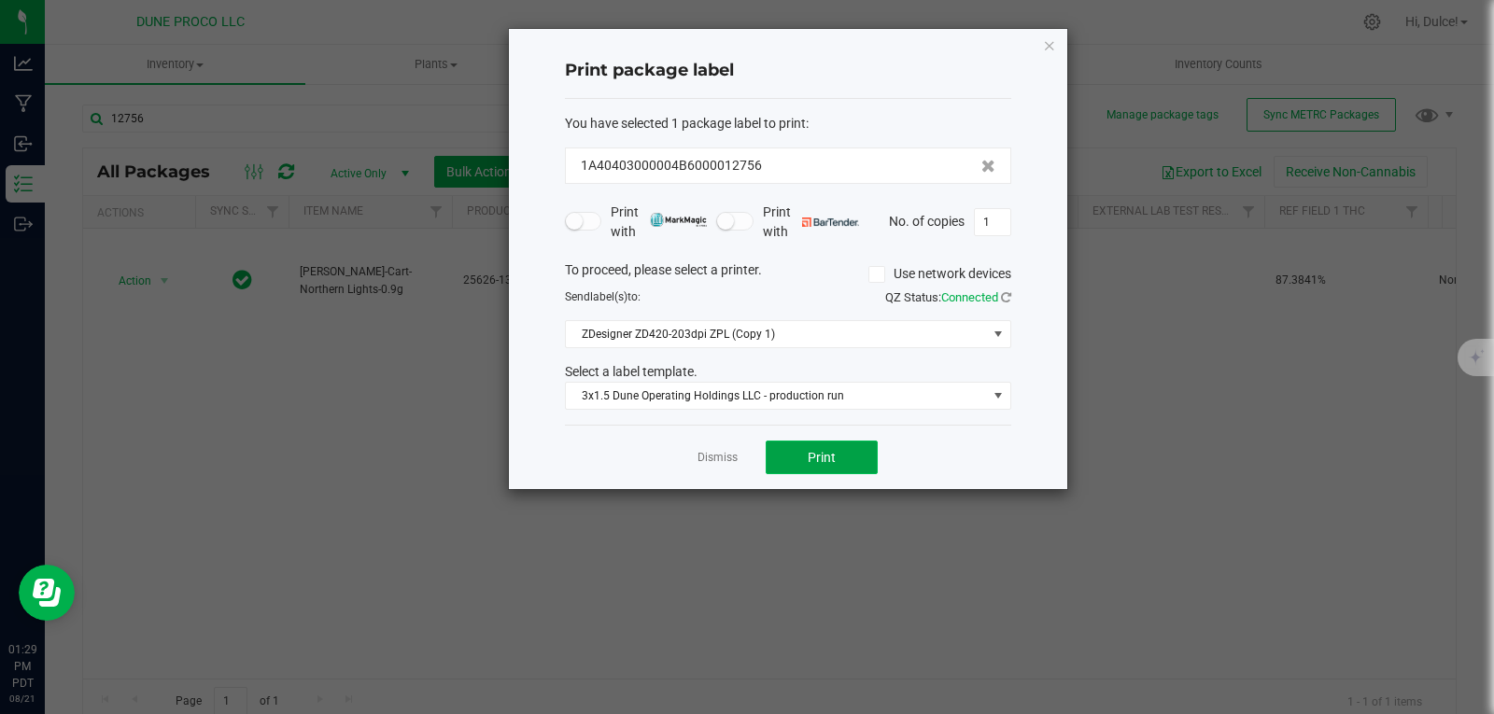
click at [825, 451] on span "Print" at bounding box center [821, 457] width 28 height 15
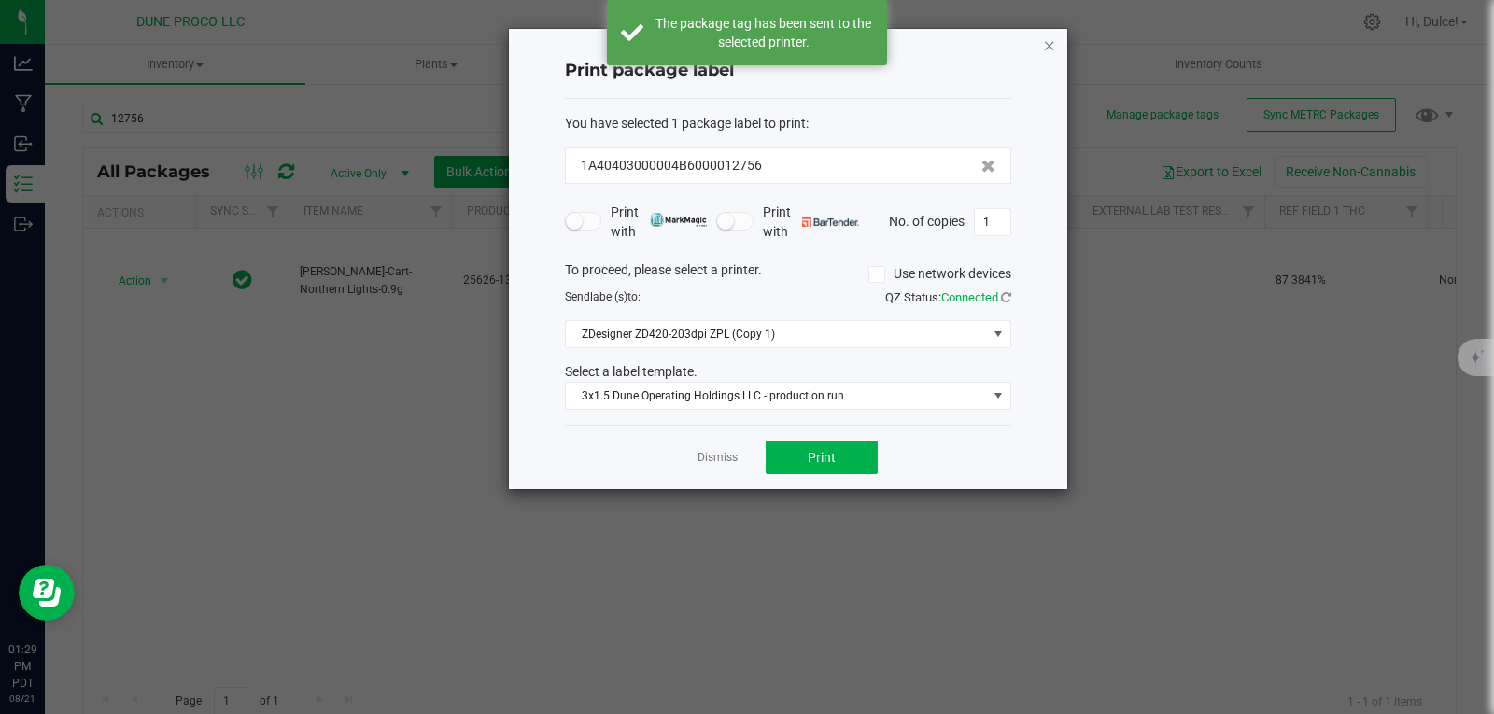
click at [1048, 44] on icon "button" at bounding box center [1049, 45] width 13 height 22
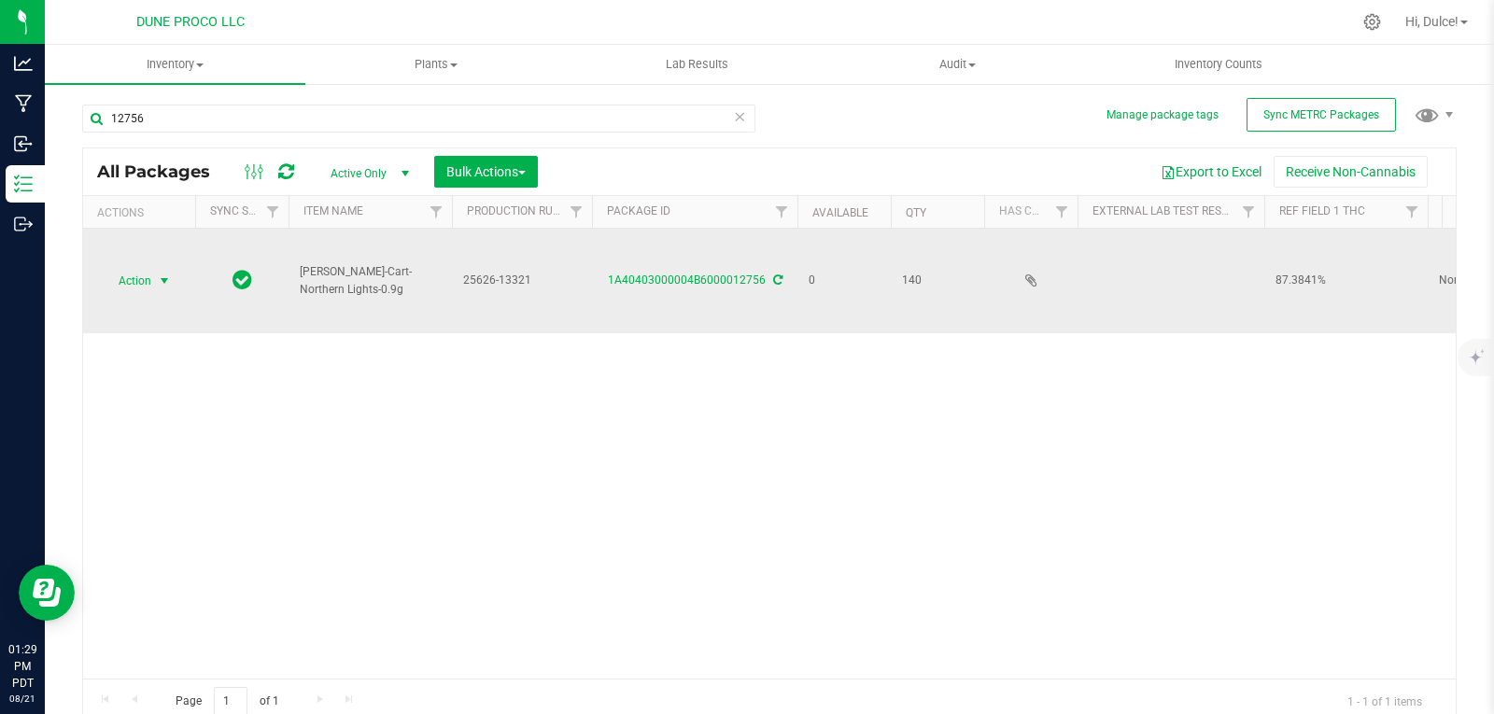
click at [145, 268] on span "Action" at bounding box center [127, 281] width 50 height 26
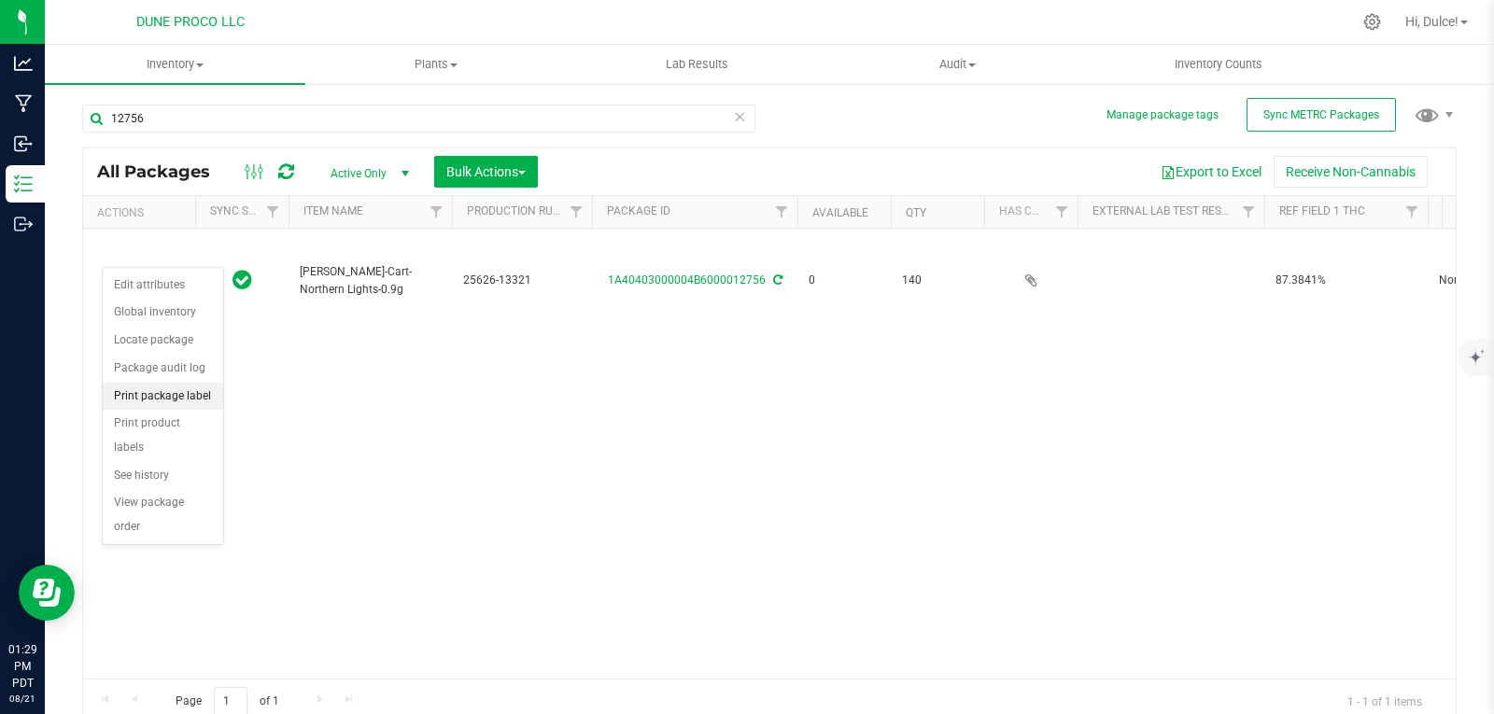
click at [173, 389] on li "Print package label" at bounding box center [163, 397] width 120 height 28
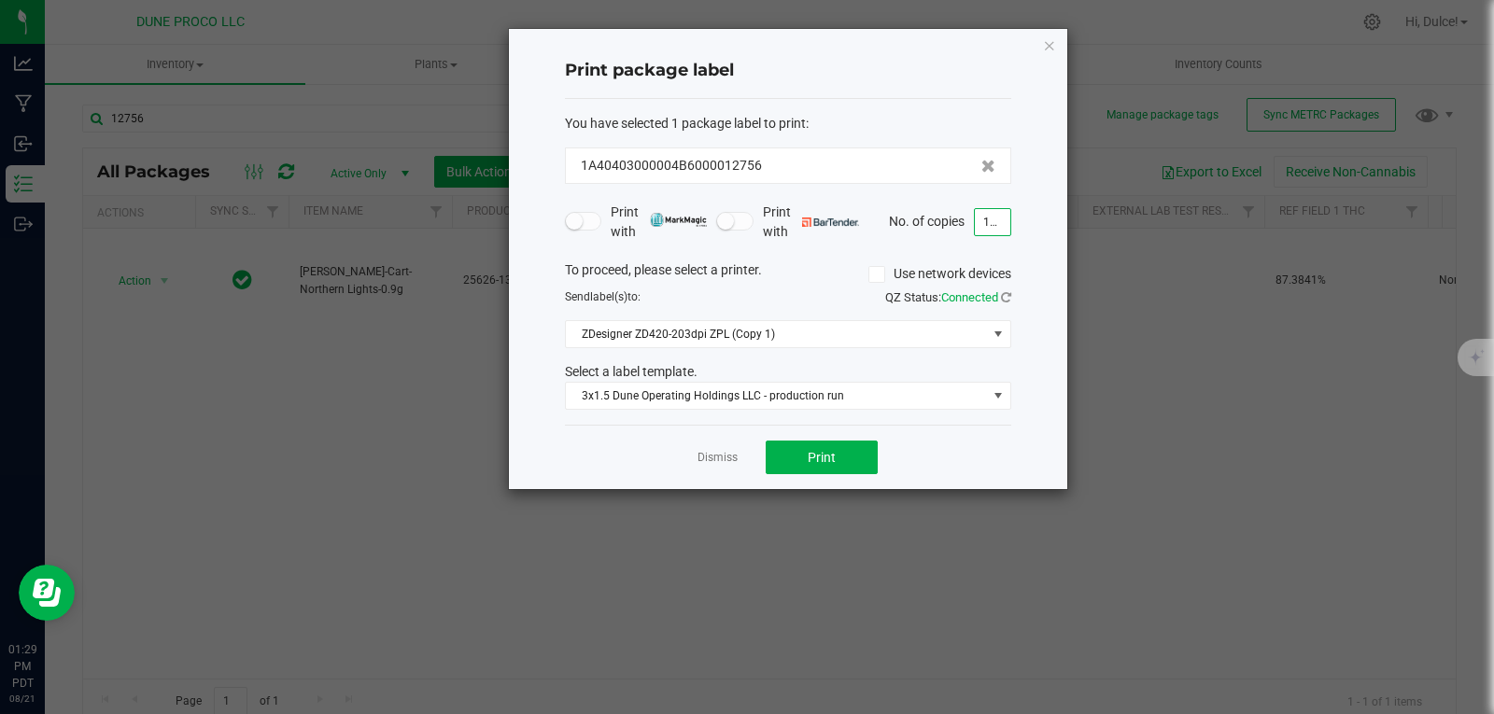
type input "140"
click at [812, 479] on div "Dismiss Print" at bounding box center [788, 457] width 446 height 64
click at [835, 463] on button "Print" at bounding box center [821, 458] width 112 height 34
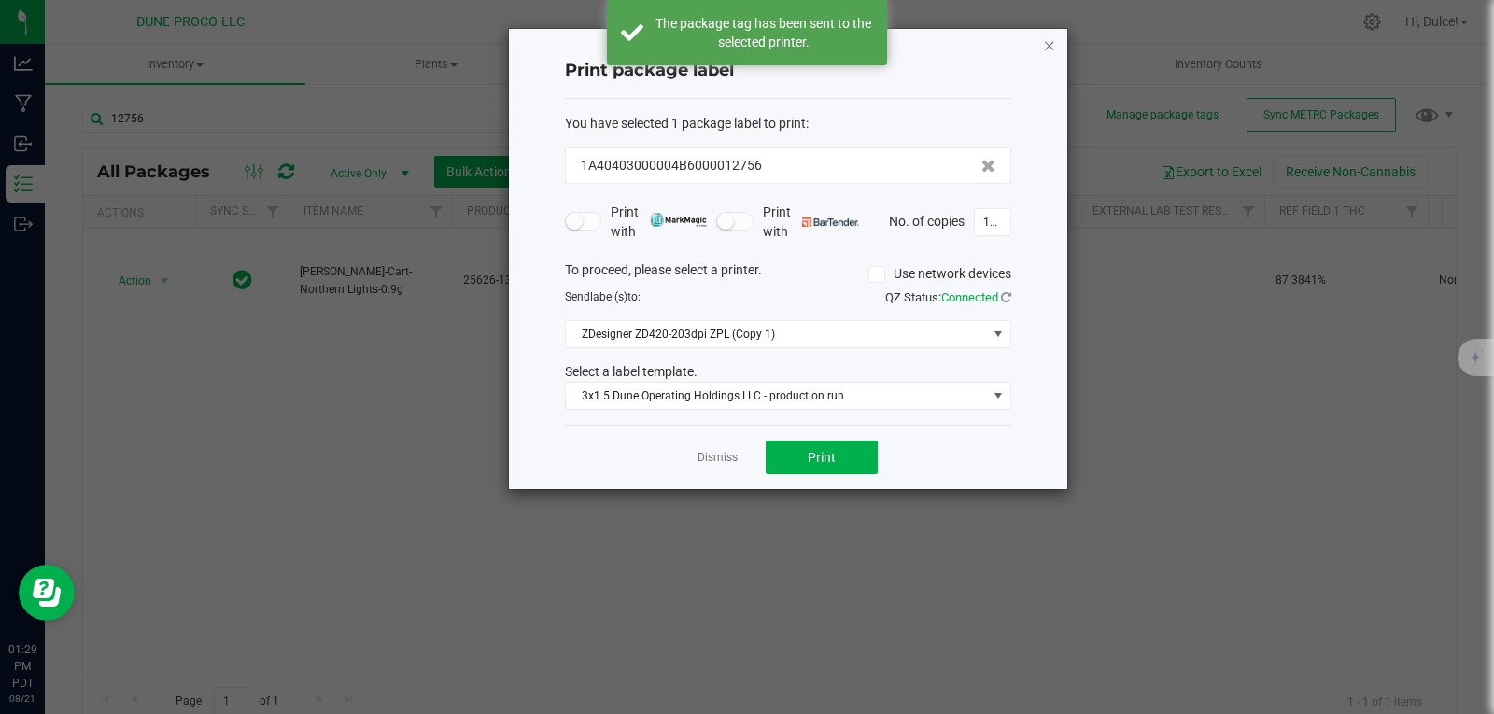
click at [1044, 53] on icon "button" at bounding box center [1049, 45] width 13 height 22
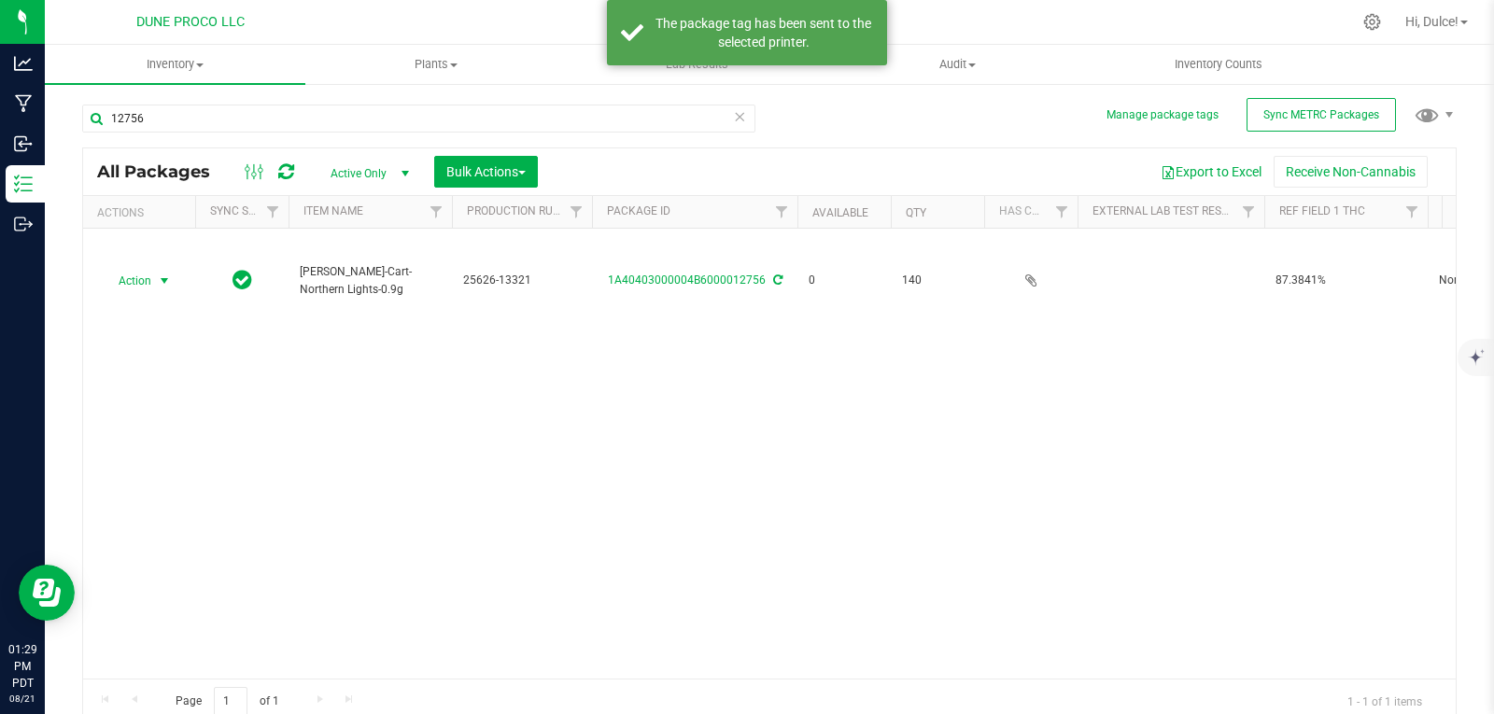
click at [943, 354] on div "Action Action Edit attributes Global inventory Locate package Package audit log…" at bounding box center [769, 454] width 1372 height 450
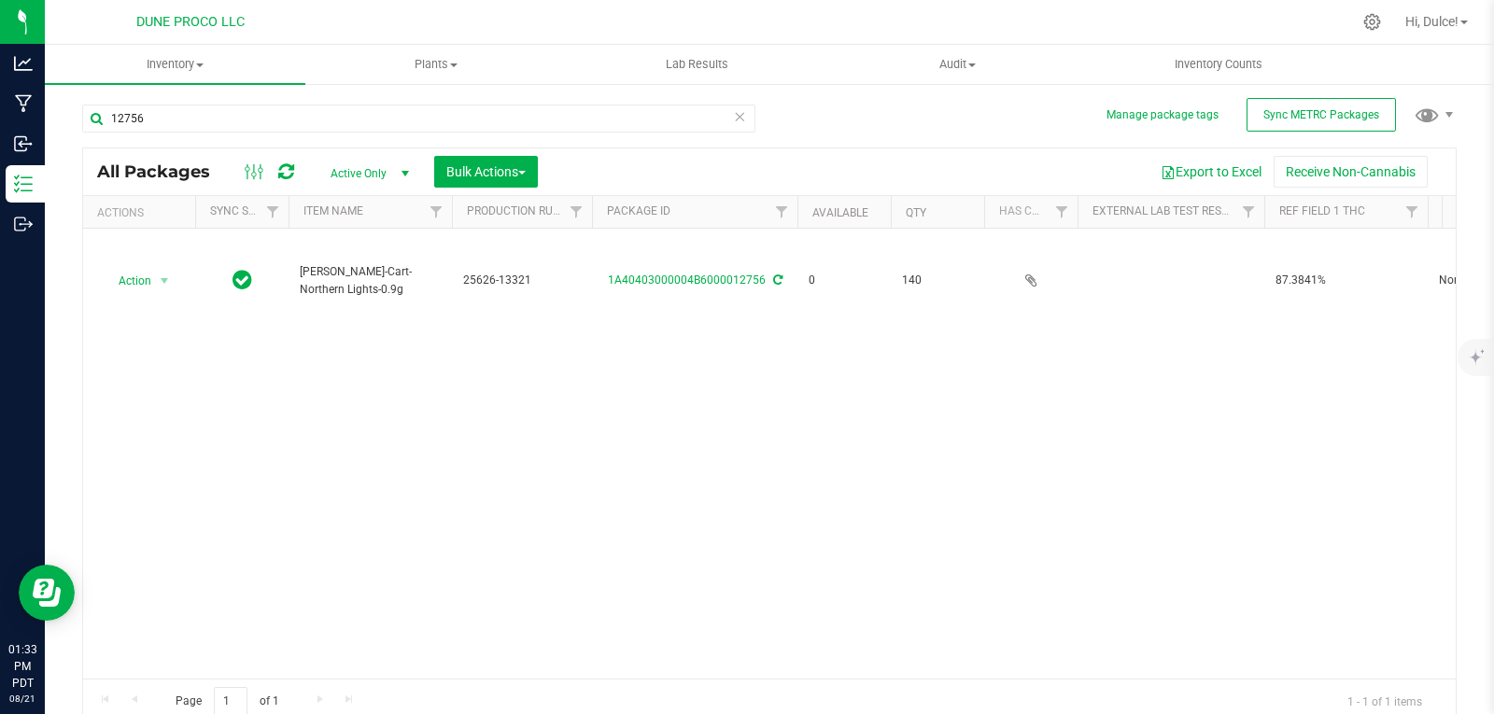
click at [877, 342] on div "Action Action Edit attributes Global inventory Locate package Package audit log…" at bounding box center [769, 454] width 1372 height 450
click at [694, 407] on div "Action Action Edit attributes Global inventory Locate package Package audit log…" at bounding box center [769, 454] width 1372 height 450
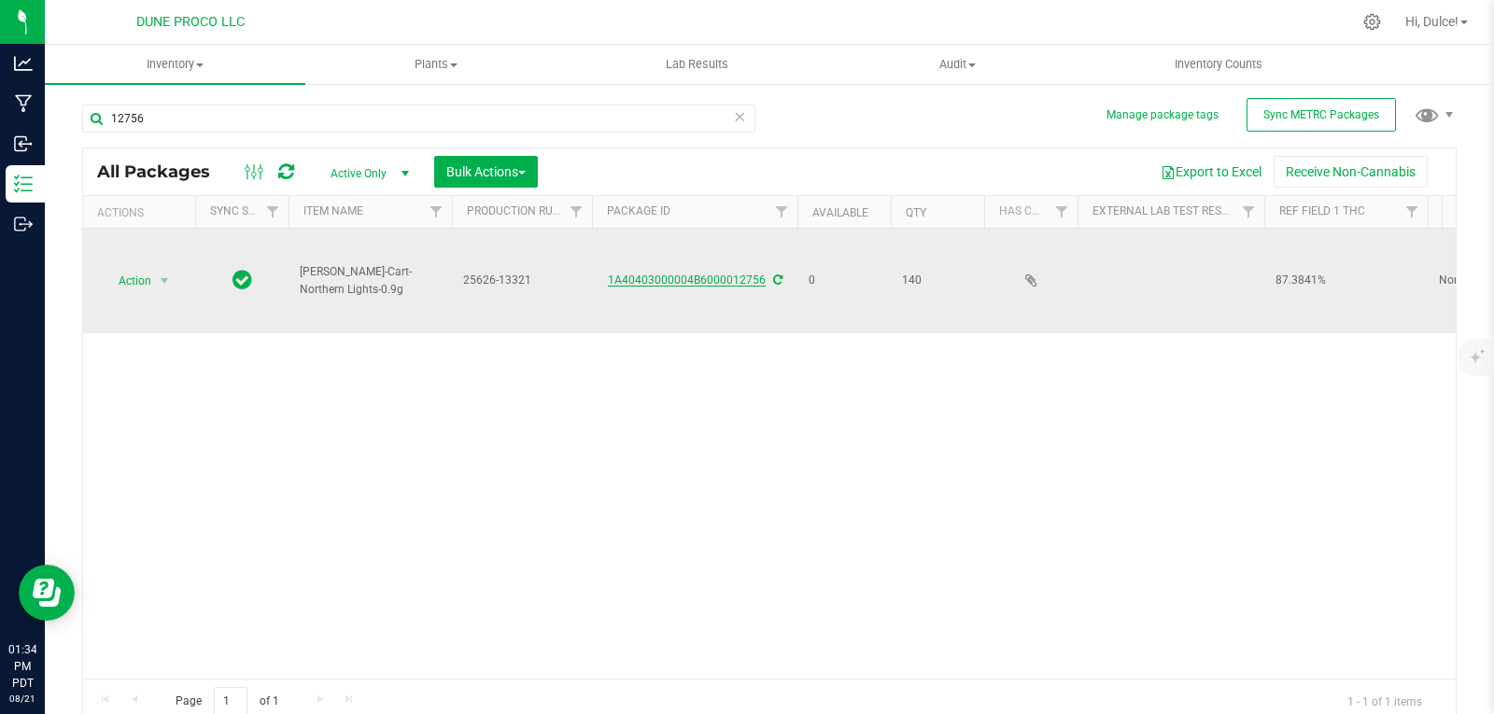
click at [683, 274] on link "1A40403000004B6000012756" at bounding box center [687, 280] width 158 height 13
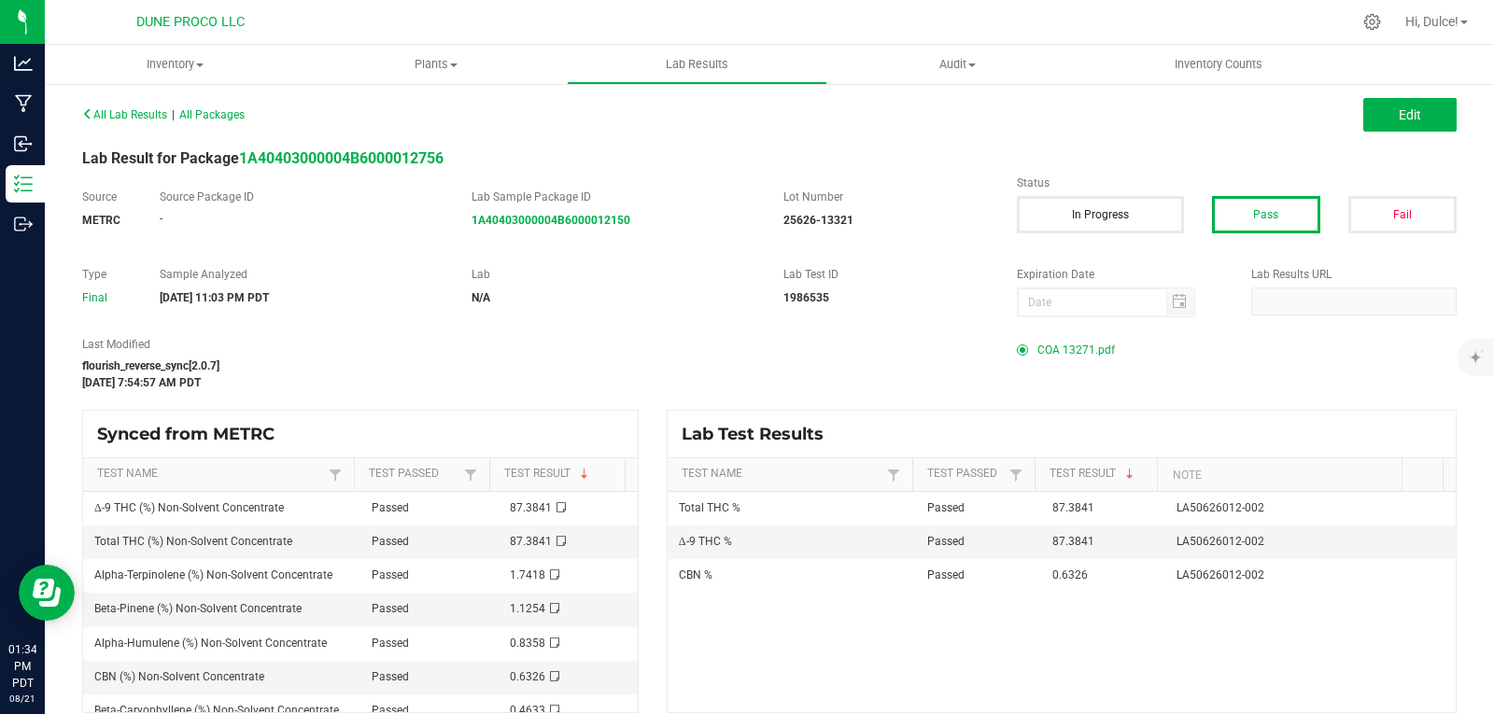
click at [1064, 346] on span "COA 13271.pdf" at bounding box center [1075, 350] width 77 height 28
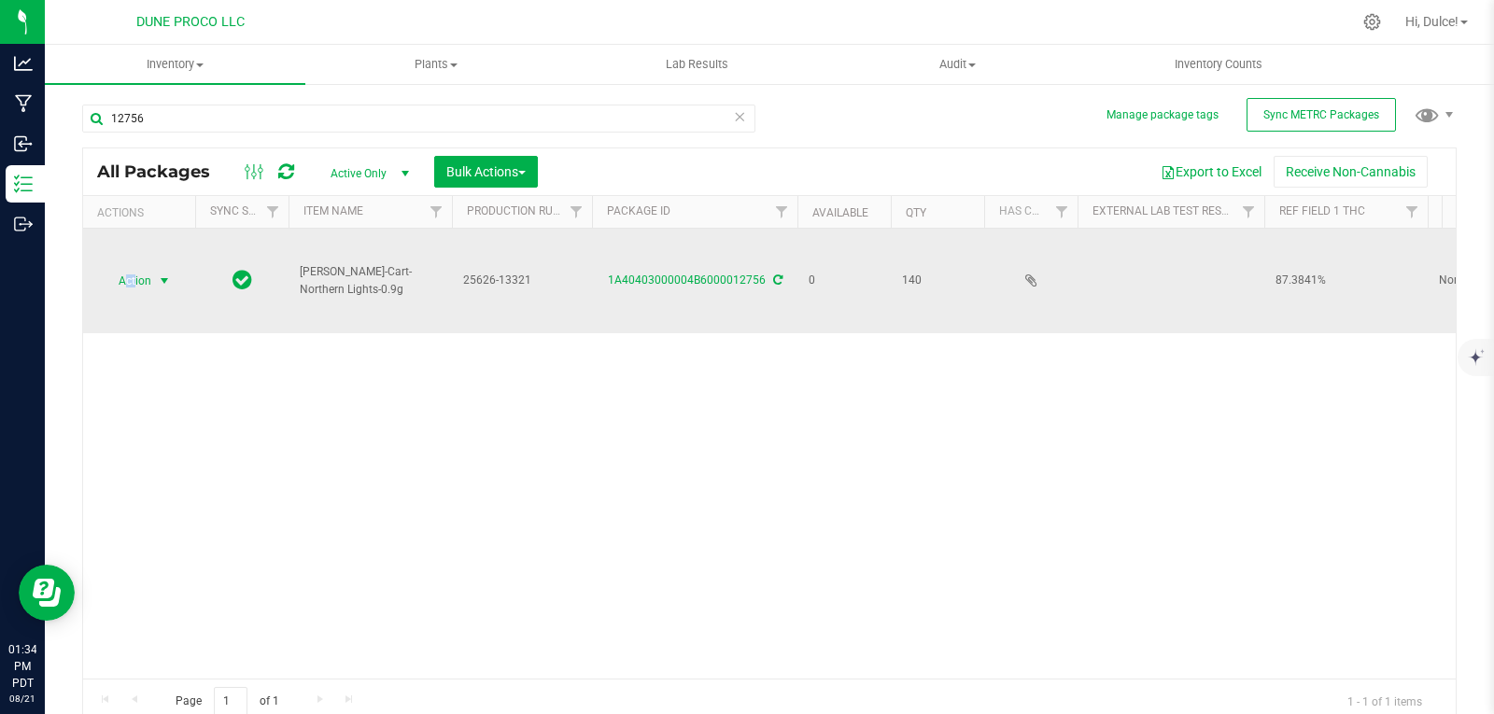
click at [133, 268] on span "Action" at bounding box center [127, 281] width 50 height 26
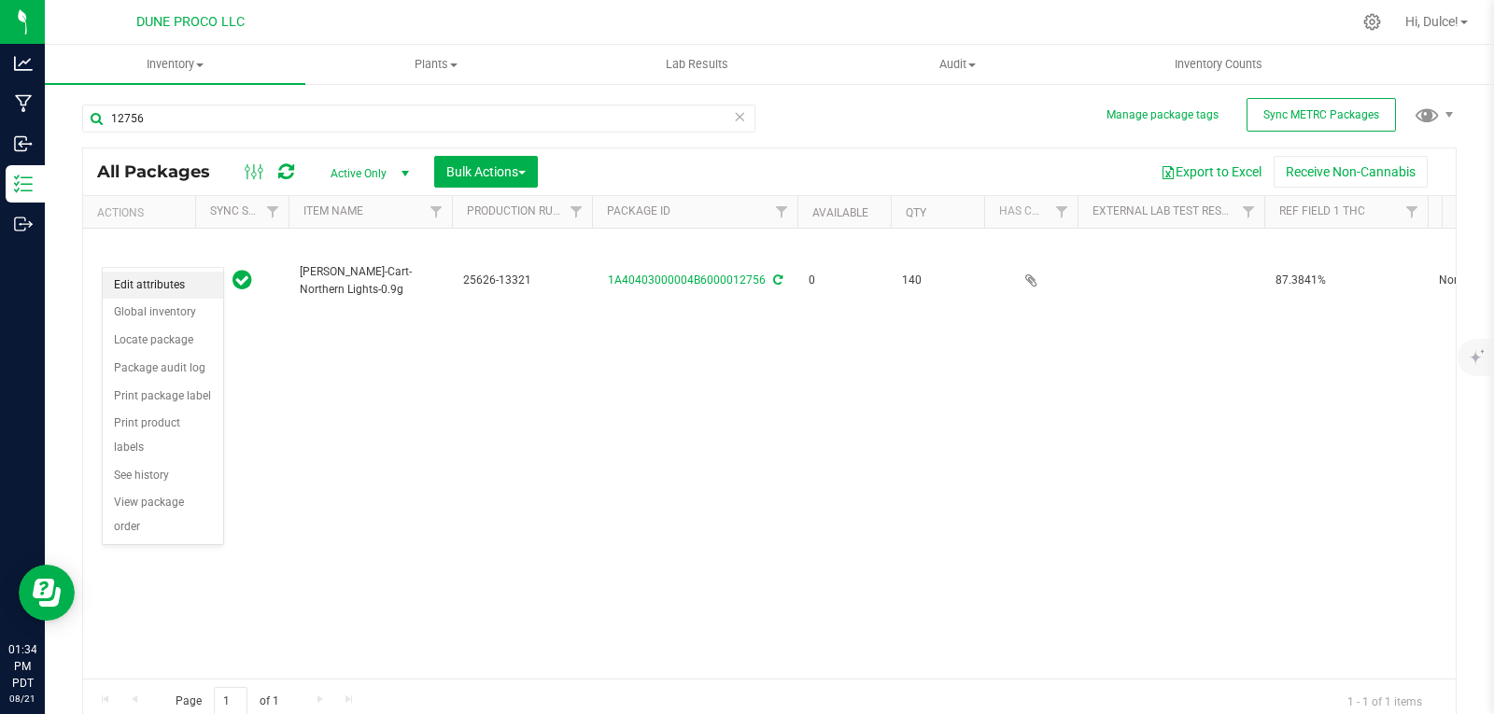
click at [163, 274] on li "Edit attributes" at bounding box center [163, 286] width 120 height 28
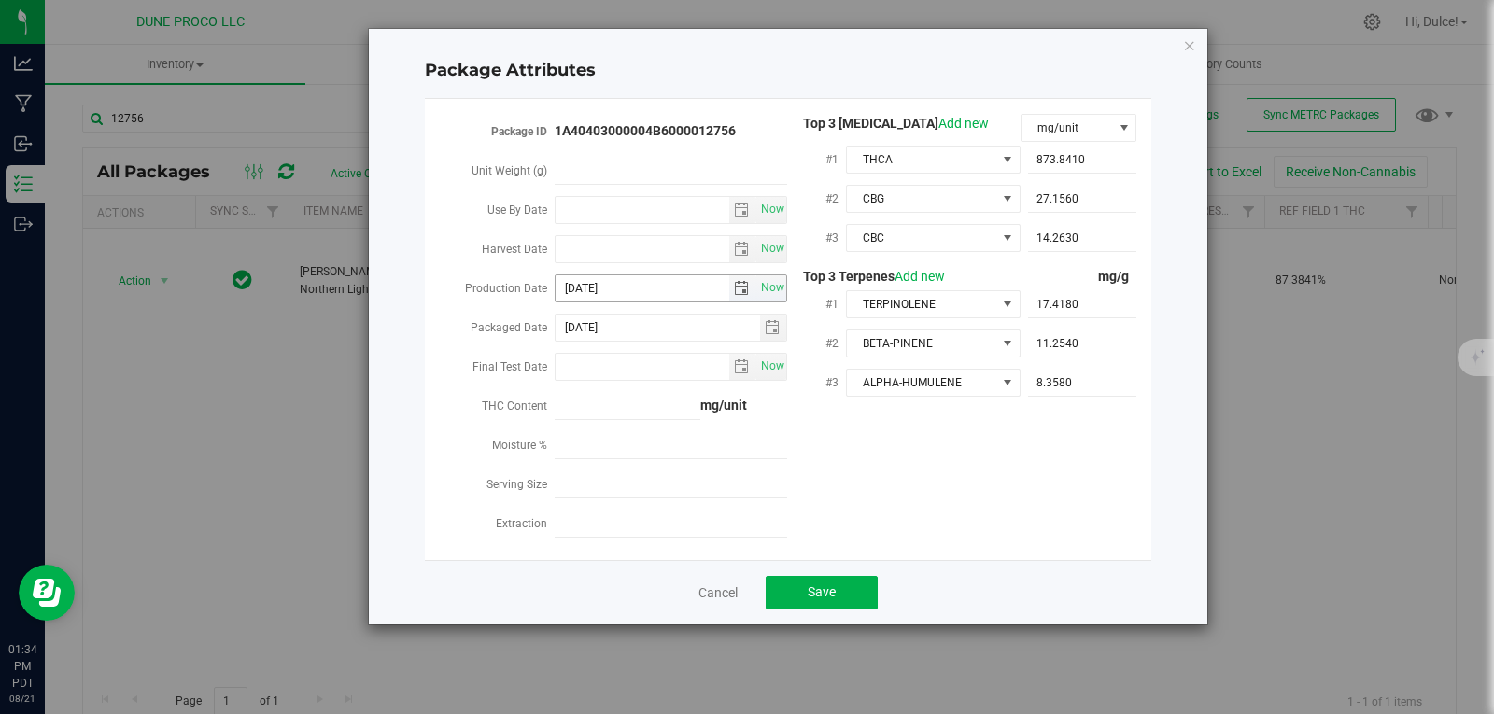
click at [744, 275] on span "select" at bounding box center [742, 288] width 27 height 26
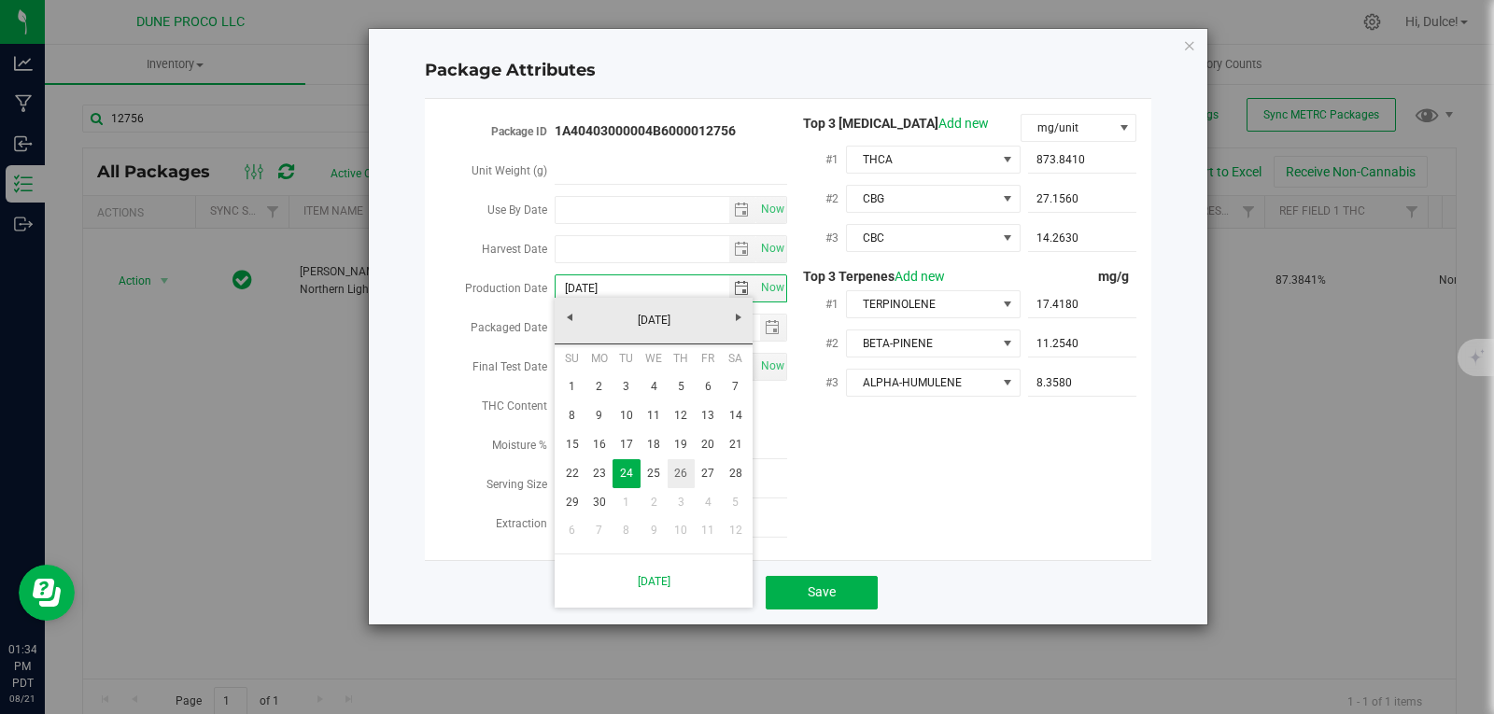
click at [674, 476] on link "26" at bounding box center [680, 473] width 27 height 29
type input "[DATE]"
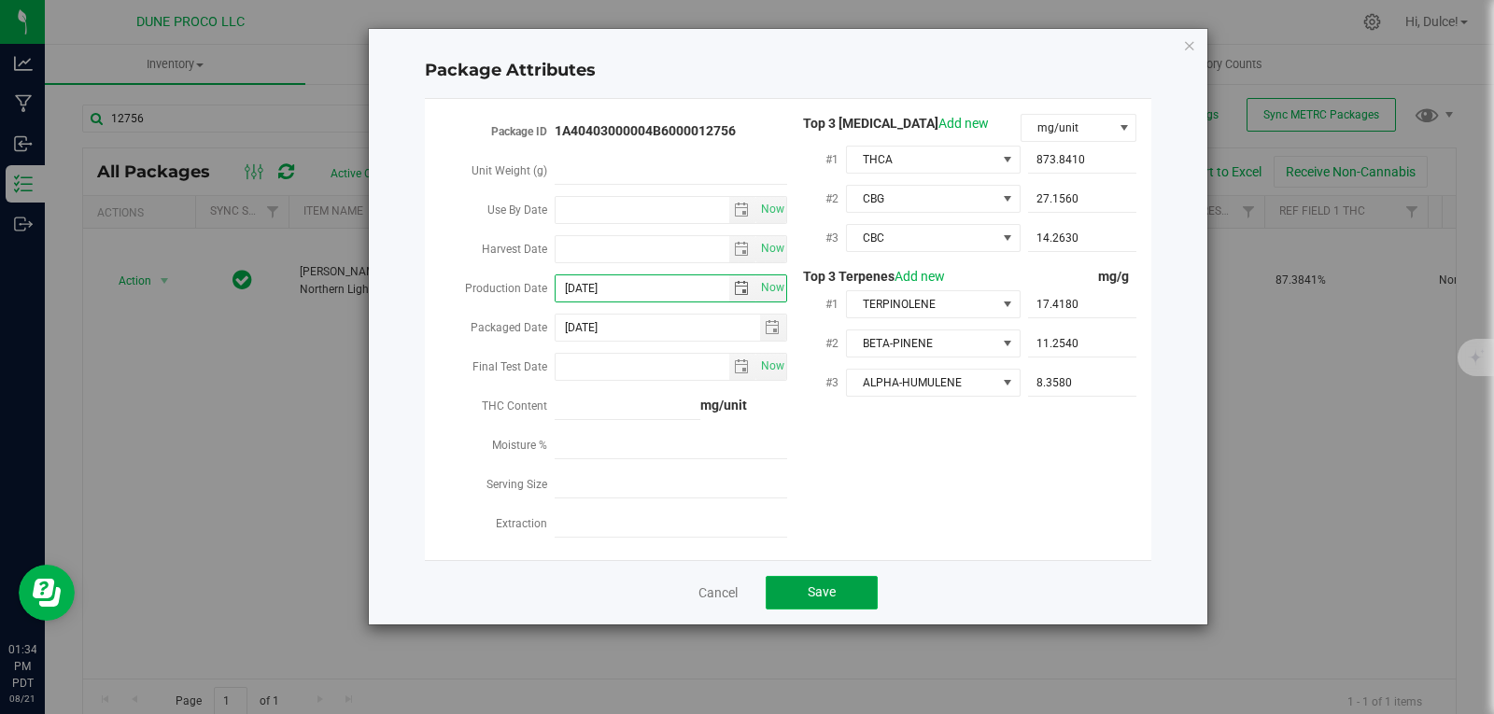
click at [797, 590] on button "Save" at bounding box center [821, 593] width 112 height 34
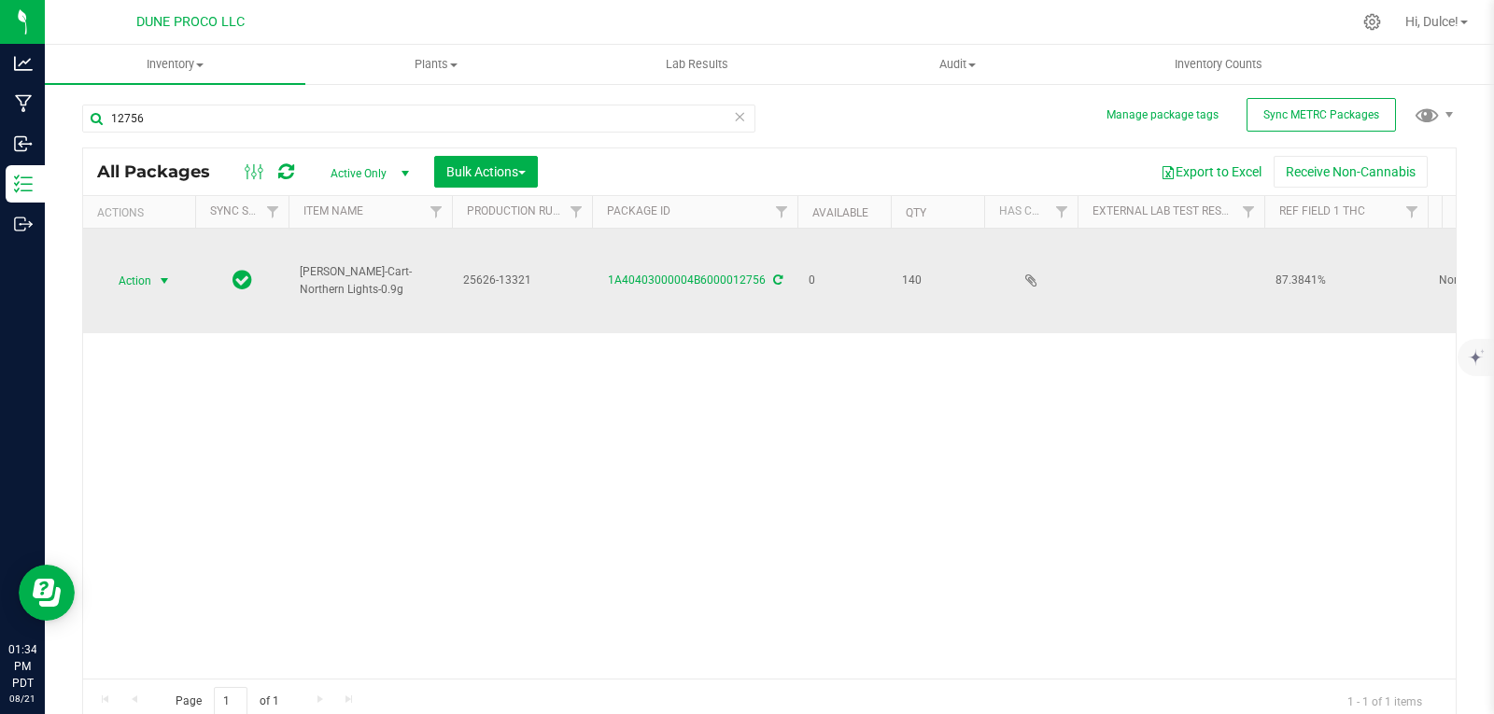
click at [138, 268] on span "Action" at bounding box center [127, 281] width 50 height 26
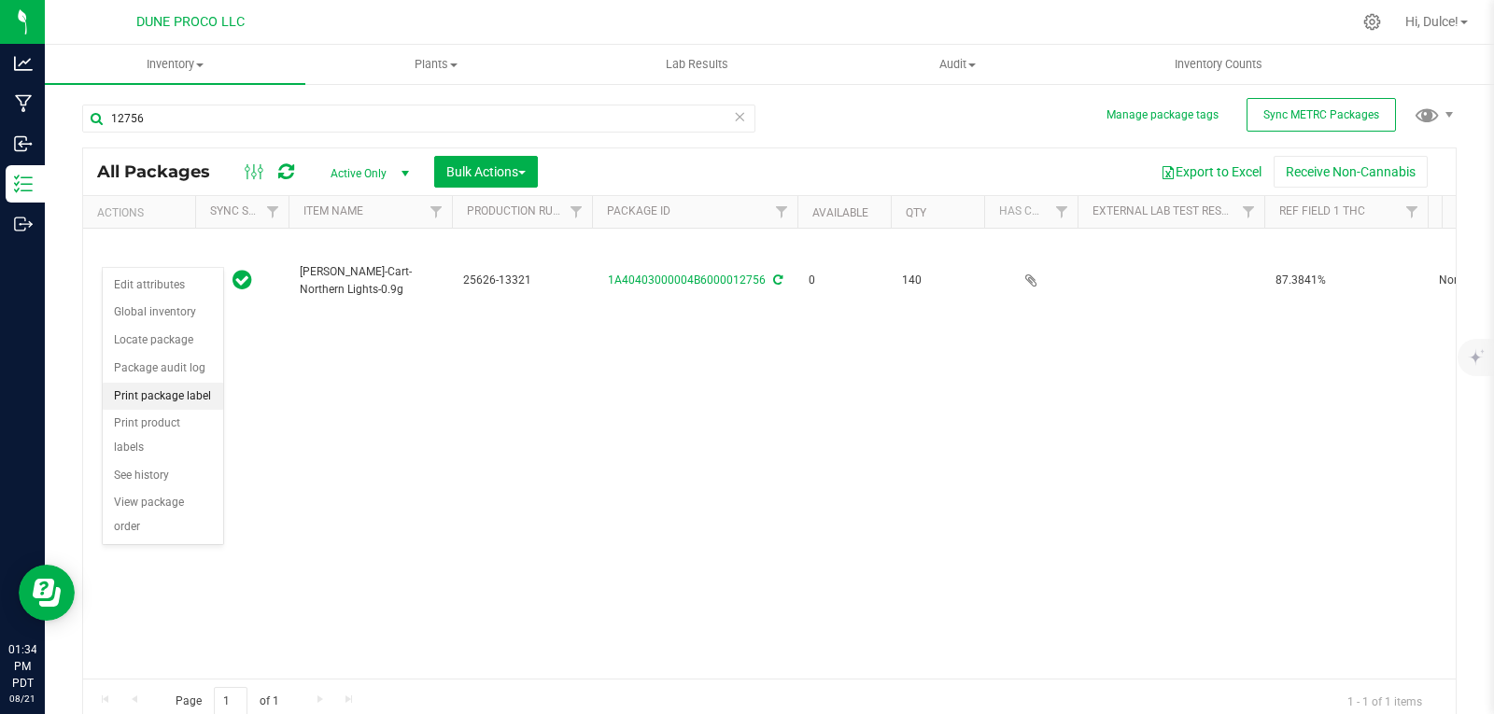
click at [195, 397] on li "Print package label" at bounding box center [163, 397] width 120 height 28
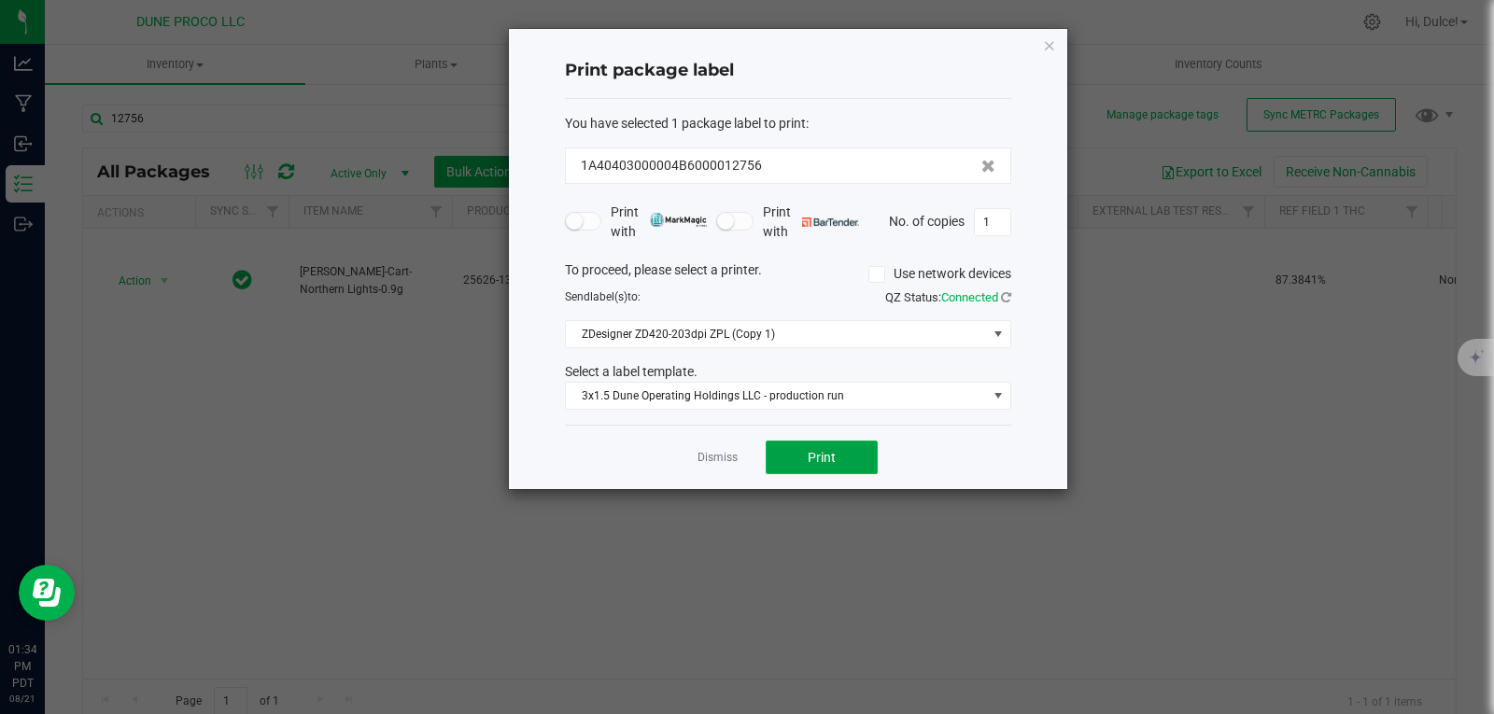
click at [853, 458] on button "Print" at bounding box center [821, 458] width 112 height 34
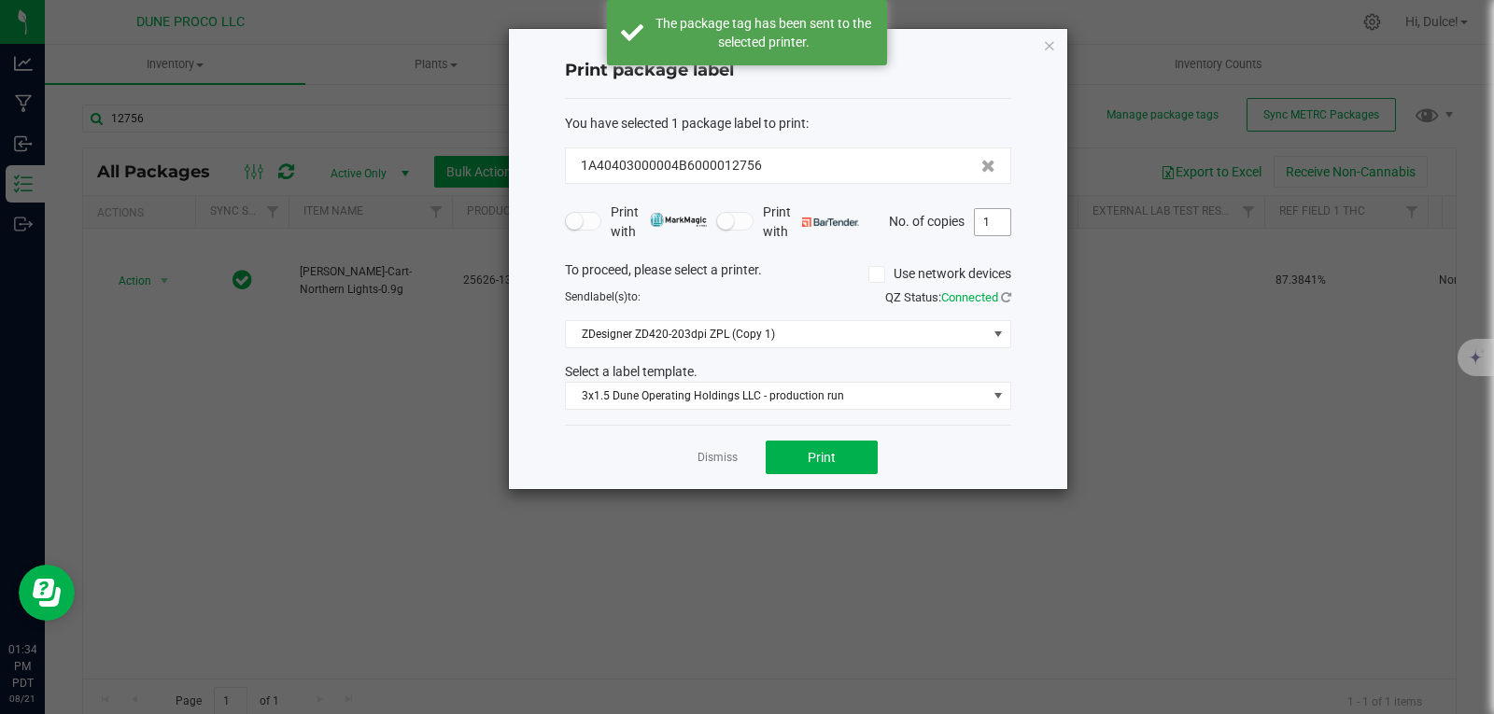
click at [1003, 224] on input "1" at bounding box center [992, 222] width 35 height 26
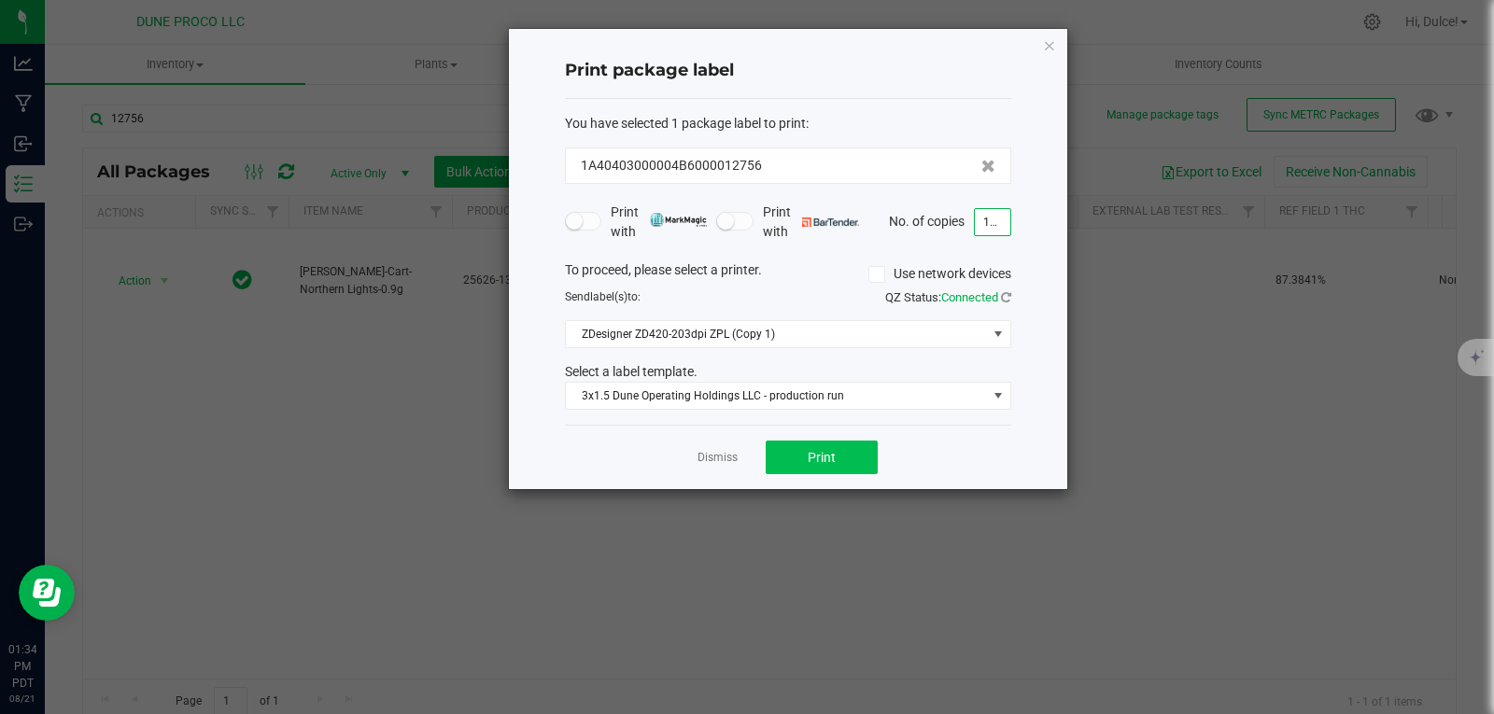
type input "140"
click at [800, 451] on button "Print" at bounding box center [821, 458] width 112 height 34
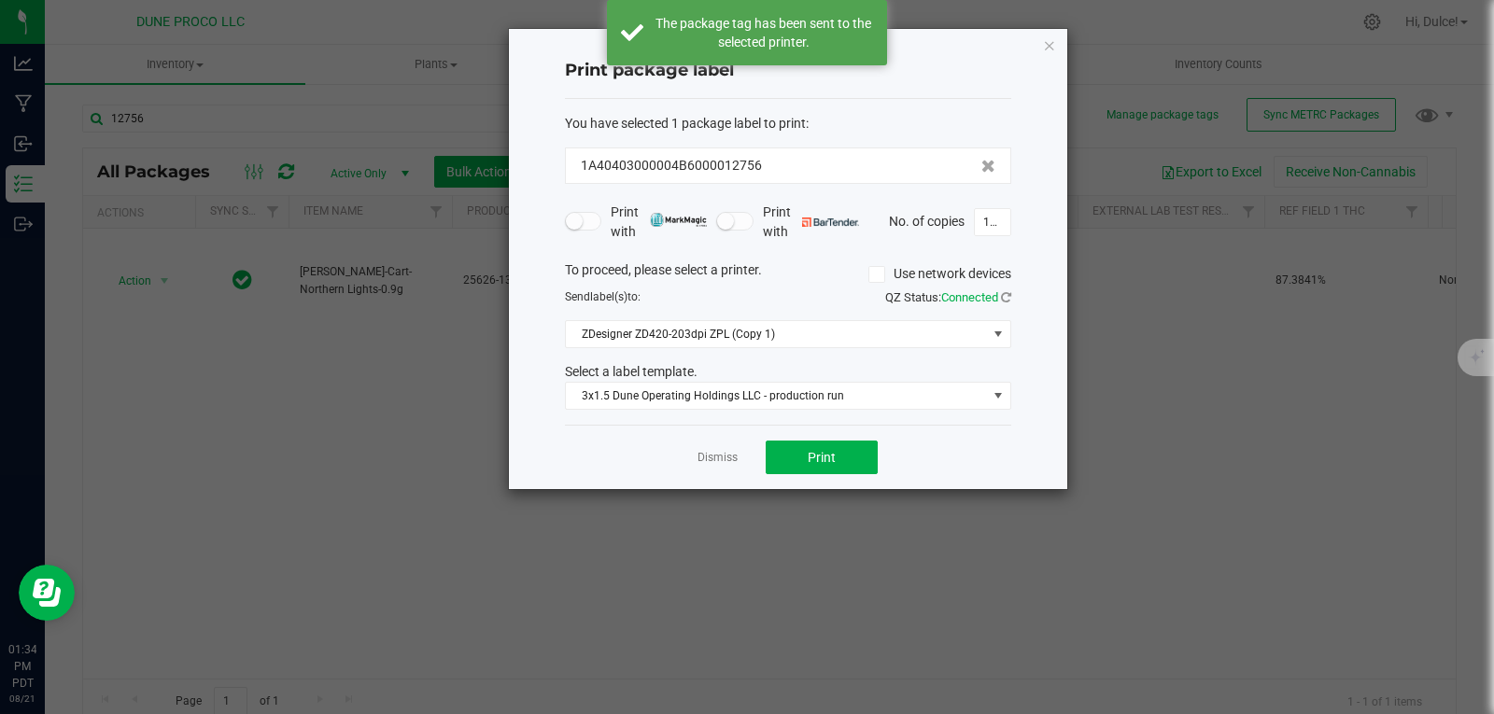
click at [1047, 52] on icon "button" at bounding box center [1049, 45] width 13 height 22
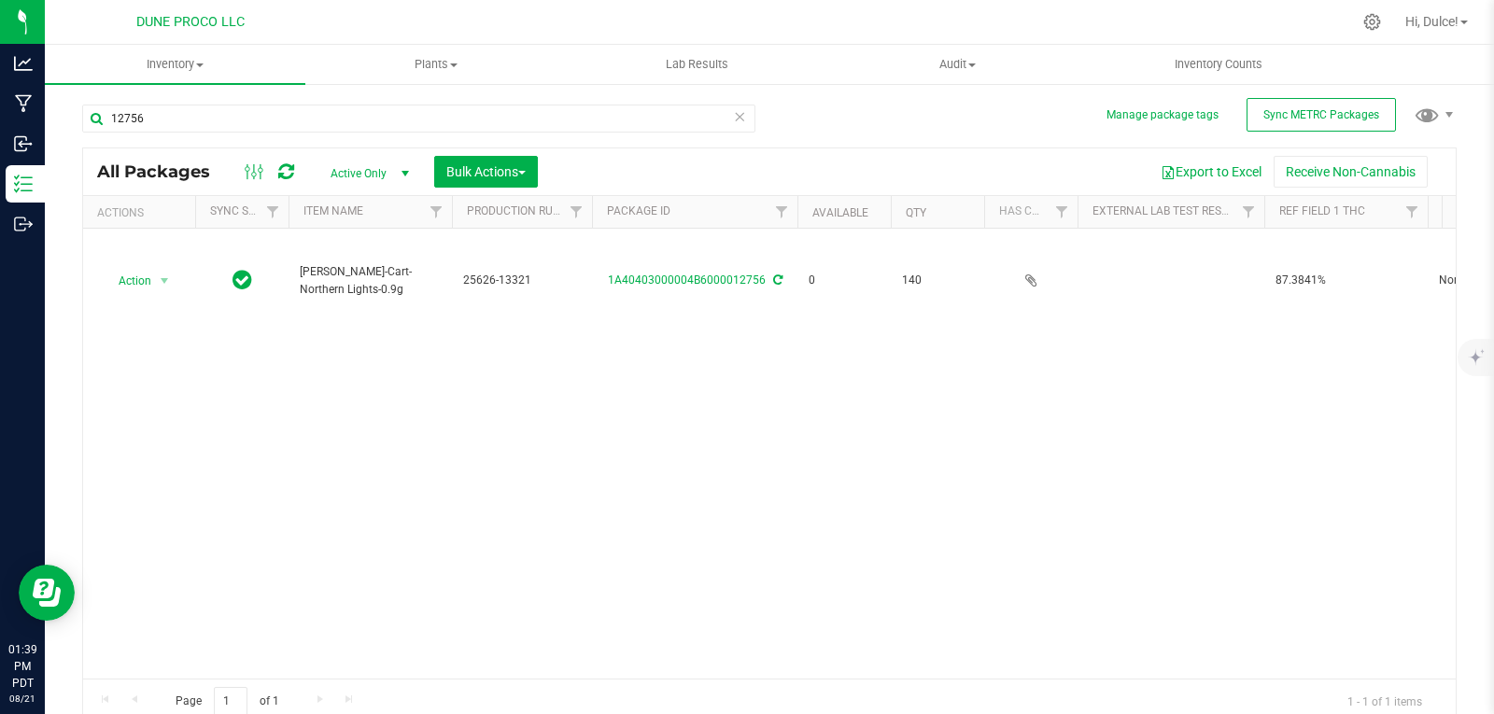
click at [651, 419] on div "Action Action Edit attributes Global inventory Locate package Package audit log…" at bounding box center [769, 454] width 1372 height 450
click at [1025, 563] on div "Action Action Edit attributes Global inventory Locate package Package audit log…" at bounding box center [769, 454] width 1372 height 450
click at [358, 99] on div "12756" at bounding box center [425, 118] width 687 height 60
click at [348, 115] on input "12756" at bounding box center [418, 119] width 673 height 28
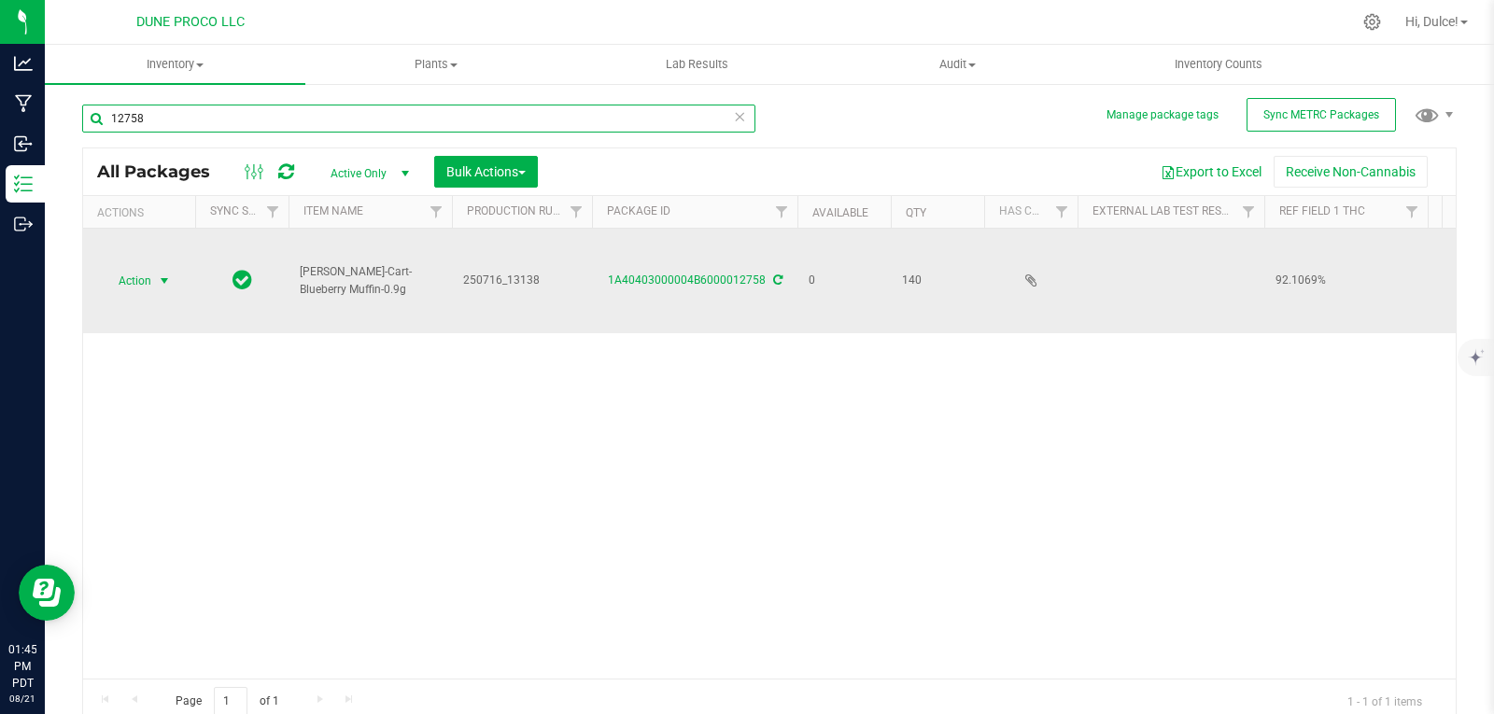
type input "12758"
click at [138, 276] on span "Action" at bounding box center [127, 281] width 50 height 26
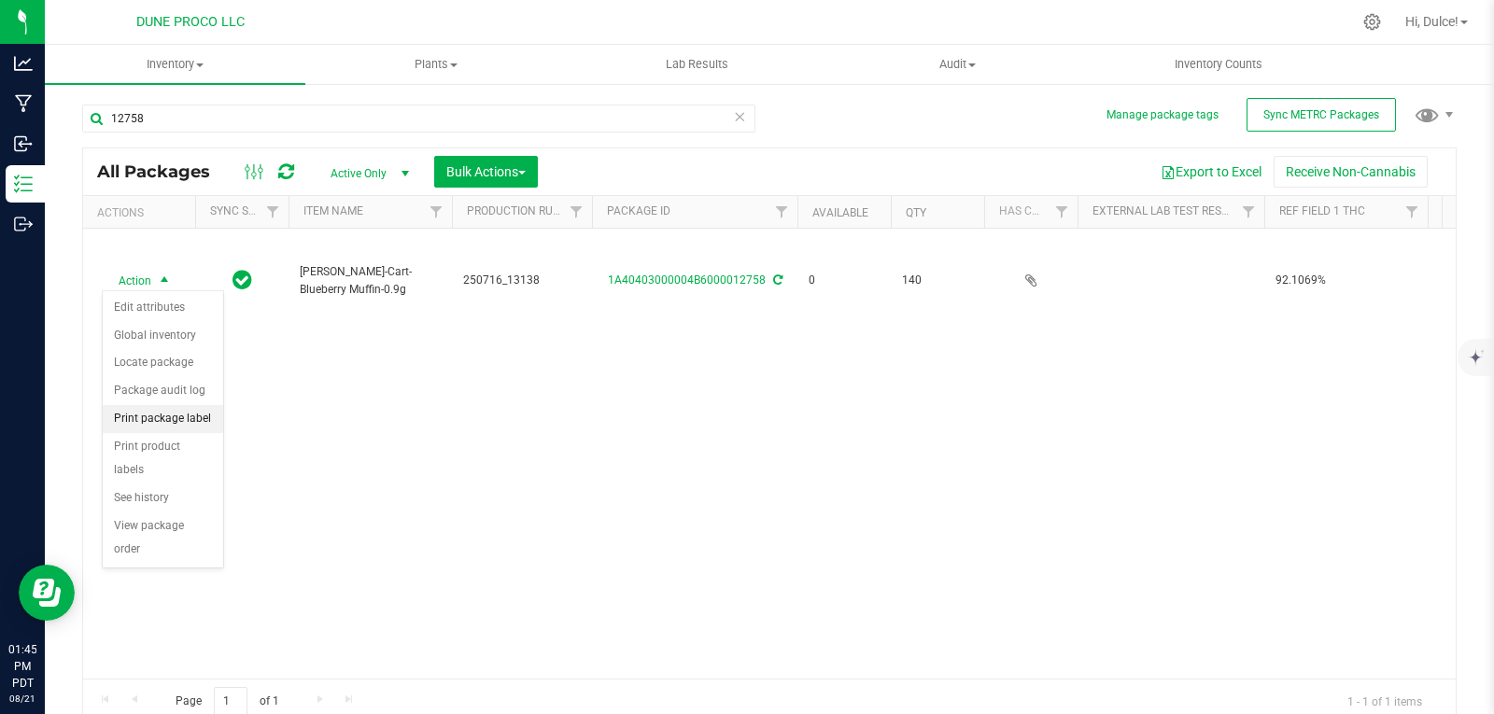
click at [192, 421] on li "Print package label" at bounding box center [163, 419] width 120 height 28
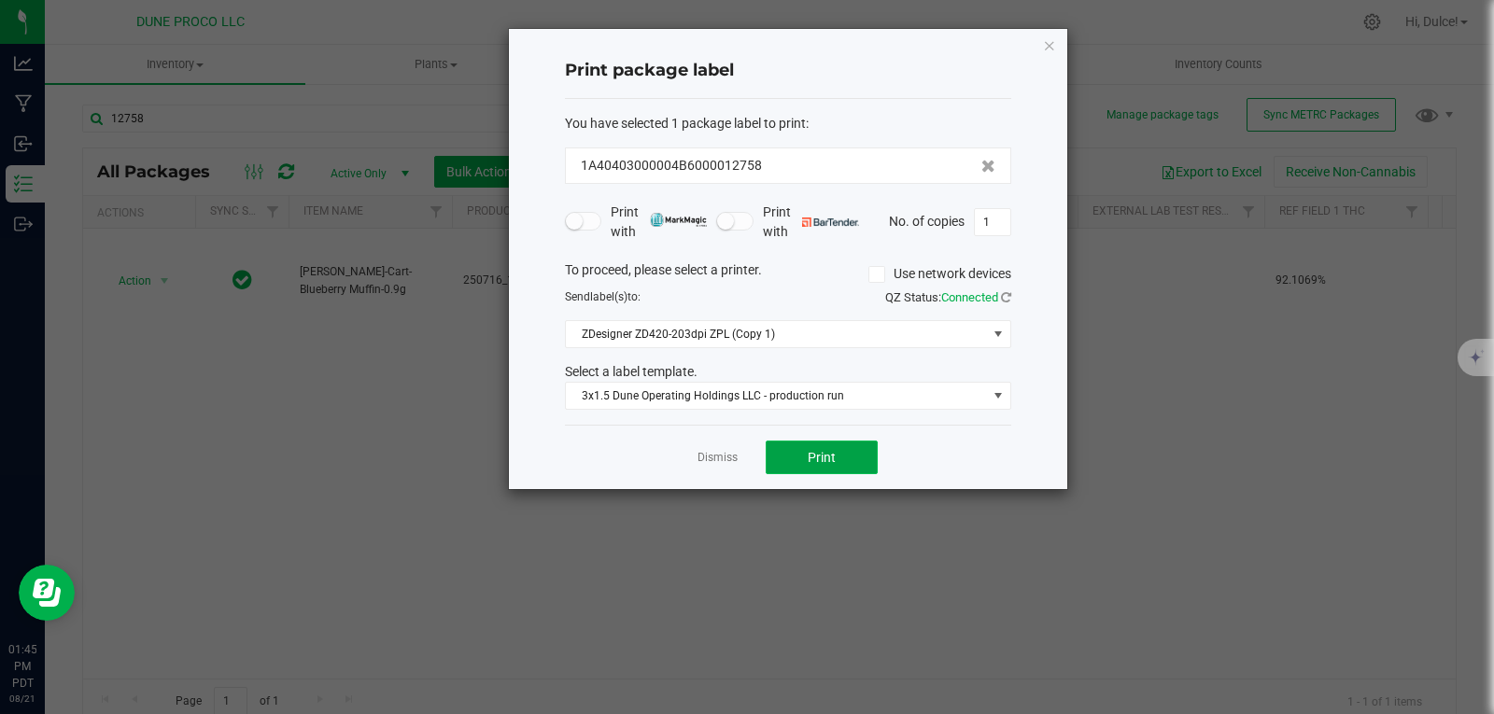
click at [823, 470] on button "Print" at bounding box center [821, 458] width 112 height 34
click at [835, 466] on button "Print" at bounding box center [821, 458] width 112 height 34
click at [1001, 229] on input "1" at bounding box center [992, 222] width 35 height 26
type input "139"
click at [841, 463] on button "Print" at bounding box center [821, 458] width 112 height 34
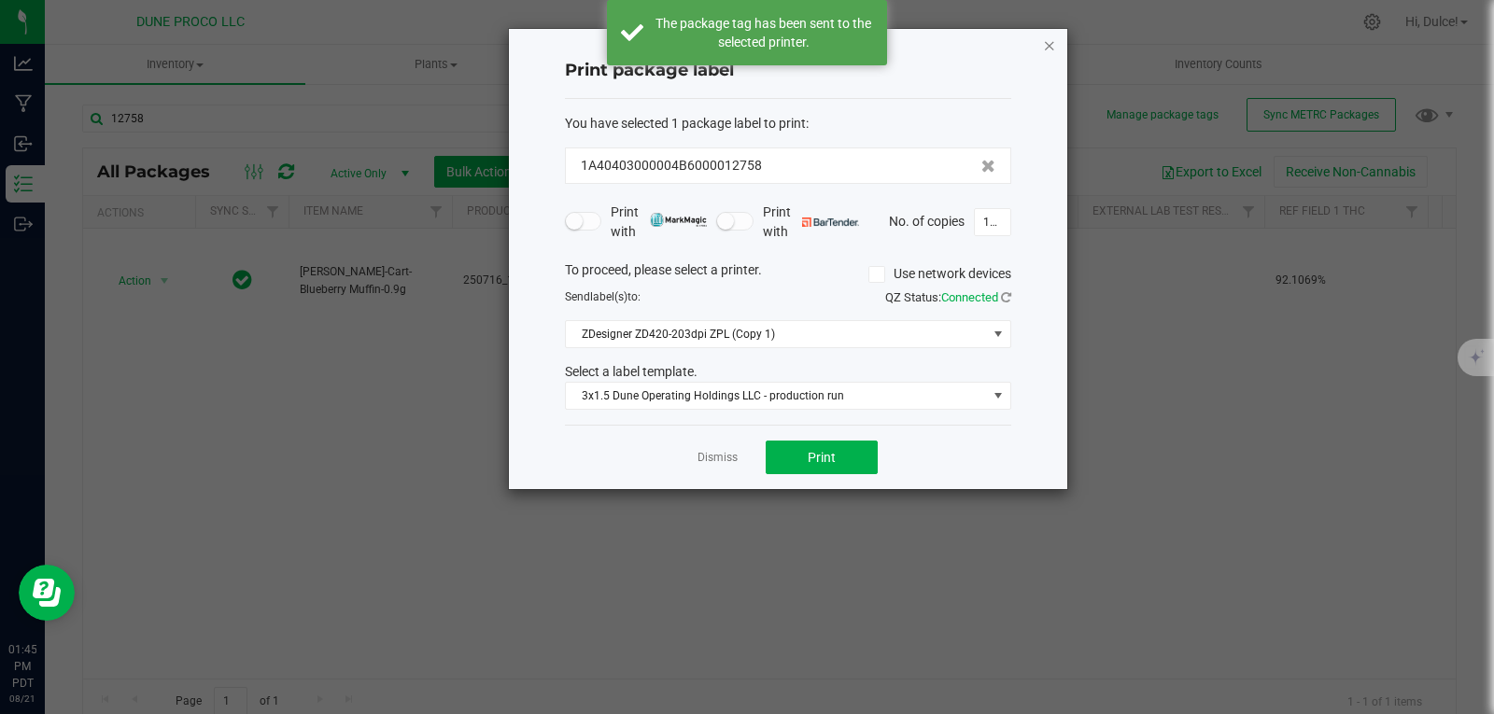
click at [1048, 42] on icon "button" at bounding box center [1049, 45] width 13 height 22
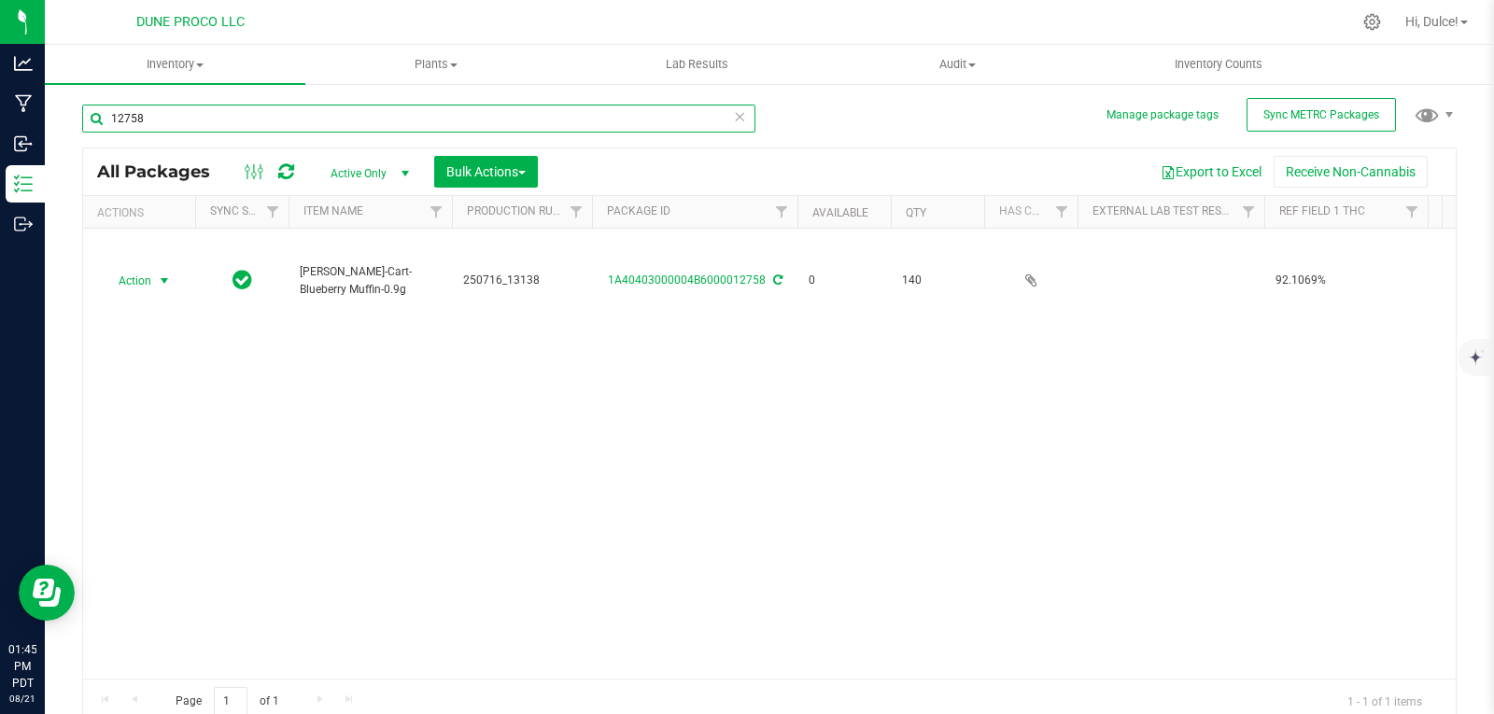
click at [281, 109] on input "12758" at bounding box center [418, 119] width 673 height 28
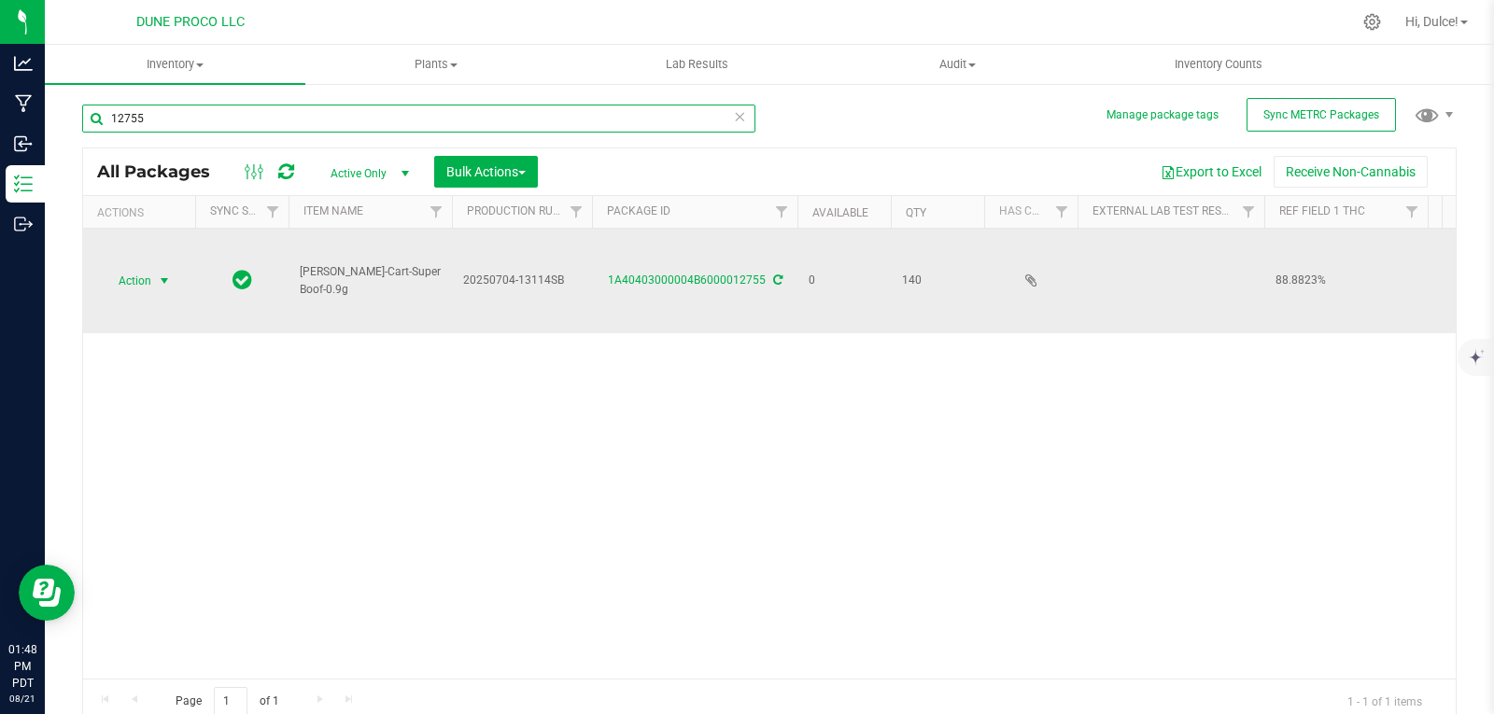
type input "12755"
click at [153, 287] on span "select" at bounding box center [164, 281] width 23 height 26
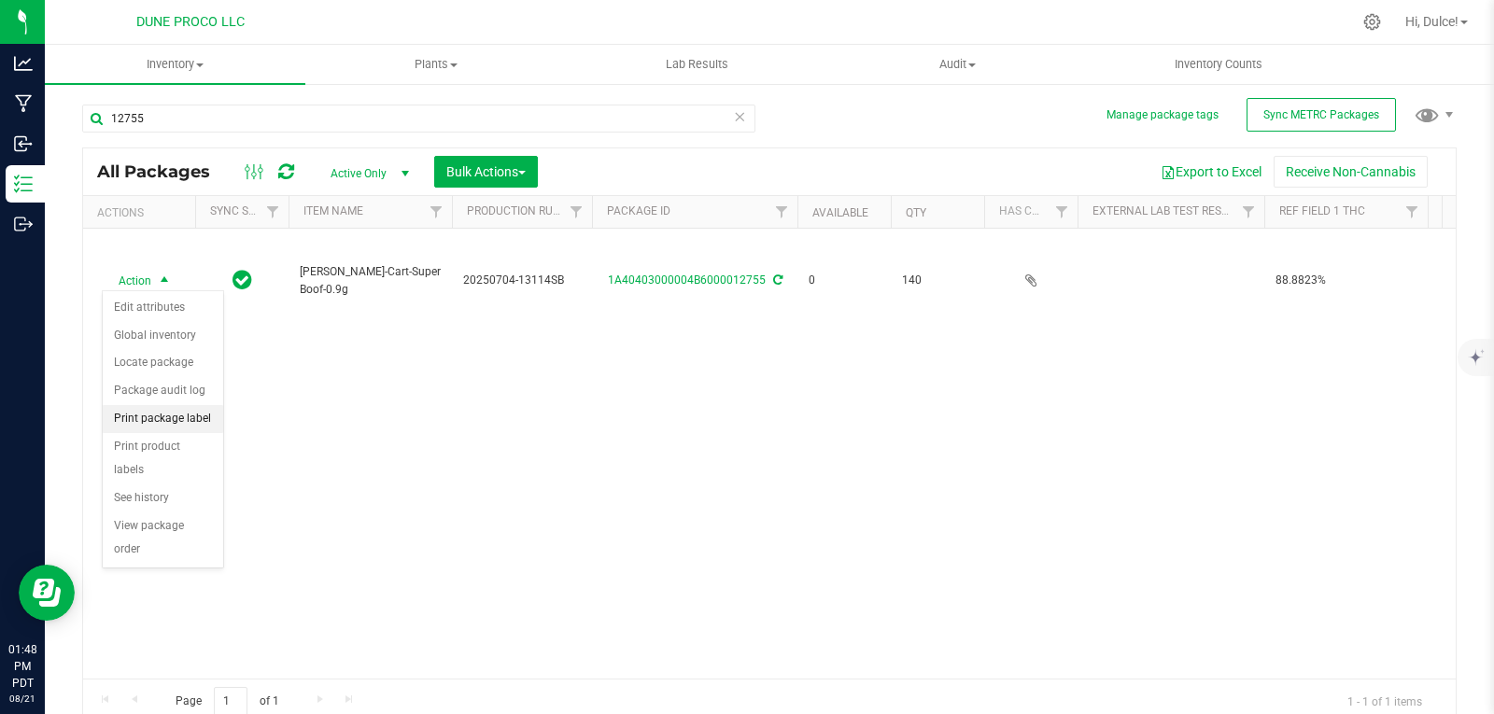
click at [182, 416] on li "Print package label" at bounding box center [163, 419] width 120 height 28
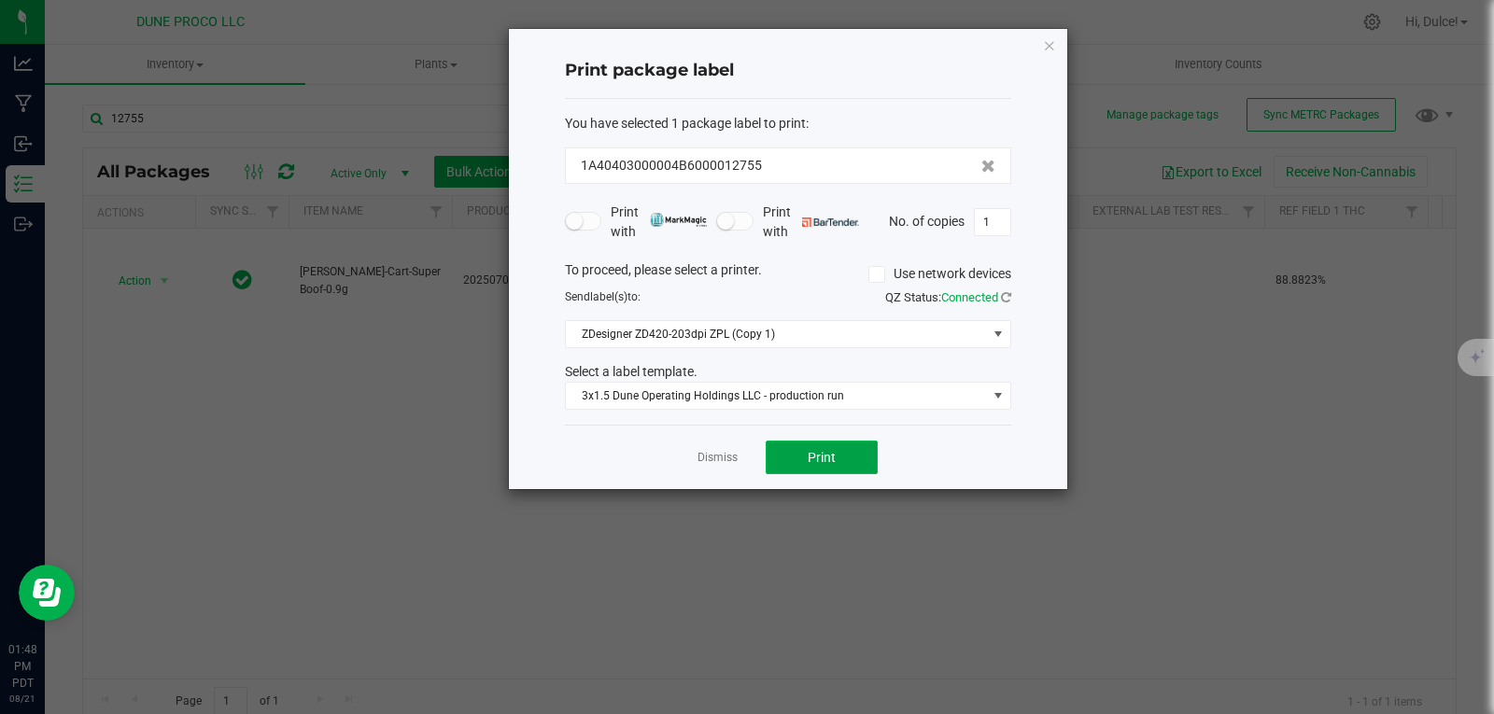
click at [804, 449] on button "Print" at bounding box center [821, 458] width 112 height 34
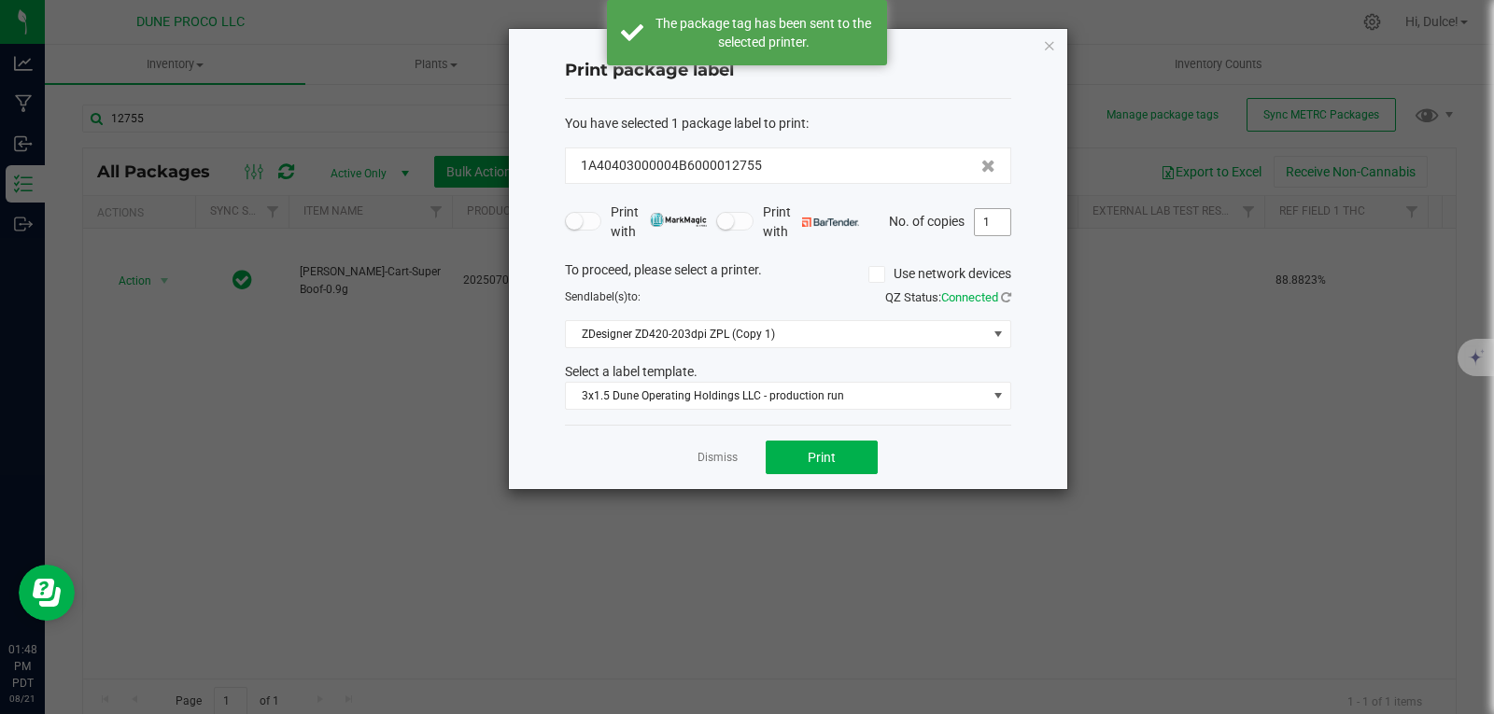
click at [1002, 221] on input "1" at bounding box center [992, 222] width 35 height 26
type input "140"
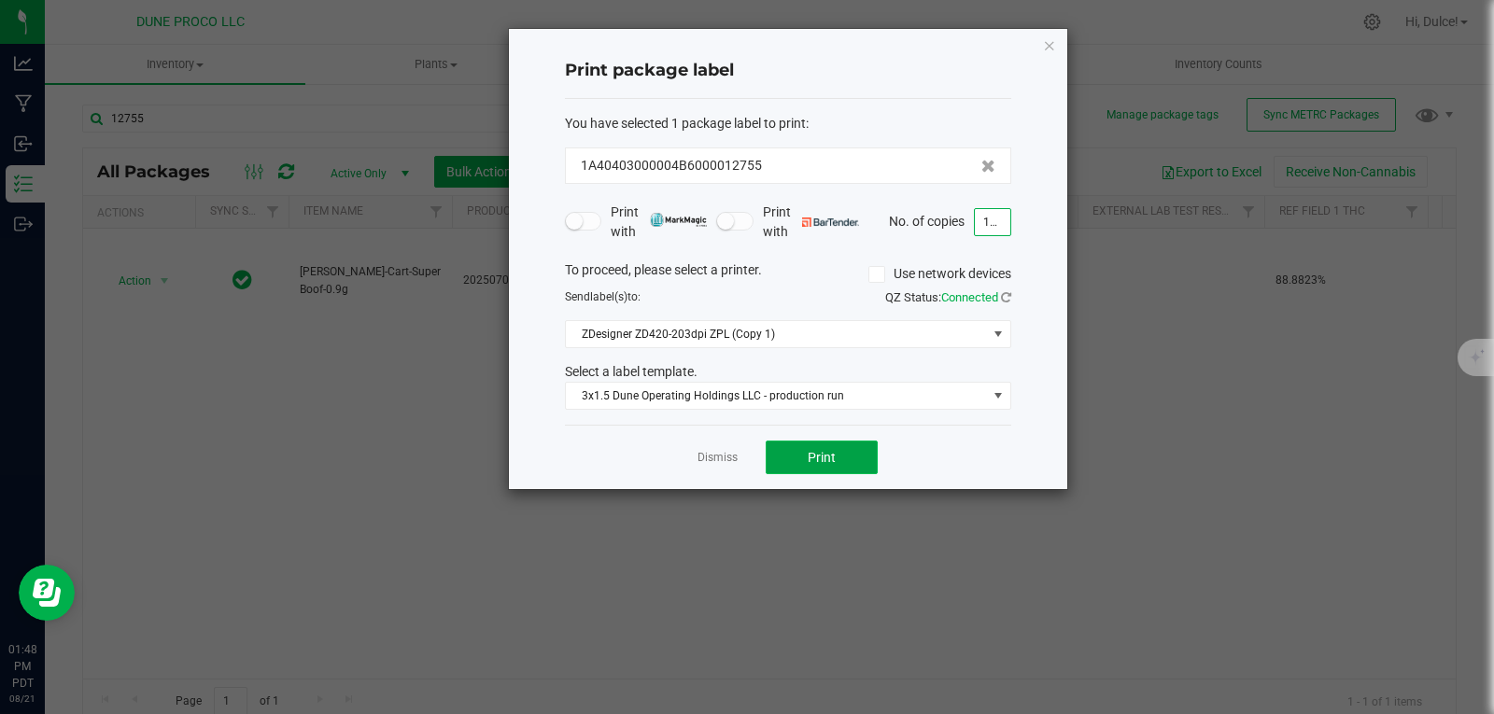
click at [855, 458] on button "Print" at bounding box center [821, 458] width 112 height 34
click at [1048, 47] on icon "button" at bounding box center [1049, 45] width 13 height 22
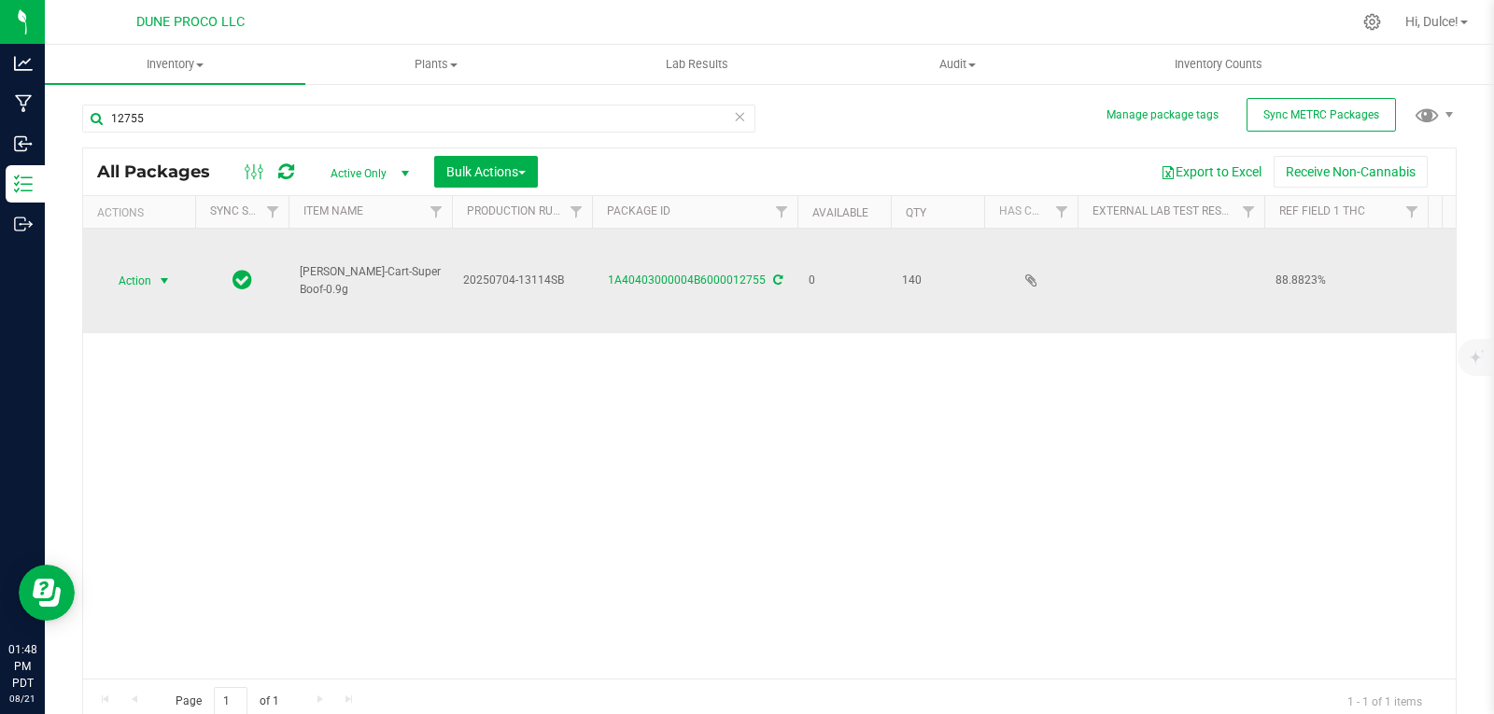
click at [913, 294] on td "140" at bounding box center [937, 281] width 93 height 105
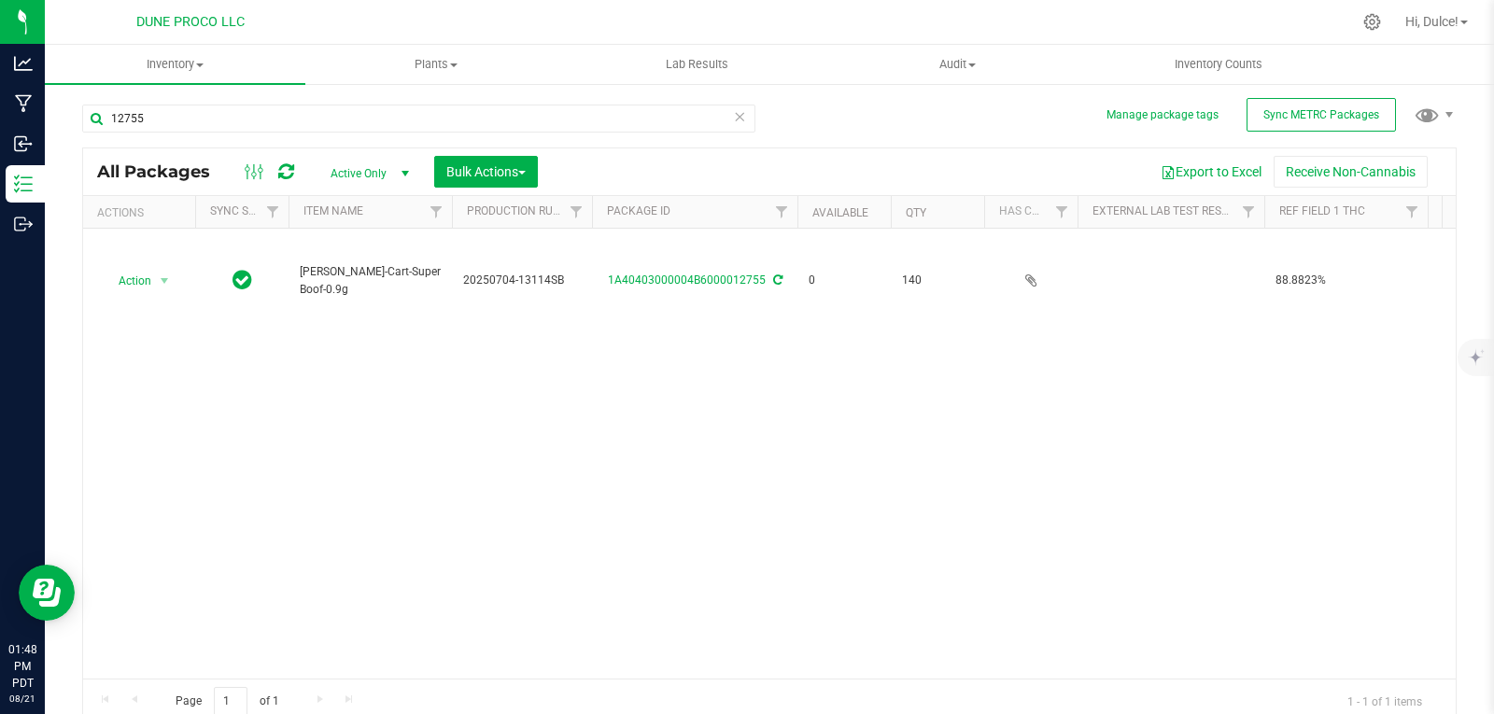
click at [1063, 389] on div "Action Action Edit attributes Global inventory Locate package Package audit log…" at bounding box center [769, 454] width 1372 height 450
click at [869, 411] on div "Action Action Edit attributes Global inventory Locate package Package audit log…" at bounding box center [769, 454] width 1372 height 450
